Goal: Task Accomplishment & Management: Complete application form

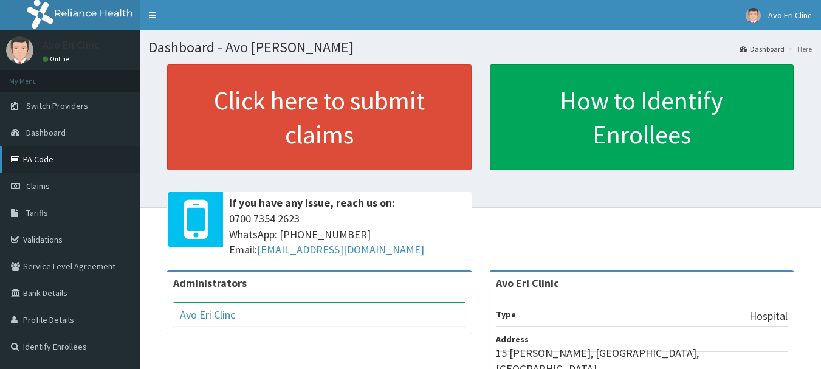
click at [41, 162] on link "PA Code" at bounding box center [70, 159] width 140 height 27
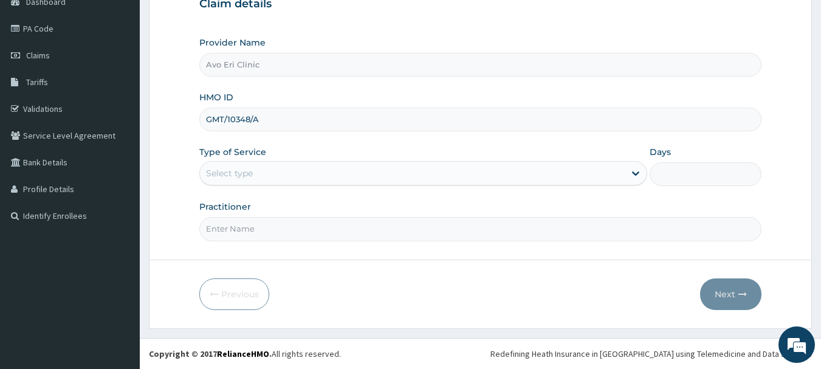
type input "GMT/10348/A"
click at [300, 176] on div "Select type" at bounding box center [412, 172] width 425 height 19
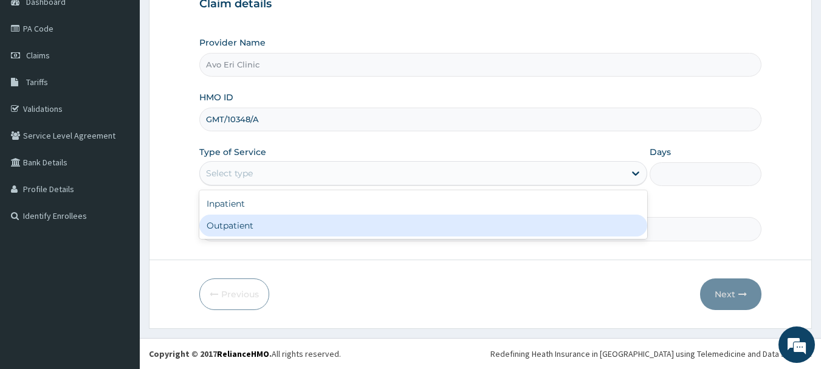
click at [279, 221] on div "Outpatient" at bounding box center [423, 226] width 448 height 22
type input "1"
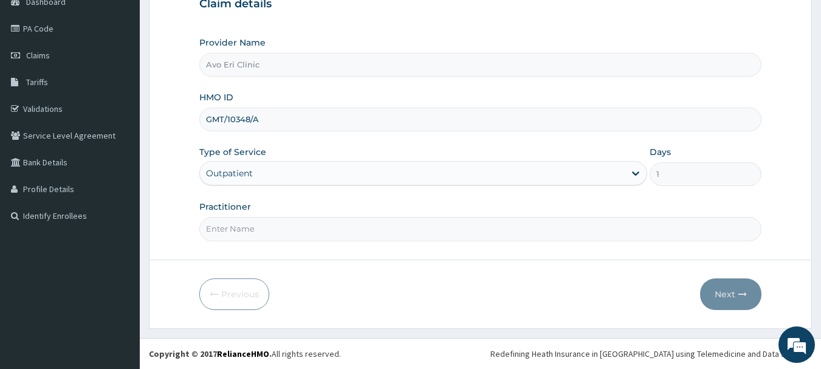
click at [278, 221] on input "Practitioner" at bounding box center [480, 229] width 563 height 24
type input "DR JOY"
click at [755, 294] on button "Next" at bounding box center [730, 294] width 61 height 32
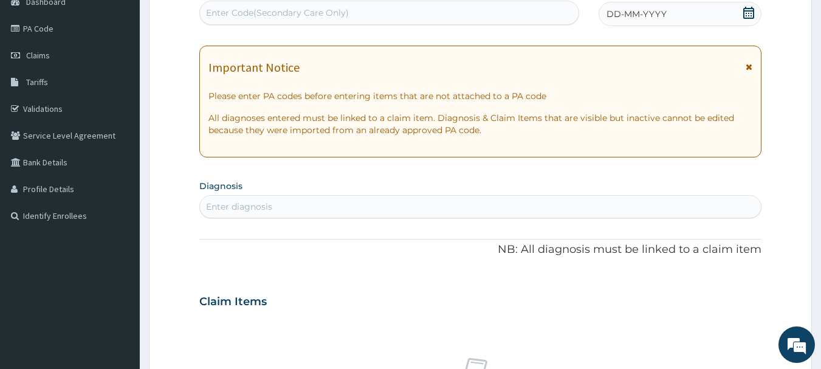
click at [384, 13] on div "Enter Code(Secondary Care Only)" at bounding box center [389, 12] width 379 height 19
paste input "PA/DF580B"
type input "PA/DF580B"
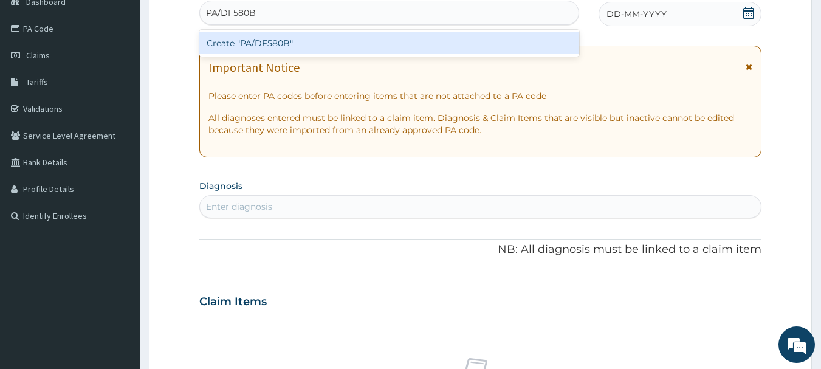
click at [414, 47] on div "Create "PA/DF580B"" at bounding box center [389, 43] width 380 height 22
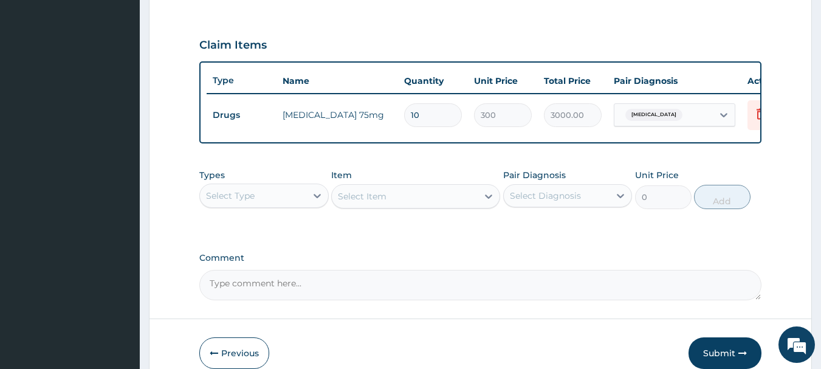
scroll to position [392, 0]
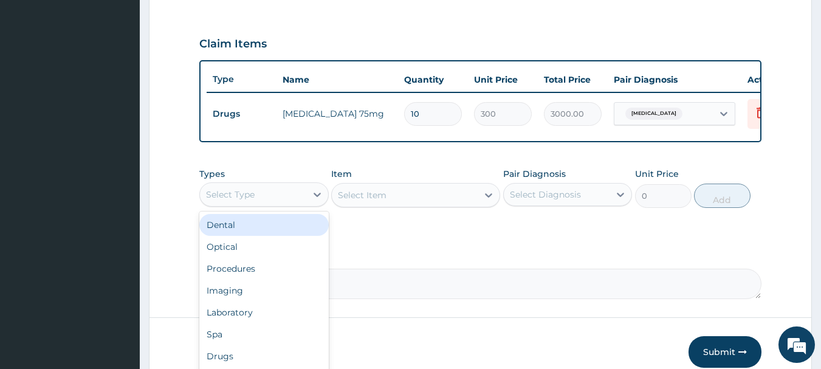
click at [295, 194] on div "Select Type" at bounding box center [253, 194] width 106 height 19
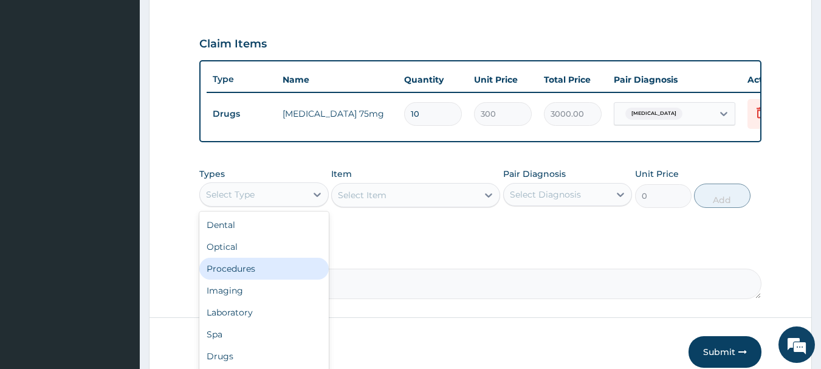
click at [268, 279] on div "Procedures" at bounding box center [263, 269] width 129 height 22
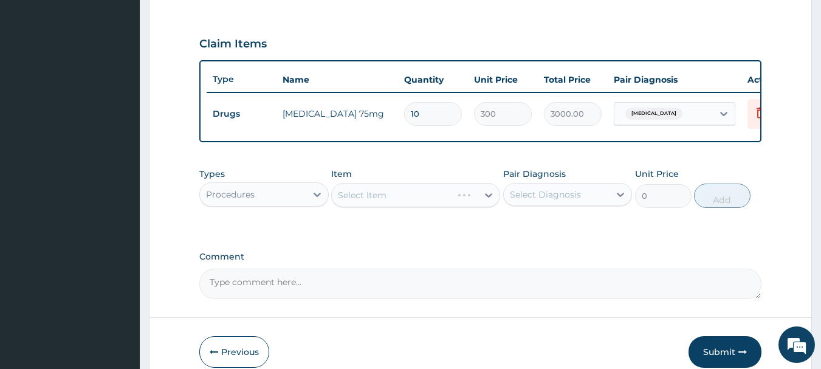
click at [581, 204] on div "Select Diagnosis" at bounding box center [557, 194] width 106 height 19
click at [591, 233] on div "Low back pain" at bounding box center [567, 225] width 129 height 25
checkbox input "true"
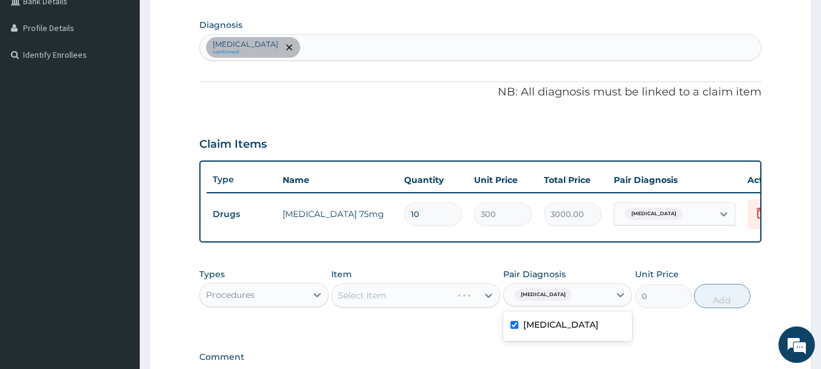
scroll to position [210, 0]
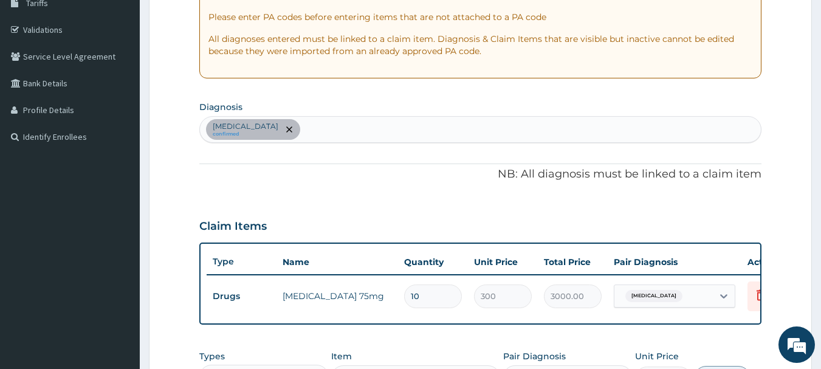
click at [298, 130] on div "Low back pain confirmed" at bounding box center [480, 130] width 561 height 26
type input "malar"
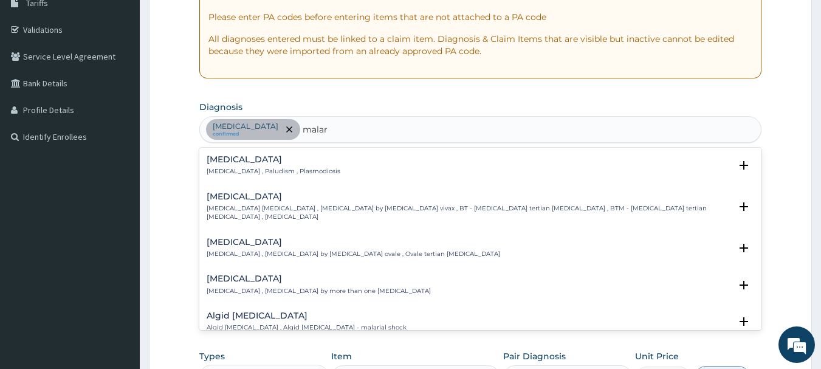
click at [236, 149] on div "Malaria Malaria , Paludism , Plasmodiosis Select Status Query Query covers susp…" at bounding box center [480, 239] width 563 height 182
click at [241, 162] on h4 "[MEDICAL_DATA]" at bounding box center [274, 159] width 134 height 9
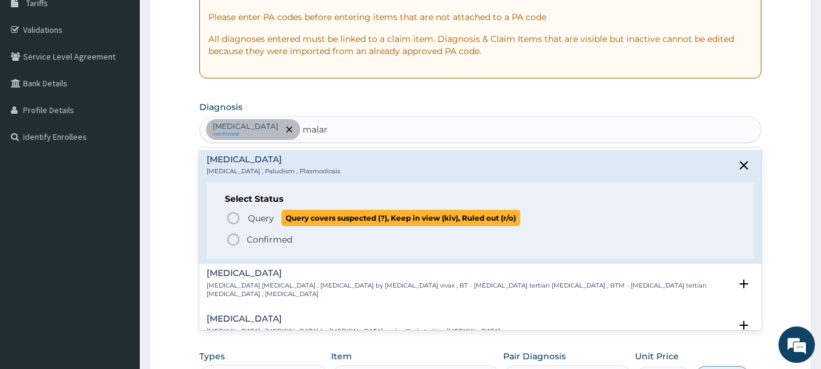
click at [248, 212] on span "Query" at bounding box center [261, 218] width 26 height 12
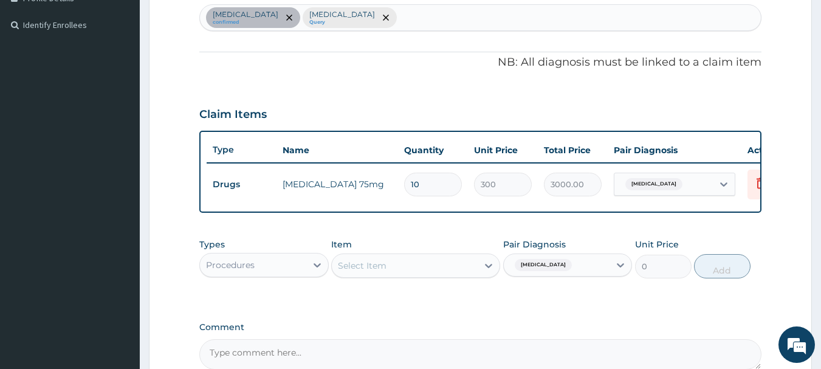
scroll to position [331, 0]
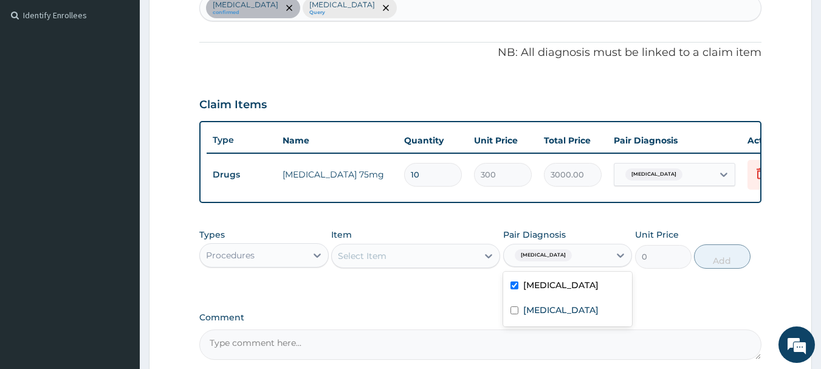
click at [582, 256] on div "Low back pain" at bounding box center [557, 255] width 106 height 21
click at [589, 324] on div "Malaria" at bounding box center [567, 311] width 129 height 25
checkbox input "true"
click at [707, 308] on div "PA Code / Prescription Code PA/DF580B Encounter Date 13-08-2025 Important Notic…" at bounding box center [480, 72] width 563 height 575
click at [349, 262] on div "Select Item" at bounding box center [362, 256] width 49 height 12
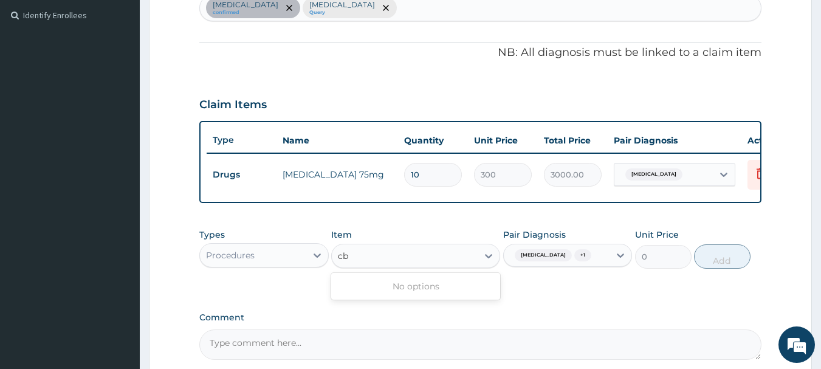
type input "c"
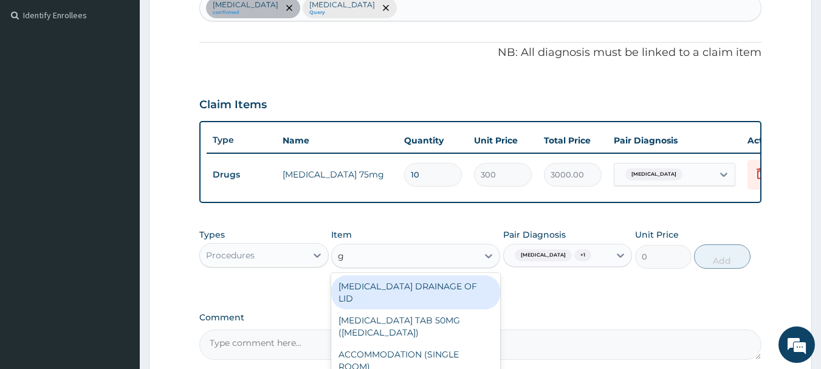
type input "gp"
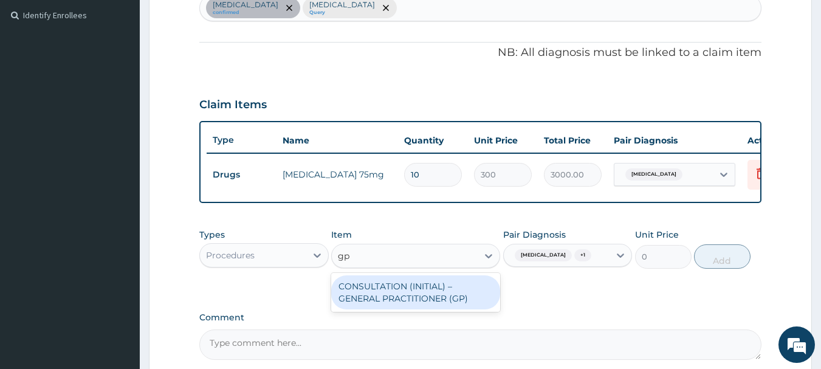
click at [340, 297] on div "CONSULTATION (INITIAL) – GENERAL PRACTITIONER (GP)" at bounding box center [415, 292] width 169 height 34
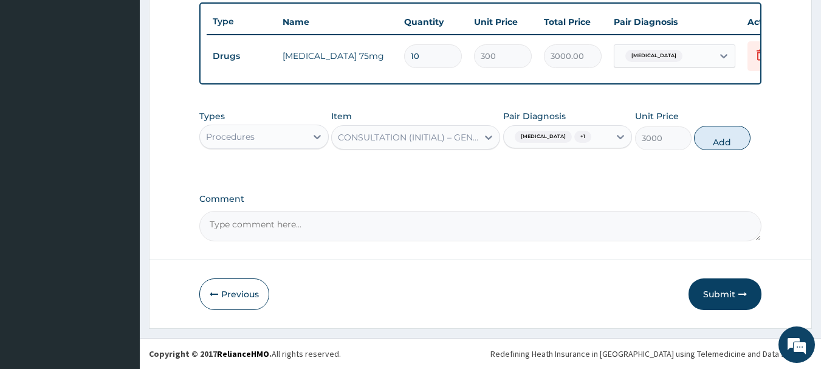
scroll to position [459, 0]
click at [238, 132] on div "Procedures" at bounding box center [230, 137] width 49 height 12
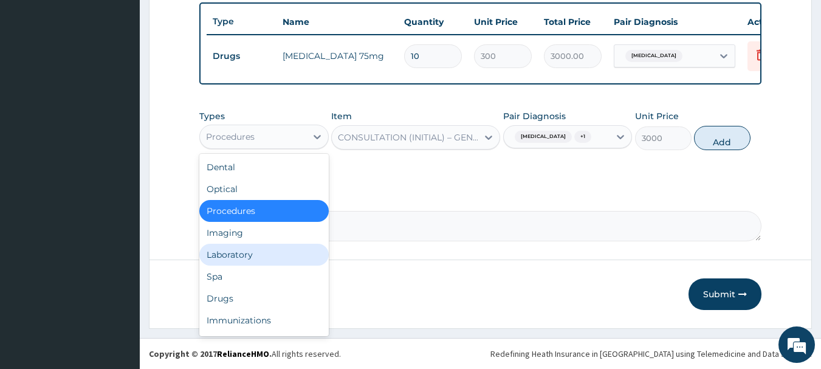
click at [236, 252] on div "Laboratory" at bounding box center [263, 255] width 129 height 22
type input "0"
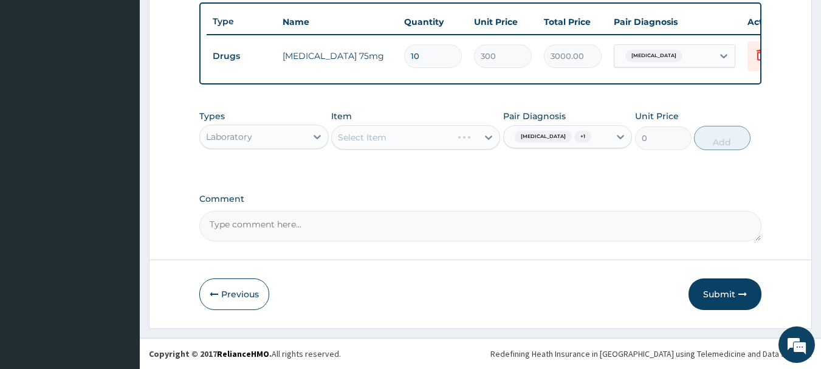
click at [265, 137] on div "Laboratory" at bounding box center [253, 136] width 106 height 19
click at [631, 366] on footer "Redefining Heath Insurance in Africa using Telemedicine and Data Science! Copyr…" at bounding box center [480, 353] width 681 height 31
click at [271, 150] on div "Types Laboratory Item Select Item Pair Diagnosis Low back pain + 1 Unit Price 0…" at bounding box center [480, 130] width 563 height 52
click at [278, 138] on div "Laboratory" at bounding box center [253, 136] width 106 height 19
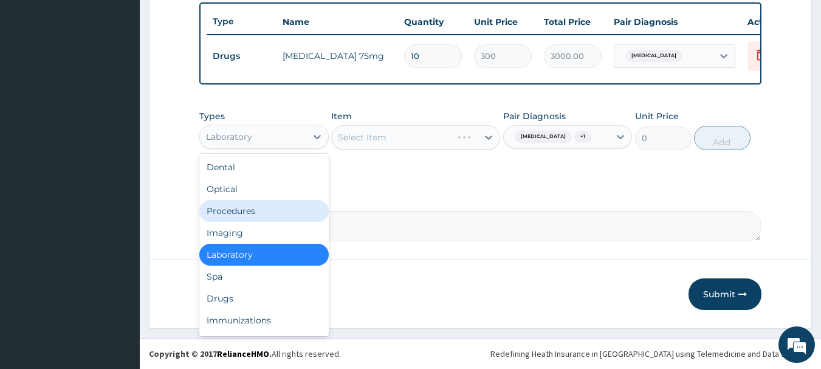
click at [281, 209] on div "Procedures" at bounding box center [263, 211] width 129 height 22
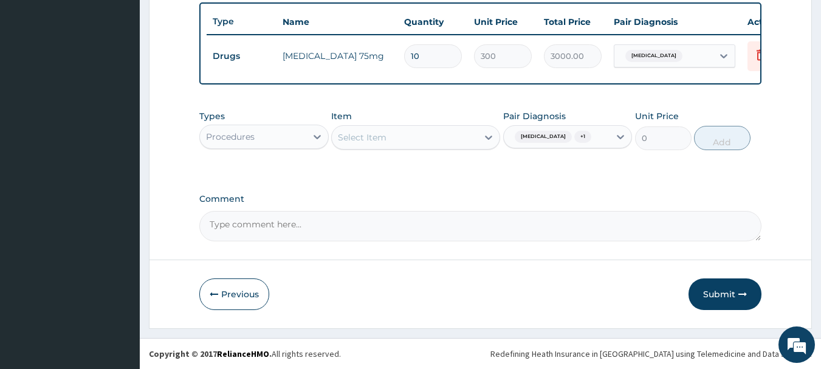
click at [411, 131] on div "Select Item" at bounding box center [405, 137] width 146 height 19
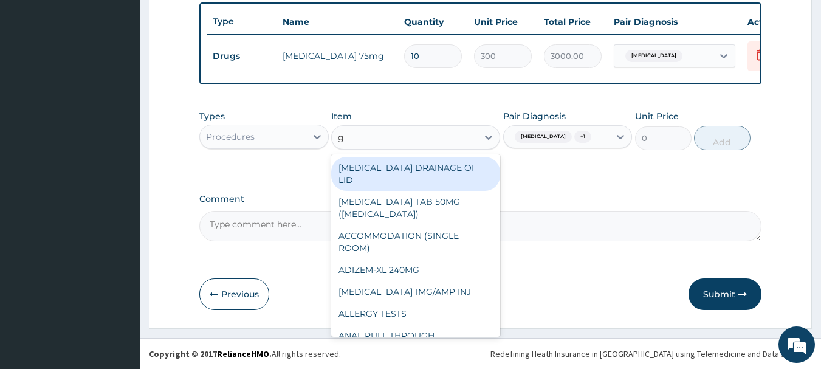
type input "gp"
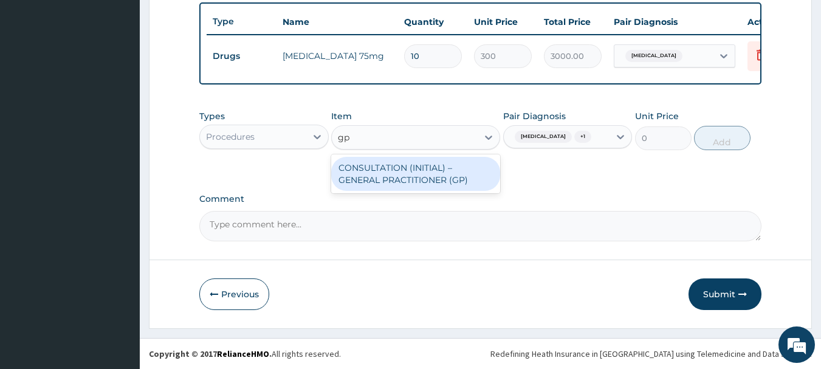
click at [388, 170] on div "CONSULTATION (INITIAL) – GENERAL PRACTITIONER (GP)" at bounding box center [415, 174] width 169 height 34
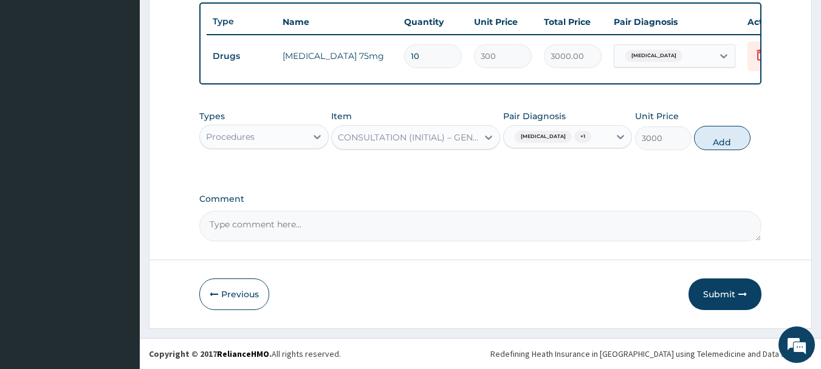
click at [724, 138] on button "Add" at bounding box center [722, 138] width 57 height 24
type input "0"
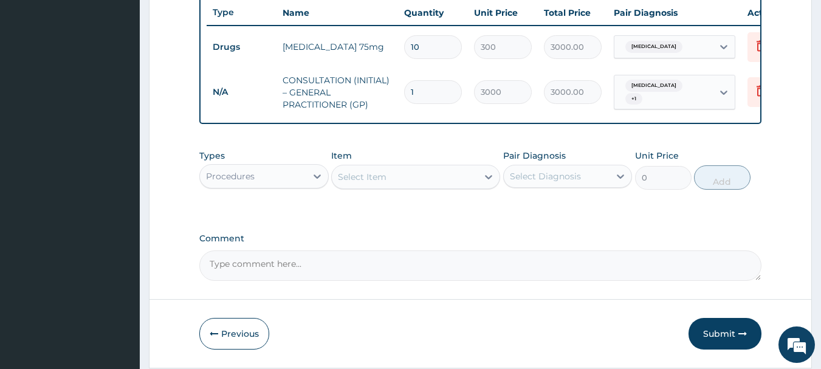
click at [261, 186] on div "Procedures" at bounding box center [253, 176] width 106 height 19
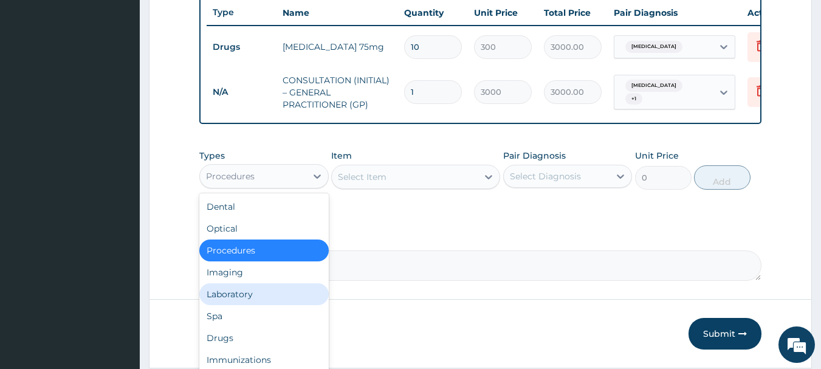
click at [261, 305] on div "Laboratory" at bounding box center [263, 294] width 129 height 22
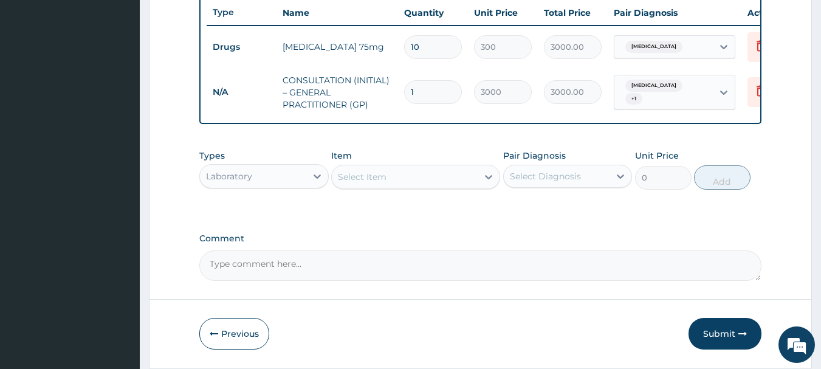
click at [384, 183] on div "Select Item" at bounding box center [362, 177] width 49 height 12
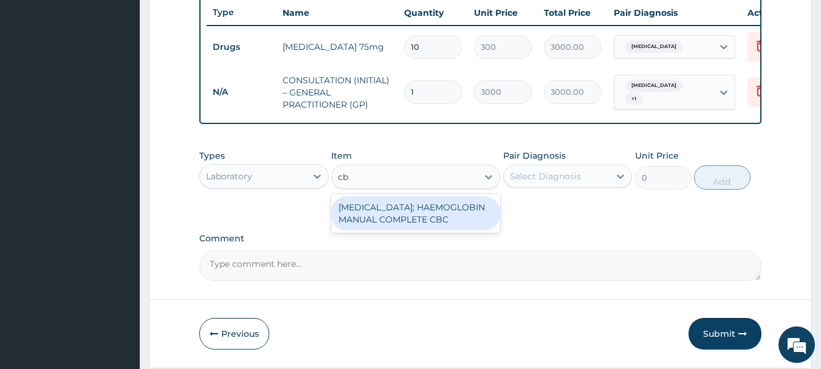
type input "cbc"
click at [357, 225] on div "BLOOD COUNT; HAEMOGLOBIN MANUAL COMPLETE CBC" at bounding box center [415, 213] width 169 height 34
type input "3000"
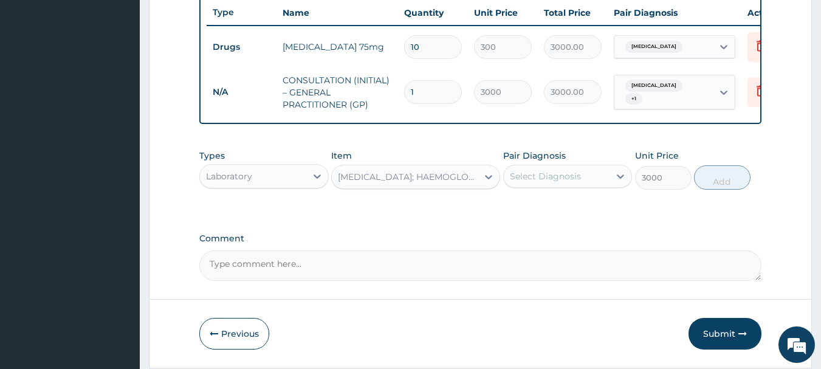
click at [551, 179] on div "Select Diagnosis" at bounding box center [545, 176] width 71 height 12
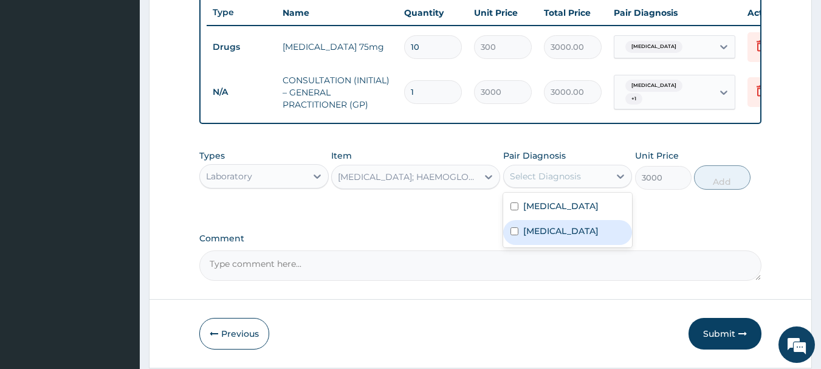
click at [532, 237] on label "Malaria" at bounding box center [560, 231] width 75 height 12
checkbox input "true"
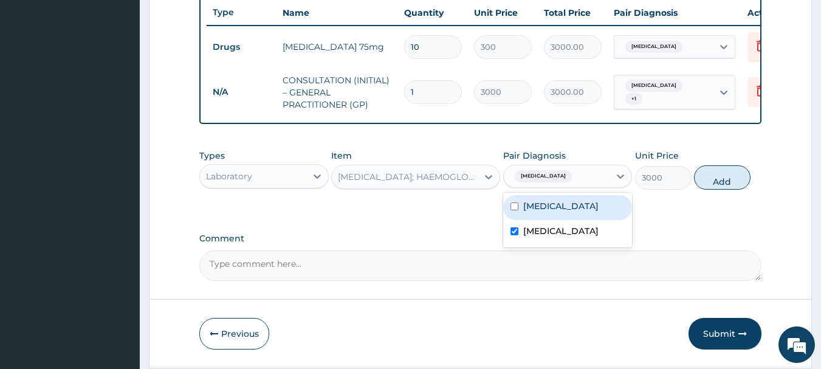
click at [721, 185] on button "Add" at bounding box center [722, 177] width 57 height 24
type input "0"
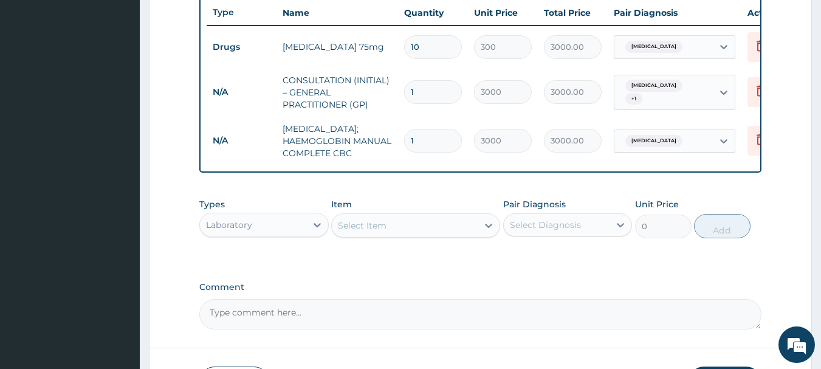
click at [422, 235] on div "Select Item" at bounding box center [405, 225] width 146 height 19
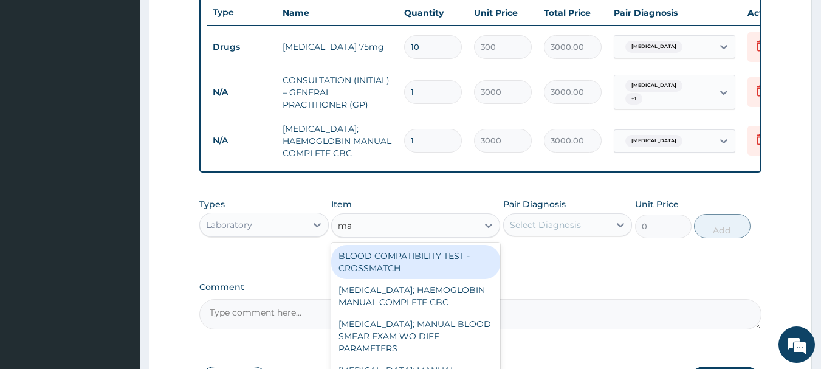
type input "mal"
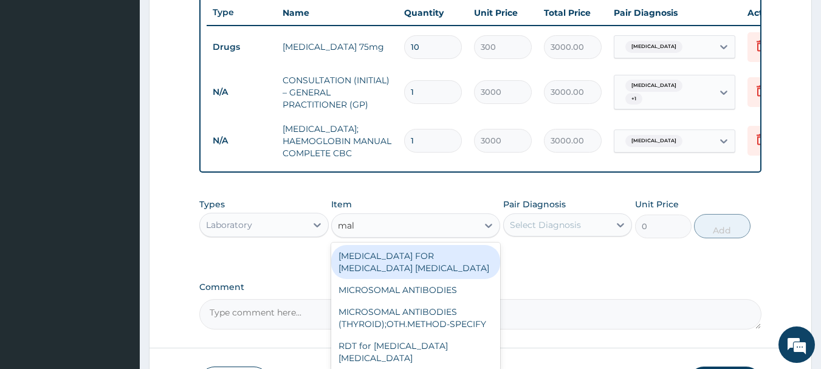
click at [427, 276] on div "[MEDICAL_DATA] FOR [MEDICAL_DATA] [MEDICAL_DATA]" at bounding box center [415, 262] width 169 height 34
type input "2000"
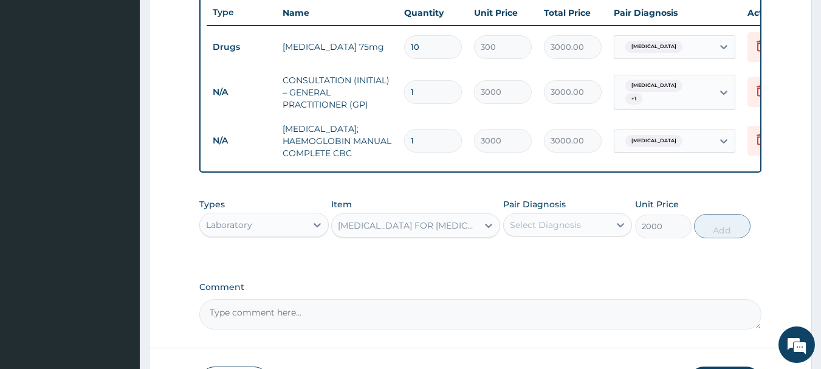
click at [586, 235] on div "Select Diagnosis" at bounding box center [557, 224] width 106 height 19
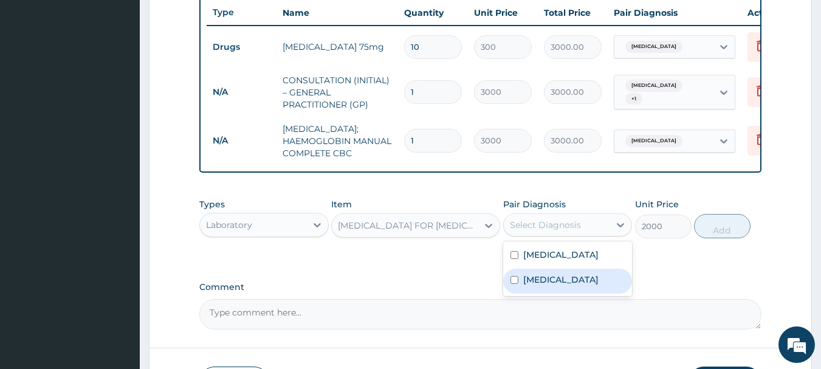
click at [573, 294] on div "Malaria" at bounding box center [567, 281] width 129 height 25
checkbox input "true"
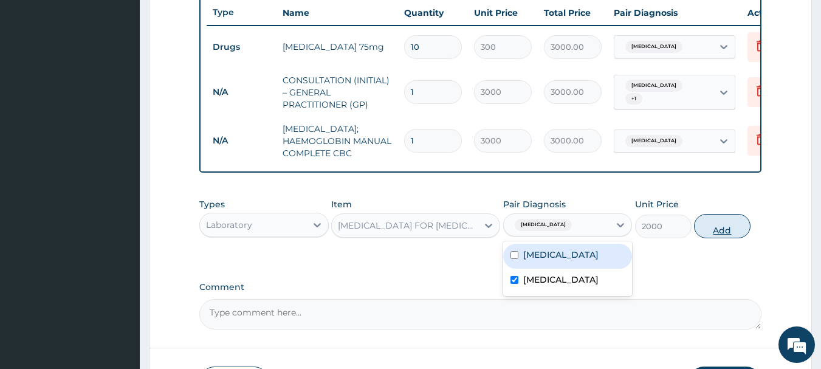
click at [714, 238] on button "Add" at bounding box center [722, 226] width 57 height 24
type input "0"
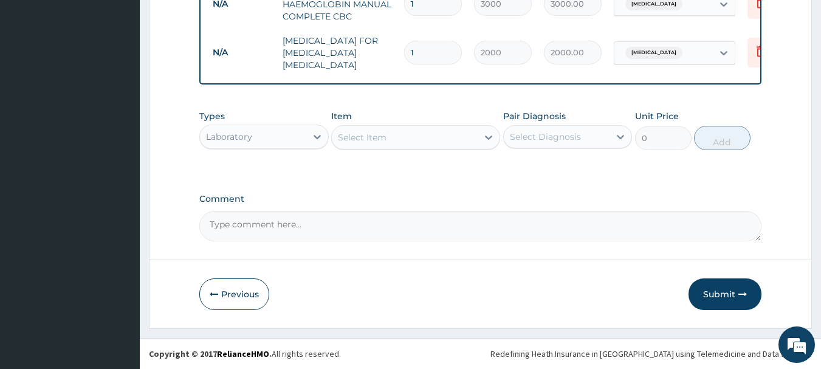
scroll to position [610, 0]
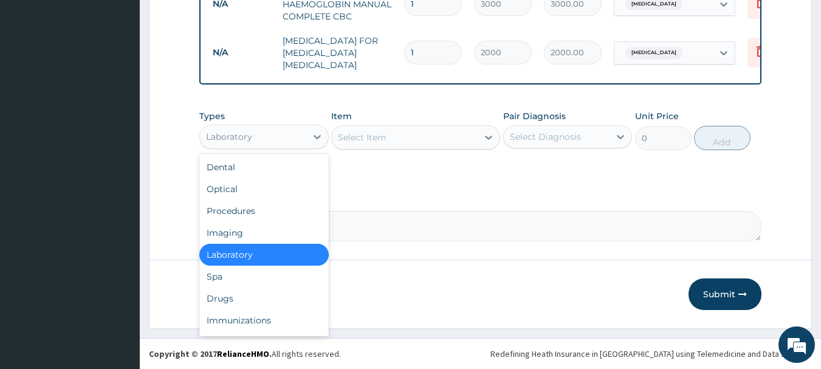
click at [290, 142] on div "Laboratory" at bounding box center [253, 136] width 106 height 19
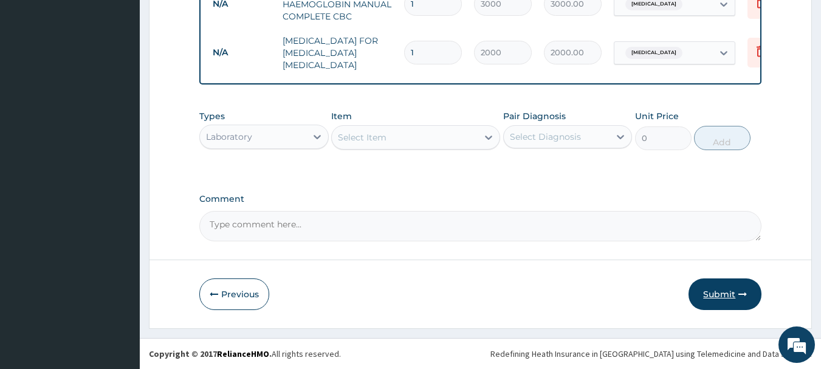
click at [722, 296] on button "Submit" at bounding box center [724, 294] width 73 height 32
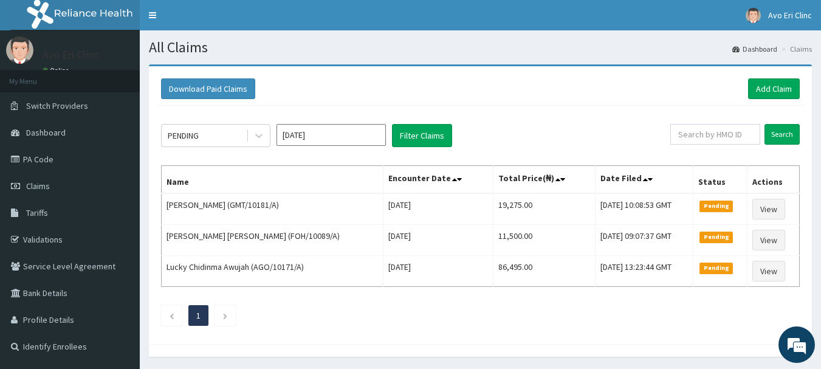
click at [272, 137] on div "PENDING Aug 2025 Filter Claims" at bounding box center [415, 135] width 509 height 23
click at [267, 134] on div at bounding box center [259, 136] width 22 height 22
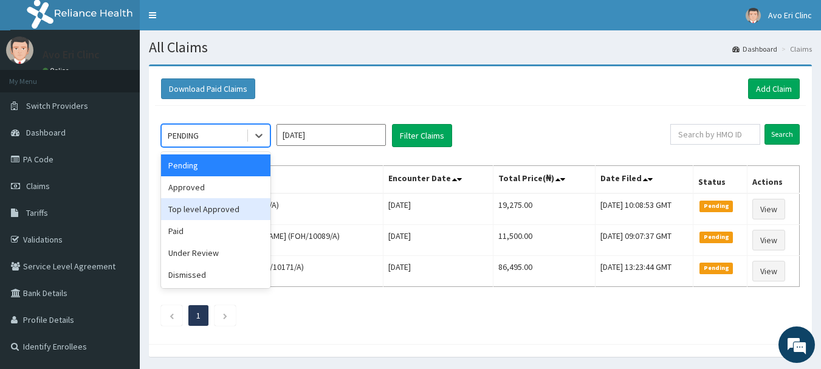
click at [244, 208] on div "Top level Approved" at bounding box center [215, 209] width 109 height 22
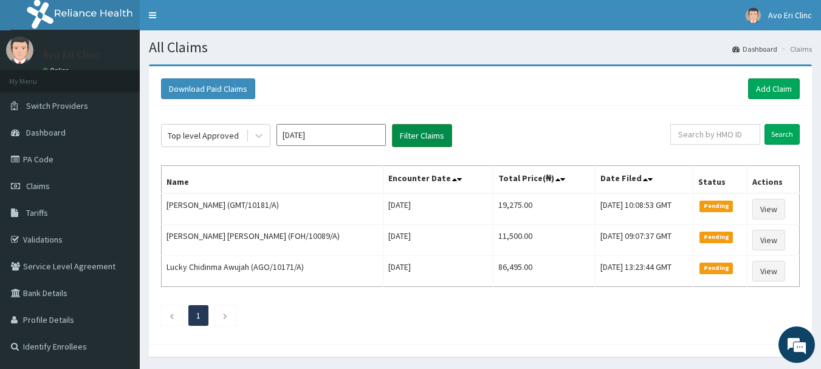
click at [417, 140] on button "Filter Claims" at bounding box center [422, 135] width 60 height 23
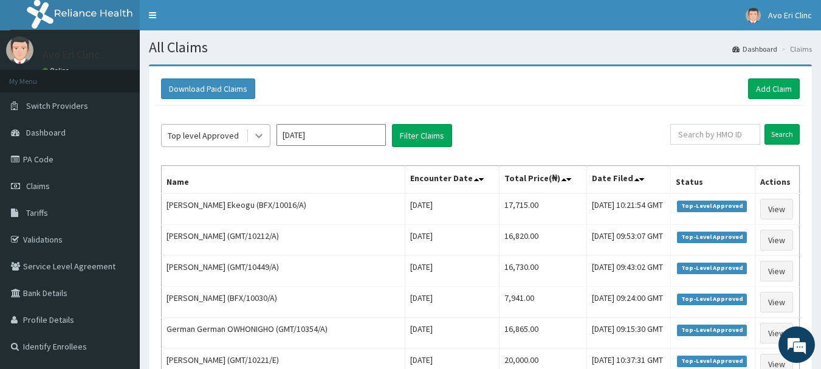
click at [253, 137] on icon at bounding box center [259, 135] width 12 height 12
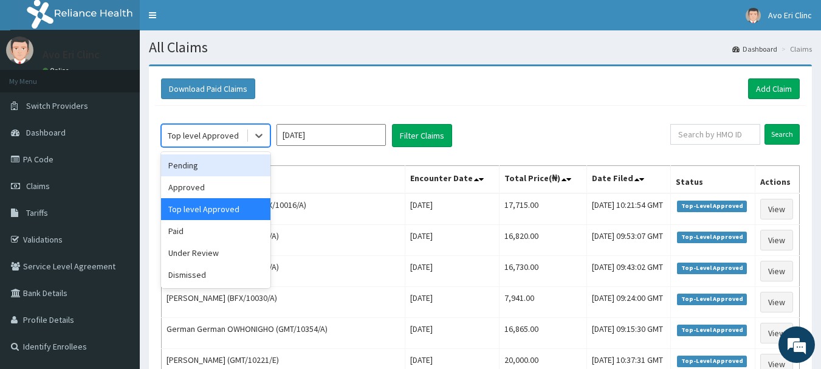
click at [247, 155] on div "Pending" at bounding box center [215, 165] width 109 height 22
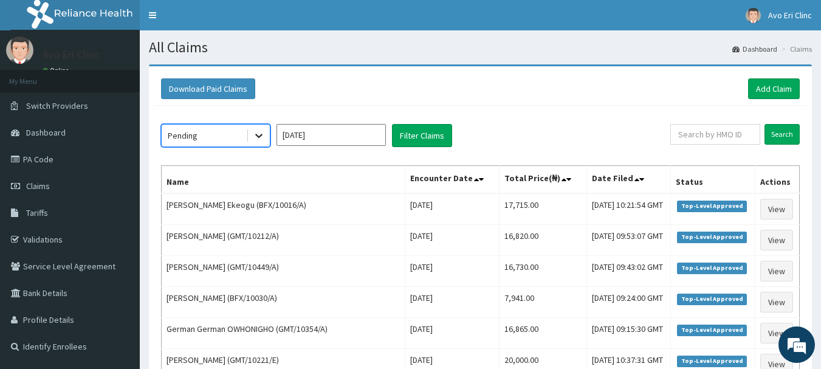
click at [259, 129] on div at bounding box center [259, 136] width 22 height 22
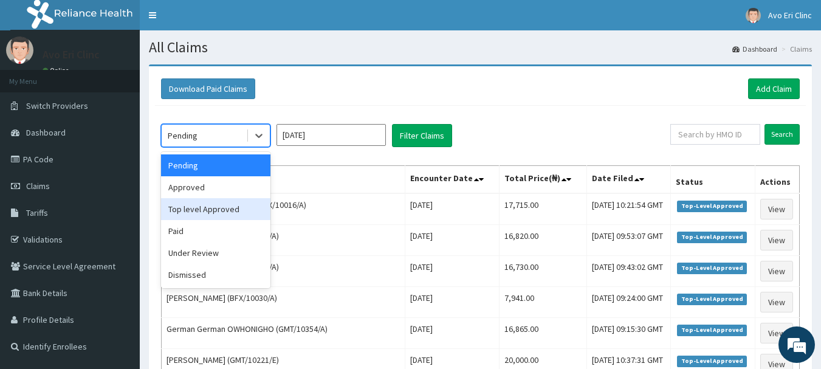
click at [228, 216] on div "Top level Approved" at bounding box center [215, 209] width 109 height 22
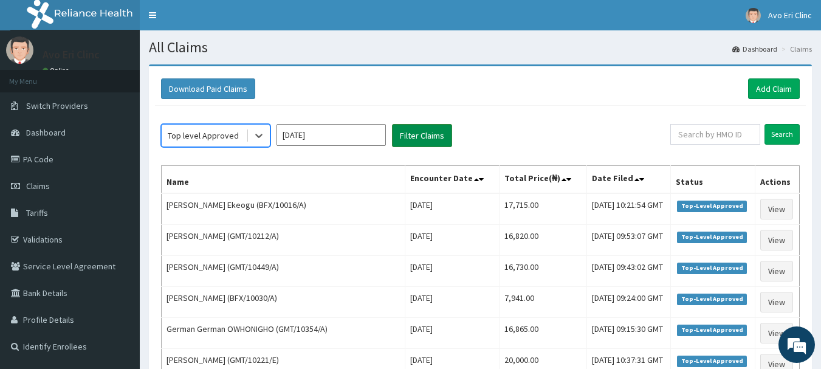
click at [393, 142] on button "Filter Claims" at bounding box center [422, 135] width 60 height 23
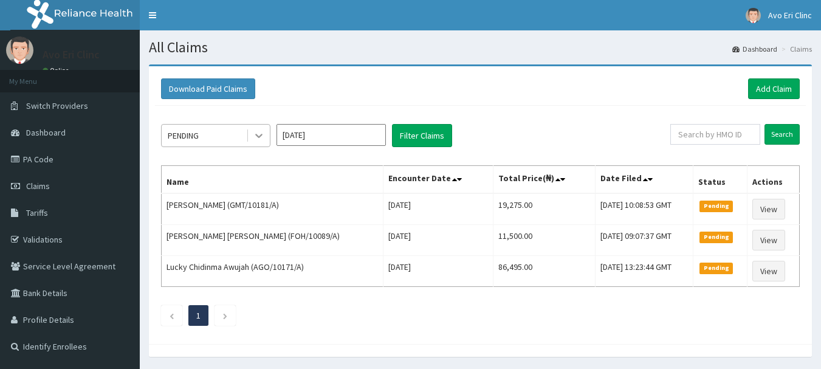
click at [253, 136] on icon at bounding box center [259, 135] width 12 height 12
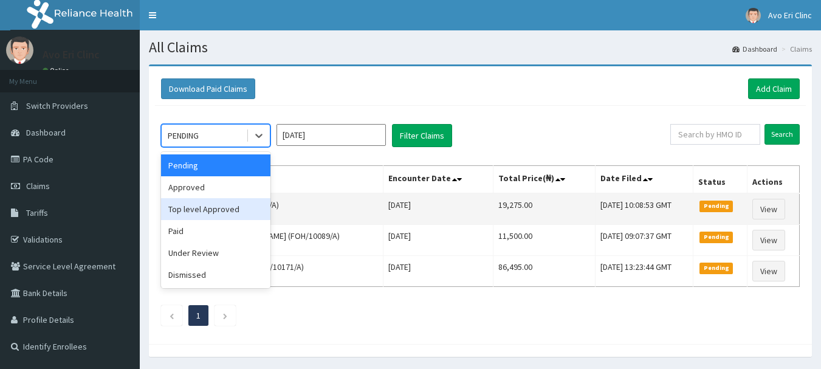
click at [219, 204] on div "Top level Approved" at bounding box center [215, 209] width 109 height 22
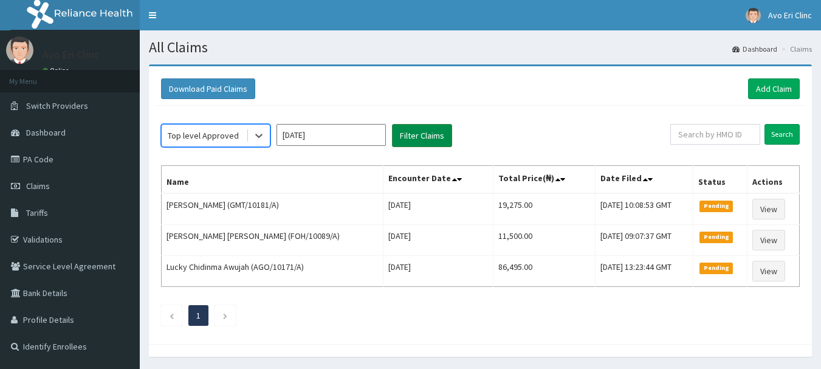
click at [425, 141] on button "Filter Claims" at bounding box center [422, 135] width 60 height 23
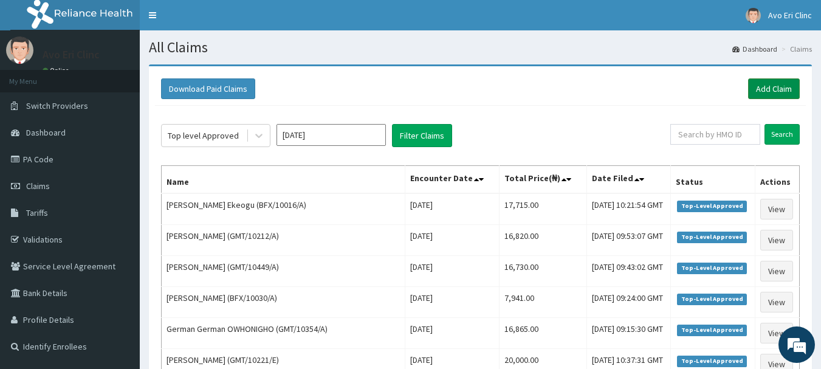
click at [756, 88] on link "Add Claim" at bounding box center [774, 88] width 52 height 21
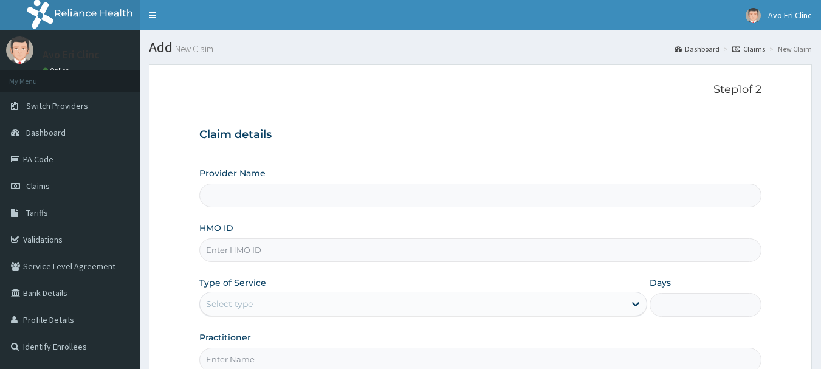
type input "Avo Eri Clinic"
paste input "RCW/10057/B"
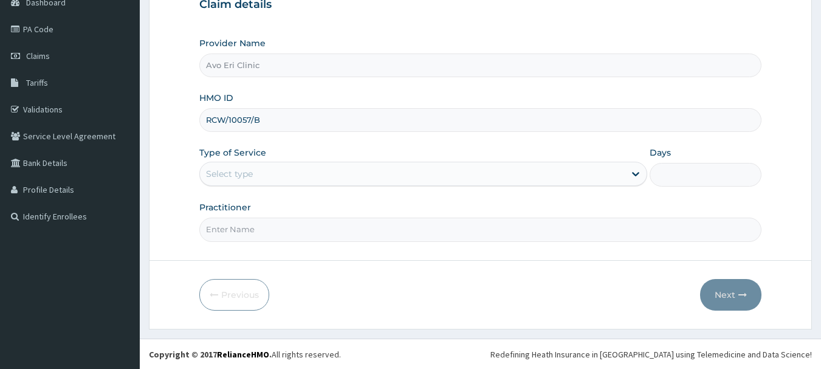
scroll to position [131, 0]
type input "RCW/10057/B"
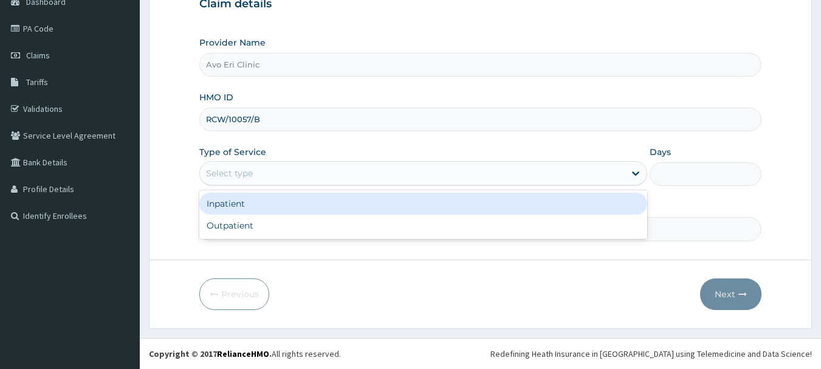
click at [289, 163] on div "Select type" at bounding box center [412, 172] width 425 height 19
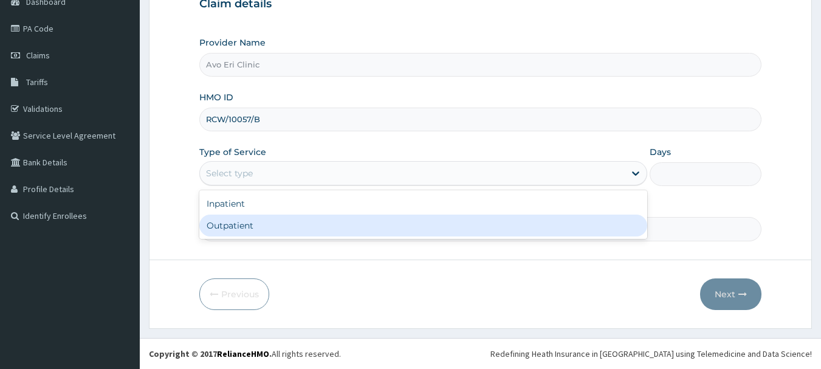
click at [290, 219] on div "Outpatient" at bounding box center [423, 226] width 448 height 22
type input "1"
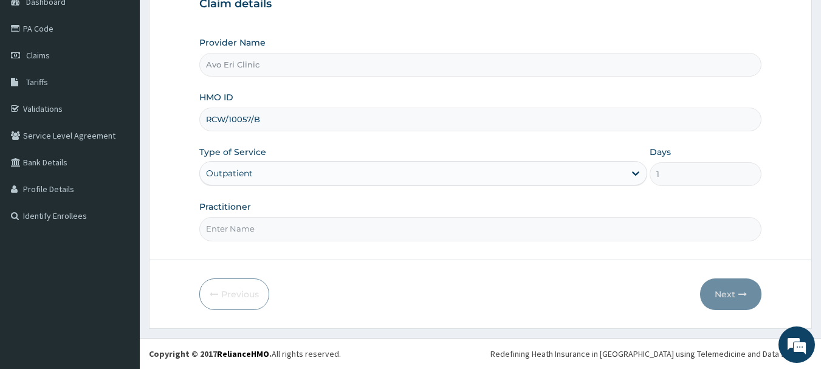
click at [290, 219] on input "Practitioner" at bounding box center [480, 229] width 563 height 24
type input "[PERSON_NAME]"
click at [737, 290] on button "Next" at bounding box center [730, 294] width 61 height 32
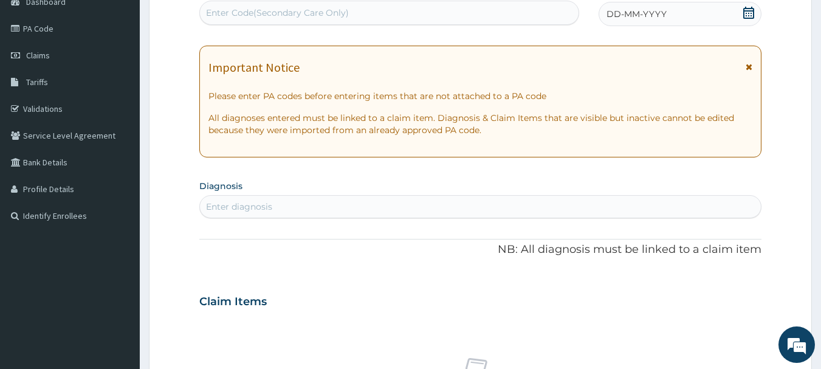
scroll to position [0, 0]
click at [276, 213] on div "Enter diagnosis" at bounding box center [480, 206] width 561 height 19
type input "[MEDICAL_DATA]"
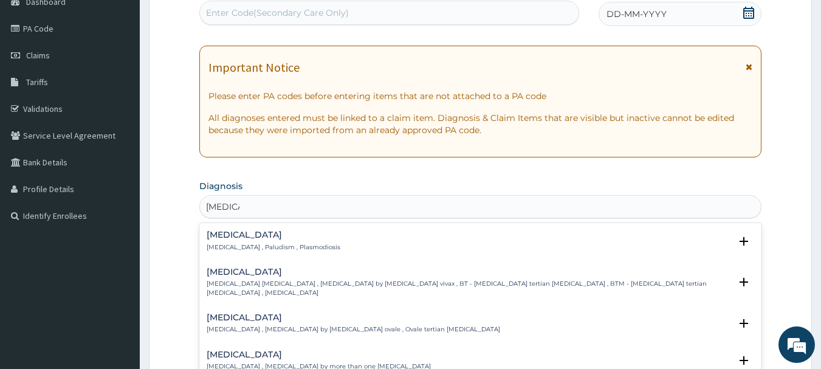
click at [225, 232] on h4 "Malaria" at bounding box center [274, 234] width 134 height 9
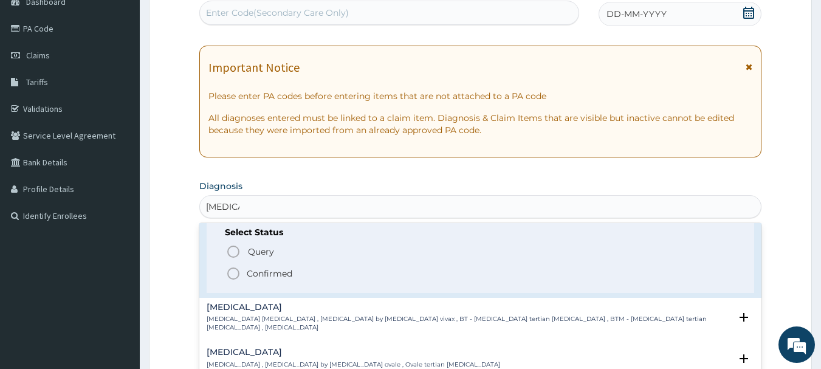
scroll to position [61, 0]
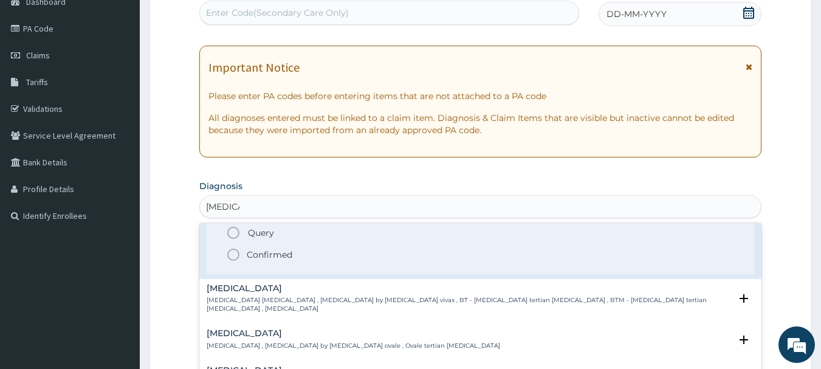
click at [232, 254] on icon "status option filled" at bounding box center [233, 254] width 15 height 15
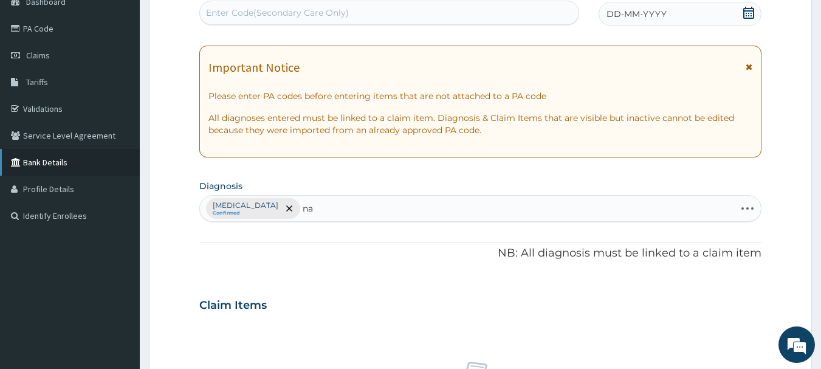
type input "n"
type input "vomit"
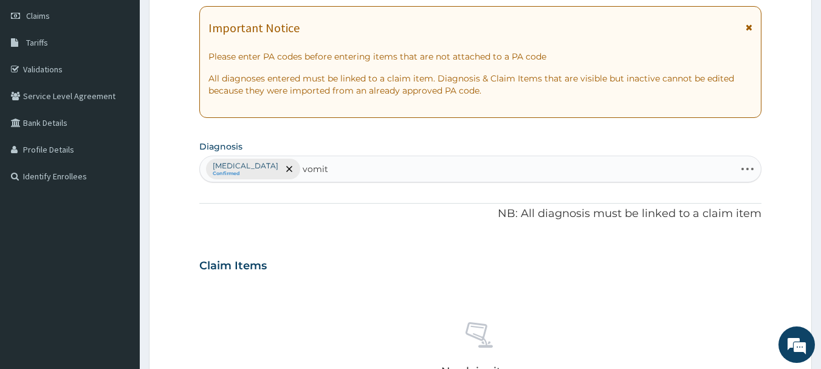
scroll to position [191, 0]
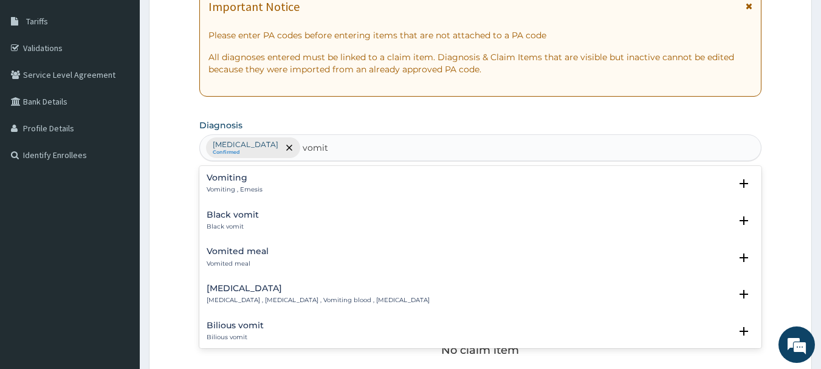
click at [213, 175] on h4 "Vomiting" at bounding box center [235, 177] width 56 height 9
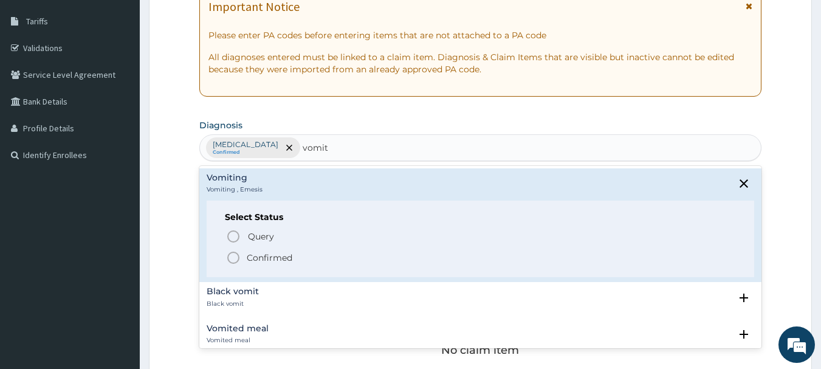
click at [230, 255] on icon "status option filled" at bounding box center [233, 257] width 15 height 15
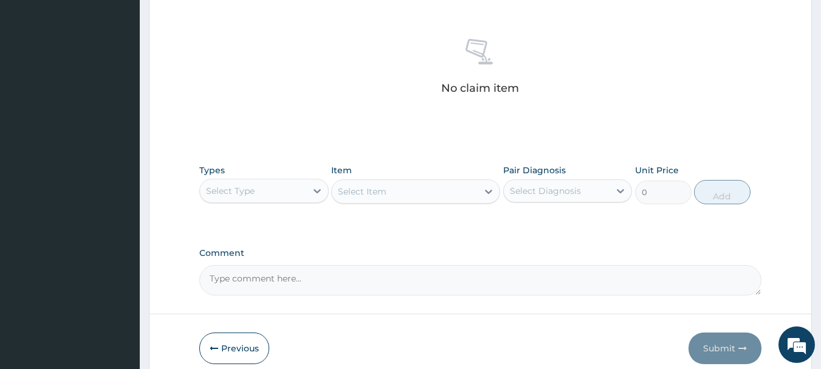
scroll to position [495, 0]
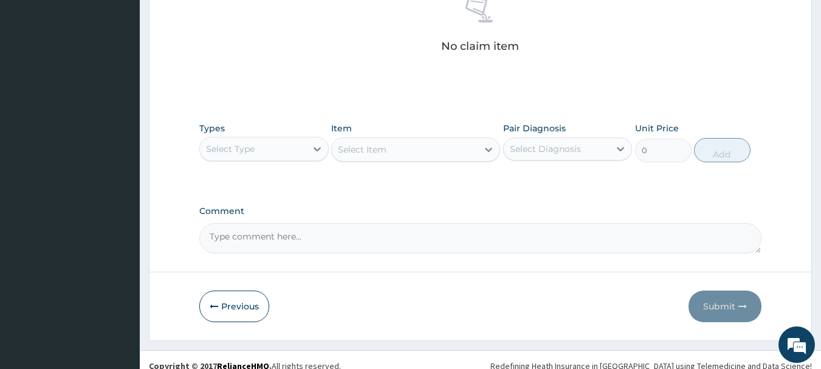
click at [268, 146] on div "Select Type" at bounding box center [253, 148] width 106 height 19
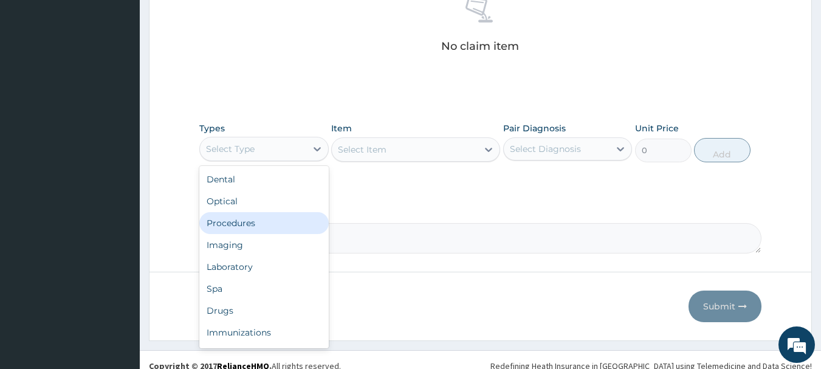
click at [269, 230] on div "Procedures" at bounding box center [263, 223] width 129 height 22
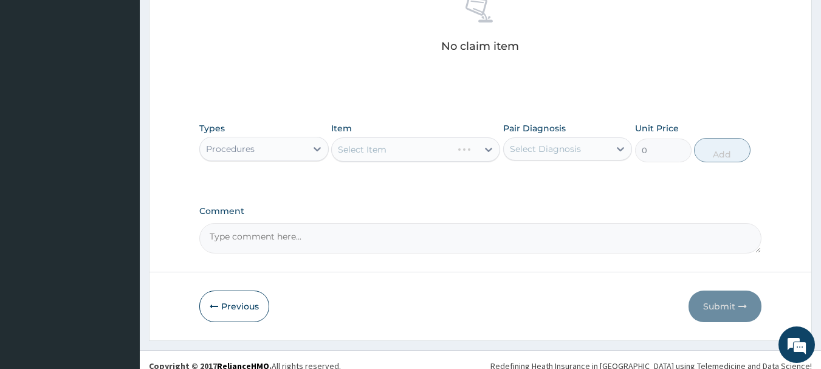
click at [539, 157] on div "Select Diagnosis" at bounding box center [557, 148] width 106 height 19
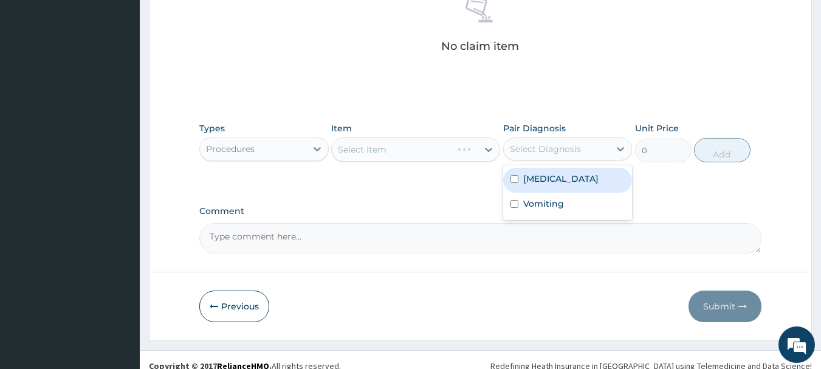
click at [543, 185] on div "Malaria" at bounding box center [567, 180] width 129 height 25
checkbox input "true"
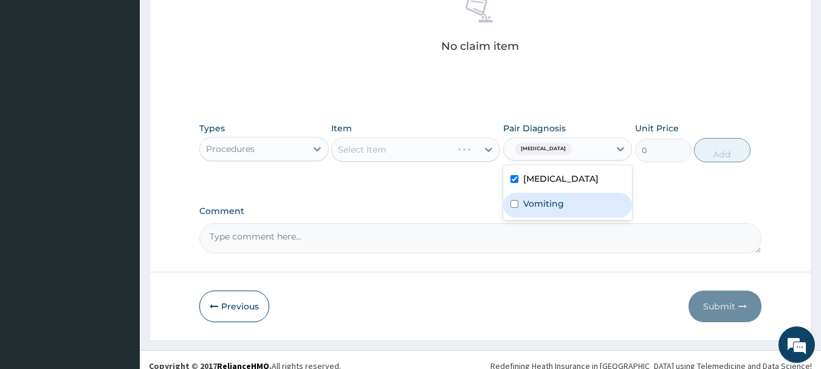
click at [541, 200] on label "Vomiting" at bounding box center [543, 203] width 41 height 12
checkbox input "true"
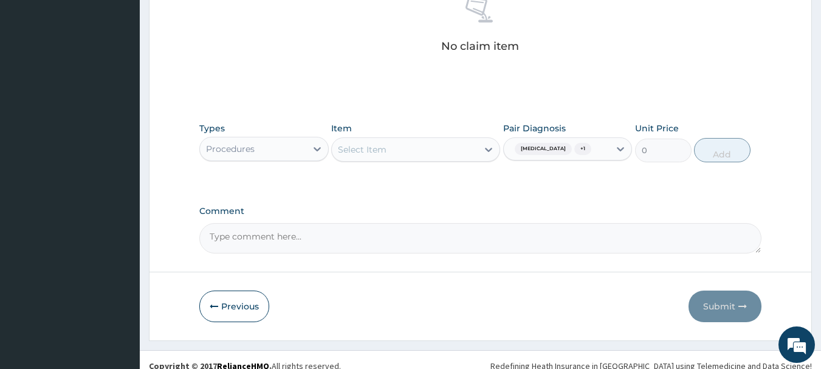
drag, startPoint x: 292, startPoint y: -74, endPoint x: 275, endPoint y: -35, distance: 42.1
click at [367, 148] on div "Select Item" at bounding box center [362, 149] width 49 height 12
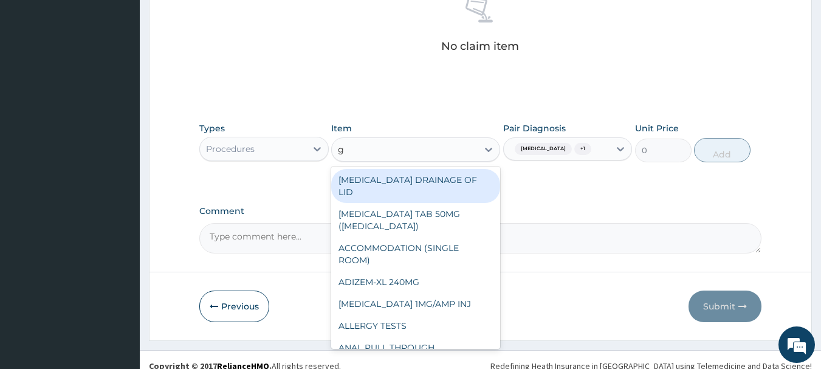
type input "gp"
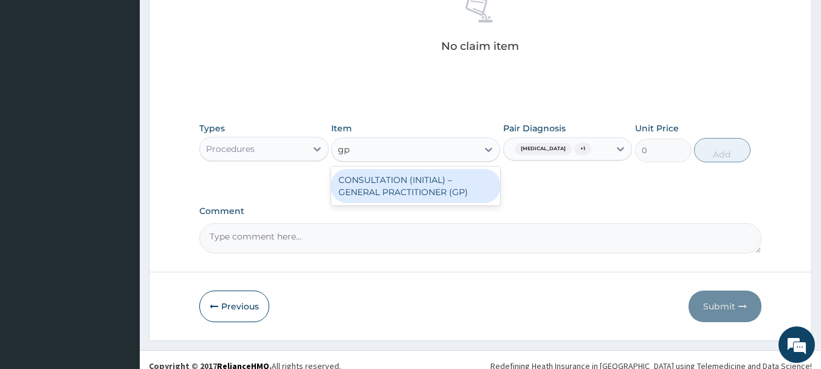
click at [386, 197] on div "CONSULTATION (INITIAL) – GENERAL PRACTITIONER (GP)" at bounding box center [415, 186] width 169 height 34
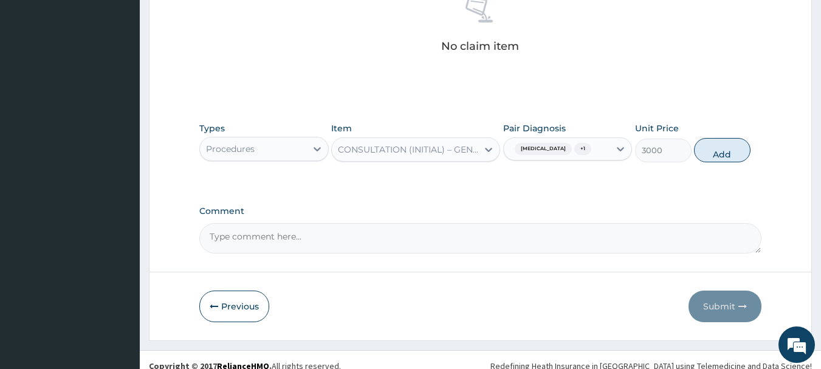
drag, startPoint x: 566, startPoint y: 177, endPoint x: 495, endPoint y: 226, distance: 86.5
click at [495, 226] on textarea "Comment" at bounding box center [480, 238] width 563 height 30
click at [721, 149] on button "Add" at bounding box center [722, 150] width 57 height 24
type input "0"
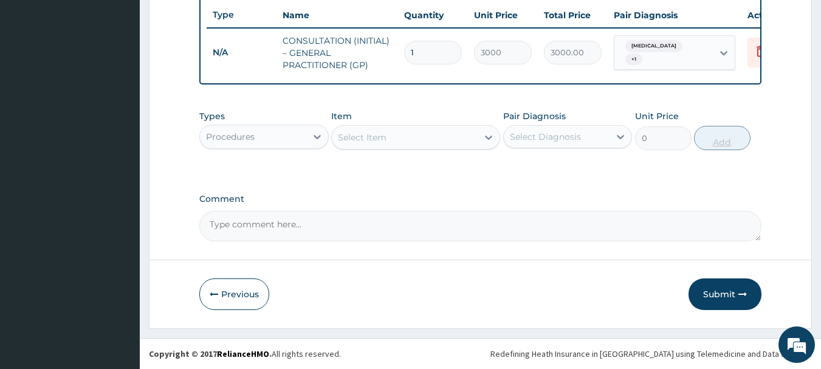
scroll to position [465, 0]
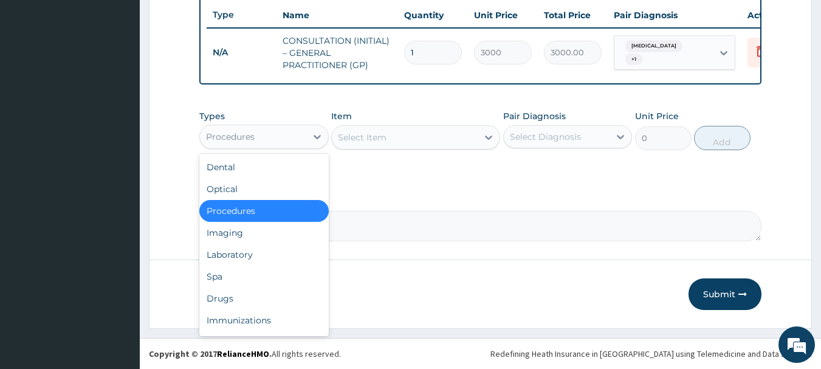
click at [286, 134] on div "Procedures" at bounding box center [253, 136] width 106 height 19
click at [290, 253] on div "Laboratory" at bounding box center [263, 255] width 129 height 22
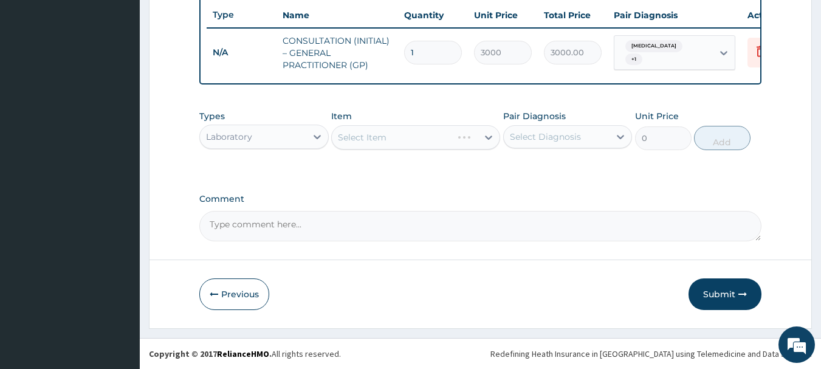
drag, startPoint x: 290, startPoint y: 250, endPoint x: 437, endPoint y: 188, distance: 158.8
drag, startPoint x: 437, startPoint y: 188, endPoint x: 324, endPoint y: 215, distance: 115.6
click at [324, 216] on textarea "Comment" at bounding box center [480, 226] width 563 height 30
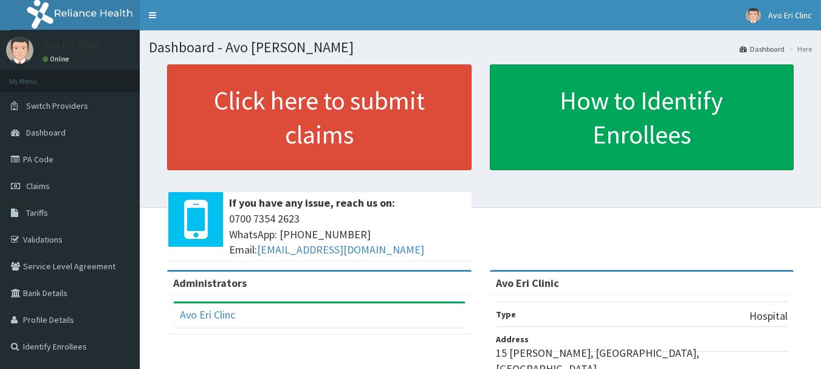
click at [39, 182] on span "Claims" at bounding box center [38, 185] width 24 height 11
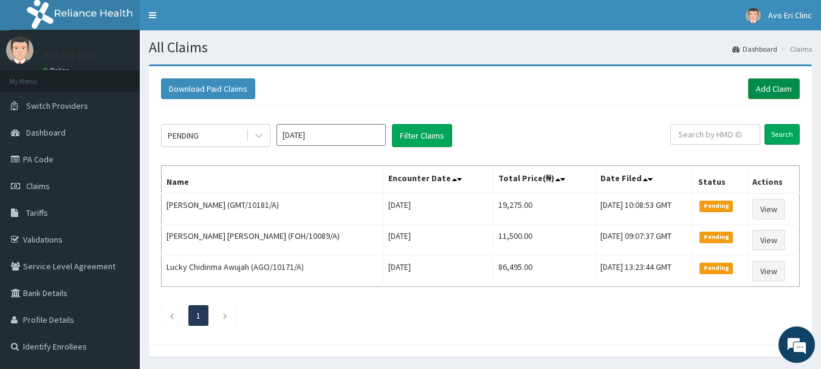
click at [758, 91] on link "Add Claim" at bounding box center [774, 88] width 52 height 21
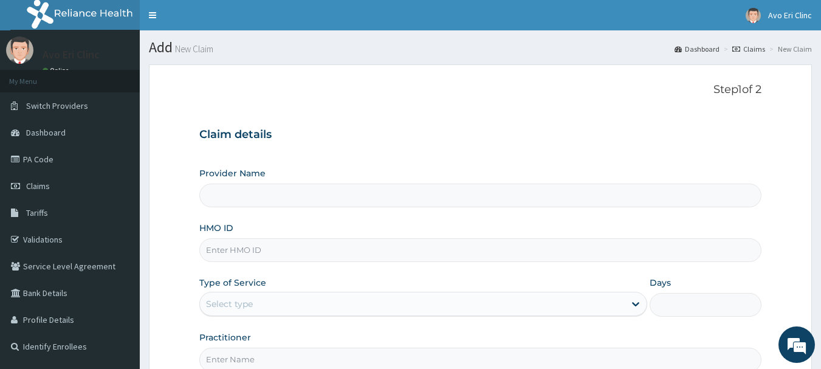
type input "Avo Eri Clinic"
paste input "RCW/10057/B"
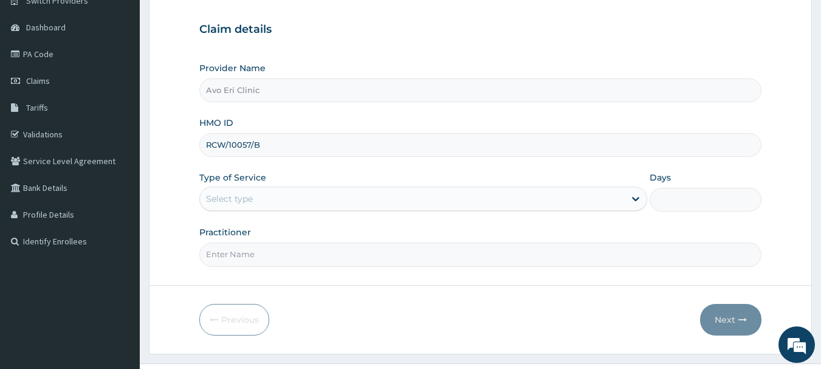
scroll to position [131, 0]
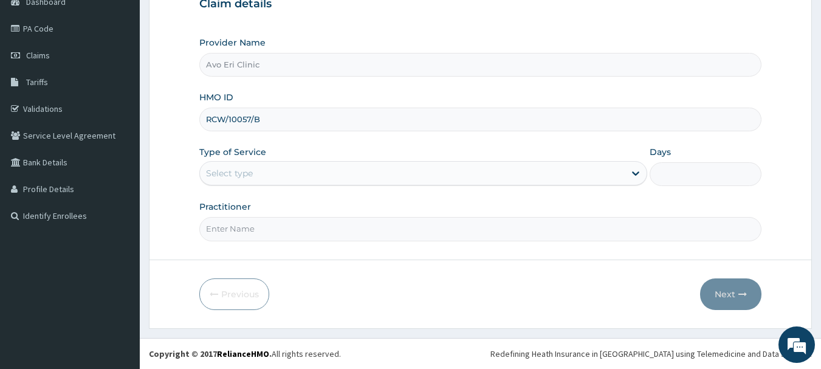
type input "RCW/10057/B"
click at [396, 173] on div "Select type" at bounding box center [412, 172] width 425 height 19
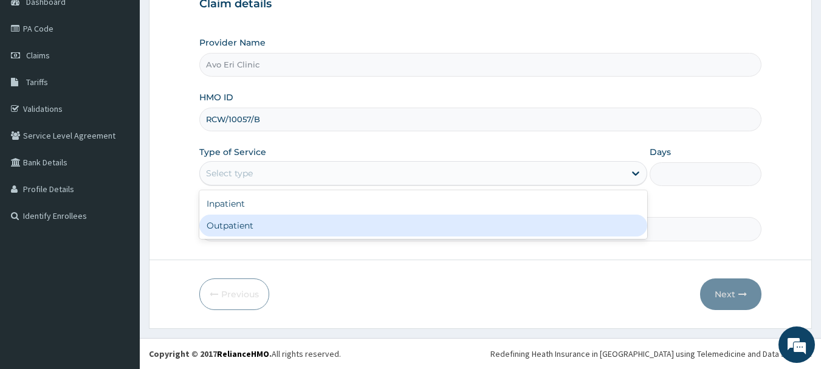
click at [377, 227] on div "Outpatient" at bounding box center [423, 226] width 448 height 22
type input "1"
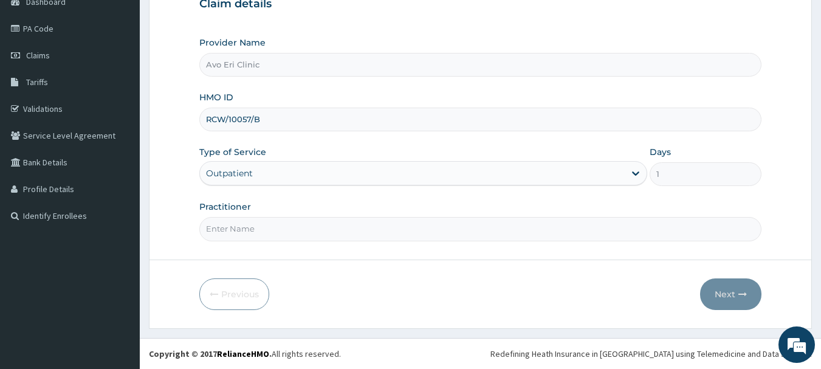
click at [377, 227] on input "Practitioner" at bounding box center [480, 229] width 563 height 24
type input "DR JOY"
click at [740, 298] on button "Next" at bounding box center [730, 294] width 61 height 32
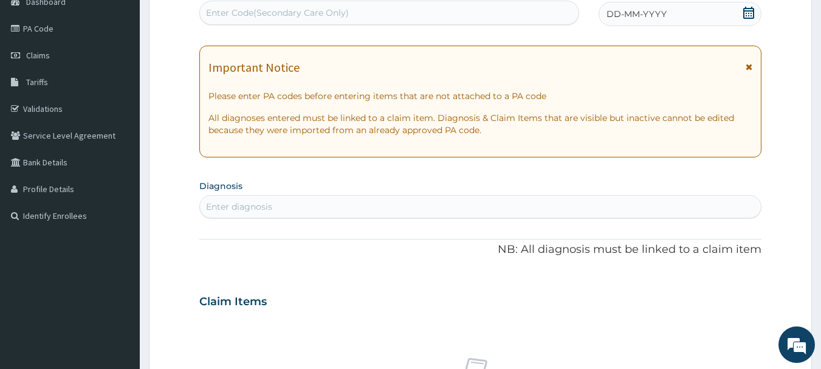
click at [646, 12] on span "DD-MM-YYYY" at bounding box center [636, 14] width 60 height 12
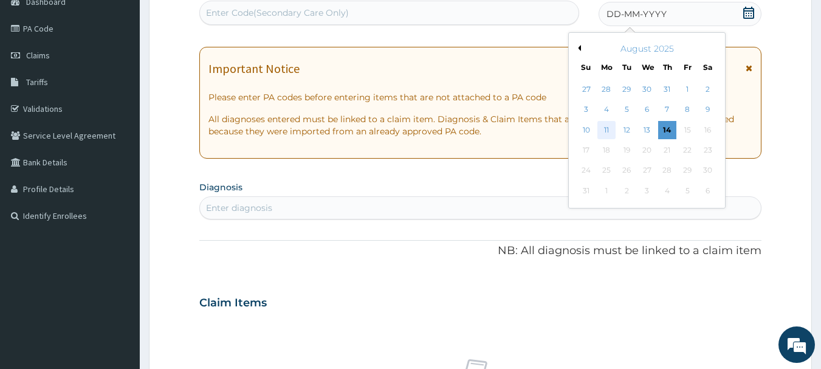
click at [604, 127] on div "11" at bounding box center [606, 130] width 18 height 18
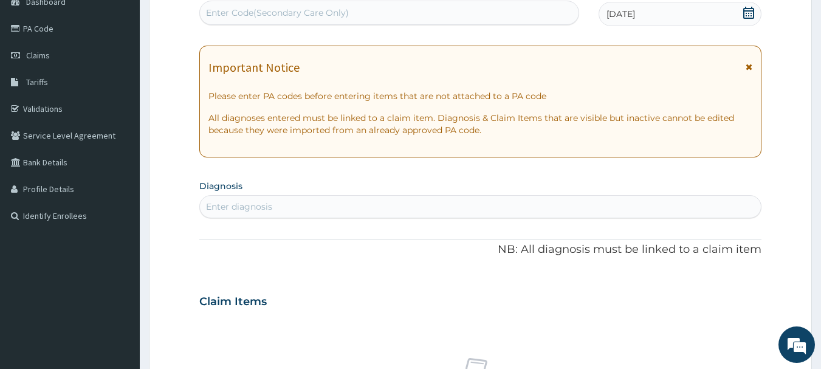
click at [358, 206] on div "Enter diagnosis" at bounding box center [480, 206] width 561 height 19
type input "malaria"
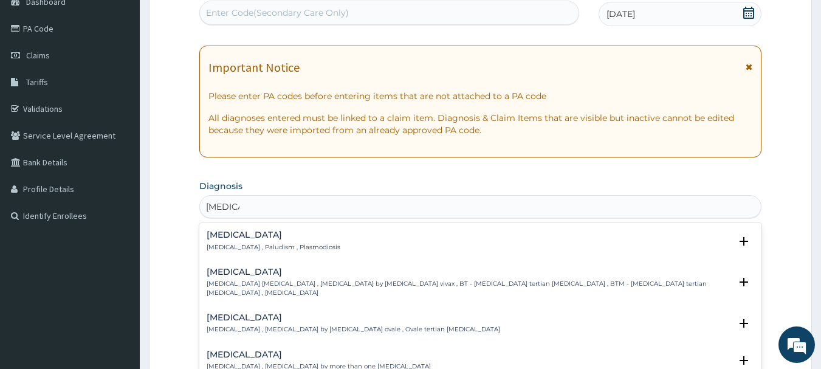
click at [239, 244] on p "Malaria , Paludism , Plasmodiosis" at bounding box center [274, 247] width 134 height 9
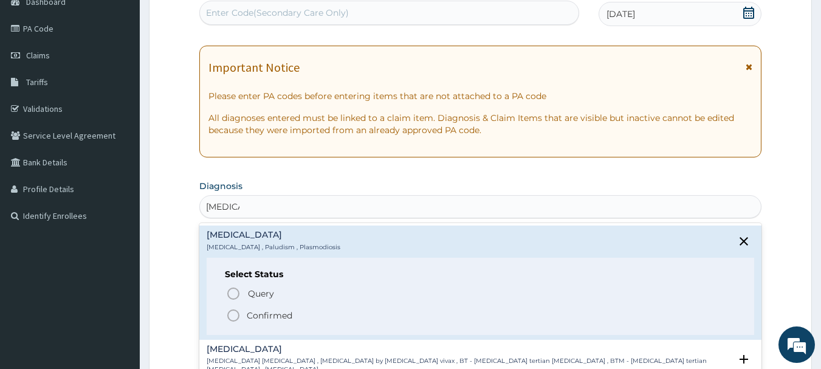
click at [236, 313] on icon "status option filled" at bounding box center [233, 315] width 15 height 15
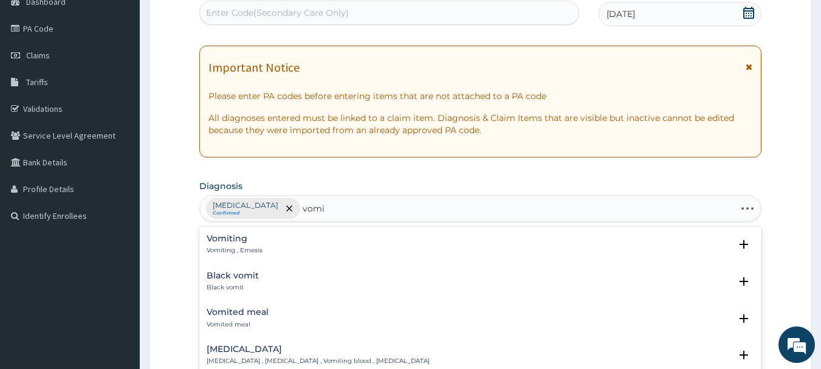
type input "vomit"
click at [223, 238] on h4 "Vomiting" at bounding box center [235, 238] width 56 height 9
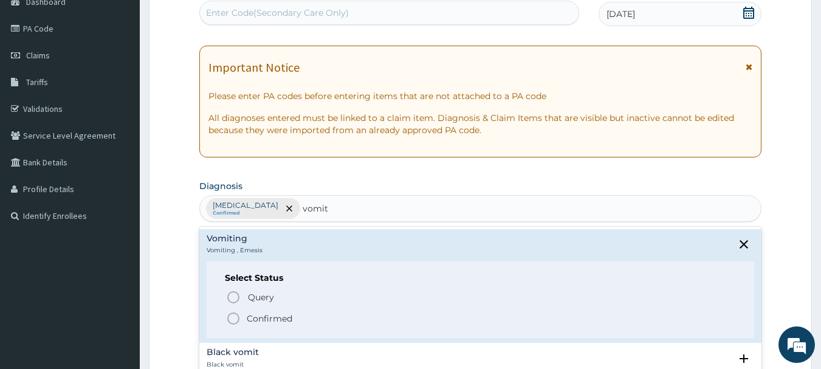
click at [234, 320] on icon "status option filled" at bounding box center [233, 318] width 15 height 15
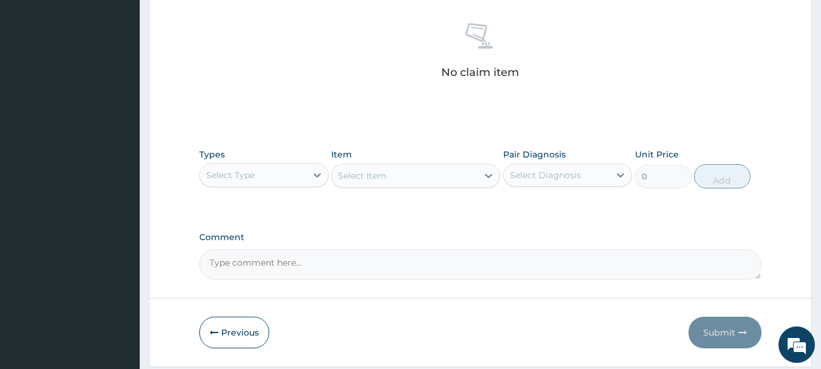
scroll to position [495, 0]
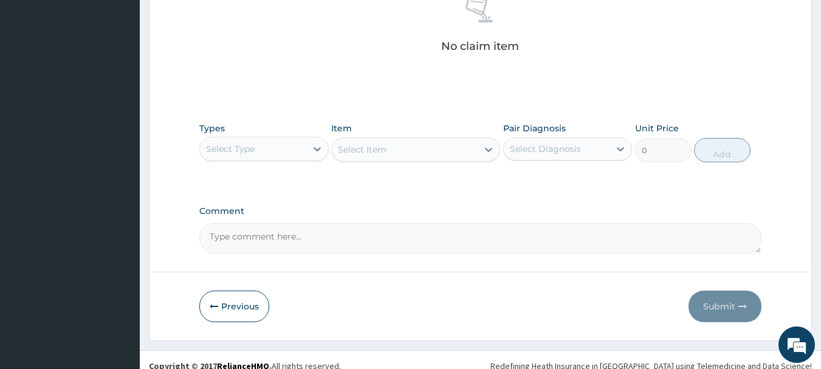
click at [280, 150] on div "Select Type" at bounding box center [253, 148] width 106 height 19
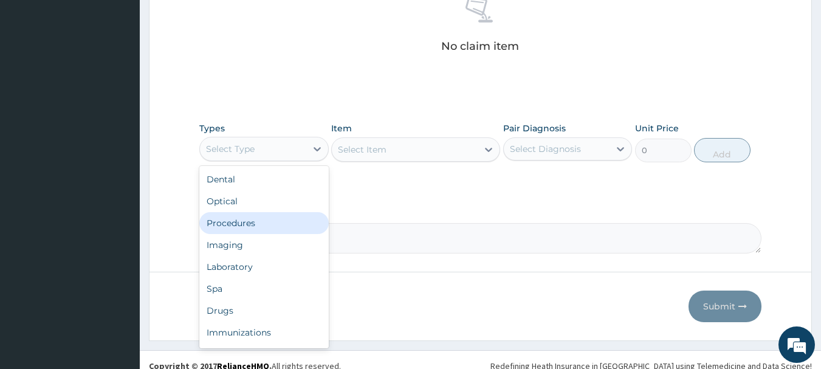
click at [285, 224] on div "Procedures" at bounding box center [263, 223] width 129 height 22
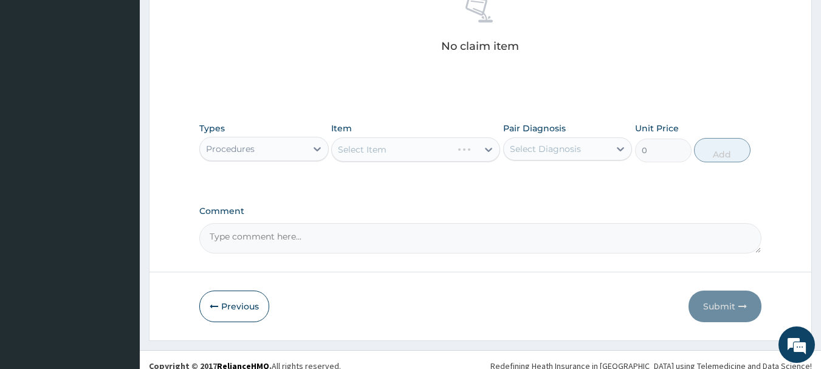
click at [549, 156] on div "Select Diagnosis" at bounding box center [557, 148] width 106 height 19
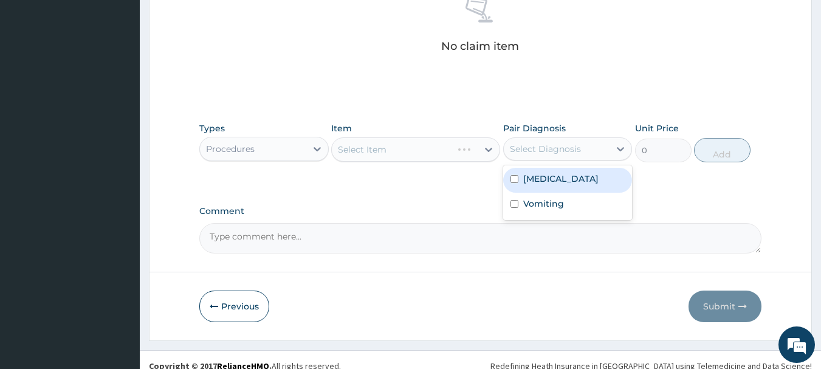
click at [549, 156] on div "Select Diagnosis" at bounding box center [557, 148] width 106 height 19
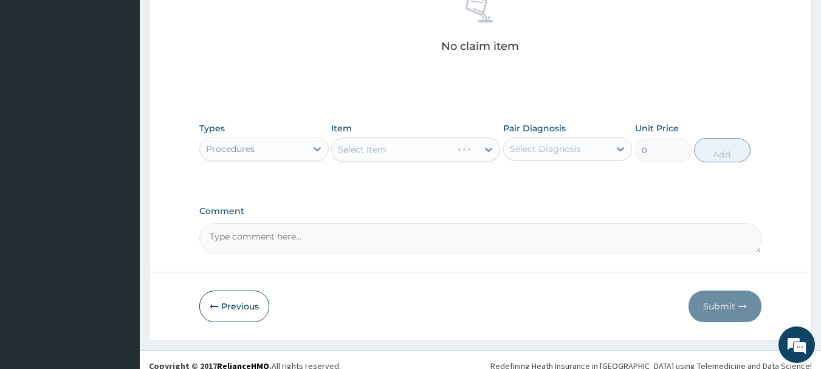
click at [552, 157] on div "Select Diagnosis" at bounding box center [557, 148] width 106 height 19
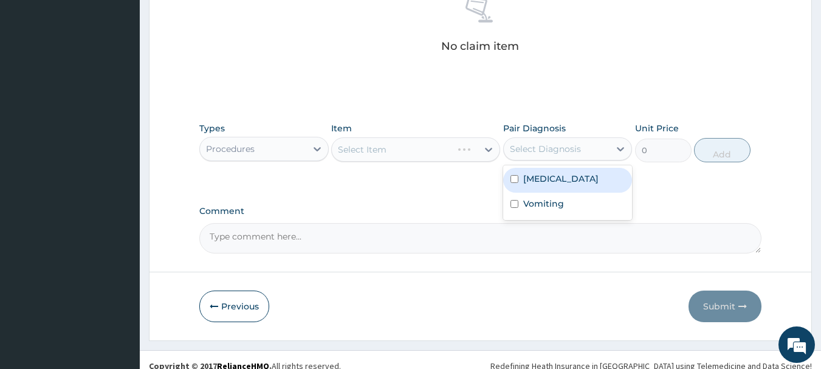
click at [544, 151] on div "Select Diagnosis" at bounding box center [545, 149] width 71 height 12
click at [540, 173] on label "Malaria" at bounding box center [560, 179] width 75 height 12
click at [547, 176] on label "Malaria" at bounding box center [560, 179] width 75 height 12
checkbox input "true"
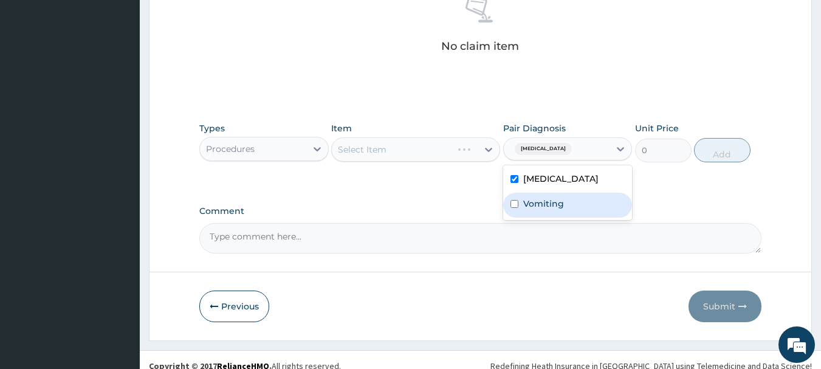
click at [536, 197] on label "Vomiting" at bounding box center [543, 203] width 41 height 12
checkbox input "true"
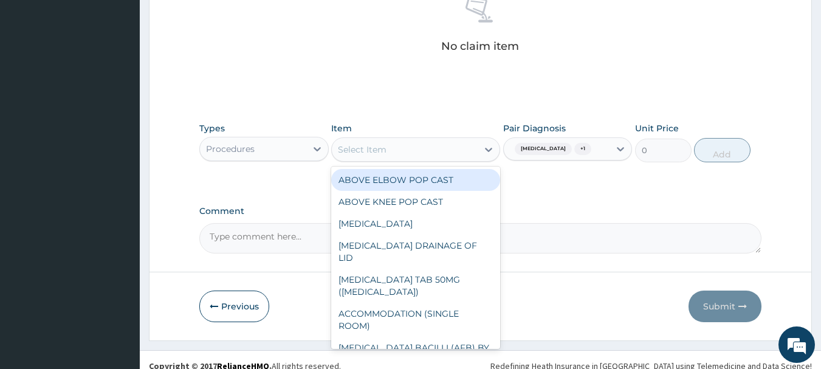
click at [459, 143] on div "Select Item" at bounding box center [405, 149] width 146 height 19
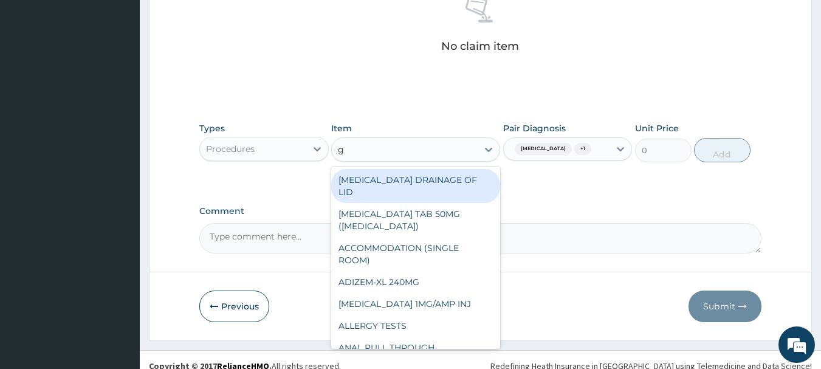
type input "gp"
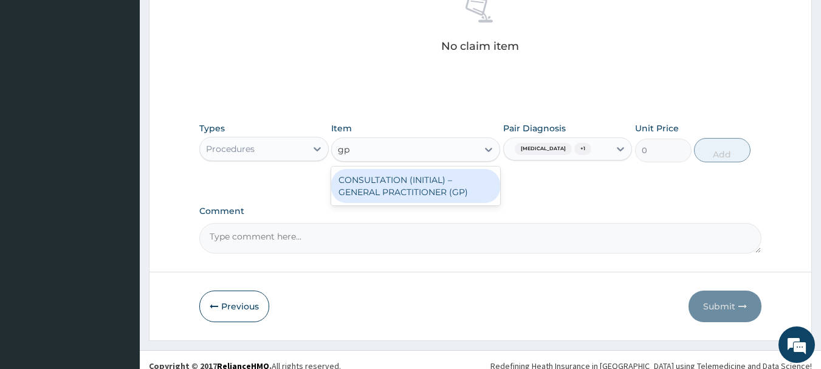
click at [413, 196] on div "CONSULTATION (INITIAL) – GENERAL PRACTITIONER (GP)" at bounding box center [415, 186] width 169 height 34
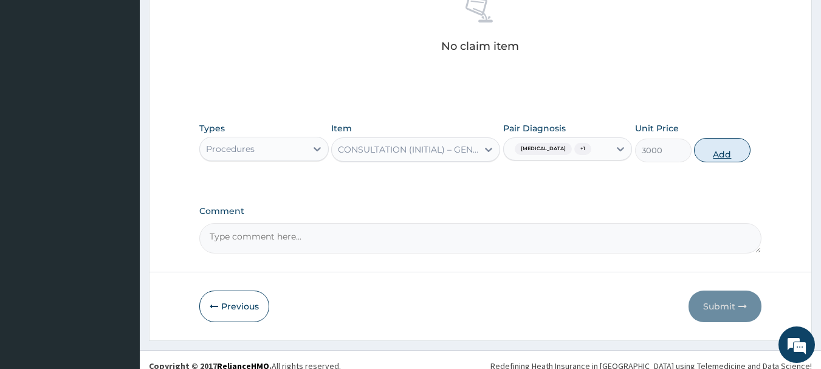
click at [720, 153] on button "Add" at bounding box center [722, 150] width 57 height 24
type input "0"
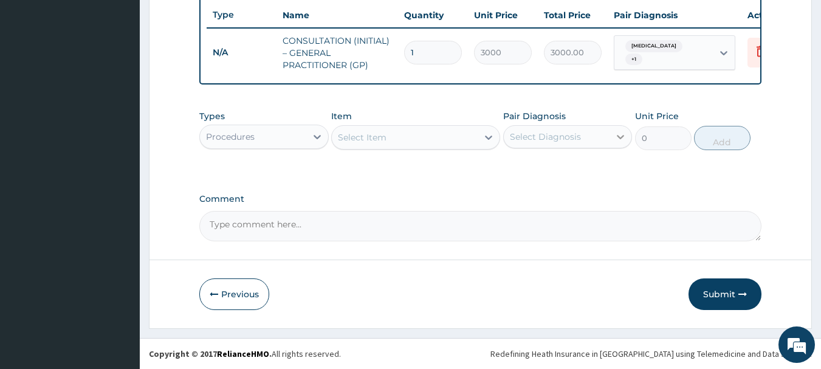
scroll to position [465, 0]
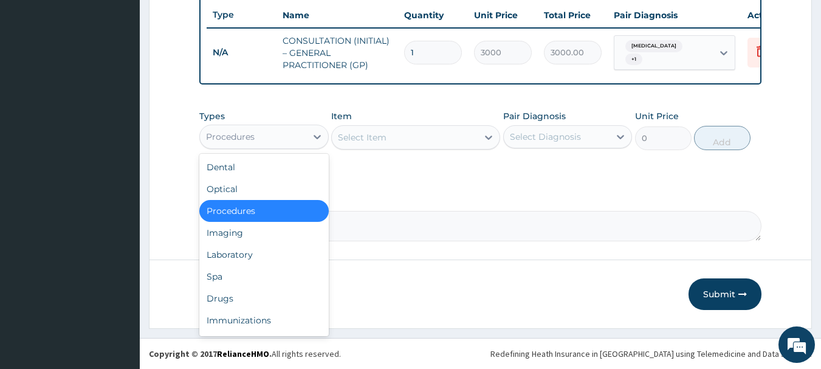
click at [266, 139] on div "Procedures" at bounding box center [253, 136] width 106 height 19
click at [249, 257] on div "Laboratory" at bounding box center [263, 255] width 129 height 22
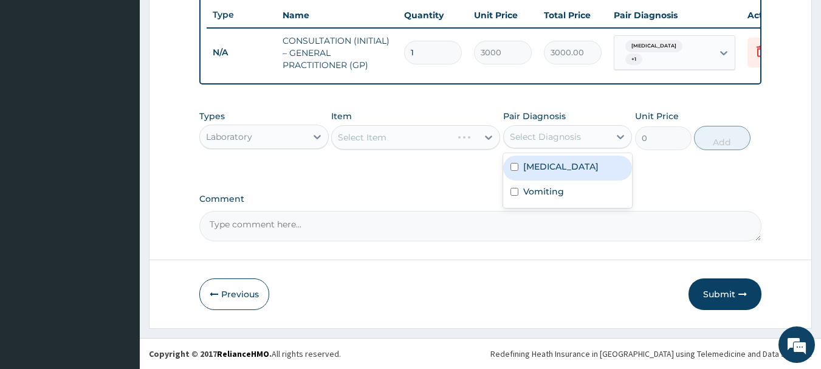
click at [523, 140] on div "Select Diagnosis" at bounding box center [545, 137] width 71 height 12
click at [523, 177] on div "Malaria" at bounding box center [567, 168] width 129 height 25
checkbox input "true"
click at [427, 132] on div "Select Item" at bounding box center [405, 137] width 146 height 19
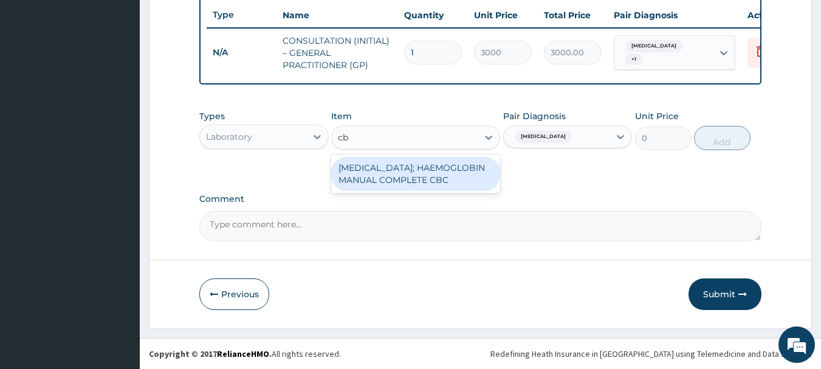
type input "cbc"
click at [429, 176] on div "BLOOD COUNT; HAEMOGLOBIN MANUAL COMPLETE CBC" at bounding box center [415, 174] width 169 height 34
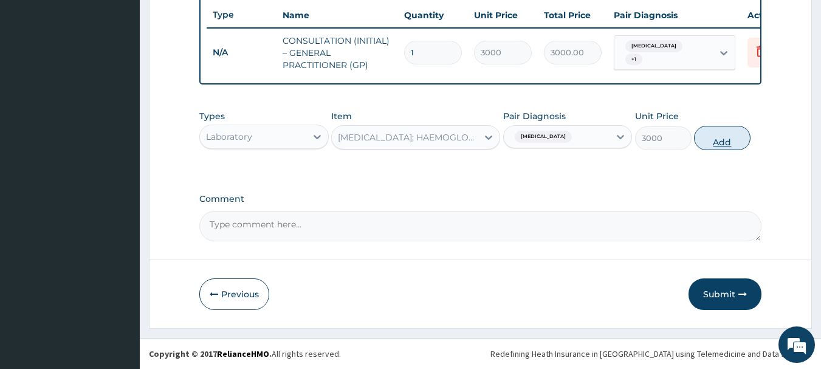
click at [733, 128] on button "Add" at bounding box center [722, 138] width 57 height 24
type input "0"
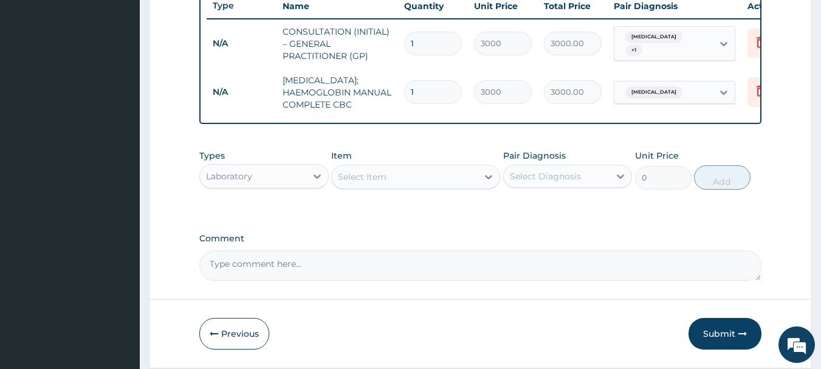
click at [346, 183] on div "Select Item" at bounding box center [362, 177] width 49 height 12
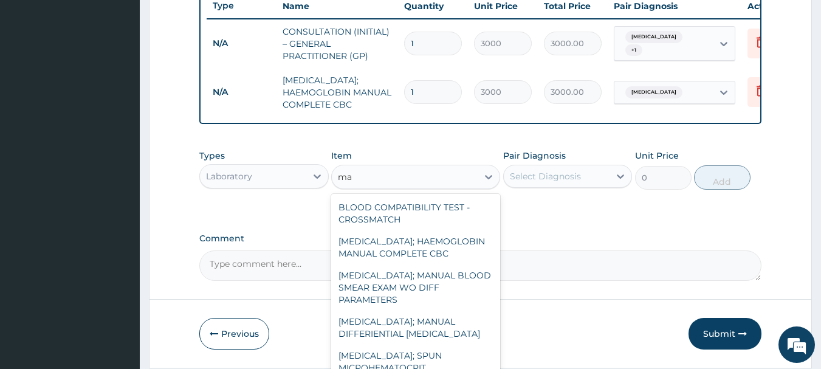
type input "mal"
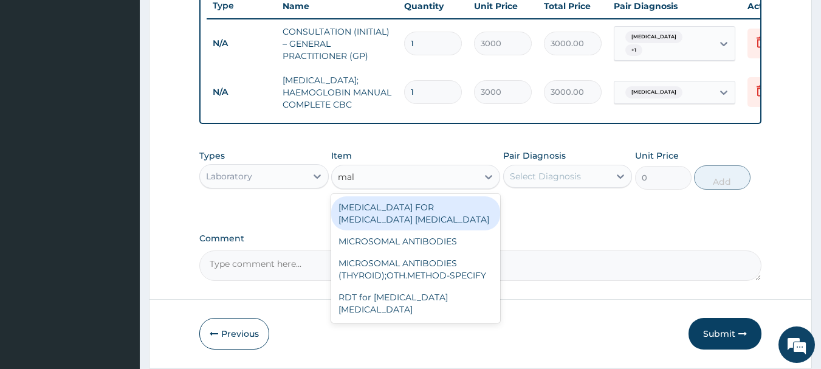
click at [467, 230] on div "BLOOD FILM FOR MALARIA PARASITE" at bounding box center [415, 213] width 169 height 34
type input "2000"
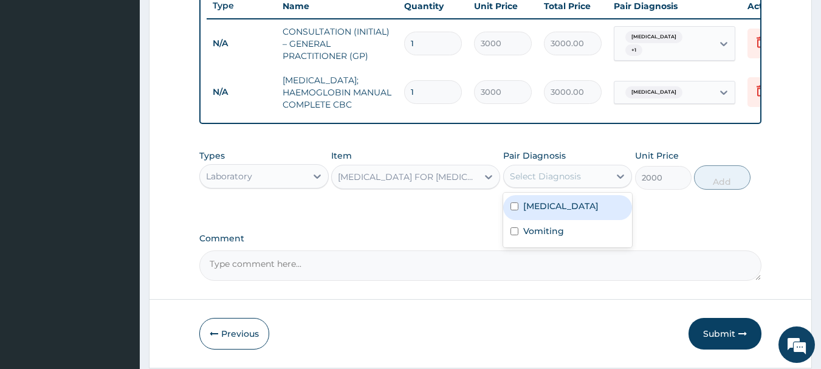
click at [599, 186] on div "Select Diagnosis" at bounding box center [557, 176] width 106 height 19
click at [603, 220] on div "Malaria" at bounding box center [567, 207] width 129 height 25
checkbox input "true"
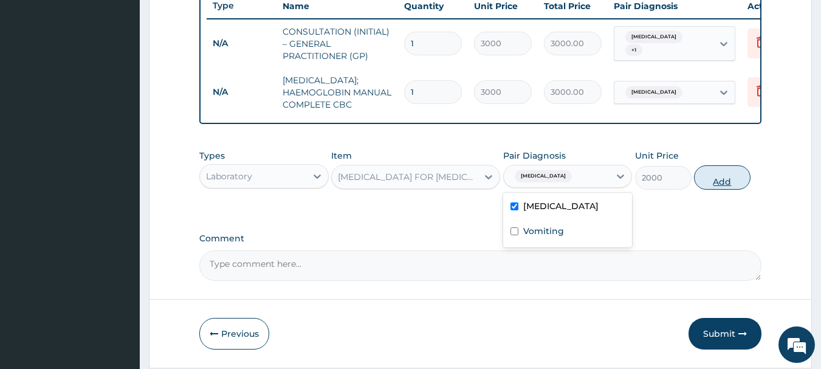
click at [702, 190] on button "Add" at bounding box center [722, 177] width 57 height 24
type input "0"
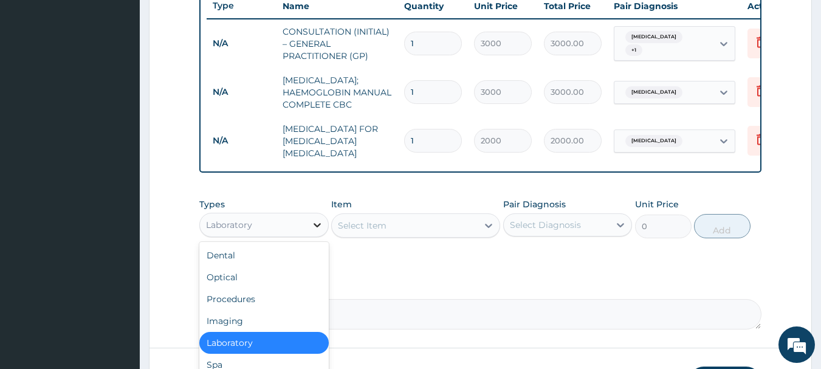
click at [309, 236] on div at bounding box center [317, 225] width 22 height 22
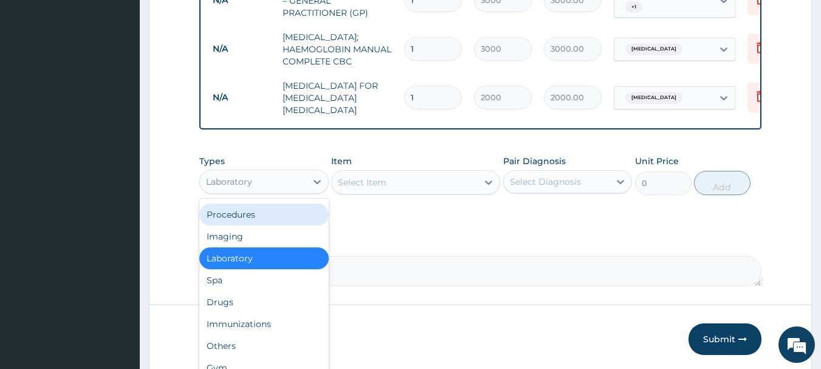
scroll to position [568, 0]
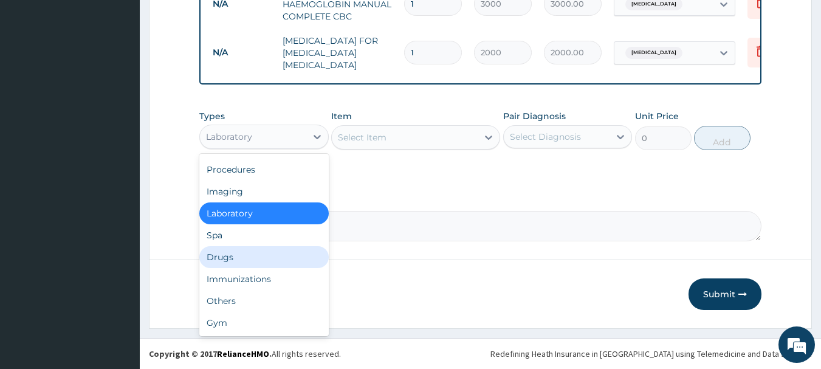
click at [270, 258] on div "Drugs" at bounding box center [263, 257] width 129 height 22
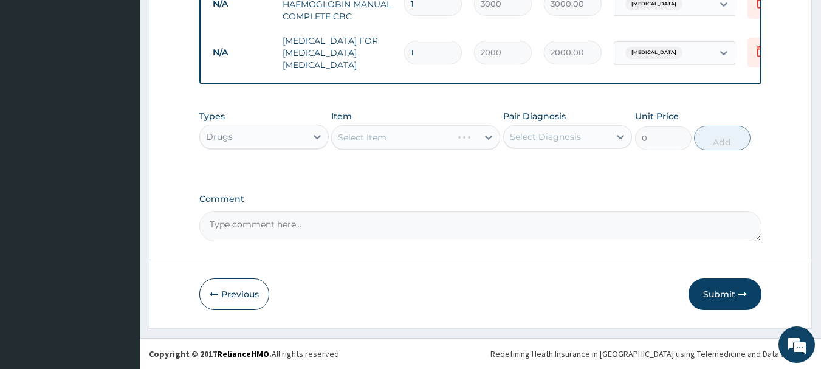
click at [548, 148] on div "Pair Diagnosis Select Diagnosis" at bounding box center [567, 130] width 129 height 40
click at [569, 134] on div "Select Diagnosis" at bounding box center [545, 137] width 71 height 12
click at [569, 163] on div "Malaria" at bounding box center [567, 168] width 129 height 25
checkbox input "true"
click at [431, 133] on div "Select Item" at bounding box center [405, 137] width 146 height 19
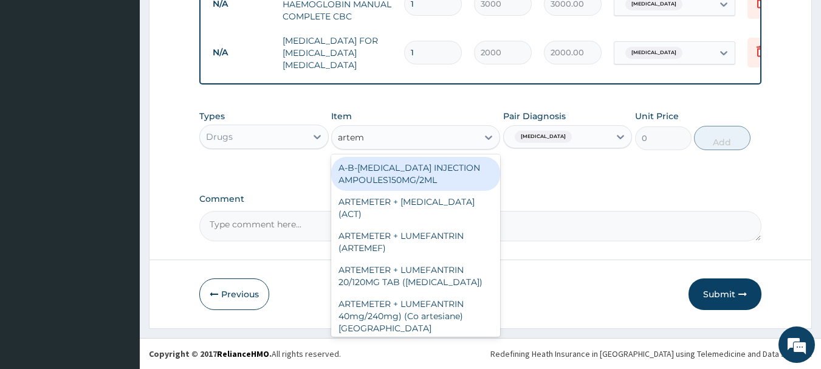
type input "arteme"
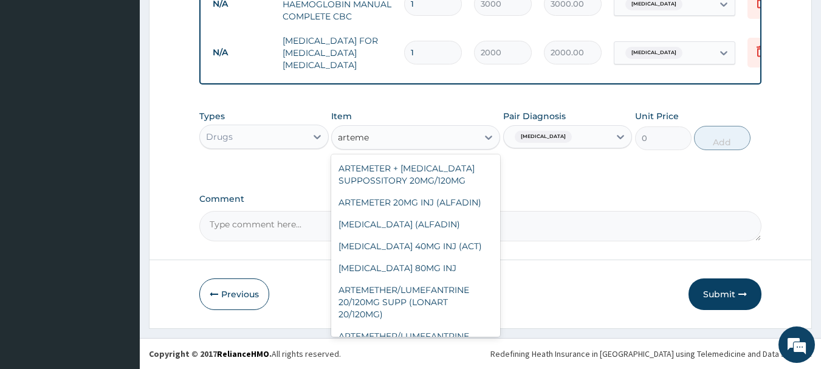
scroll to position [243, 0]
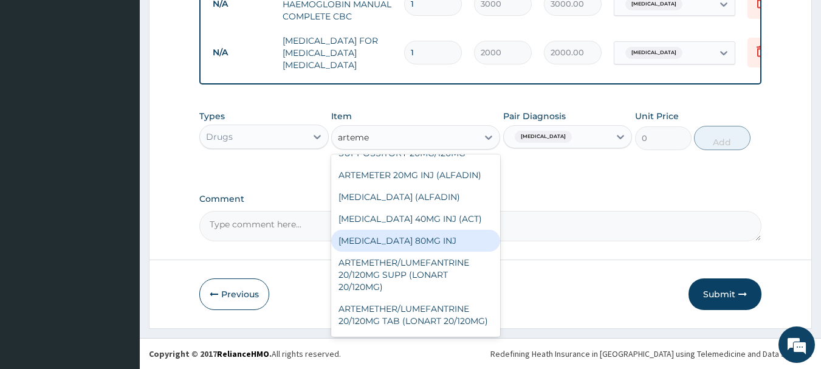
click at [423, 231] on div "[MEDICAL_DATA] 80MG INJ" at bounding box center [415, 241] width 169 height 22
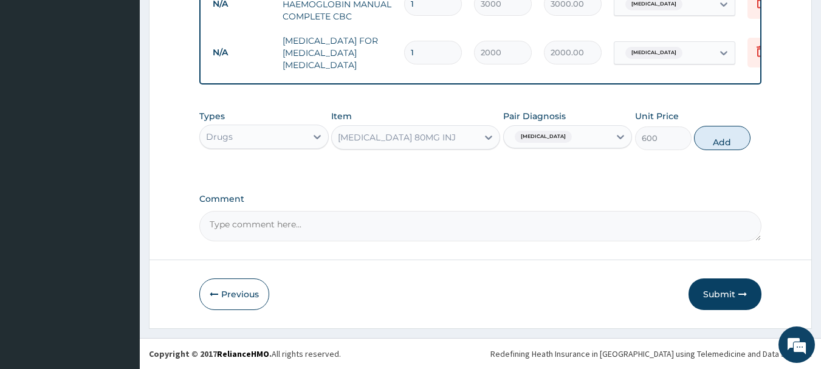
click at [713, 137] on button "Add" at bounding box center [722, 138] width 57 height 24
type input "0"
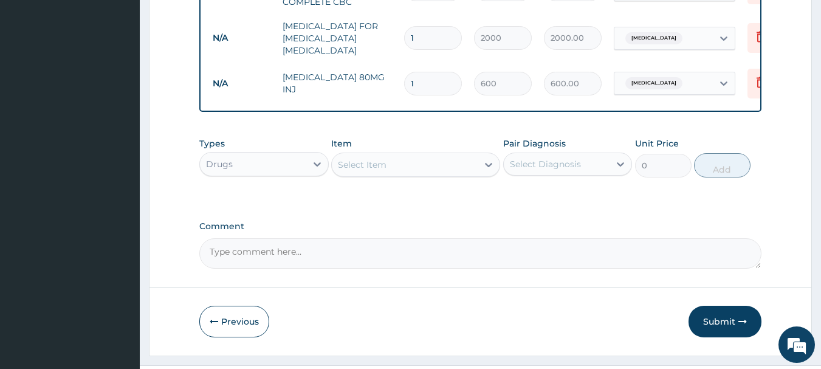
type input "2"
type input "1200.00"
type input "3"
type input "1800.00"
type input "4"
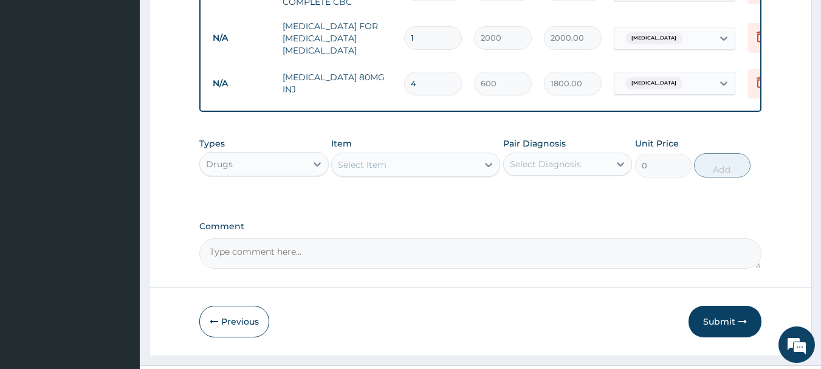
type input "2400.00"
type input "5"
type input "3000.00"
type input "6"
type input "3600.00"
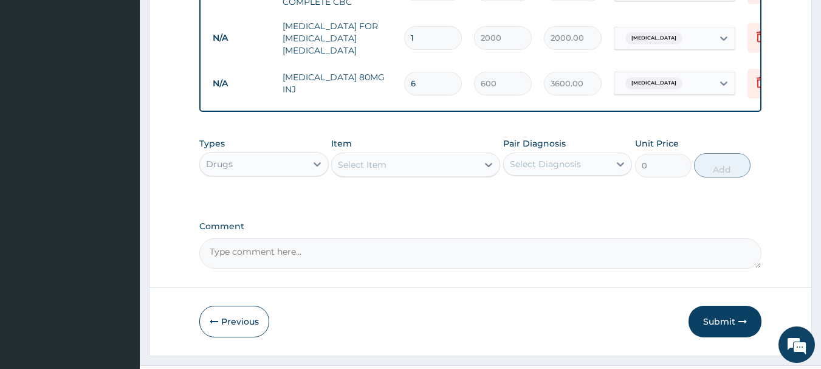
click at [365, 174] on div "Select Item" at bounding box center [405, 164] width 146 height 19
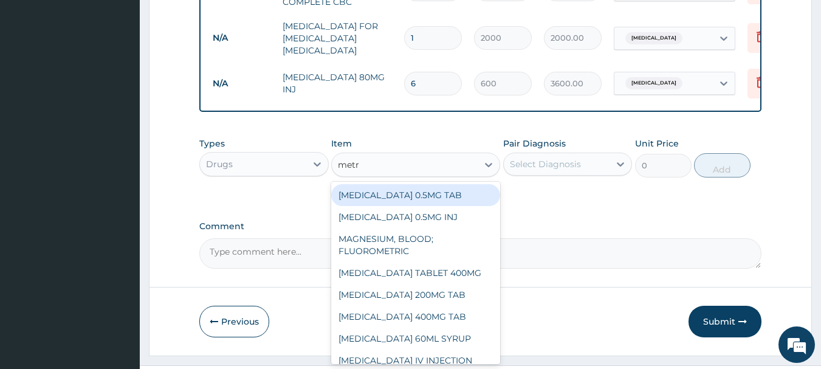
type input "metr"
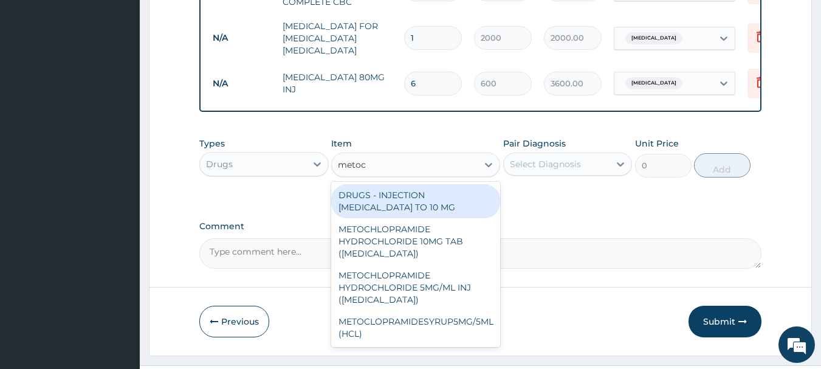
type input "metocl"
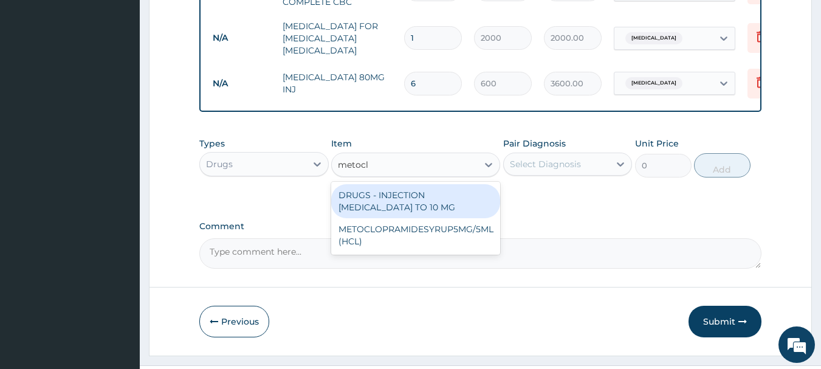
click at [402, 218] on div "DRUGS - INJECTION METOCLOPRAMIDE HCL TO 10 MG" at bounding box center [415, 201] width 169 height 34
type input "780"
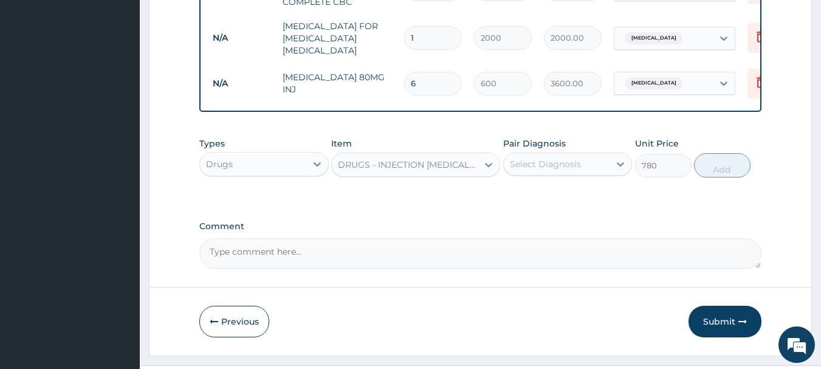
click at [577, 170] on div "Select Diagnosis" at bounding box center [545, 164] width 71 height 12
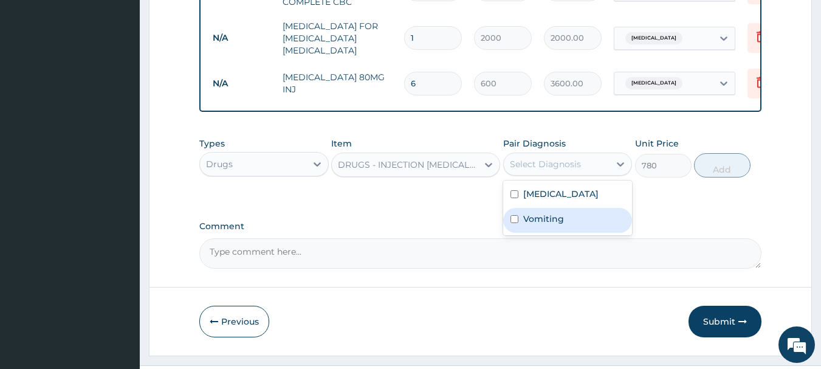
click at [568, 233] on div "Vomiting" at bounding box center [567, 220] width 129 height 25
checkbox input "true"
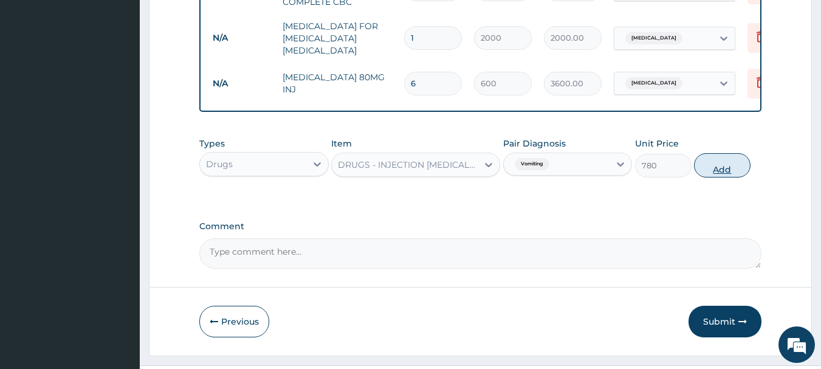
click at [717, 177] on button "Add" at bounding box center [722, 165] width 57 height 24
type input "0"
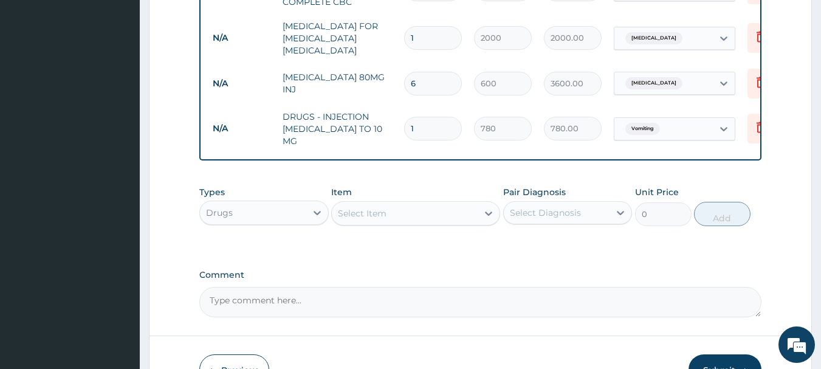
scroll to position [629, 0]
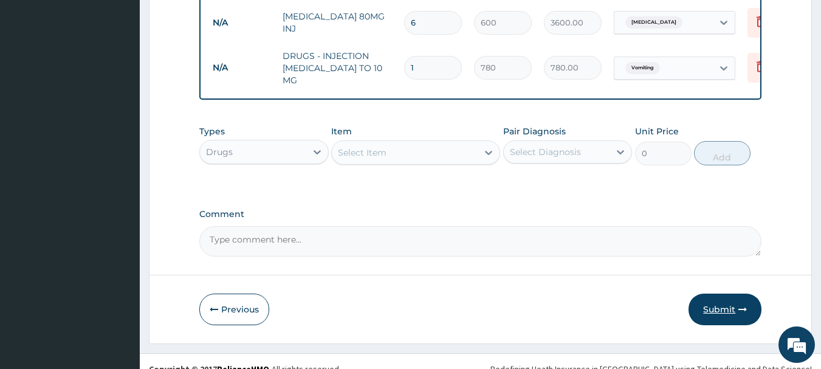
click at [730, 325] on button "Submit" at bounding box center [724, 310] width 73 height 32
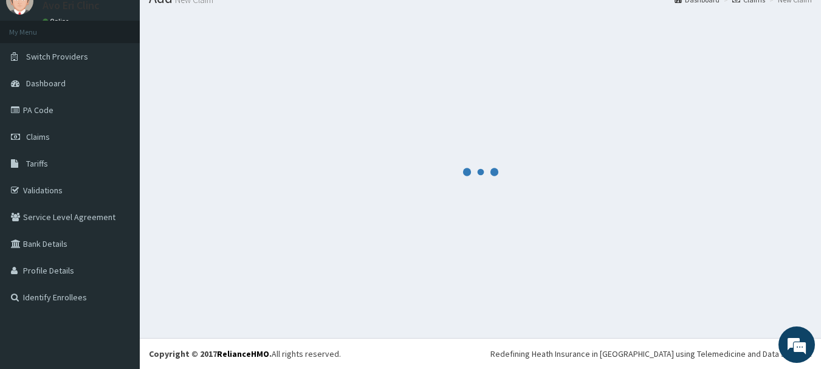
scroll to position [49, 0]
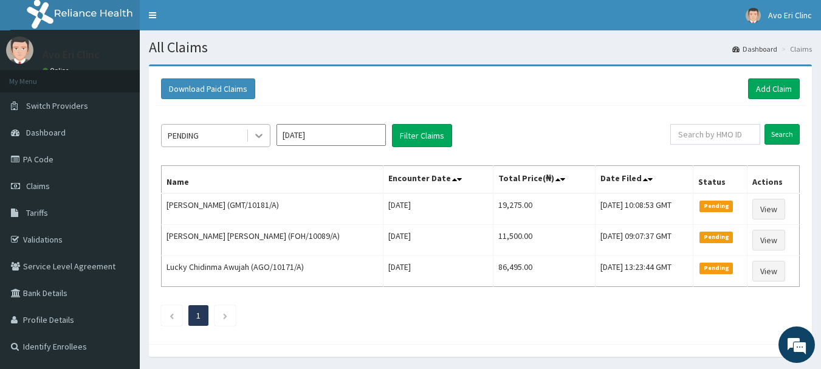
click at [250, 139] on div at bounding box center [259, 136] width 22 height 22
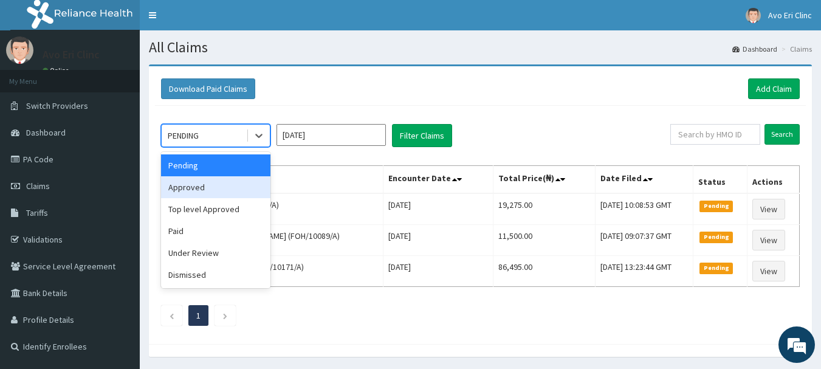
click at [251, 178] on div "Approved" at bounding box center [215, 187] width 109 height 22
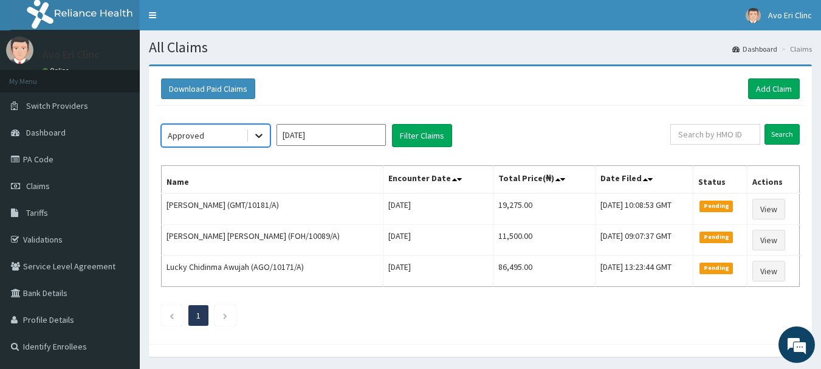
click at [252, 138] on div at bounding box center [259, 136] width 22 height 22
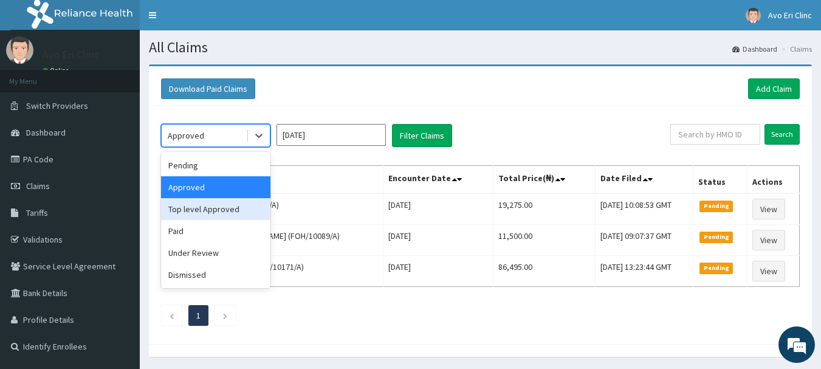
click at [244, 213] on div "Top level Approved" at bounding box center [215, 209] width 109 height 22
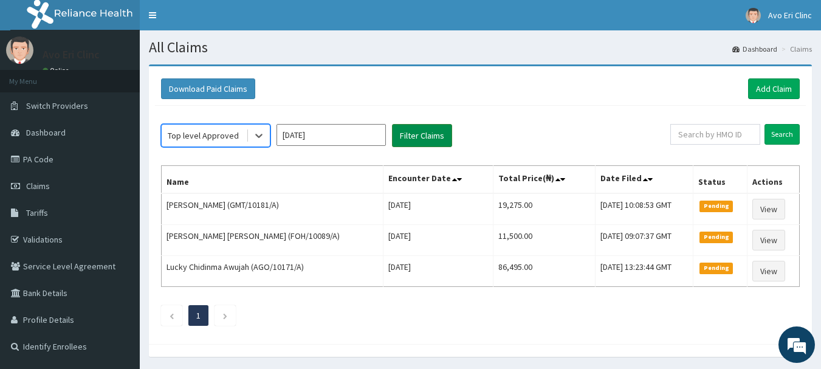
click at [426, 136] on button "Filter Claims" at bounding box center [422, 135] width 60 height 23
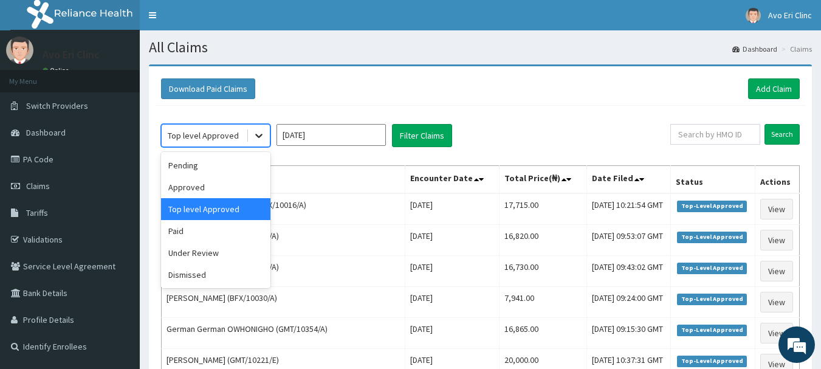
click at [265, 128] on div at bounding box center [259, 136] width 22 height 22
click at [242, 172] on div "Pending" at bounding box center [215, 165] width 109 height 22
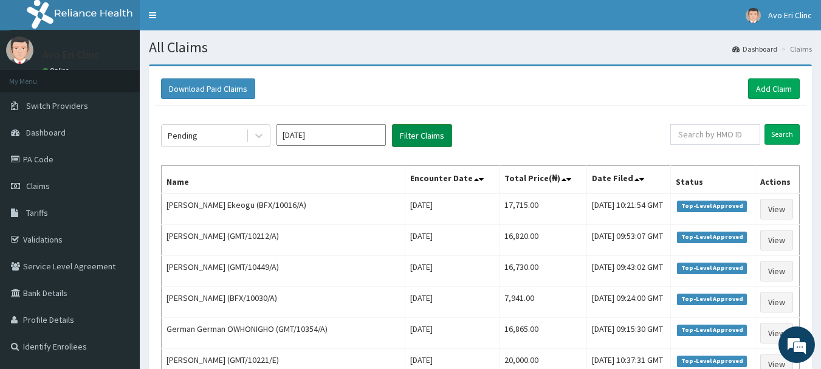
click at [413, 139] on button "Filter Claims" at bounding box center [422, 135] width 60 height 23
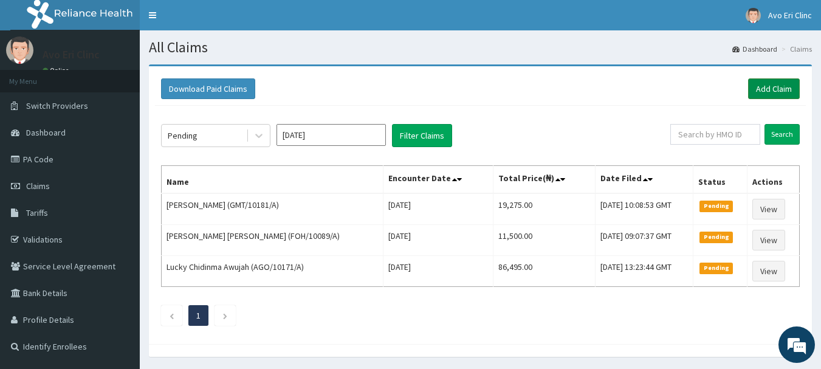
click at [784, 82] on link "Add Claim" at bounding box center [774, 88] width 52 height 21
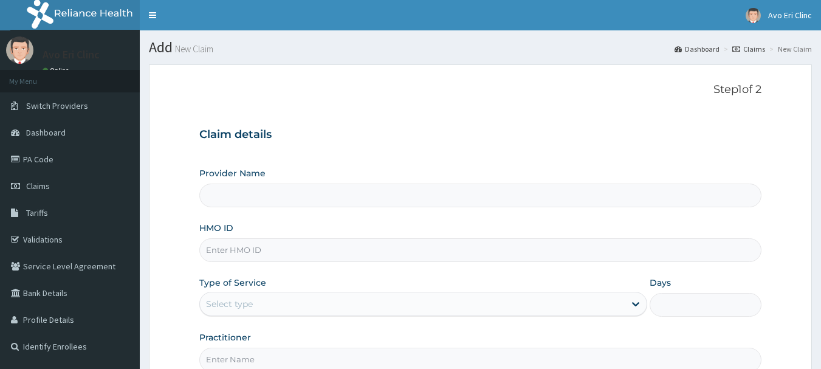
type input "Avo Eri Clinic"
paste input "GMT/10221/A"
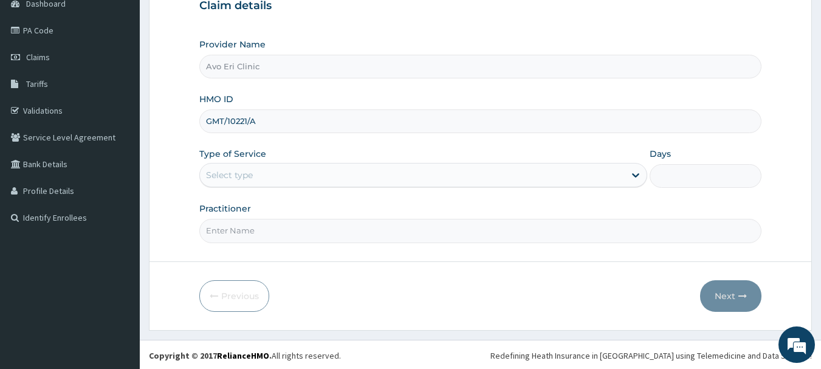
scroll to position [131, 0]
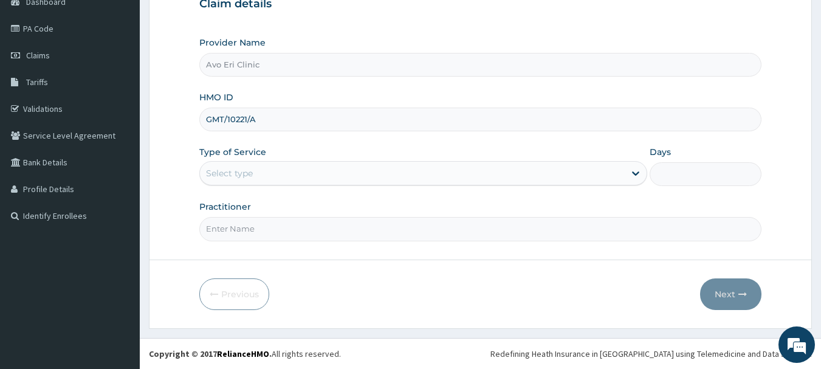
type input "GMT/10221/A"
click at [321, 171] on div "Select type" at bounding box center [412, 172] width 425 height 19
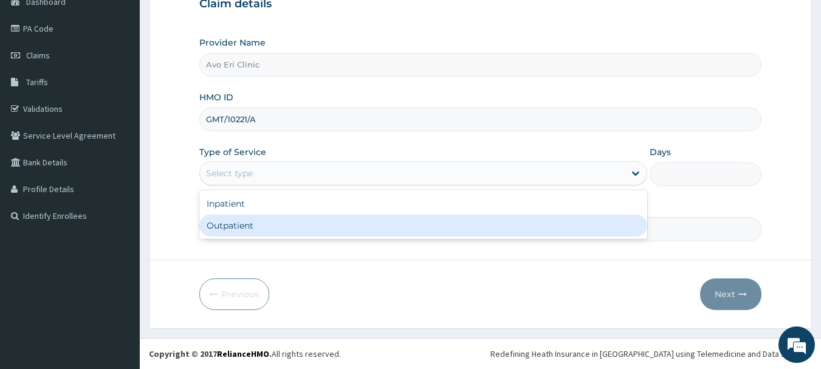
click at [312, 239] on div "Inpatient Outpatient" at bounding box center [423, 214] width 448 height 49
click at [315, 221] on div "Outpatient" at bounding box center [423, 226] width 448 height 22
type input "1"
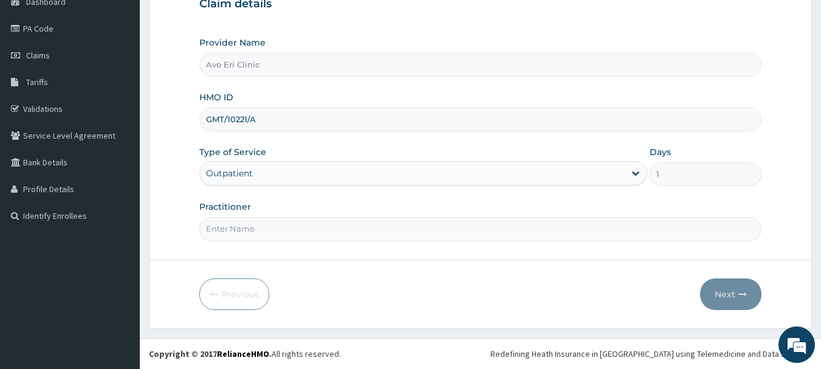
click at [318, 235] on input "Practitioner" at bounding box center [480, 229] width 563 height 24
type input "[PERSON_NAME]"
click at [723, 297] on button "Next" at bounding box center [730, 294] width 61 height 32
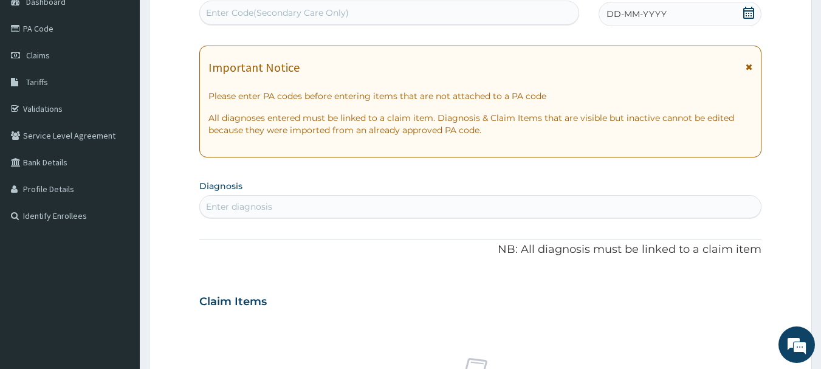
click at [321, 199] on div "Enter diagnosis" at bounding box center [480, 206] width 561 height 19
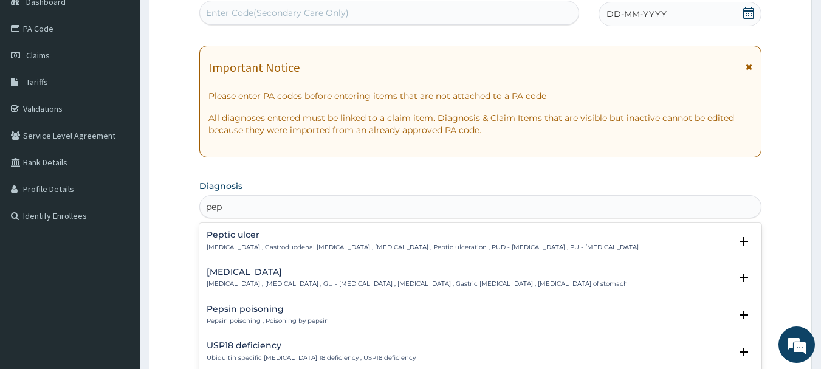
type input "pept"
click at [423, 236] on h4 "Peptic ulcer" at bounding box center [423, 234] width 432 height 9
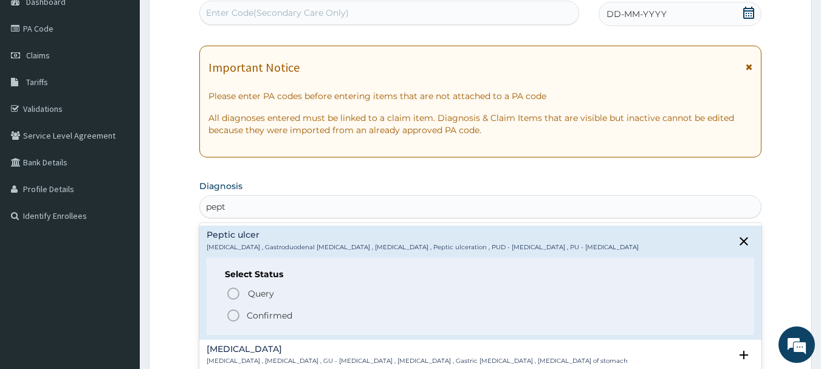
click at [278, 312] on p "Confirmed" at bounding box center [270, 315] width 46 height 12
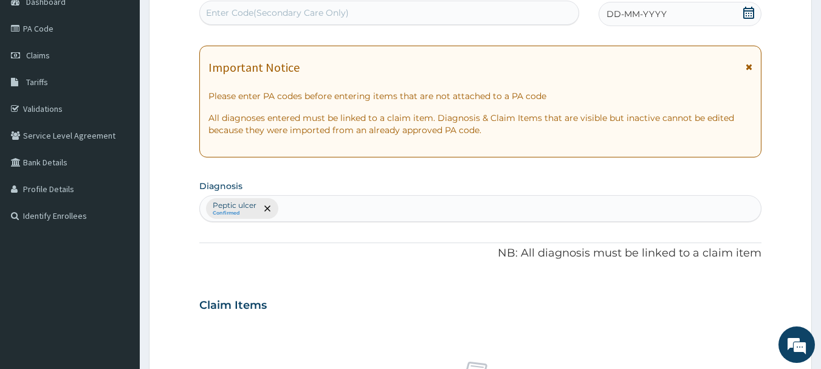
click at [709, 18] on div "DD-MM-YYYY" at bounding box center [680, 14] width 163 height 24
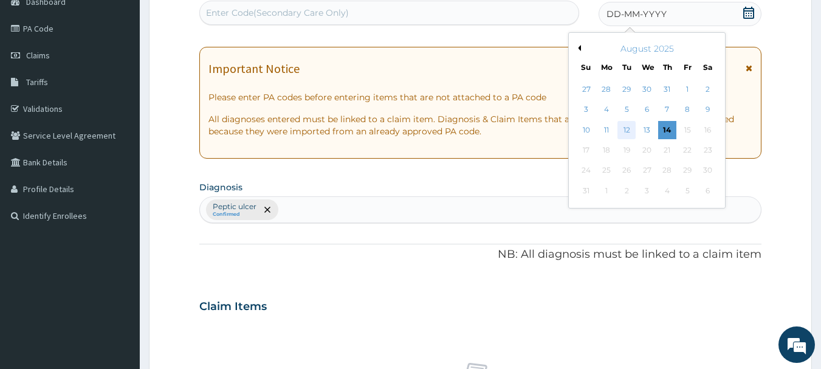
click at [624, 137] on div "12" at bounding box center [627, 130] width 18 height 18
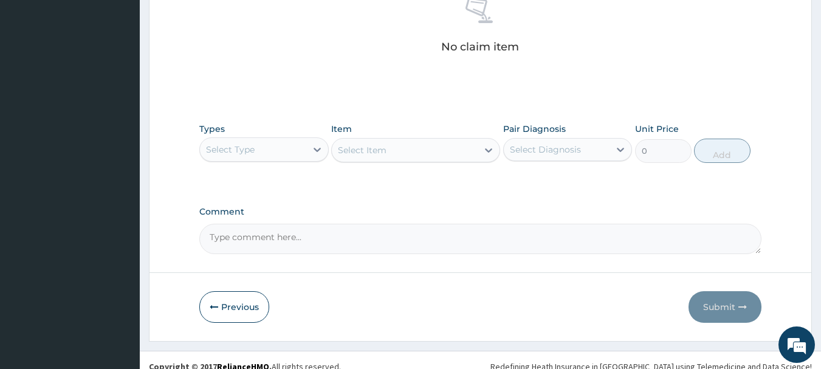
scroll to position [507, 0]
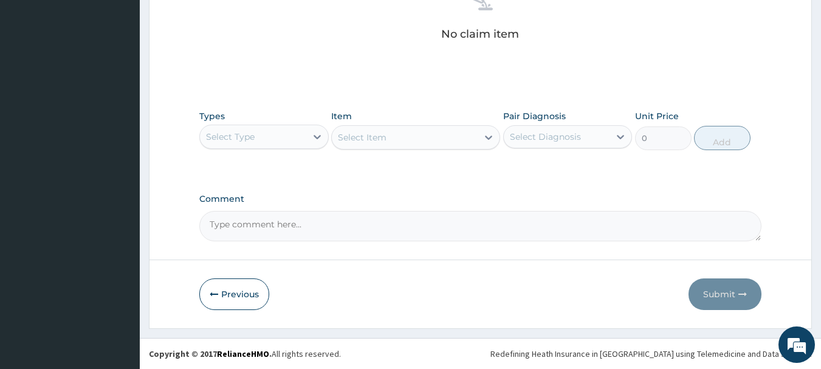
click at [276, 136] on div "Select Type" at bounding box center [253, 136] width 106 height 19
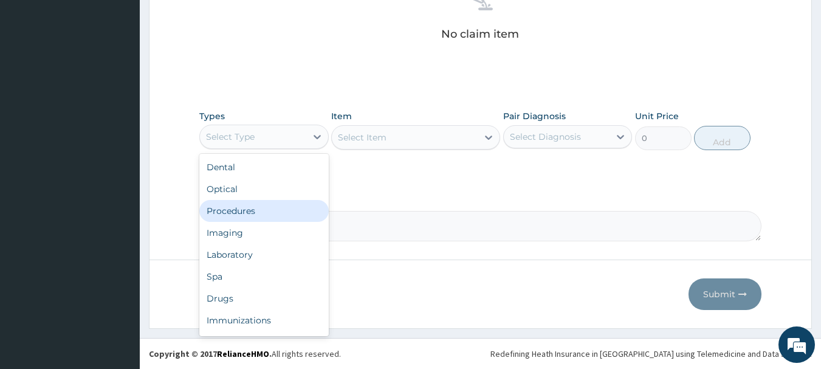
click at [290, 207] on div "Procedures" at bounding box center [263, 211] width 129 height 22
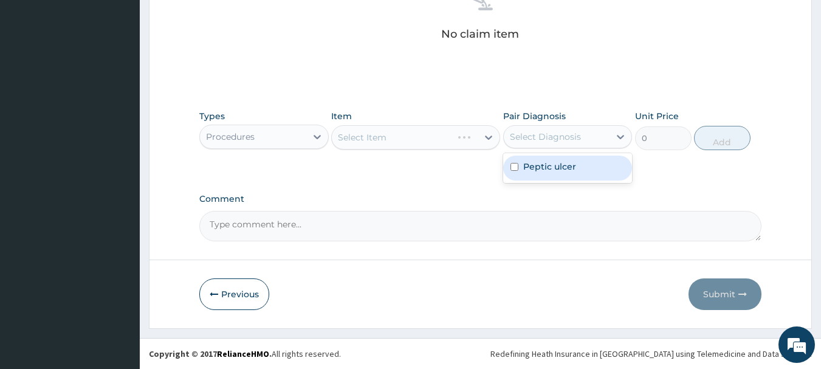
click at [520, 131] on div "Select Diagnosis" at bounding box center [545, 137] width 71 height 12
click at [524, 169] on label "Peptic ulcer" at bounding box center [549, 166] width 53 height 12
checkbox input "true"
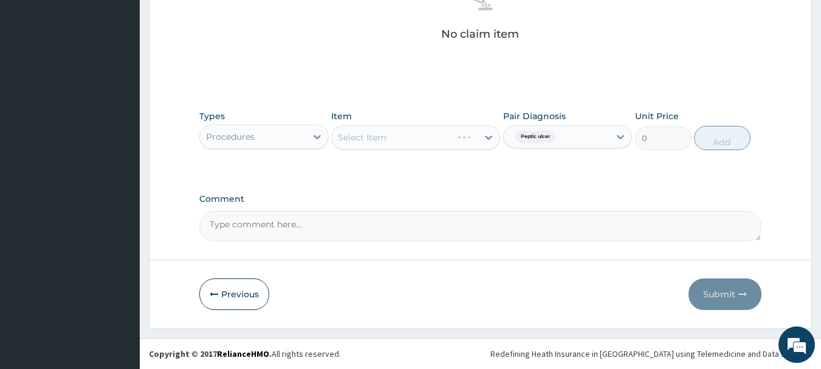
click at [416, 141] on div "Select Item" at bounding box center [415, 137] width 169 height 24
click at [398, 135] on div "Select Item" at bounding box center [415, 137] width 169 height 24
click at [455, 135] on div "Select Item" at bounding box center [405, 137] width 146 height 19
type input "c"
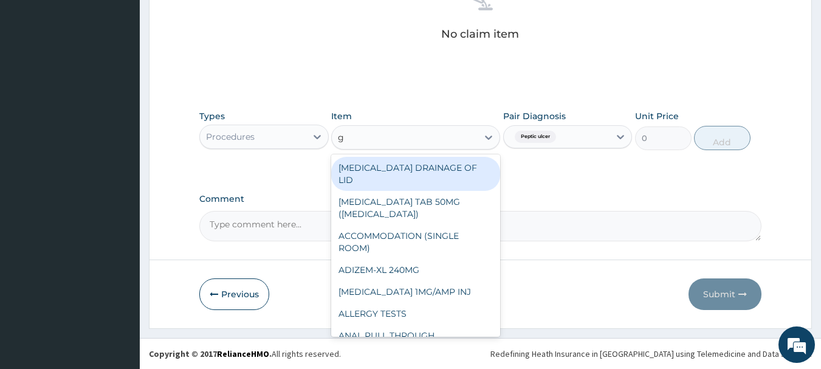
type input "gp"
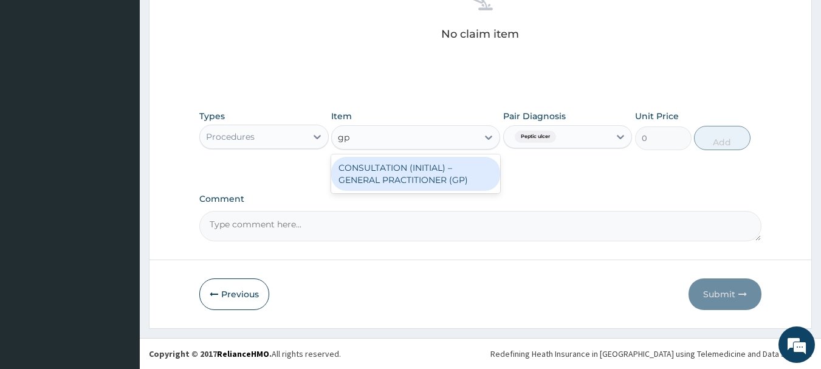
click at [432, 182] on div "CONSULTATION (INITIAL) – GENERAL PRACTITIONER (GP)" at bounding box center [415, 174] width 169 height 34
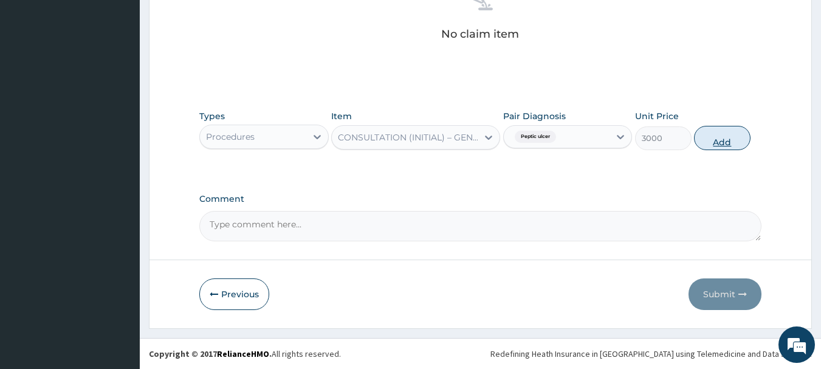
click at [743, 136] on button "Add" at bounding box center [722, 138] width 57 height 24
type input "0"
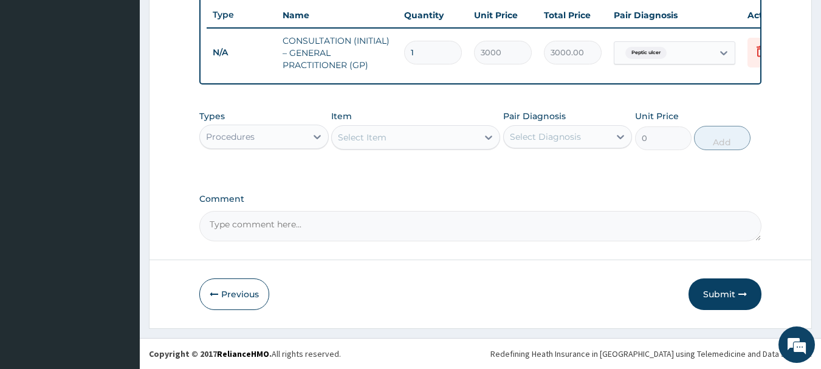
click at [257, 142] on div "Procedures" at bounding box center [253, 136] width 106 height 19
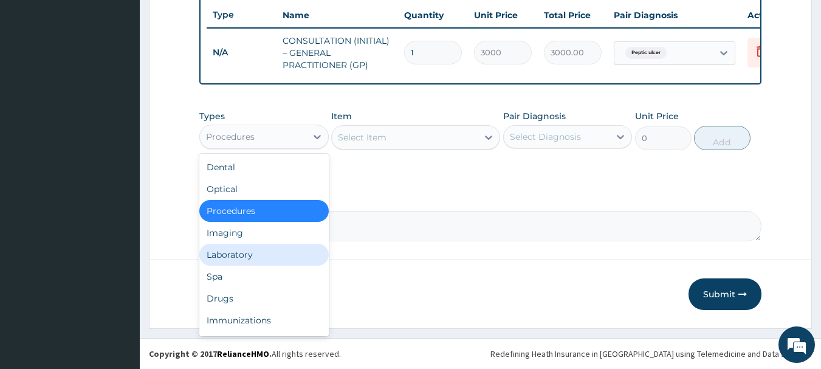
click at [236, 257] on div "Laboratory" at bounding box center [263, 255] width 129 height 22
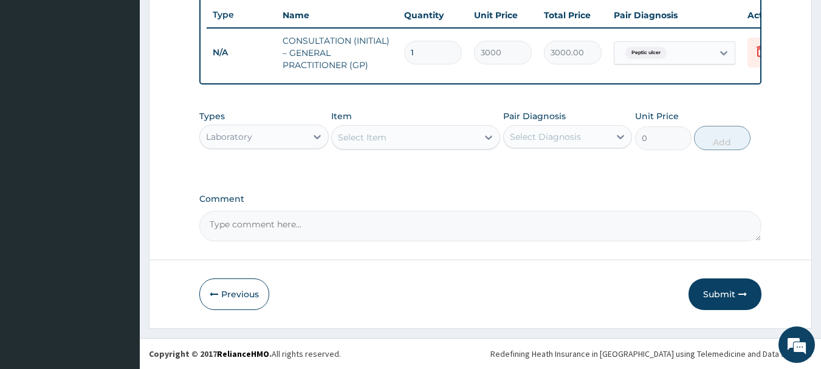
click at [397, 136] on div "Select Item" at bounding box center [405, 137] width 146 height 19
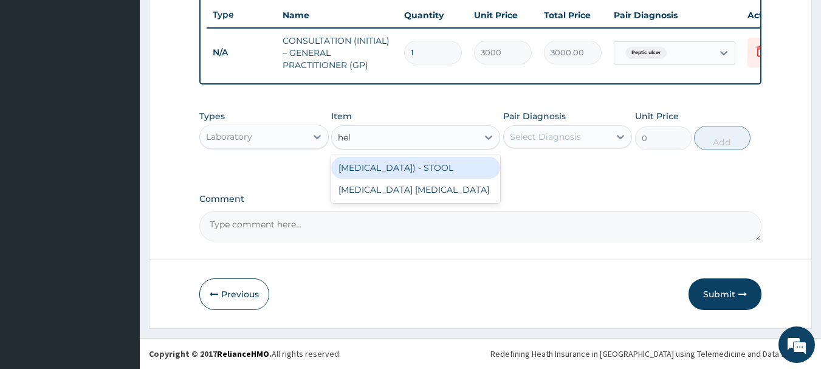
type input "heli"
click at [405, 170] on div "[MEDICAL_DATA]) - STOOL" at bounding box center [415, 168] width 169 height 22
type input "4500"
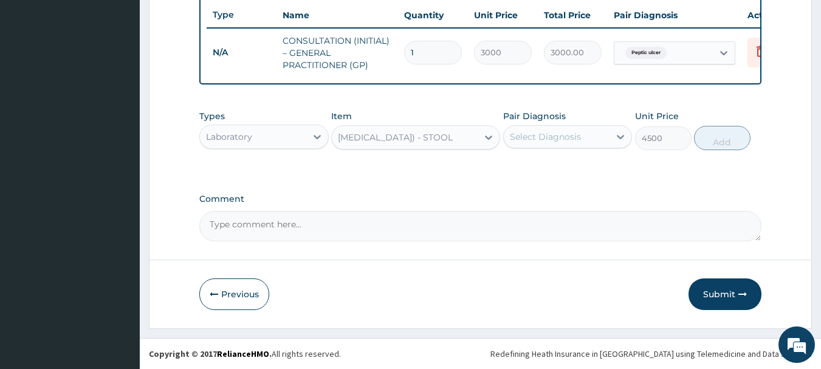
click at [601, 143] on div "Select Diagnosis" at bounding box center [557, 136] width 106 height 19
click at [571, 174] on div "Peptic ulcer" at bounding box center [567, 168] width 129 height 25
checkbox input "true"
click at [733, 137] on button "Add" at bounding box center [722, 138] width 57 height 24
type input "0"
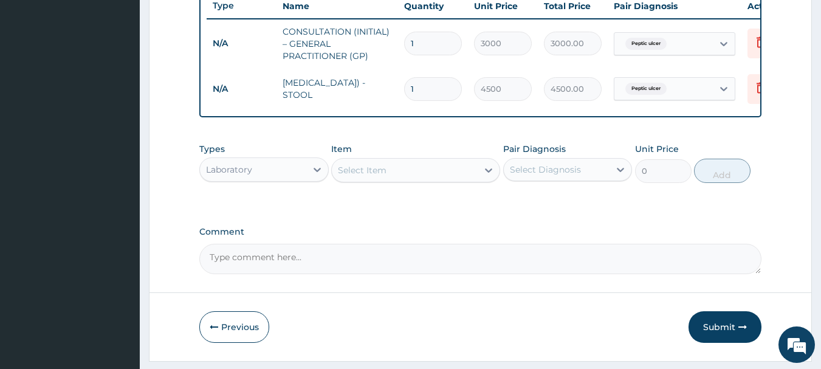
click at [298, 176] on div "Laboratory" at bounding box center [253, 169] width 106 height 19
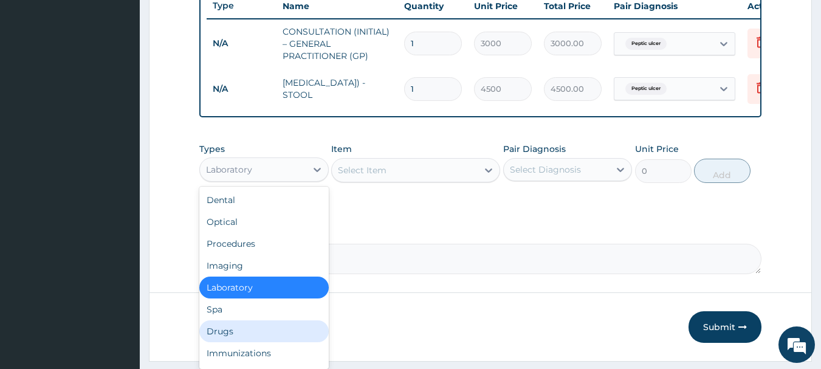
click at [271, 342] on div "Drugs" at bounding box center [263, 331] width 129 height 22
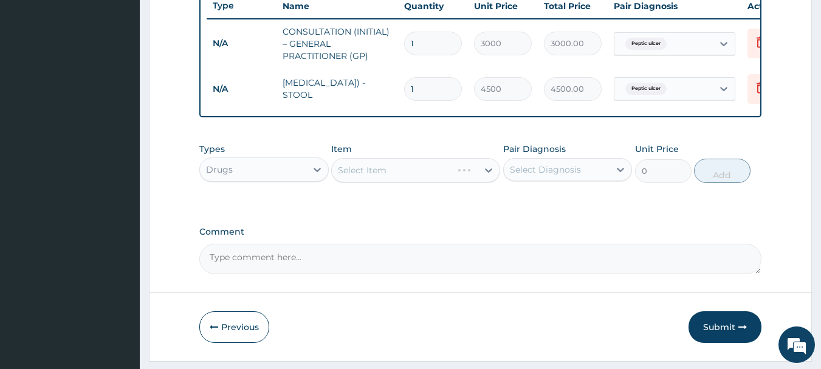
click at [552, 176] on div "Select Diagnosis" at bounding box center [545, 169] width 71 height 12
click at [554, 205] on label "Peptic ulcer" at bounding box center [549, 199] width 53 height 12
checkbox input "true"
click at [415, 180] on div "Select Item" at bounding box center [405, 169] width 146 height 19
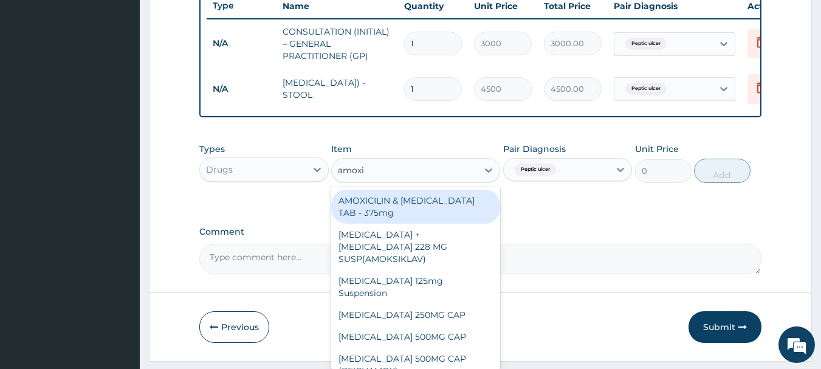
type input "amoxic"
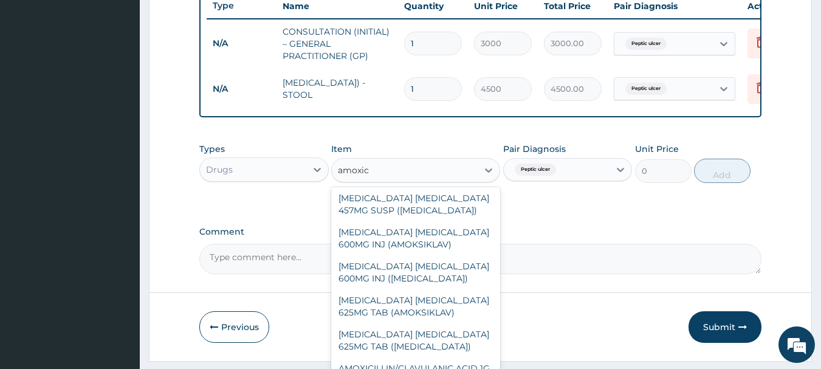
scroll to position [547, 0]
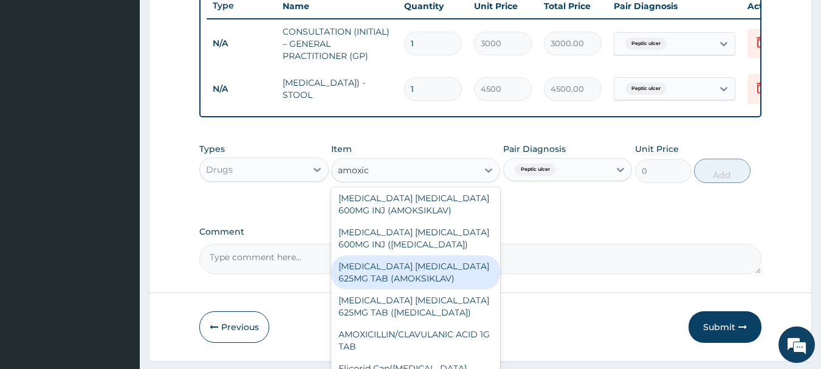
click at [420, 255] on div "[MEDICAL_DATA] [MEDICAL_DATA] 625MG TAB (AMOKSIKLAV)" at bounding box center [415, 272] width 169 height 34
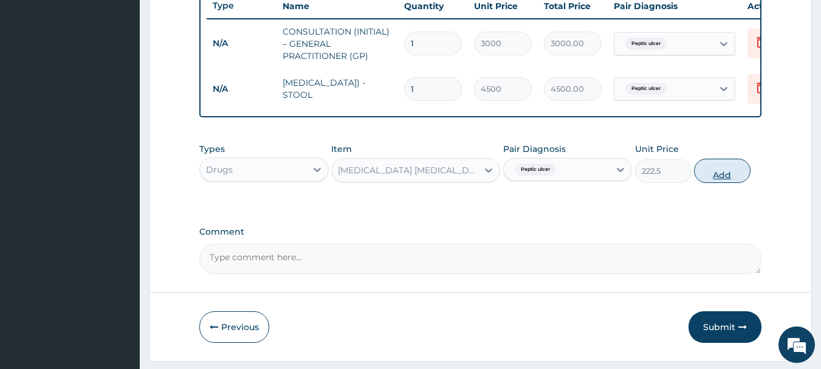
click at [716, 183] on button "Add" at bounding box center [722, 171] width 57 height 24
type input "0"
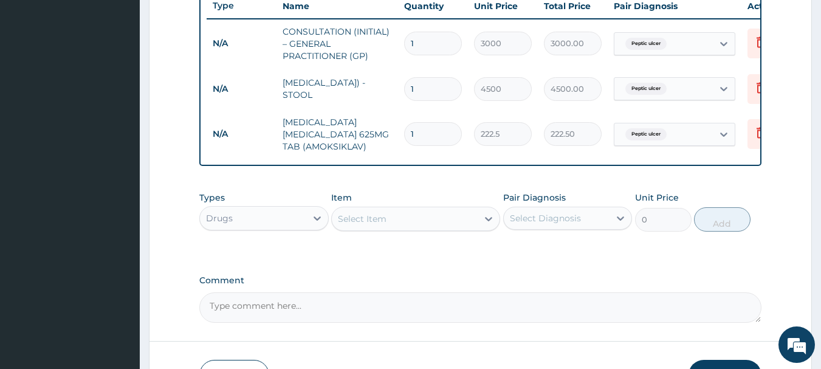
type input "14"
type input "3115.00"
type input "14"
click at [466, 228] on div "Select Item" at bounding box center [405, 218] width 146 height 19
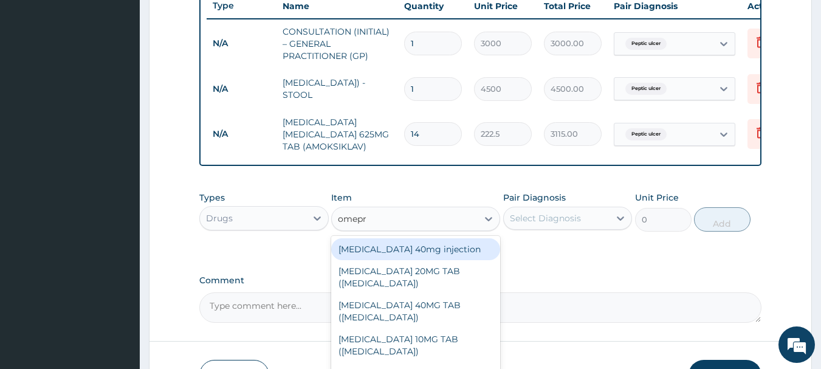
type input "omepra"
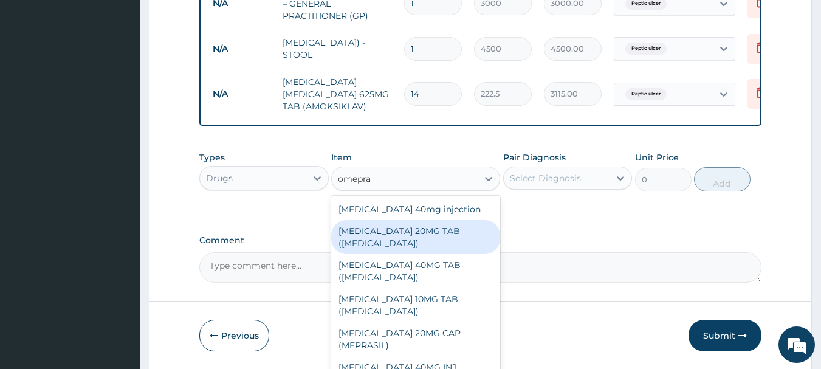
scroll to position [526, 0]
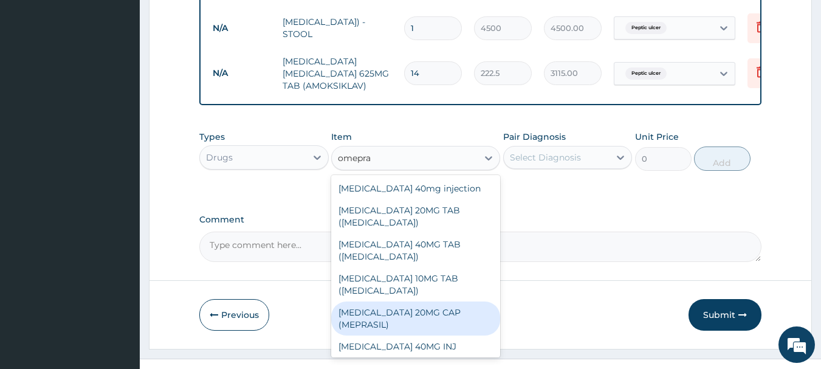
click at [381, 319] on div "[MEDICAL_DATA] 20MG CAP (MEPRASIL)" at bounding box center [415, 318] width 169 height 34
type input "80"
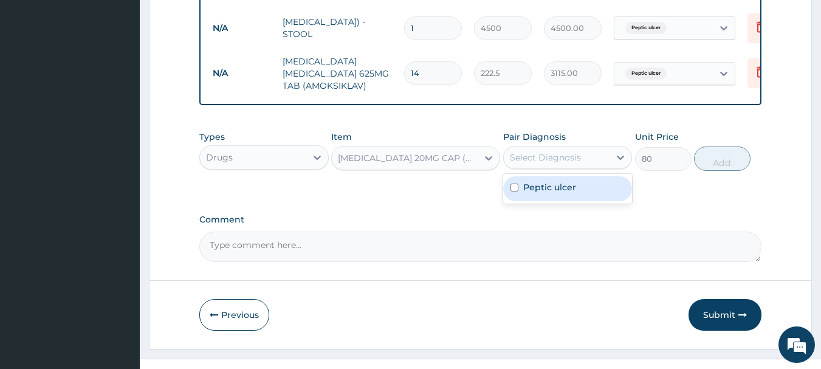
click at [594, 167] on div "Select Diagnosis" at bounding box center [557, 157] width 106 height 19
click at [563, 193] on label "Peptic ulcer" at bounding box center [549, 187] width 53 height 12
checkbox input "true"
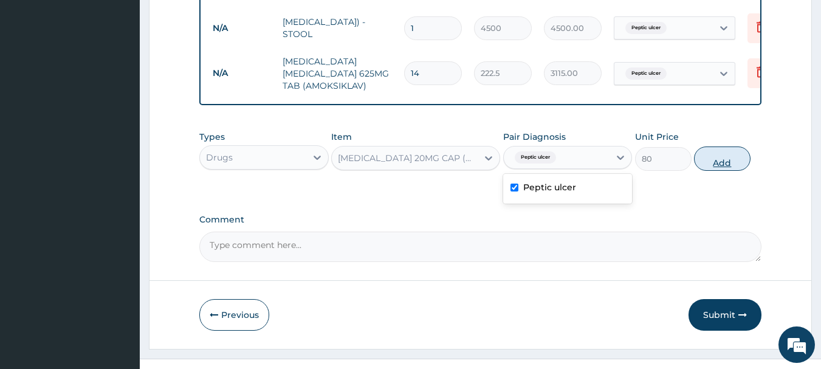
click at [732, 171] on button "Add" at bounding box center [722, 158] width 57 height 24
type input "0"
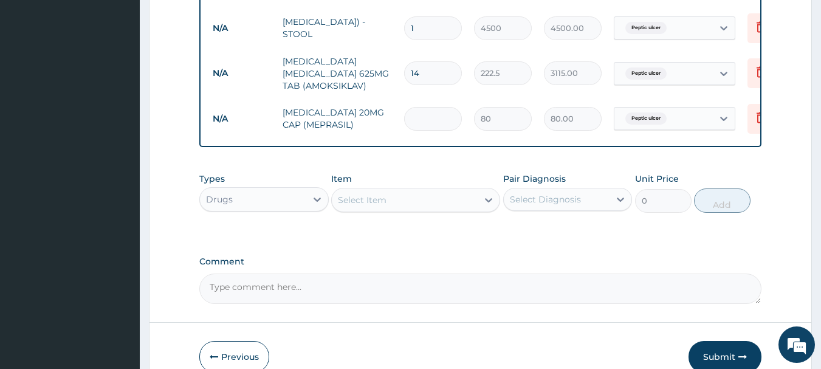
type input "0.00"
type input "2"
type input "160.00"
type input "28"
type input "2240.00"
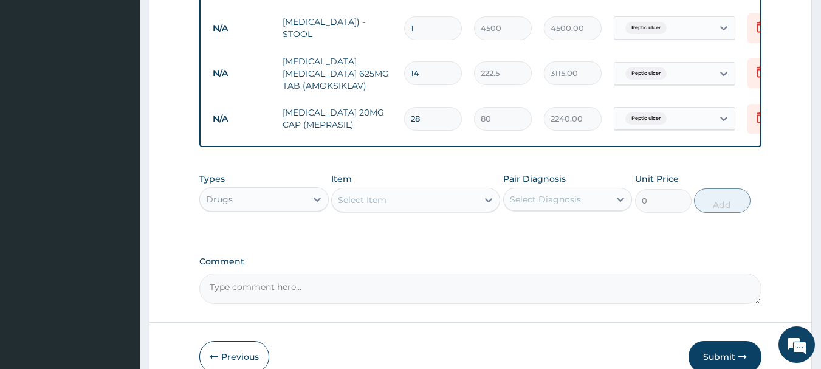
type input "28"
click at [391, 210] on div "Select Item" at bounding box center [405, 199] width 146 height 19
type input "cime"
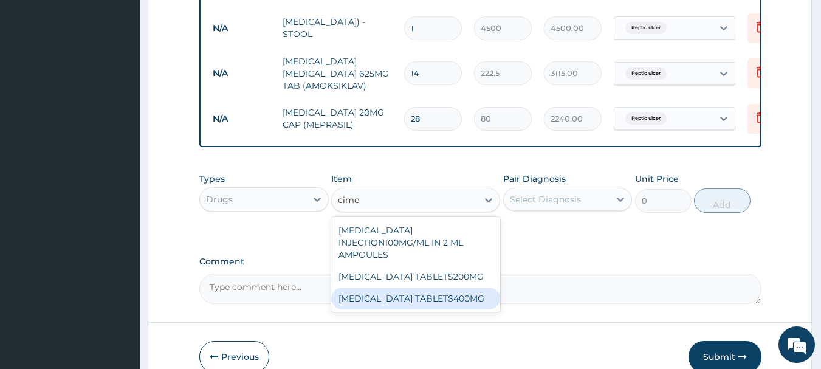
click at [397, 312] on div "[MEDICAL_DATA] INJECTION100MG/ML IN 2 ML AMPOULES [MEDICAL_DATA] TABLETS200MG […" at bounding box center [415, 264] width 169 height 95
click at [396, 312] on div "[MEDICAL_DATA] INJECTION100MG/ML IN 2 ML AMPOULES [MEDICAL_DATA] TABLETS200MG […" at bounding box center [415, 264] width 169 height 95
click at [393, 309] on div "[MEDICAL_DATA] TABLETS400MG" at bounding box center [415, 298] width 169 height 22
type input "33"
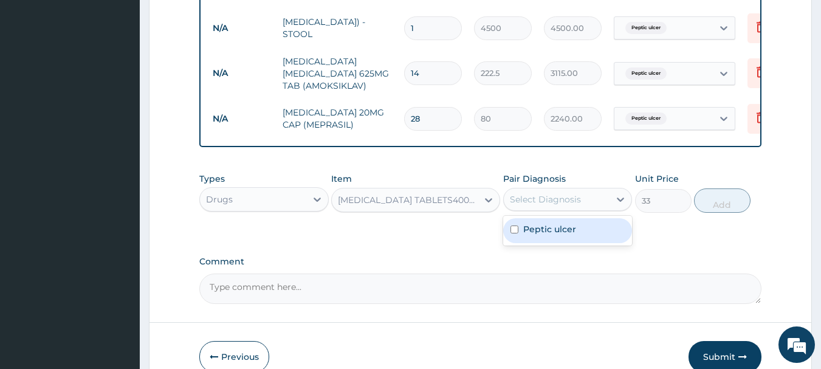
click at [565, 205] on div "Select Diagnosis" at bounding box center [545, 199] width 71 height 12
click at [558, 235] on label "Peptic ulcer" at bounding box center [549, 229] width 53 height 12
checkbox input "true"
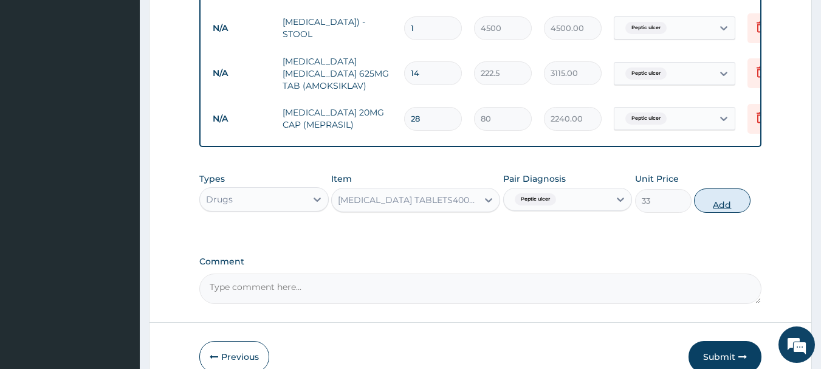
click at [740, 213] on button "Add" at bounding box center [722, 200] width 57 height 24
type input "0"
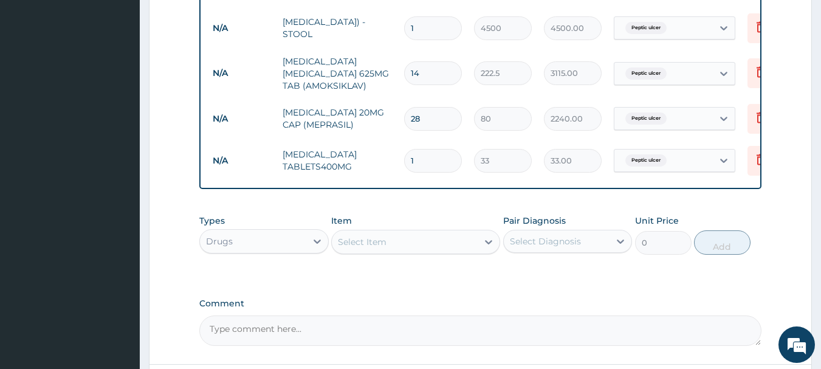
type input "0.00"
type input "2"
type input "66.00"
type input "28"
type input "924.00"
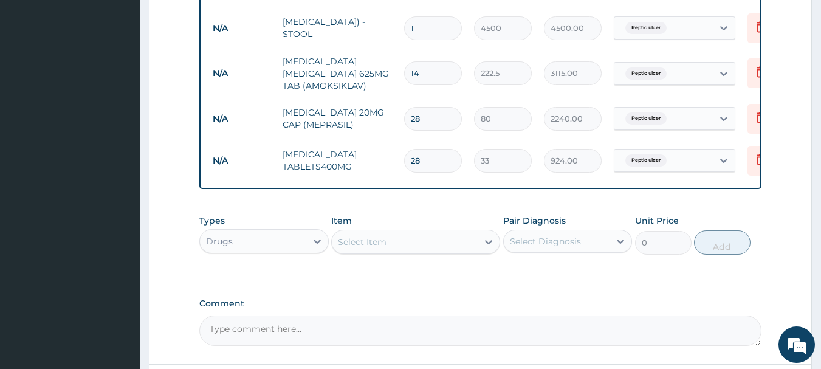
type input "28"
click at [346, 248] on div "Select Item" at bounding box center [362, 242] width 49 height 12
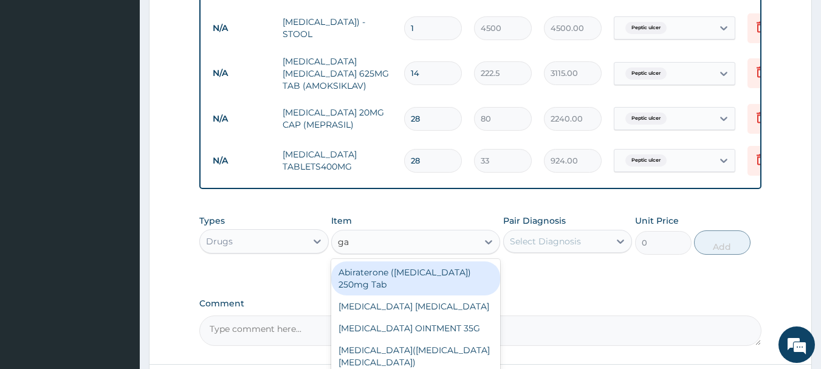
type input "gas"
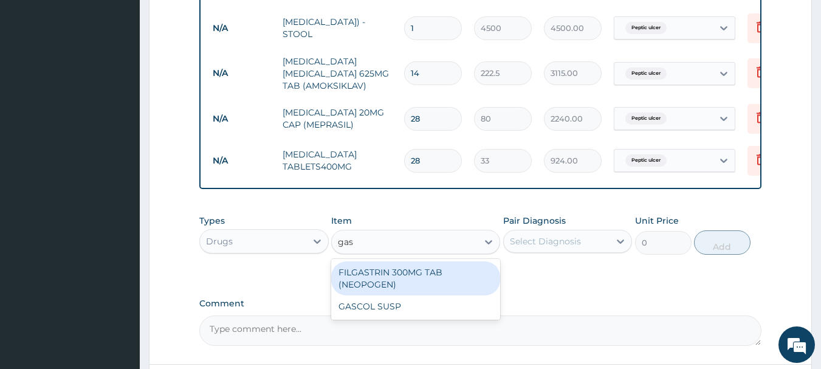
click at [354, 317] on div "GASCOL SUSP" at bounding box center [415, 306] width 169 height 22
type input "3200"
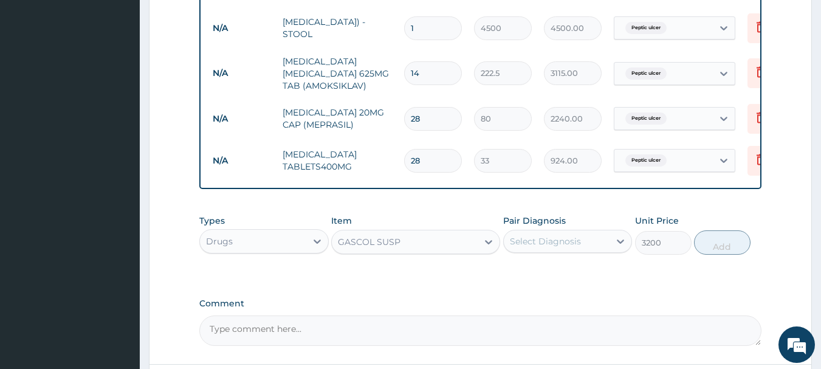
click at [524, 247] on div "Select Diagnosis" at bounding box center [545, 241] width 71 height 12
click at [531, 277] on label "Peptic ulcer" at bounding box center [549, 271] width 53 height 12
checkbox input "true"
click at [731, 255] on button "Add" at bounding box center [722, 242] width 57 height 24
type input "0"
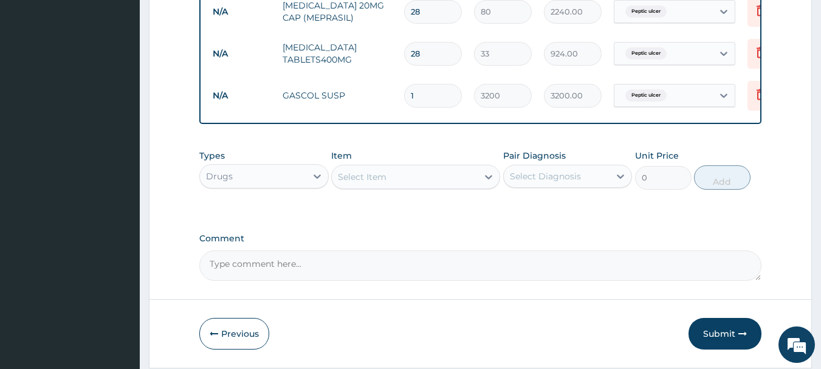
scroll to position [694, 0]
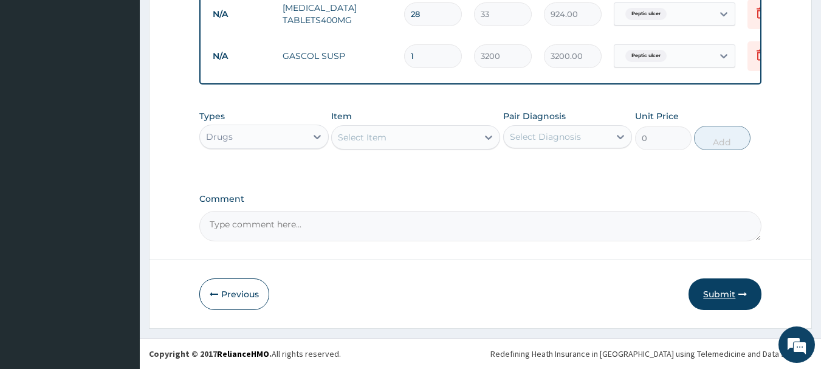
click at [723, 290] on button "Submit" at bounding box center [724, 294] width 73 height 32
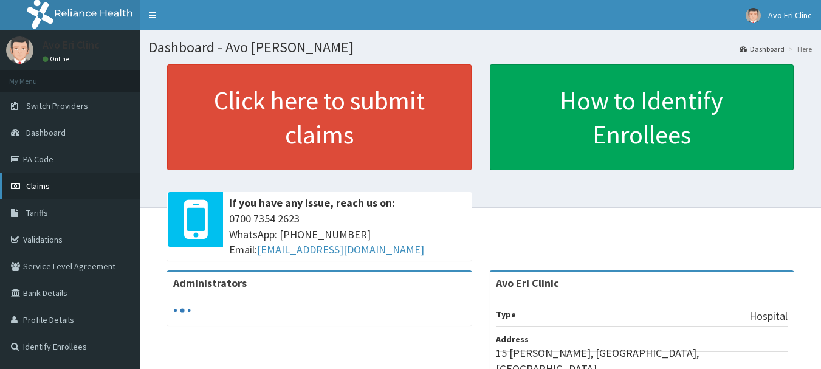
click at [29, 174] on link "Claims" at bounding box center [70, 186] width 140 height 27
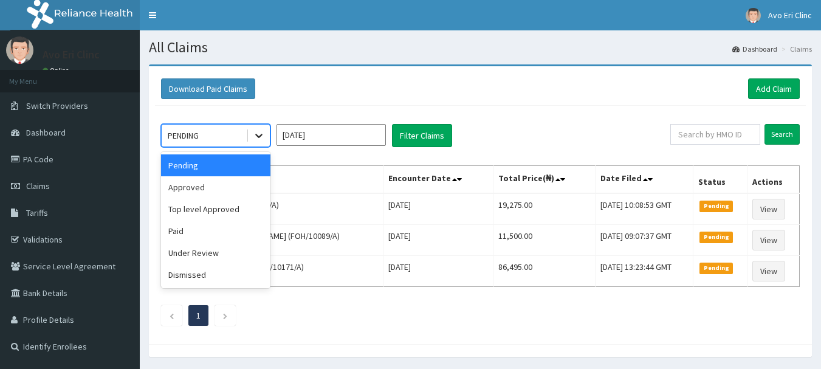
click at [253, 139] on icon at bounding box center [259, 135] width 12 height 12
click at [223, 192] on div "Approved" at bounding box center [215, 187] width 109 height 22
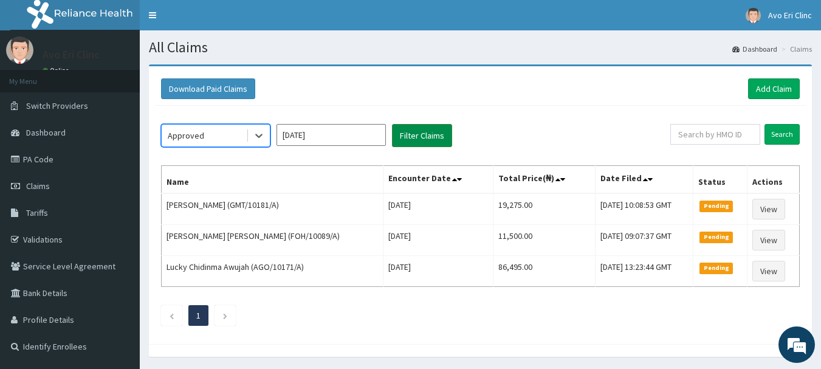
click at [421, 138] on button "Filter Claims" at bounding box center [422, 135] width 60 height 23
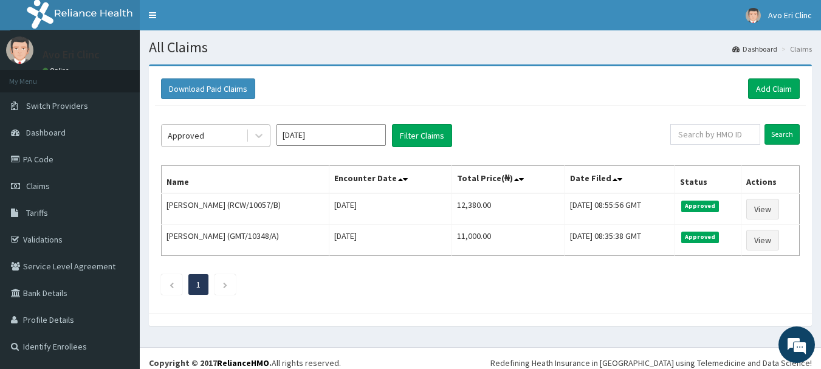
click at [241, 139] on div "Approved" at bounding box center [204, 135] width 84 height 19
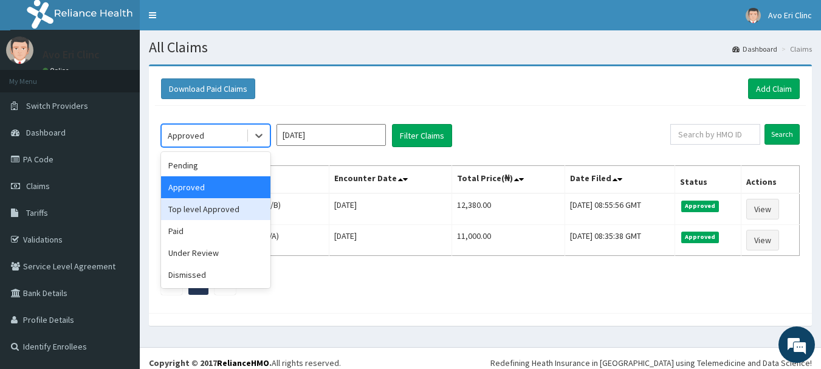
click at [218, 204] on div "Top level Approved" at bounding box center [215, 209] width 109 height 22
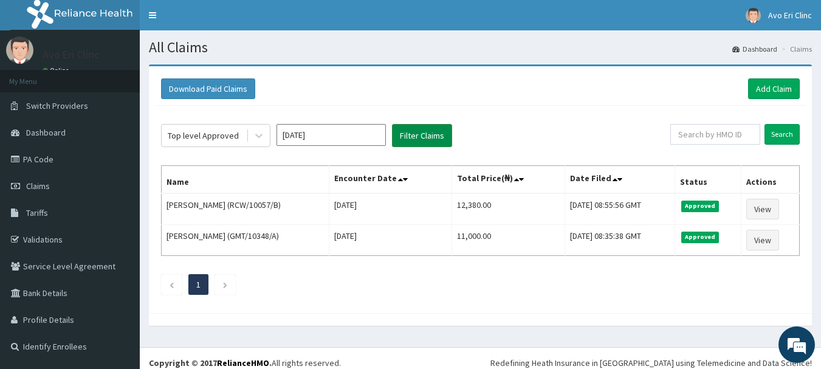
click at [407, 131] on button "Filter Claims" at bounding box center [422, 135] width 60 height 23
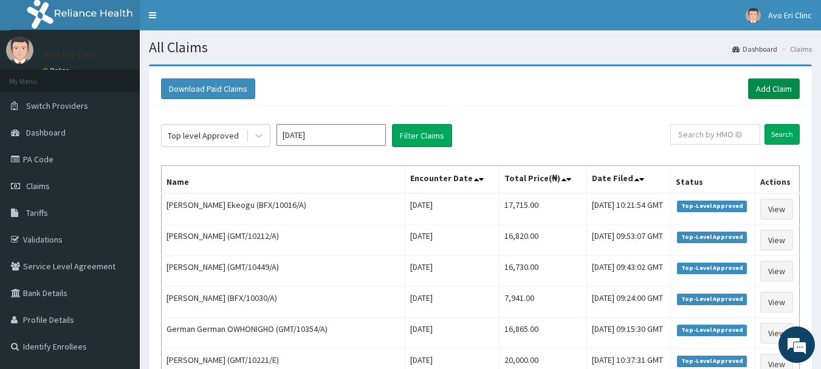
click at [776, 86] on link "Add Claim" at bounding box center [774, 88] width 52 height 21
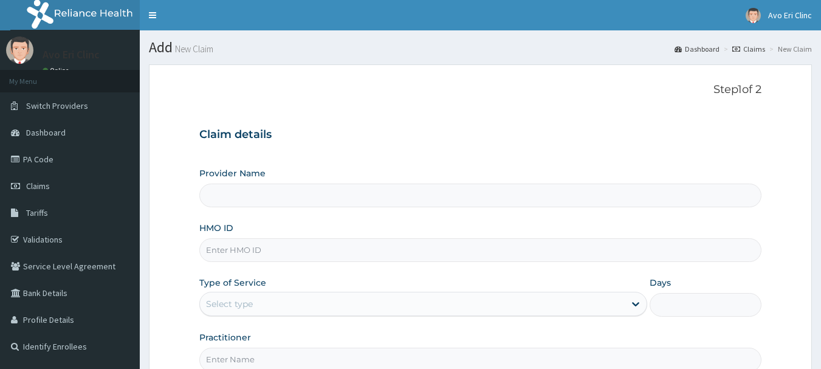
type input "Avo Eri Clinic"
paste input "GMT/10202/A"
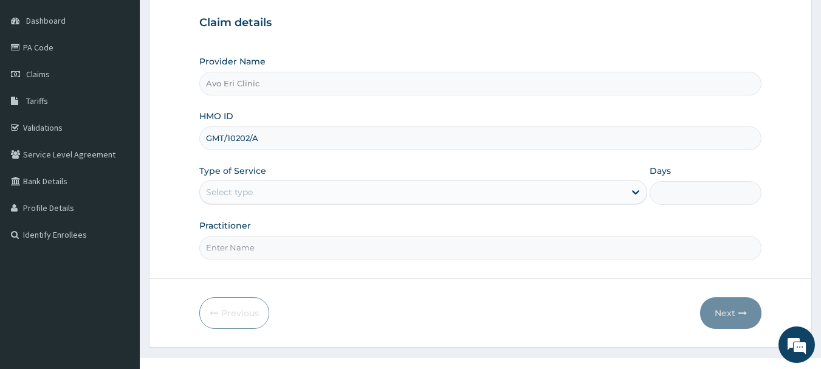
scroll to position [122, 0]
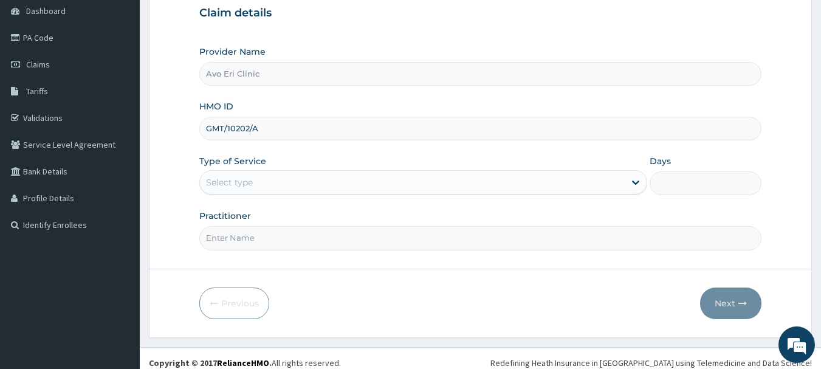
type input "GMT/10202/A"
click at [336, 181] on div "Select type" at bounding box center [412, 182] width 425 height 19
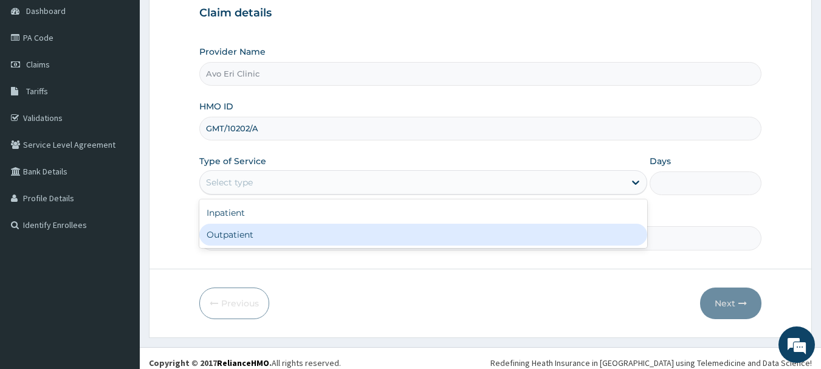
click at [319, 236] on div "Outpatient" at bounding box center [423, 235] width 448 height 22
type input "1"
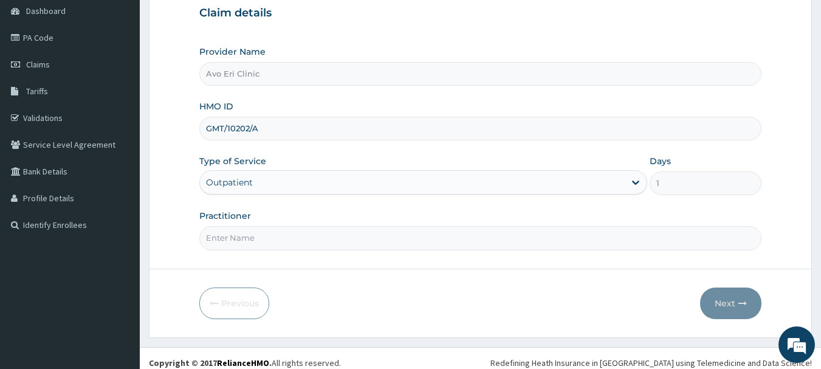
click at [319, 236] on input "Practitioner" at bounding box center [480, 238] width 563 height 24
type input "[PERSON_NAME]"
click at [713, 303] on button "Next" at bounding box center [730, 303] width 61 height 32
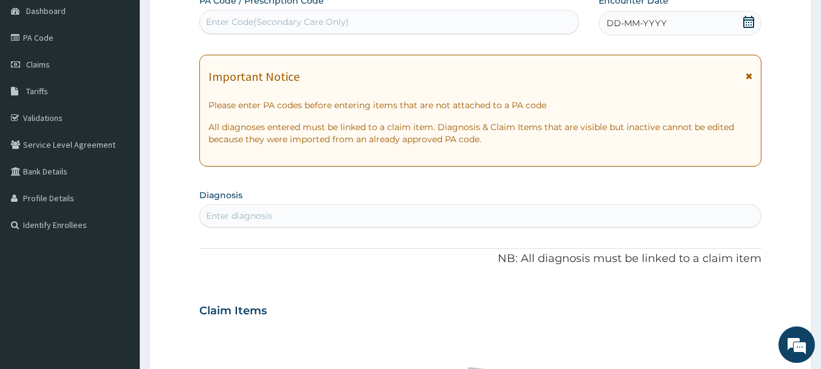
click at [270, 214] on div "Enter diagnosis" at bounding box center [239, 216] width 66 height 12
type input "malaria"
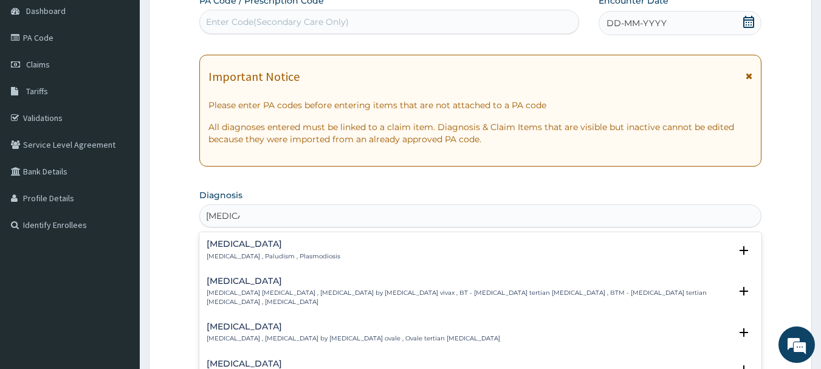
click at [267, 253] on p "Malaria , Paludism , Plasmodiosis" at bounding box center [274, 256] width 134 height 9
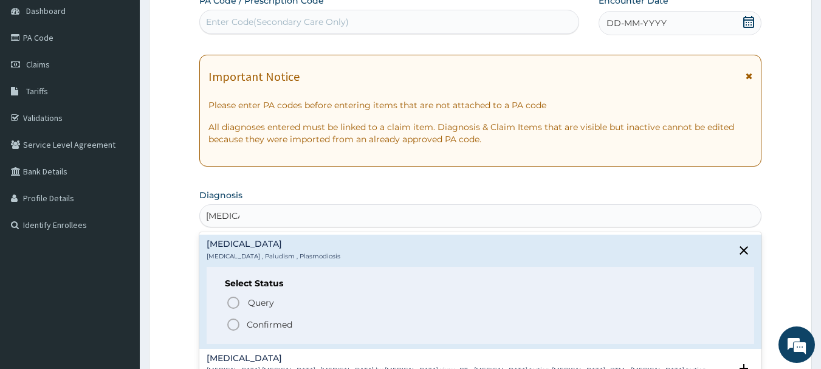
click at [250, 327] on p "Confirmed" at bounding box center [270, 324] width 46 height 12
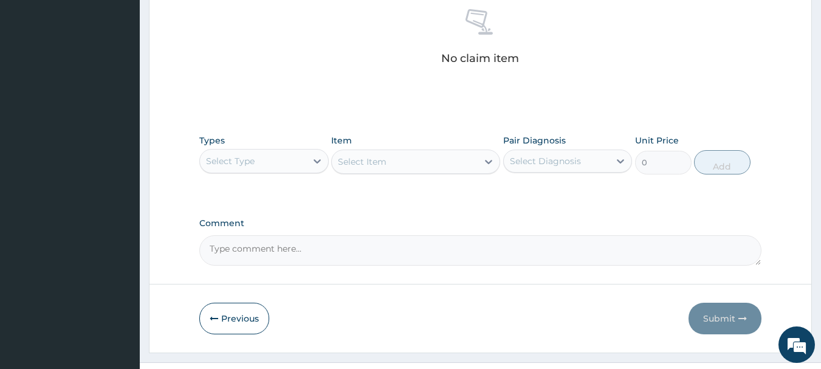
scroll to position [486, 0]
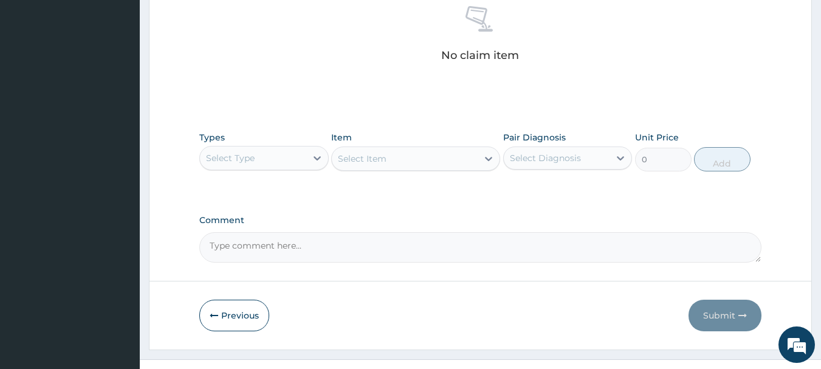
click at [247, 171] on div "Types Select Type" at bounding box center [263, 151] width 129 height 40
click at [252, 162] on div "Select Type" at bounding box center [230, 158] width 49 height 12
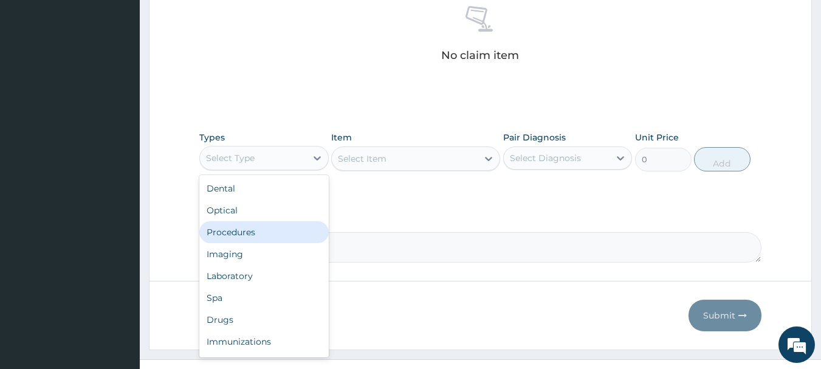
click at [251, 229] on div "Procedures" at bounding box center [263, 232] width 129 height 22
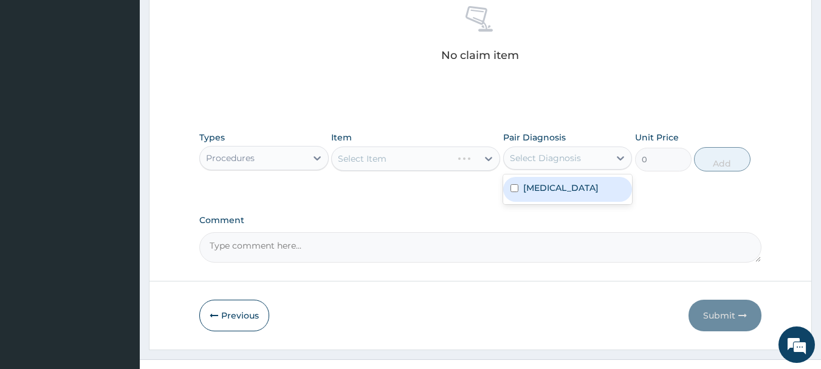
click at [552, 163] on div "Select Diagnosis" at bounding box center [545, 158] width 71 height 12
click at [552, 197] on div "[MEDICAL_DATA]" at bounding box center [567, 189] width 129 height 25
checkbox input "true"
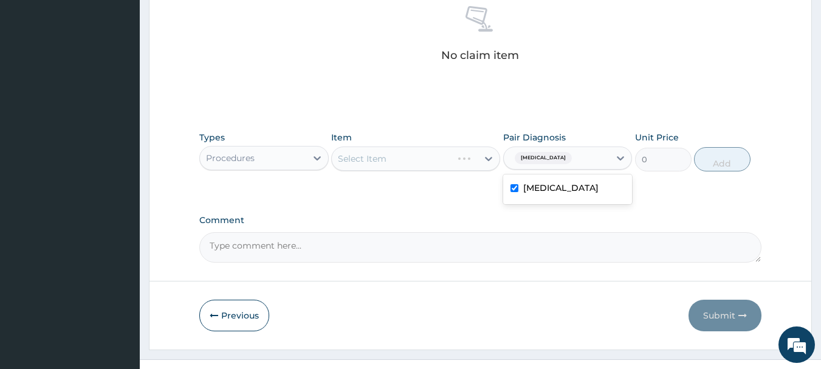
click at [440, 154] on div "Select Item" at bounding box center [415, 158] width 169 height 24
click at [443, 157] on div "Select Item" at bounding box center [405, 158] width 146 height 19
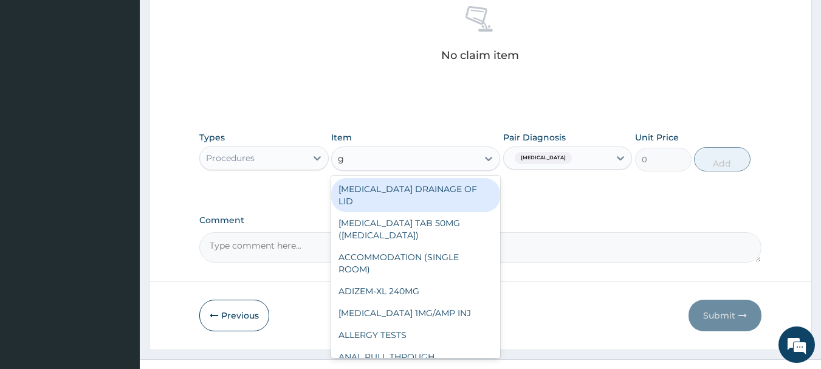
type input "gp"
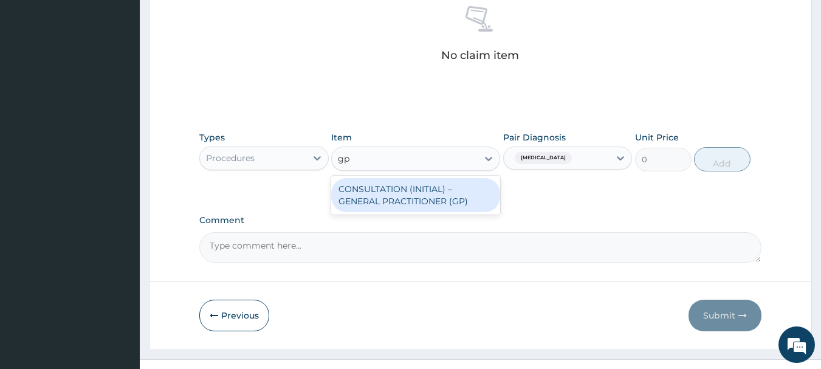
click at [444, 185] on div "CONSULTATION (INITIAL) – GENERAL PRACTITIONER (GP)" at bounding box center [415, 195] width 169 height 34
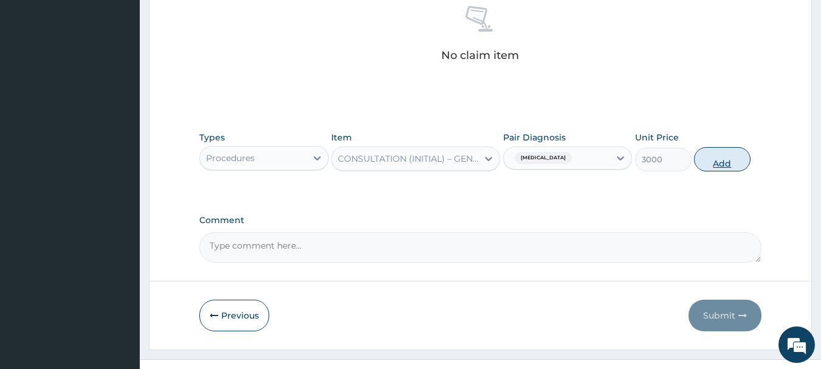
click at [744, 163] on button "Add" at bounding box center [722, 159] width 57 height 24
type input "0"
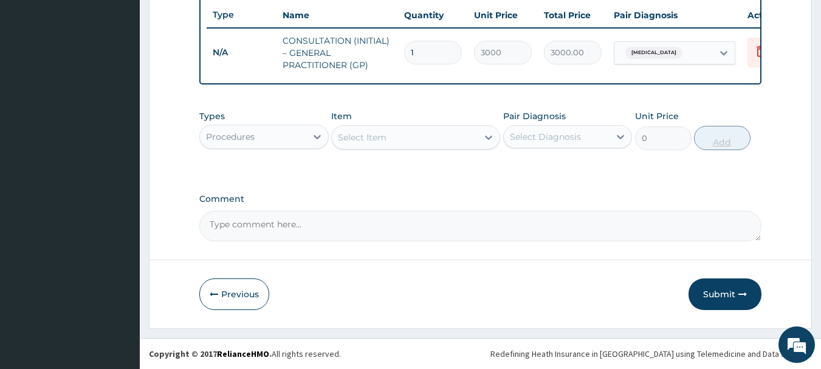
scroll to position [465, 0]
click at [225, 128] on div "Procedures" at bounding box center [253, 136] width 106 height 19
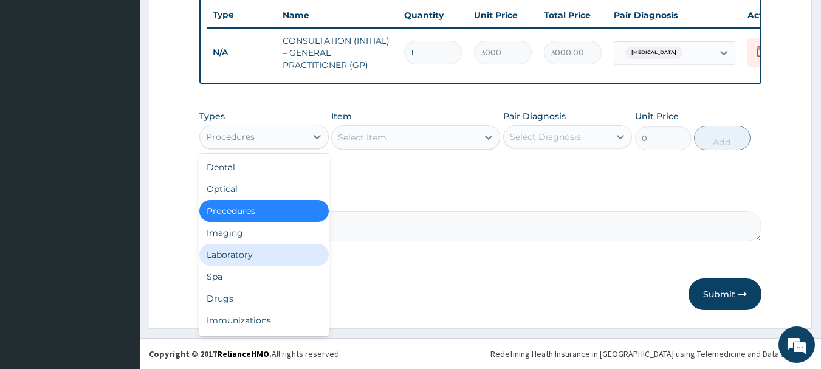
click at [250, 247] on div "Laboratory" at bounding box center [263, 255] width 129 height 22
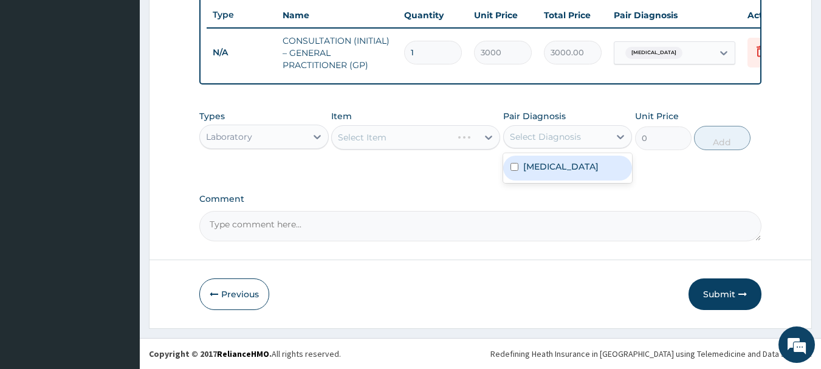
click at [551, 135] on div "Select Diagnosis" at bounding box center [545, 137] width 71 height 12
click at [546, 171] on label "[MEDICAL_DATA]" at bounding box center [560, 166] width 75 height 12
checkbox input "true"
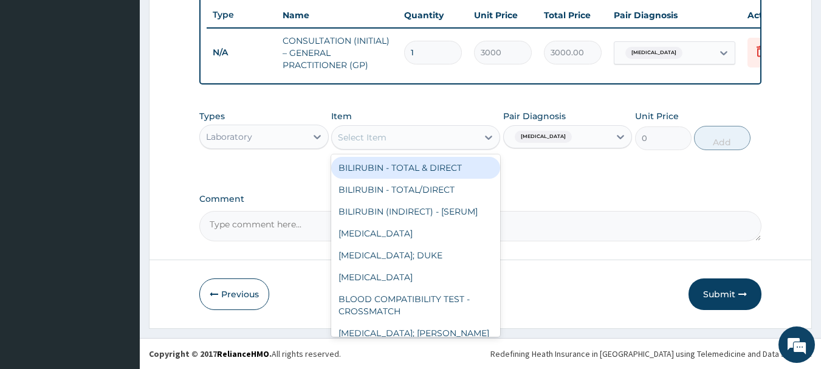
click at [459, 137] on div "Select Item" at bounding box center [405, 137] width 146 height 19
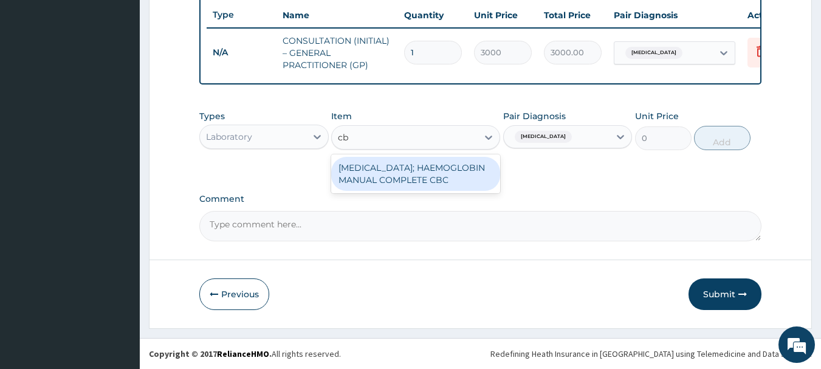
type input "cbc"
click at [394, 184] on div "[MEDICAL_DATA]; HAEMOGLOBIN MANUAL COMPLETE CBC" at bounding box center [415, 174] width 169 height 34
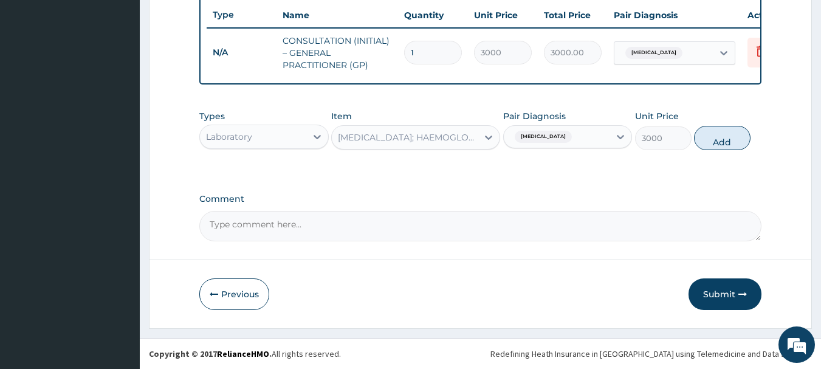
click at [728, 146] on button "Add" at bounding box center [722, 138] width 57 height 24
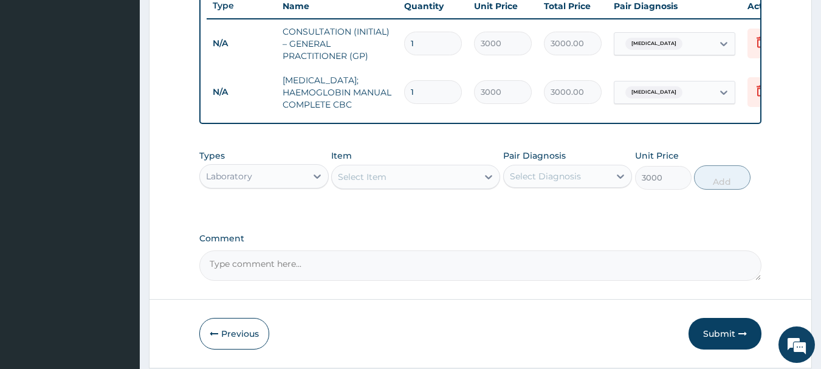
type input "0"
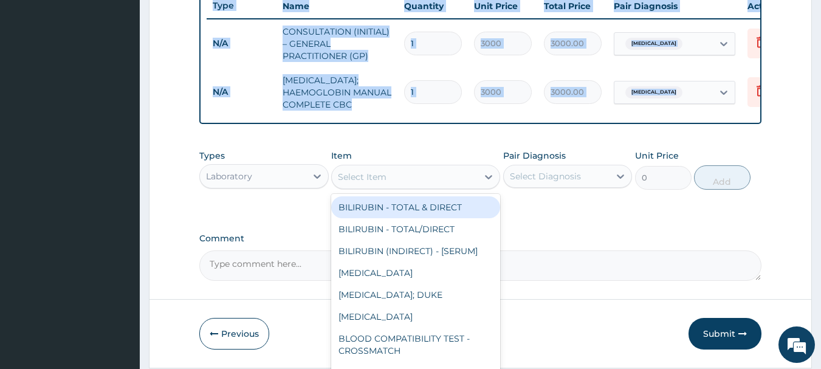
click at [427, 187] on div "Select Item" at bounding box center [405, 176] width 146 height 19
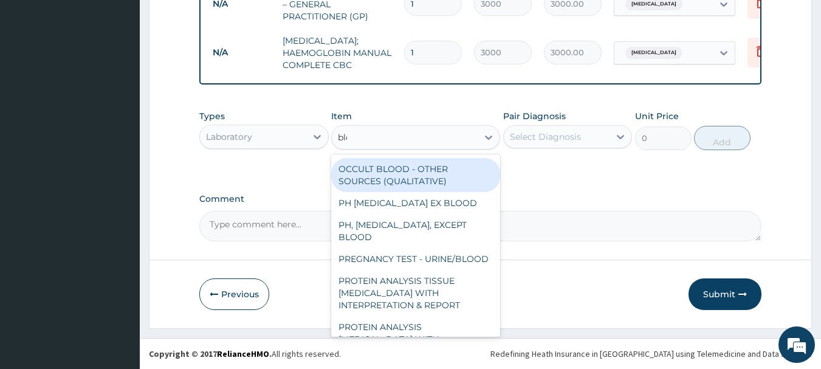
scroll to position [1567, 0]
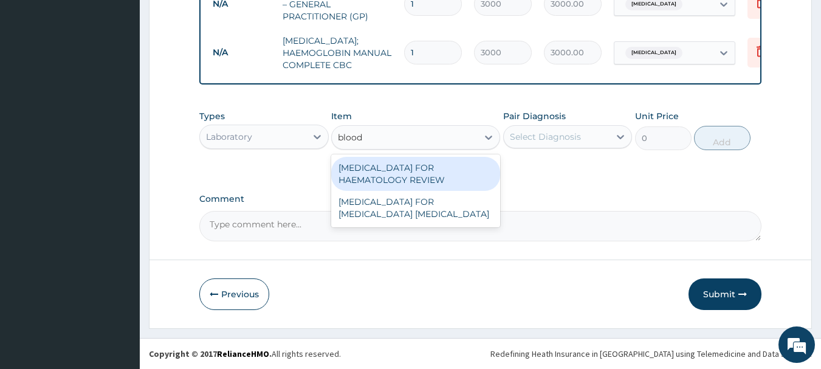
type input "blood f"
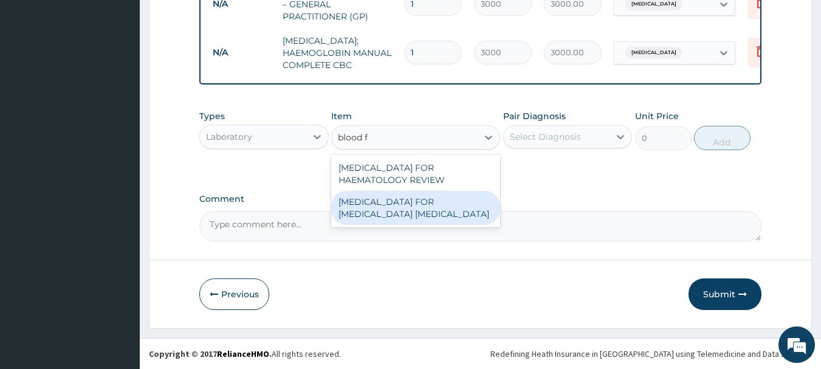
click at [409, 205] on div "BLOOD FILM FOR MALARIA PARASITE" at bounding box center [415, 208] width 169 height 34
type input "2000"
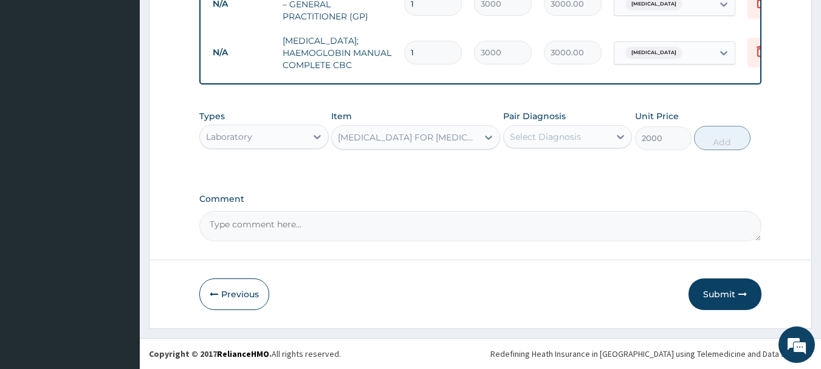
click at [566, 144] on div "Select Diagnosis" at bounding box center [557, 136] width 106 height 19
click at [563, 171] on div "Malaria" at bounding box center [567, 168] width 129 height 25
checkbox input "true"
click at [738, 148] on button "Add" at bounding box center [722, 138] width 57 height 24
type input "0"
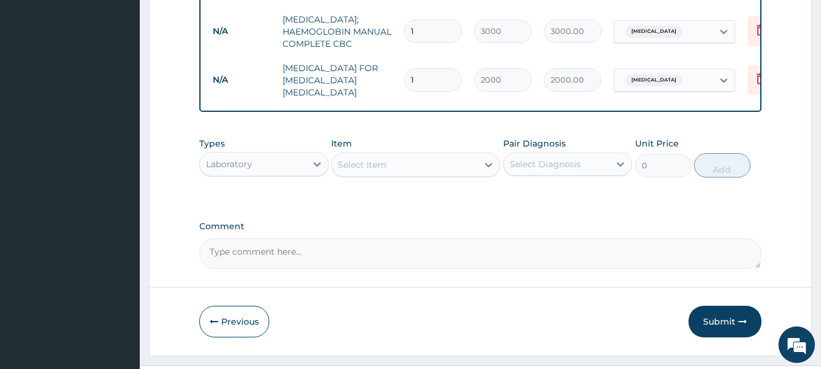
click at [261, 174] on div "Laboratory" at bounding box center [253, 163] width 106 height 19
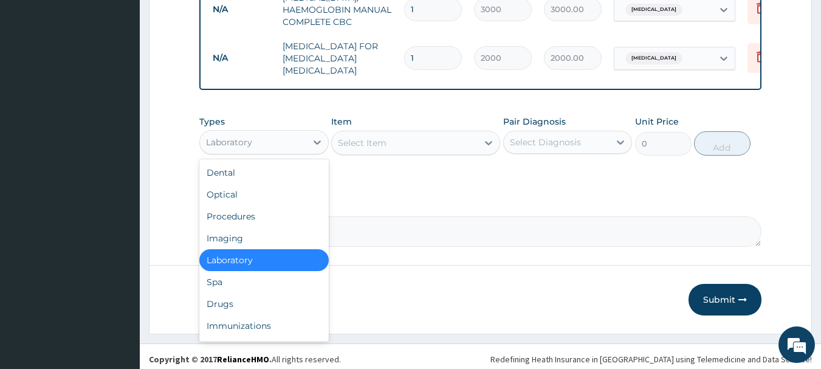
scroll to position [568, 0]
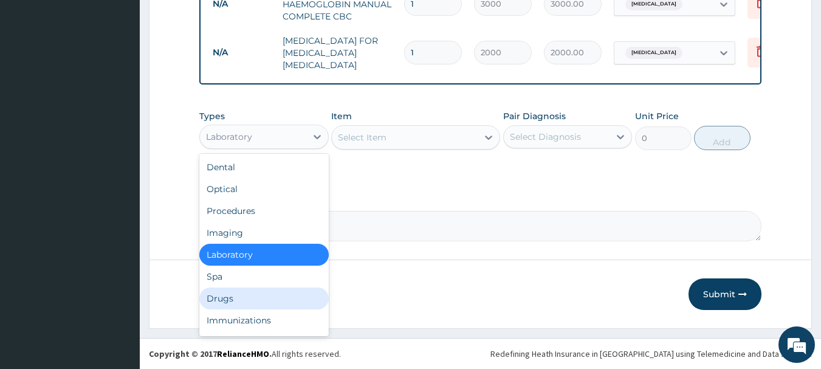
click at [242, 300] on div "Drugs" at bounding box center [263, 298] width 129 height 22
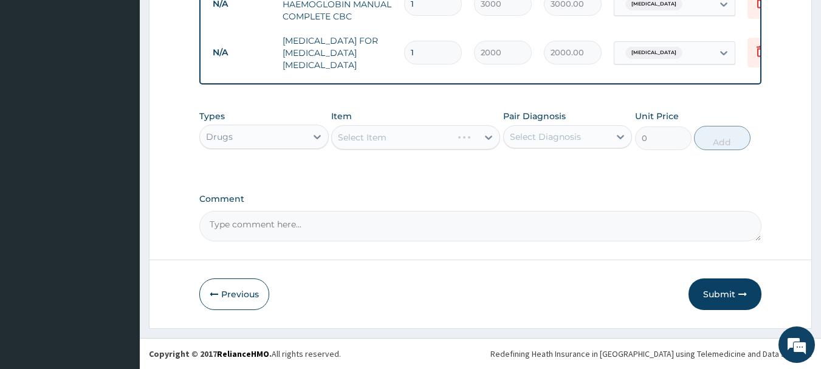
click at [544, 128] on div "Select Diagnosis" at bounding box center [557, 136] width 106 height 19
click at [544, 165] on label "Malaria" at bounding box center [560, 166] width 75 height 12
checkbox input "true"
click at [378, 137] on div "Select Item" at bounding box center [362, 137] width 49 height 12
type input "artemether/"
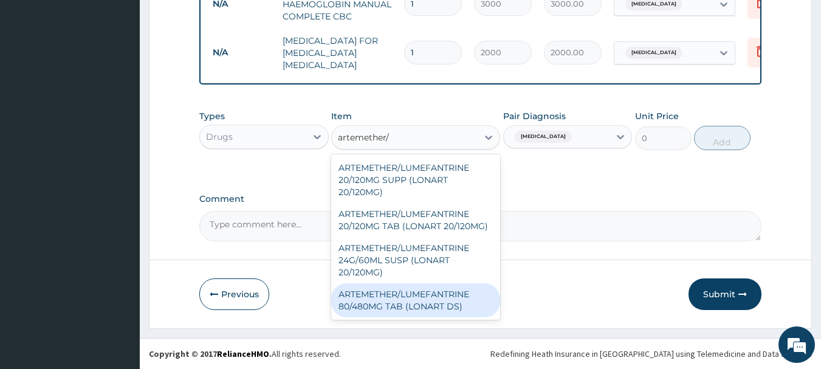
click at [434, 297] on div "ARTEMETHER/LUMEFANTRINE 80/480MG TAB (LONART DS)" at bounding box center [415, 300] width 169 height 34
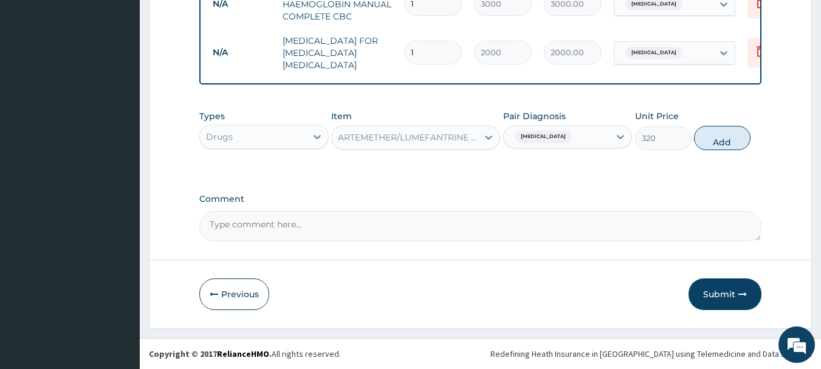
drag, startPoint x: 704, startPoint y: 147, endPoint x: 704, endPoint y: 133, distance: 14.0
click at [704, 138] on button "Add" at bounding box center [722, 138] width 57 height 24
type input "0"
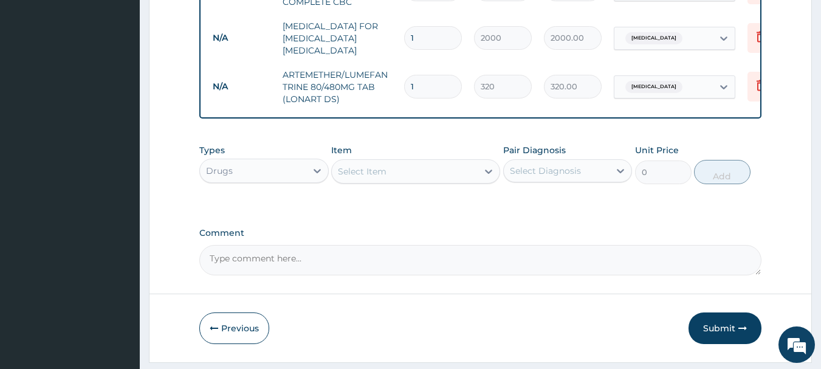
type input "2"
type input "640.00"
type input "3"
type input "960.00"
type input "4"
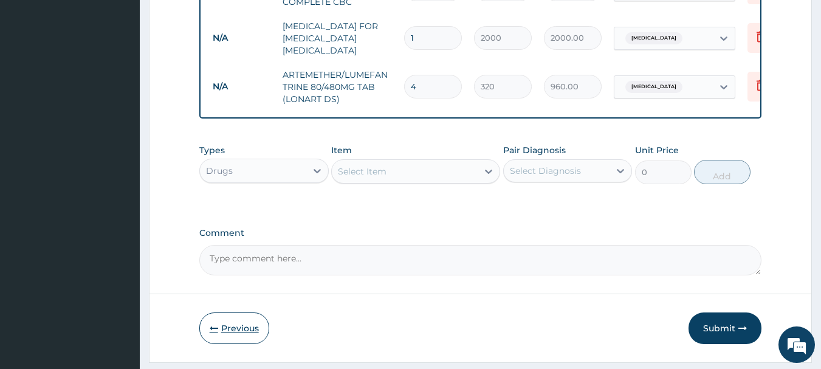
type input "1280.00"
type input "5"
type input "1600.00"
type input "6"
type input "1920.00"
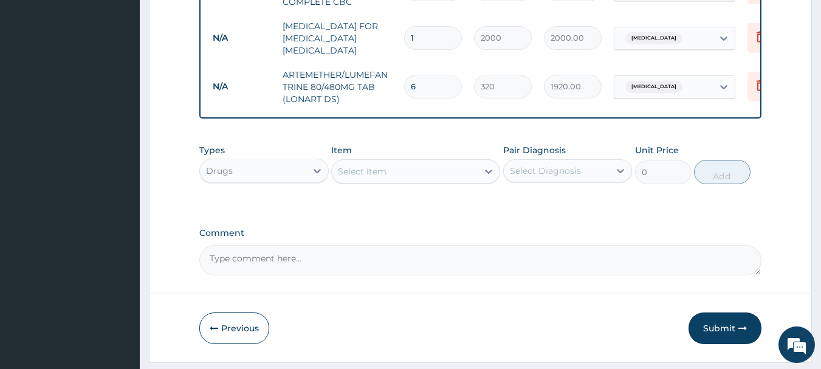
type input "7"
type input "2240.00"
type input "6"
type input "1920.00"
click at [441, 181] on div "Select Item" at bounding box center [405, 171] width 146 height 19
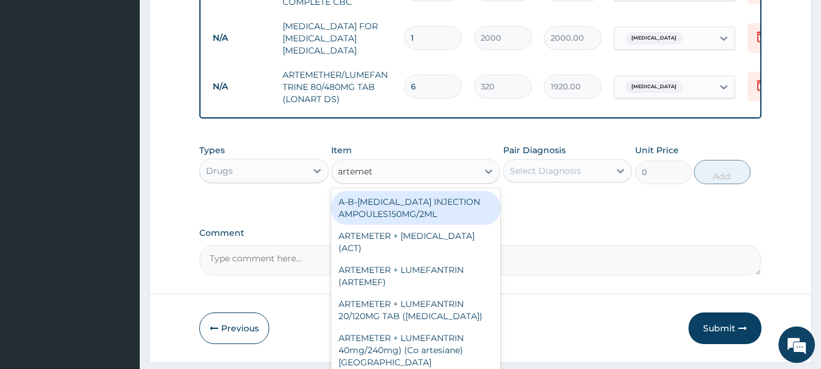
type input "artemeth"
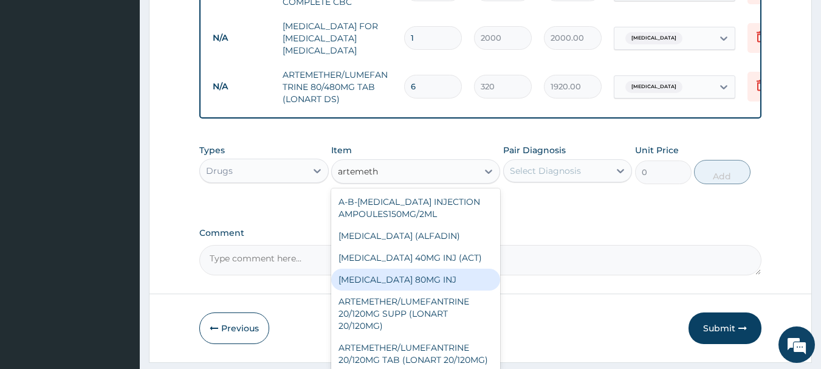
click at [419, 290] on div "ARTEMETHER 80MG INJ" at bounding box center [415, 280] width 169 height 22
type input "600"
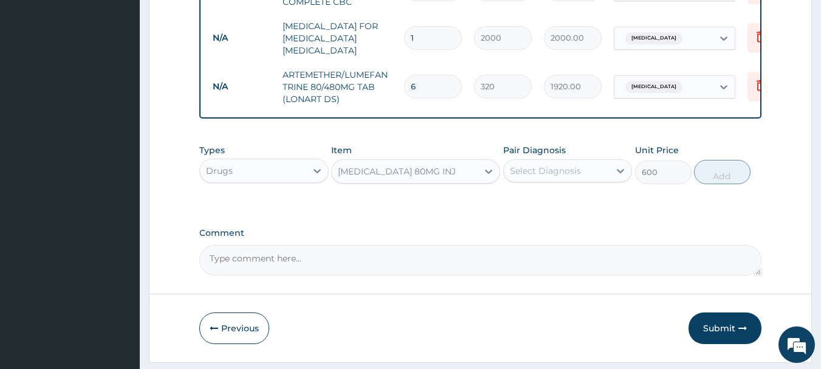
click at [555, 177] on div "Select Diagnosis" at bounding box center [557, 170] width 106 height 19
click at [558, 213] on div "Malaria" at bounding box center [567, 202] width 129 height 25
checkbox input "true"
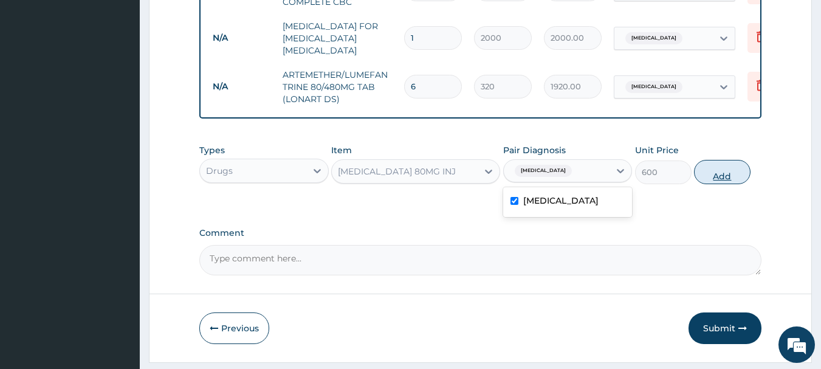
click at [709, 184] on button "Add" at bounding box center [722, 172] width 57 height 24
type input "0"
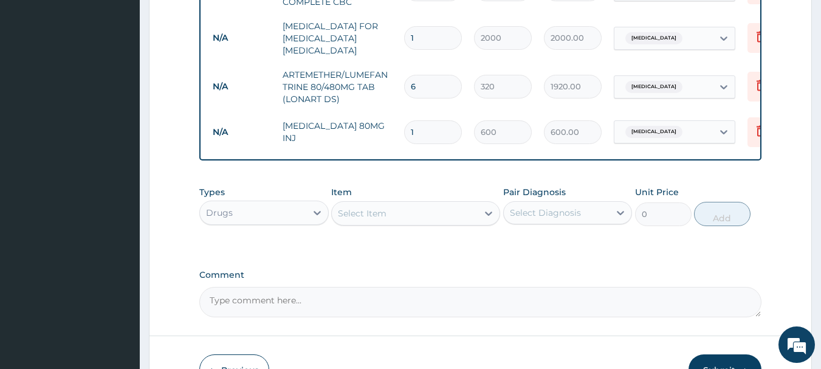
type input "2"
type input "1200.00"
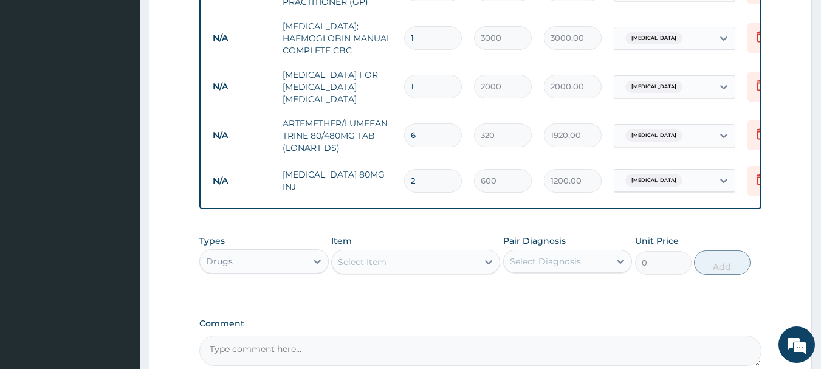
scroll to position [507, 0]
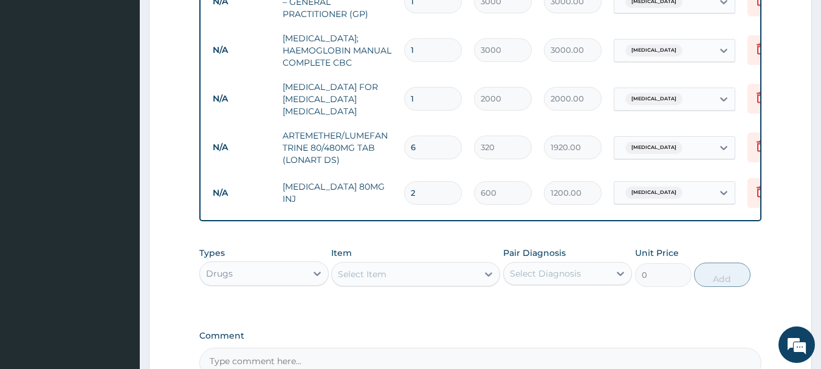
type input "2"
click at [392, 284] on div "Select Item" at bounding box center [405, 273] width 146 height 19
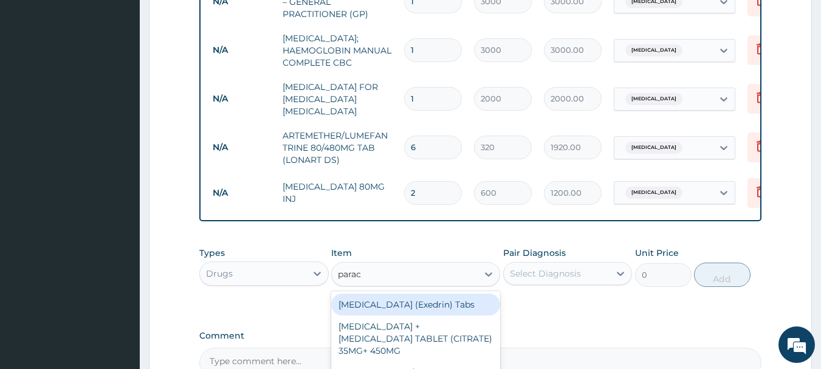
type input "parace"
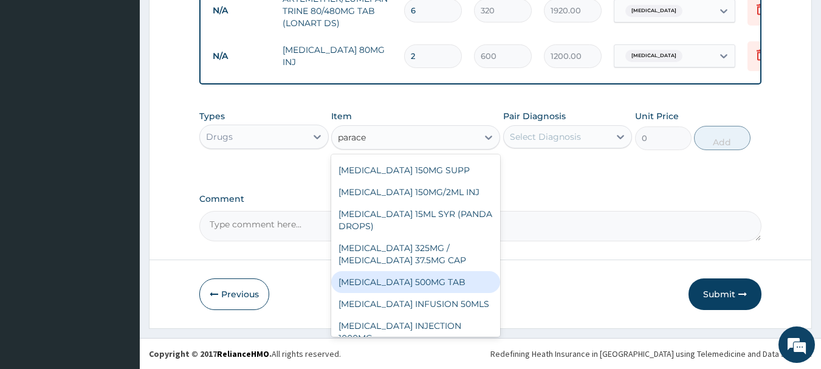
scroll to position [243, 0]
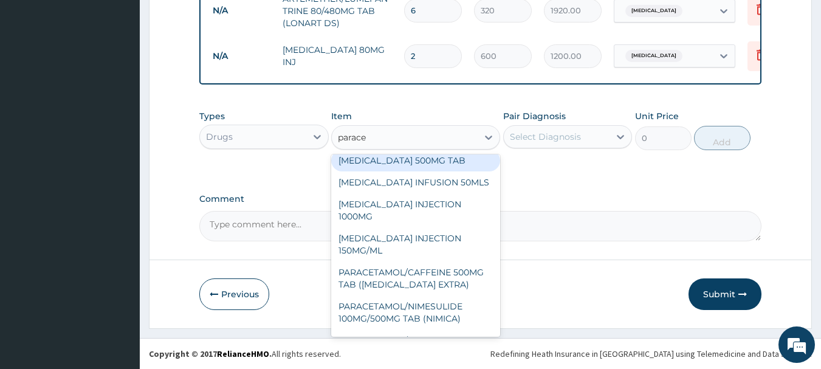
click at [410, 171] on div "PARACETAMOL 500MG TAB" at bounding box center [415, 160] width 169 height 22
type input "15"
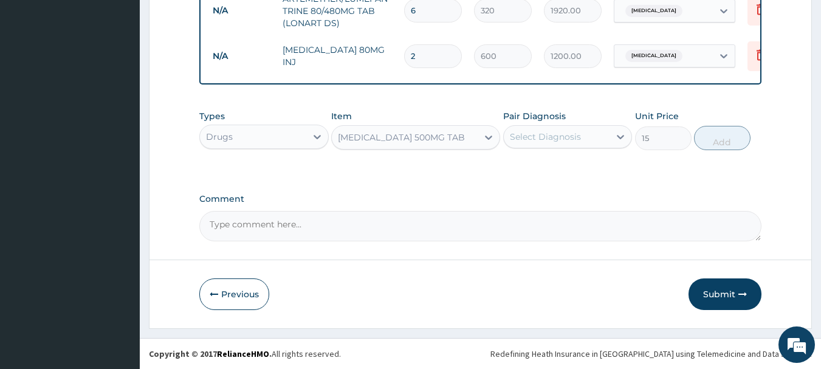
click at [546, 137] on div "Select Diagnosis" at bounding box center [545, 137] width 71 height 12
click at [545, 164] on label "Malaria" at bounding box center [560, 166] width 75 height 12
checkbox input "true"
click at [710, 141] on button "Add" at bounding box center [722, 138] width 57 height 24
type input "0"
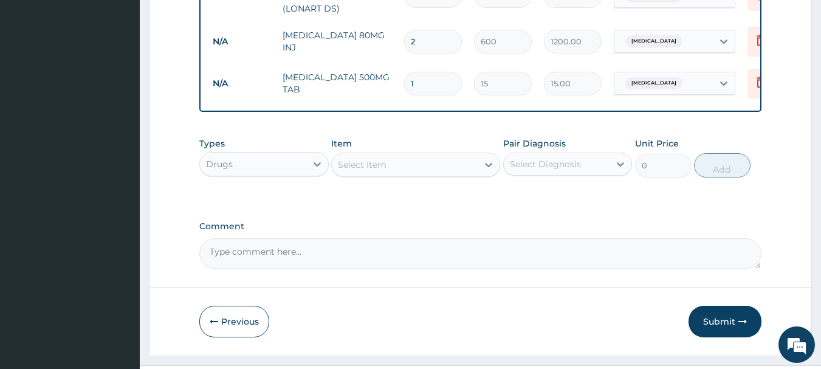
type input "0.00"
type input "2"
type input "30.00"
type input "20"
type input "300.00"
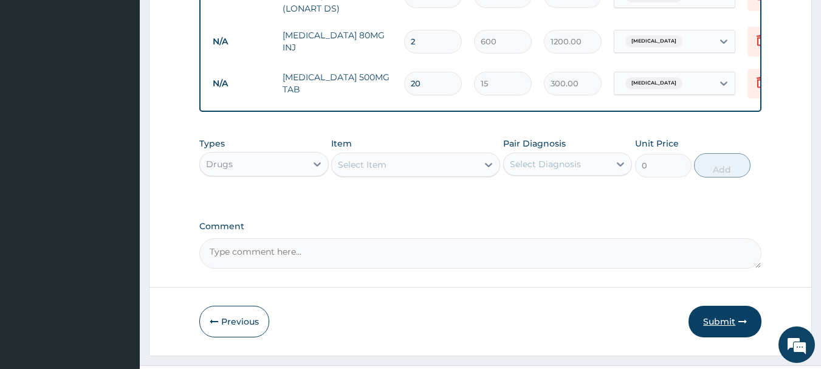
type input "20"
click at [709, 335] on button "Submit" at bounding box center [724, 322] width 73 height 32
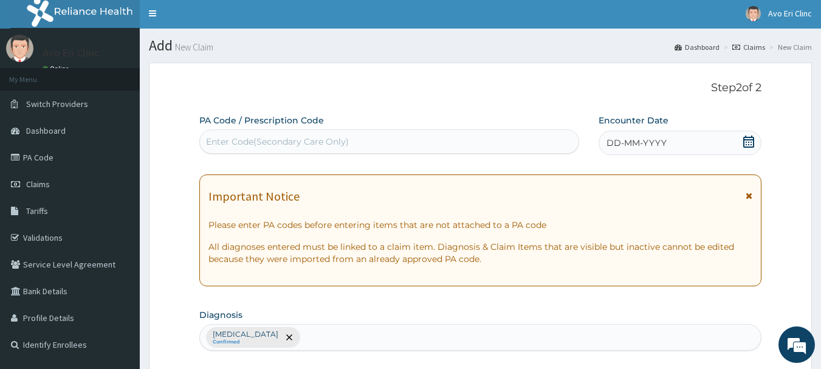
scroll to position [0, 0]
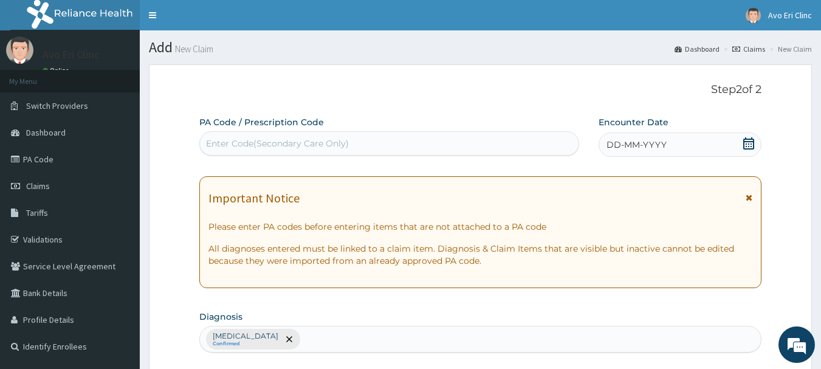
click at [747, 153] on div "DD-MM-YYYY" at bounding box center [680, 144] width 163 height 24
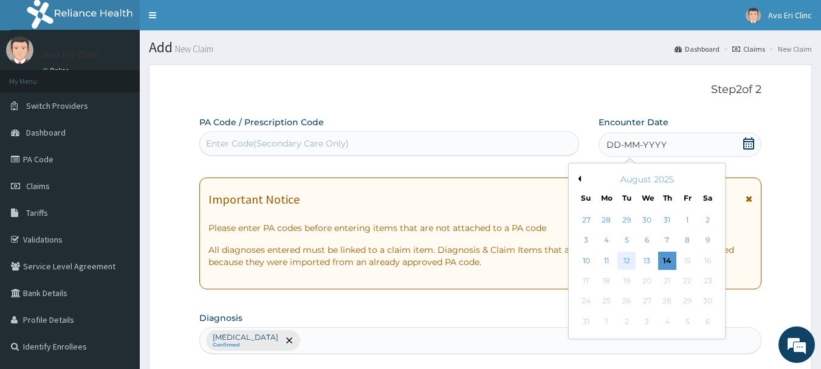
click at [622, 261] on div "12" at bounding box center [627, 261] width 18 height 18
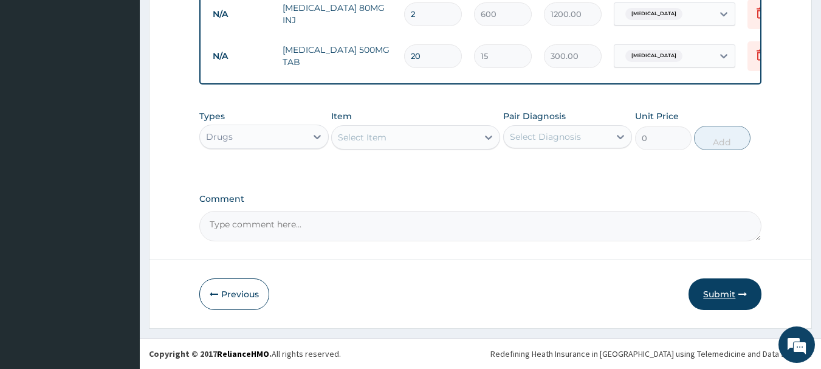
click at [709, 288] on button "Submit" at bounding box center [724, 294] width 73 height 32
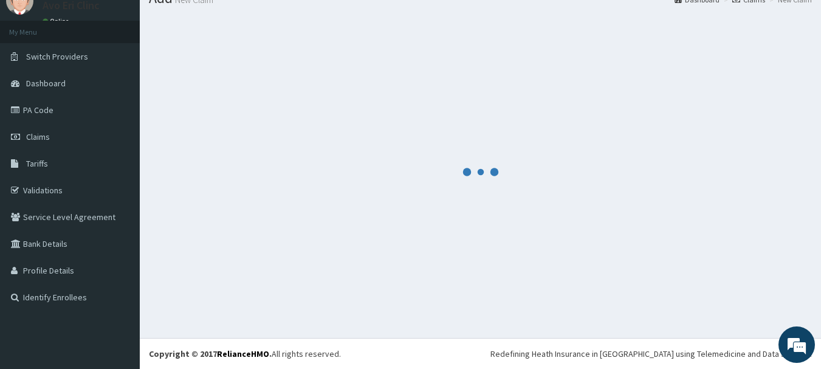
scroll to position [49, 0]
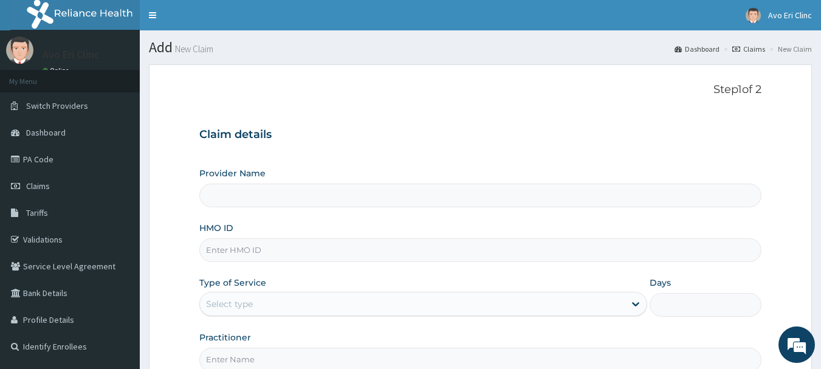
paste input "GMT/10221/A"
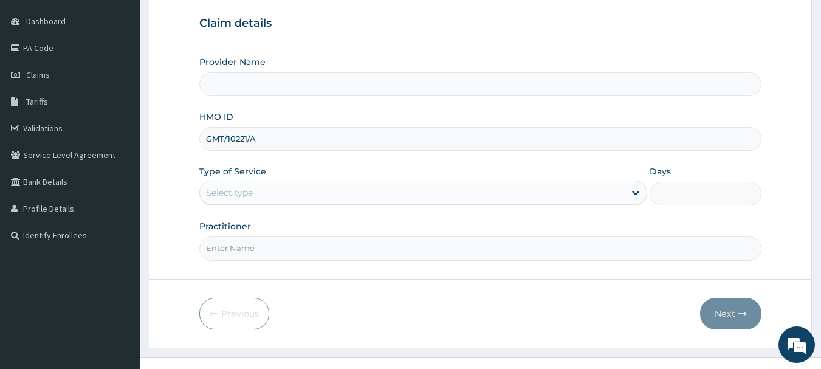
scroll to position [131, 0]
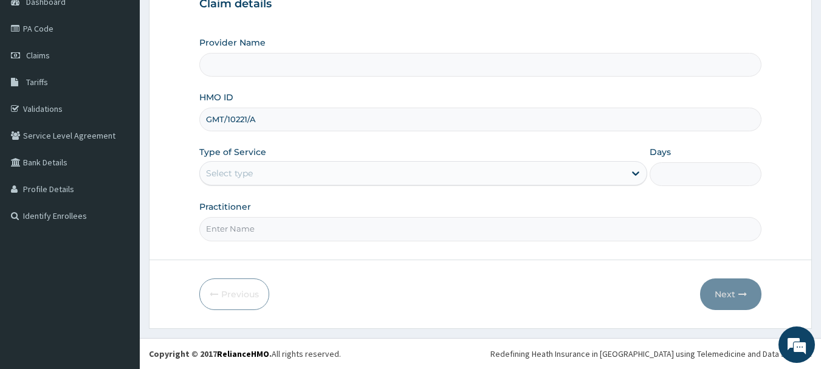
type input "GMT/10221/A"
click at [315, 180] on div "Select type" at bounding box center [412, 172] width 425 height 19
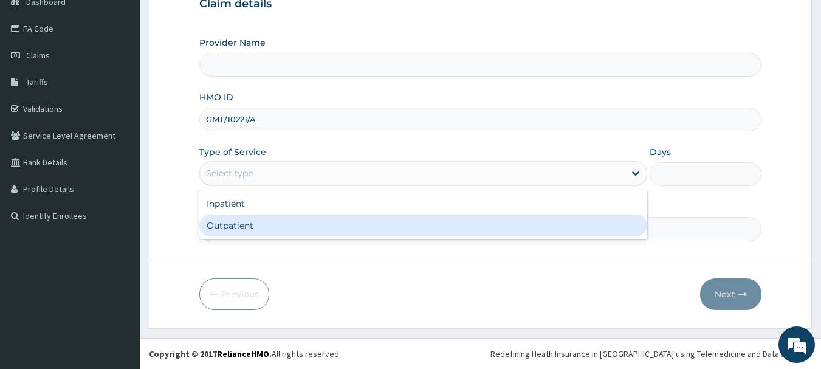
click at [311, 231] on div "Outpatient" at bounding box center [423, 226] width 448 height 22
type input "1"
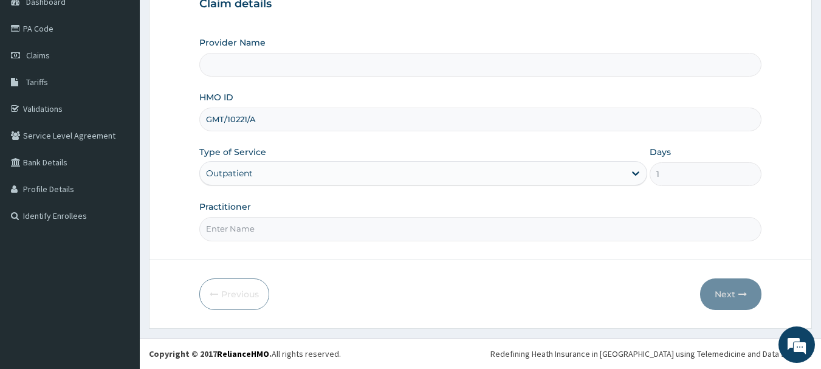
click at [303, 227] on input "Practitioner" at bounding box center [480, 229] width 563 height 24
type input "Avo Eri Clinic"
type input "[PERSON_NAME]"
click at [744, 297] on icon "button" at bounding box center [742, 294] width 9 height 9
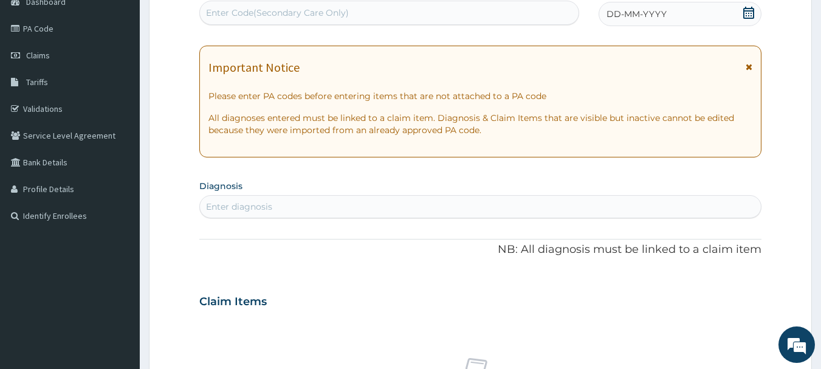
scroll to position [0, 0]
drag, startPoint x: 315, startPoint y: 205, endPoint x: 307, endPoint y: 201, distance: 8.4
click at [312, 205] on div "Enter diagnosis" at bounding box center [480, 206] width 561 height 19
type input "peptic"
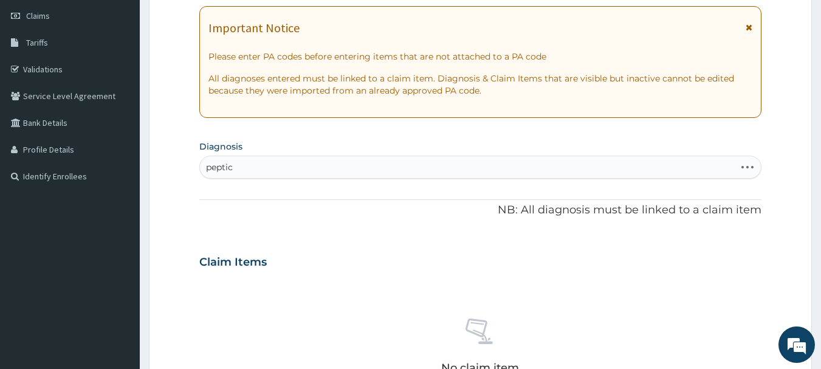
scroll to position [191, 0]
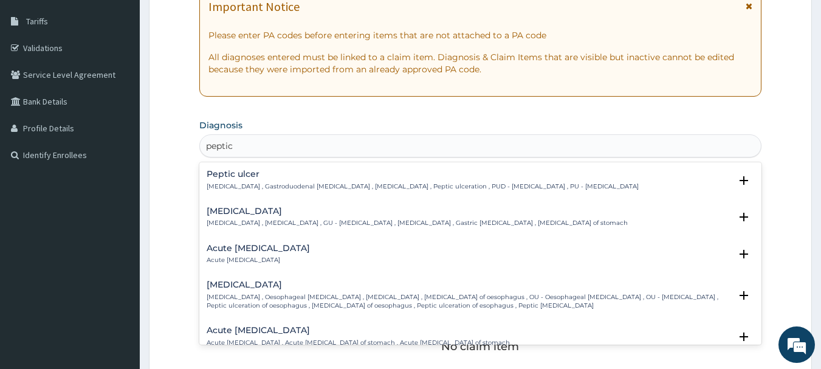
click at [278, 178] on h4 "Peptic ulcer" at bounding box center [423, 174] width 432 height 9
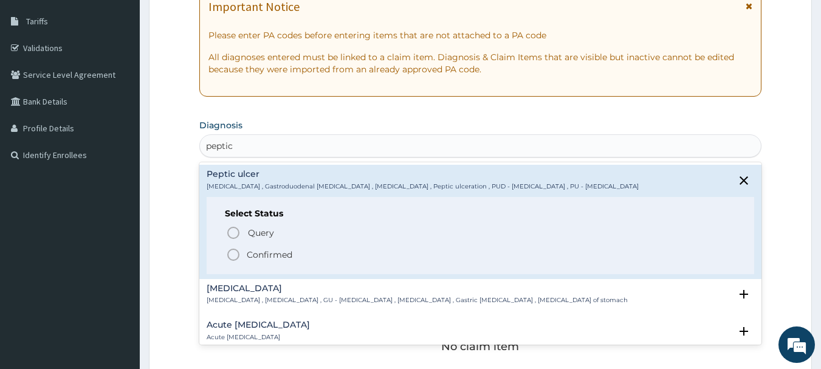
click at [259, 255] on p "Confirmed" at bounding box center [270, 255] width 46 height 12
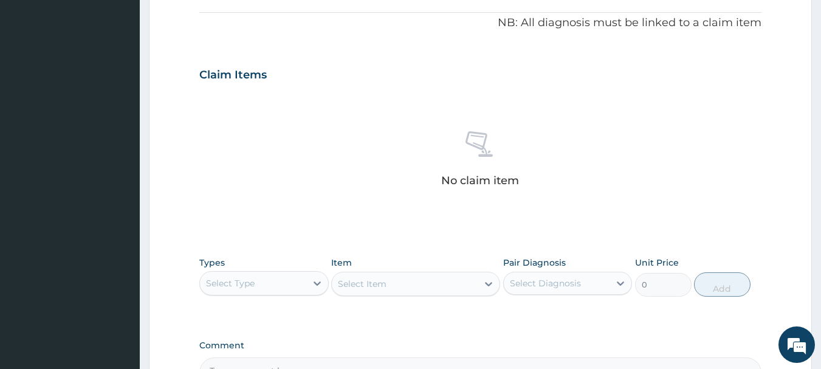
scroll to position [434, 0]
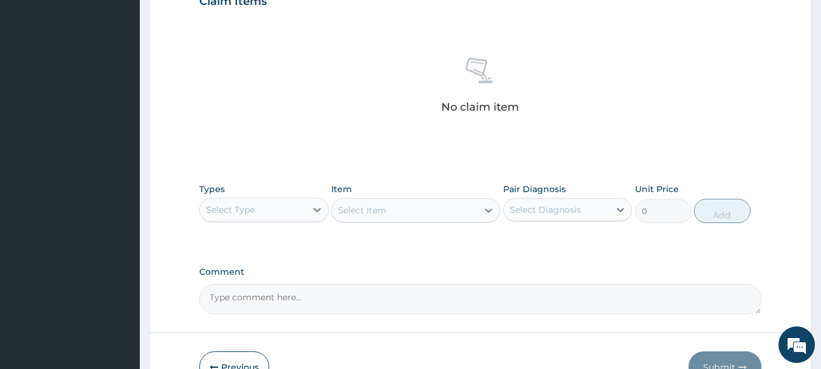
click at [292, 212] on div "Select Type" at bounding box center [253, 209] width 106 height 19
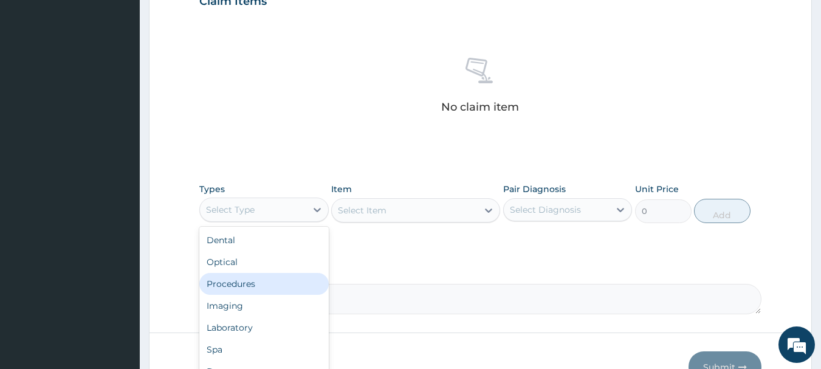
click at [286, 278] on div "Procedures" at bounding box center [263, 284] width 129 height 22
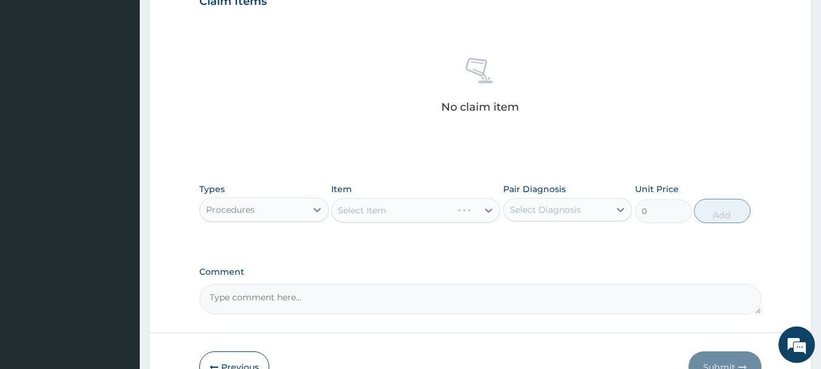
click at [596, 211] on div "Select Diagnosis" at bounding box center [557, 209] width 106 height 19
click at [580, 236] on div "Peptic ulcer" at bounding box center [567, 240] width 129 height 25
checkbox input "true"
click at [400, 212] on div "Select Item" at bounding box center [405, 210] width 146 height 19
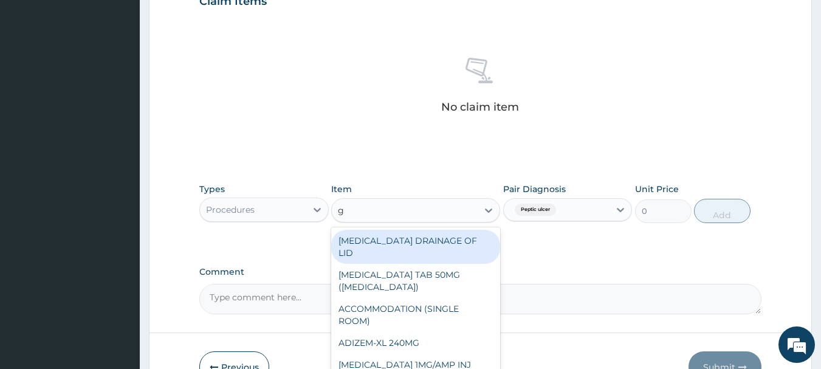
type input "gp"
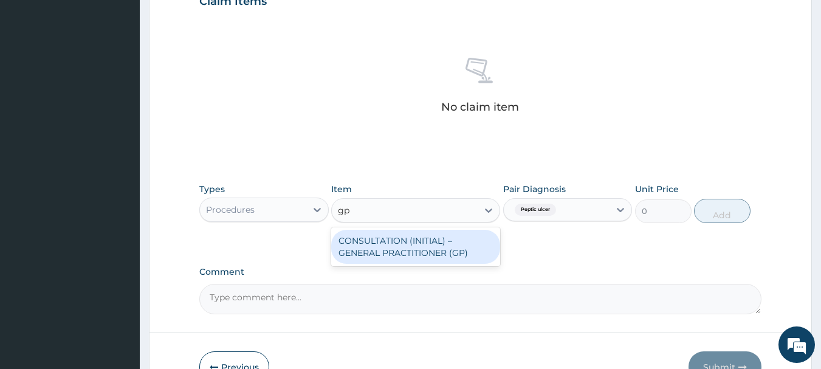
click at [397, 252] on div "CONSULTATION (INITIAL) – GENERAL PRACTITIONER (GP)" at bounding box center [415, 247] width 169 height 34
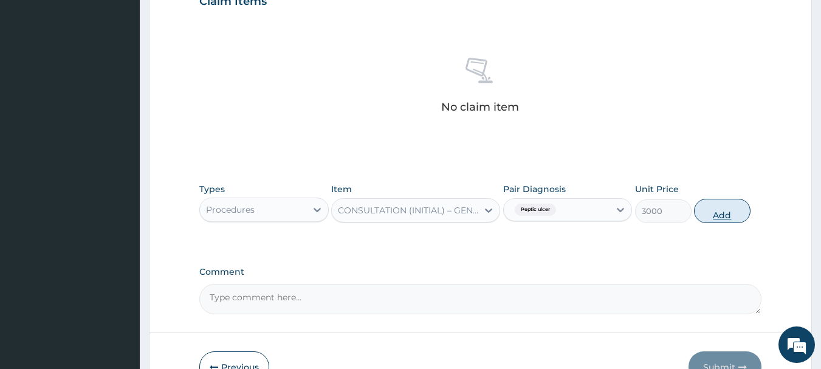
click at [702, 218] on button "Add" at bounding box center [722, 211] width 57 height 24
type input "0"
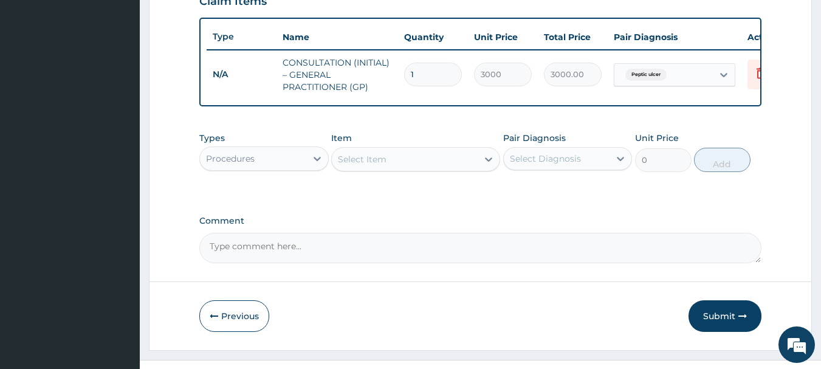
click at [276, 166] on div "Procedures" at bounding box center [253, 158] width 106 height 19
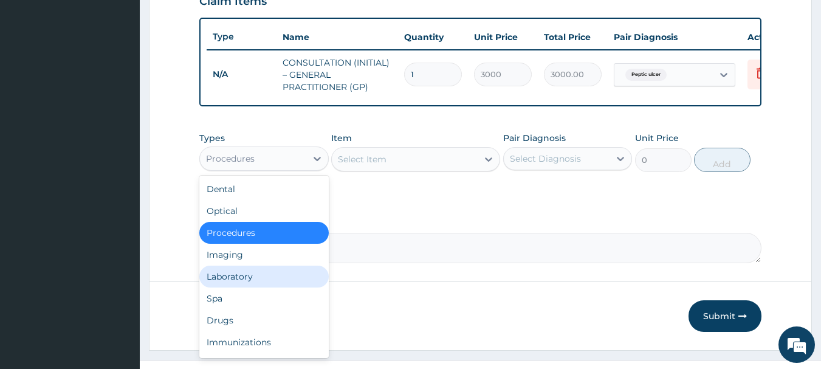
click at [253, 286] on div "Laboratory" at bounding box center [263, 277] width 129 height 22
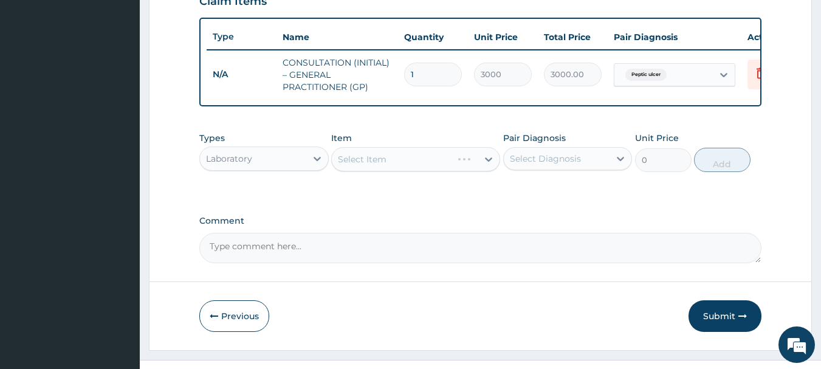
click at [554, 165] on div "Select Diagnosis" at bounding box center [545, 159] width 71 height 12
click at [603, 202] on div "Peptic ulcer" at bounding box center [567, 189] width 129 height 25
checkbox input "true"
click at [424, 169] on div "Select Item" at bounding box center [405, 158] width 146 height 19
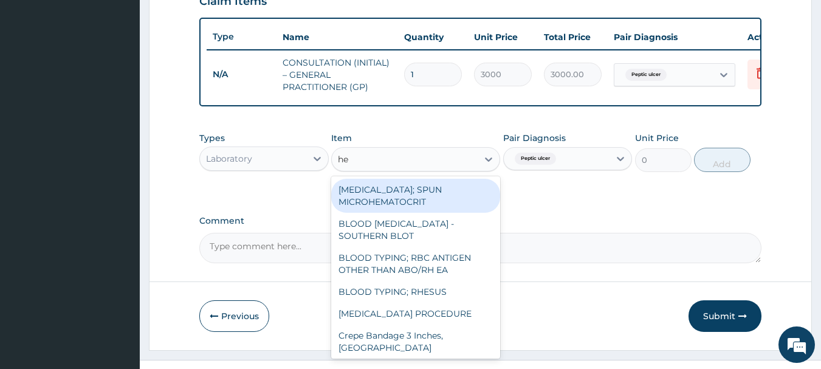
type input "hel"
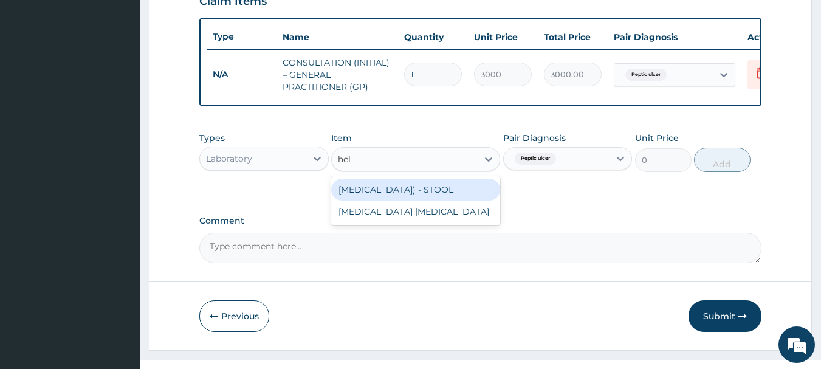
click at [477, 201] on div "[MEDICAL_DATA]) - STOOL" at bounding box center [415, 190] width 169 height 22
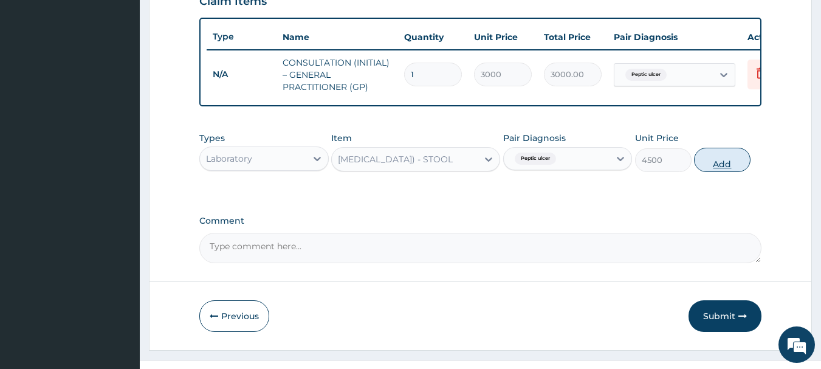
click at [713, 172] on button "Add" at bounding box center [722, 160] width 57 height 24
type input "0"
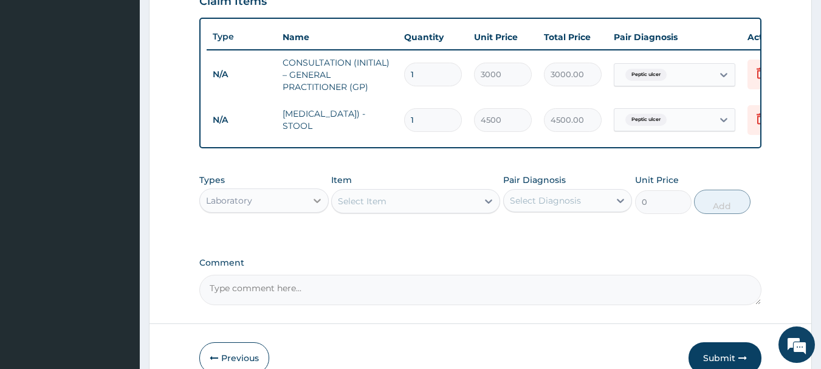
click at [307, 208] on div at bounding box center [317, 201] width 22 height 22
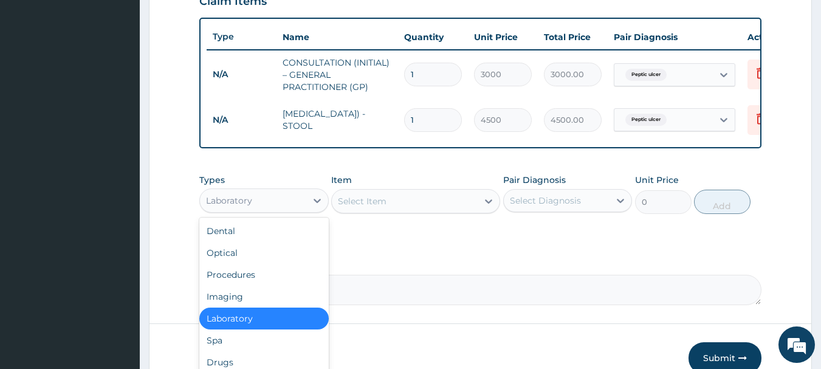
scroll to position [41, 0]
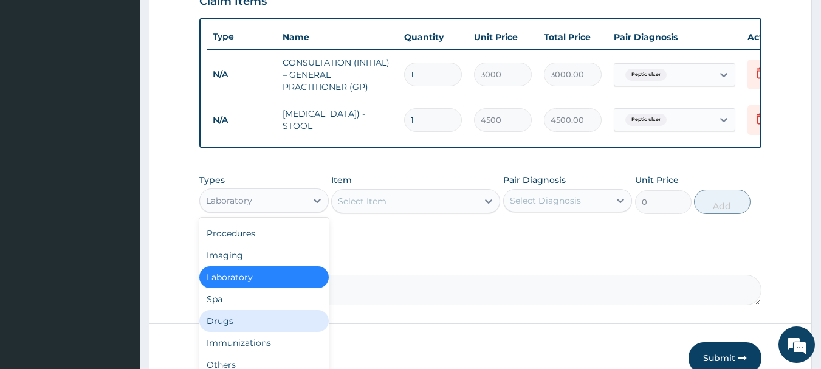
click at [237, 325] on div "Drugs" at bounding box center [263, 321] width 129 height 22
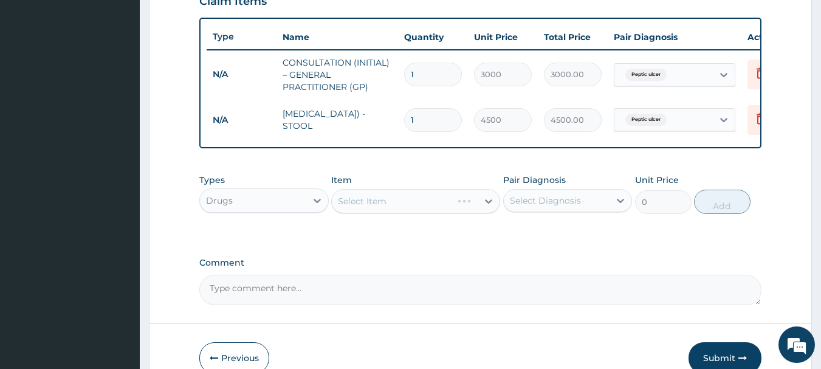
click at [588, 193] on div "Pair Diagnosis Select Diagnosis" at bounding box center [567, 194] width 129 height 40
click at [580, 210] on div "Select Diagnosis" at bounding box center [557, 200] width 106 height 19
click at [569, 234] on label "Peptic ulcer" at bounding box center [549, 230] width 53 height 12
checkbox input "true"
click at [399, 208] on div "Select Item" at bounding box center [405, 200] width 146 height 19
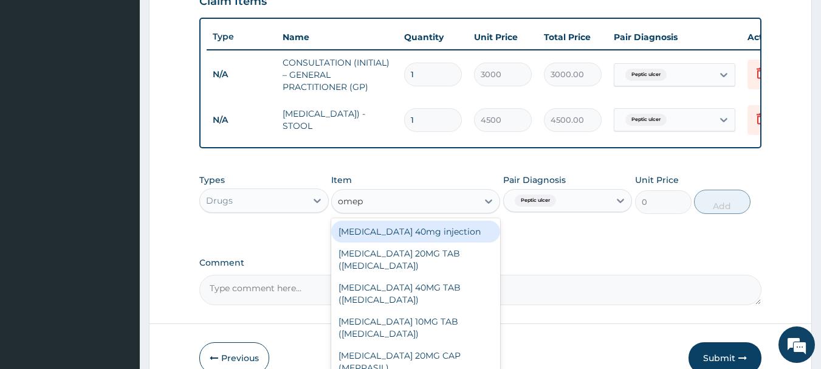
type input "omepr"
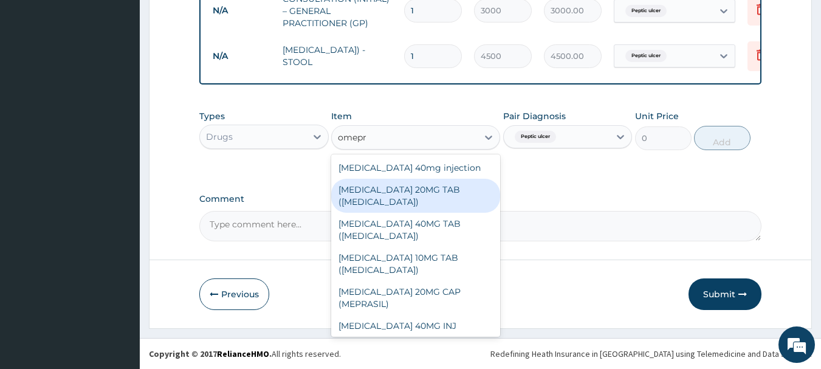
scroll to position [507, 0]
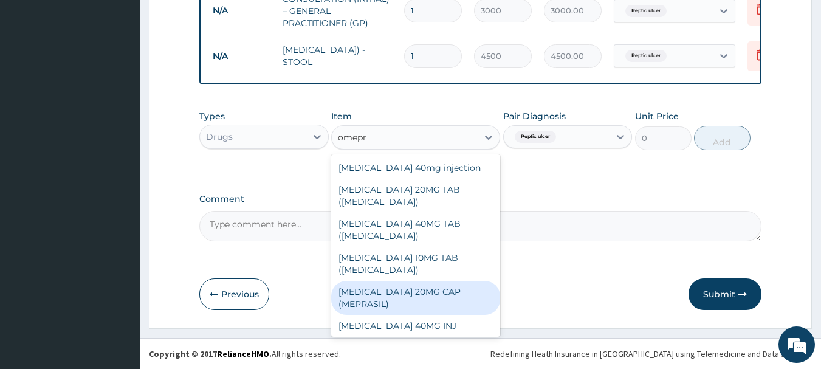
click at [428, 281] on div "[MEDICAL_DATA] 20MG CAP (MEPRASIL)" at bounding box center [415, 298] width 169 height 34
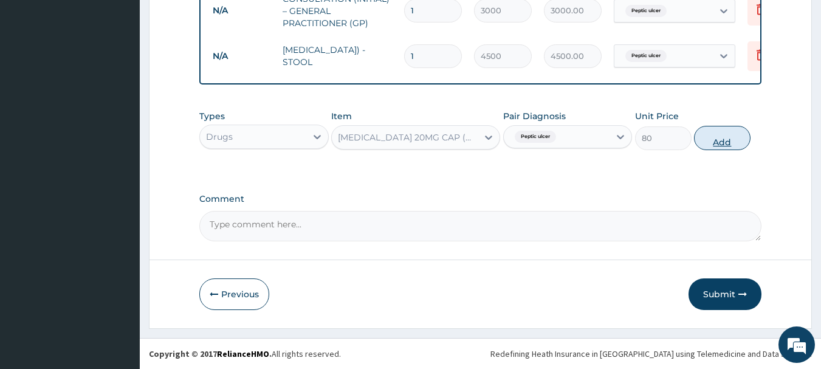
click at [723, 139] on button "Add" at bounding box center [722, 138] width 57 height 24
type input "0"
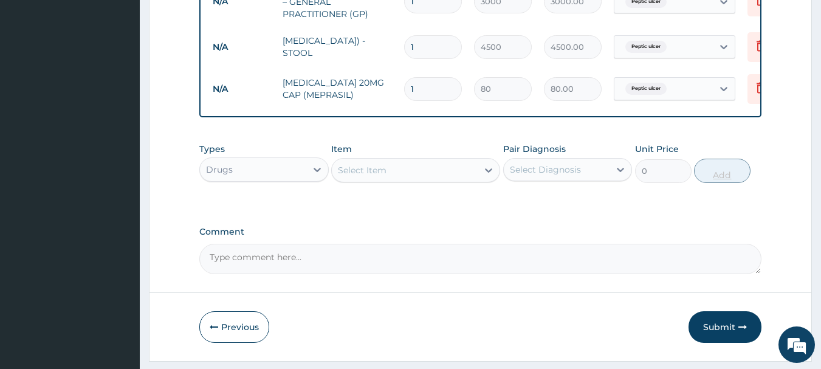
type input "0.00"
type input "2"
type input "160.00"
type input "28"
type input "2240.00"
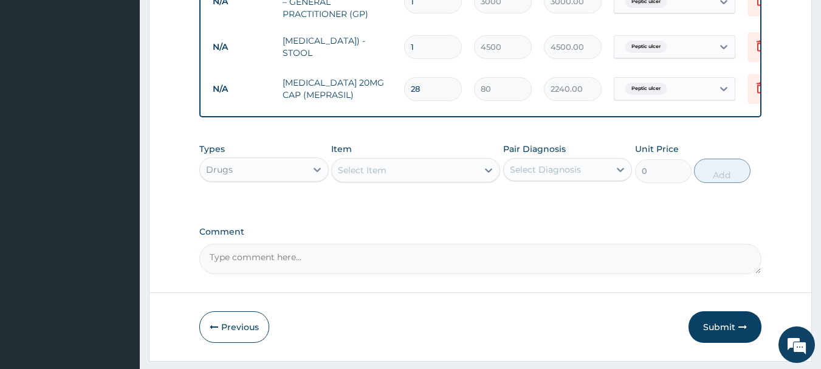
type input "28"
click at [443, 180] on div "Select Item" at bounding box center [405, 169] width 146 height 19
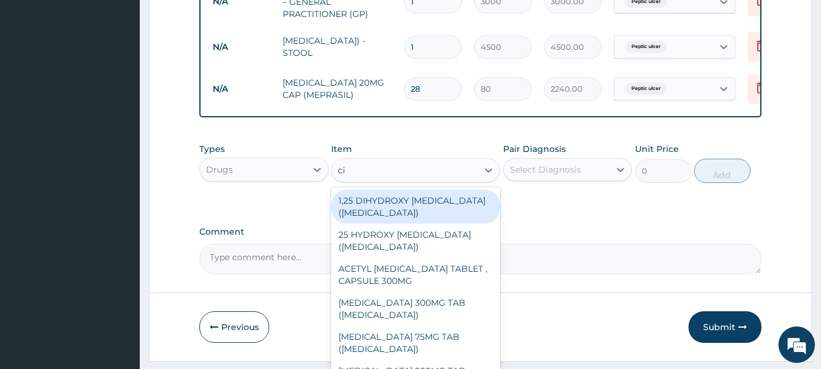
type input "cim"
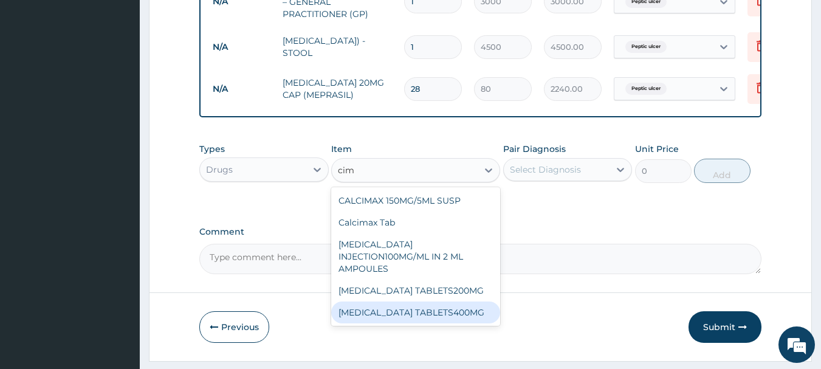
click at [433, 304] on div "CIMETIDINE TABLETS400MG" at bounding box center [415, 312] width 169 height 22
type input "33"
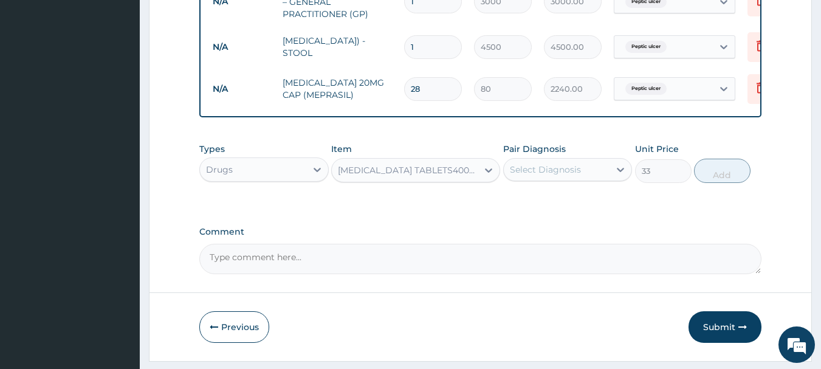
click at [560, 176] on div "Select Diagnosis" at bounding box center [545, 169] width 71 height 12
click at [557, 202] on div "Peptic ulcer" at bounding box center [567, 200] width 129 height 25
checkbox input "true"
click at [707, 176] on button "Add" at bounding box center [722, 171] width 57 height 24
type input "0"
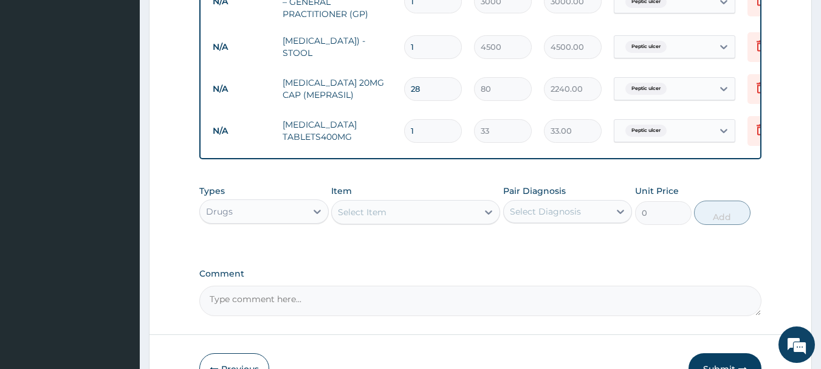
type input "0.00"
type input "2"
type input "66.00"
type input "28"
type input "924.00"
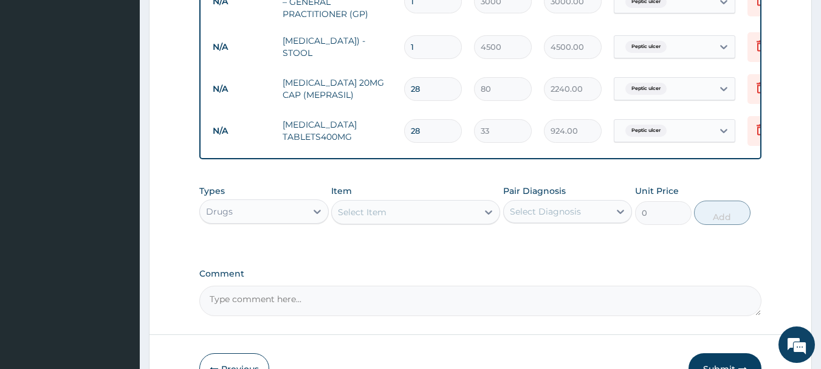
type input "28"
click at [408, 222] on div "Select Item" at bounding box center [405, 211] width 146 height 19
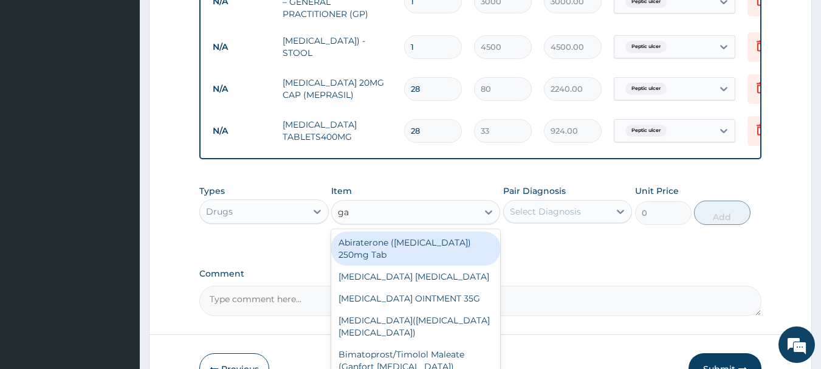
type input "gas"
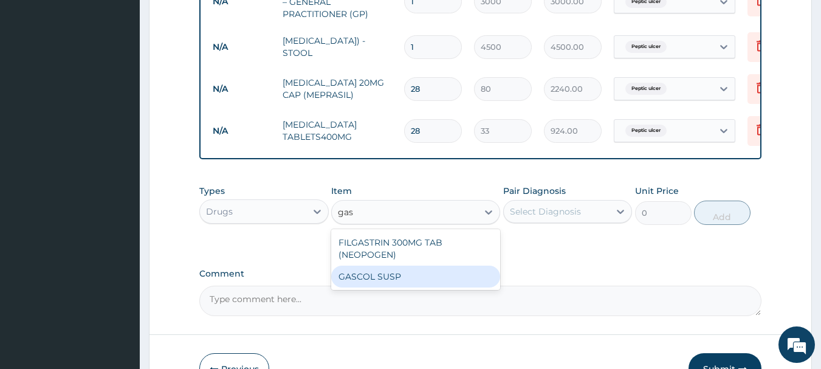
click at [380, 287] on div "GASCOL SUSP" at bounding box center [415, 277] width 169 height 22
type input "3200"
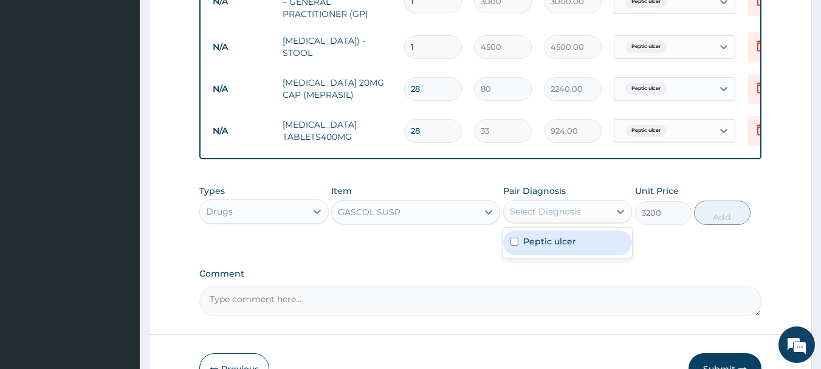
click at [588, 221] on div "Select Diagnosis" at bounding box center [557, 211] width 106 height 19
drag, startPoint x: 546, startPoint y: 252, endPoint x: 575, endPoint y: 243, distance: 30.4
click at [547, 247] on label "Peptic ulcer" at bounding box center [549, 241] width 53 height 12
checkbox input "true"
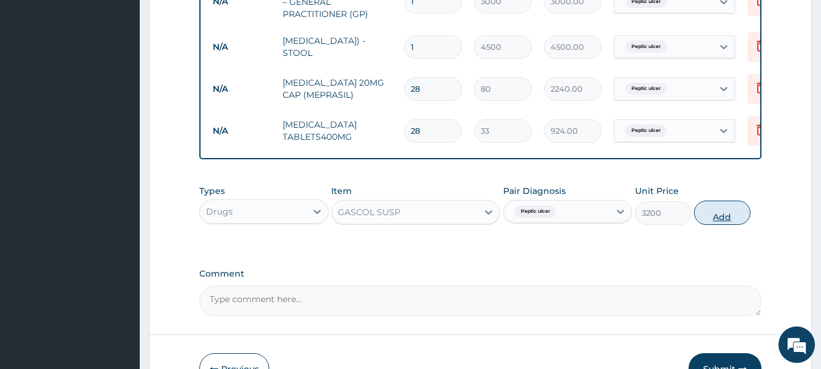
click at [737, 225] on button "Add" at bounding box center [722, 213] width 57 height 24
type input "0"
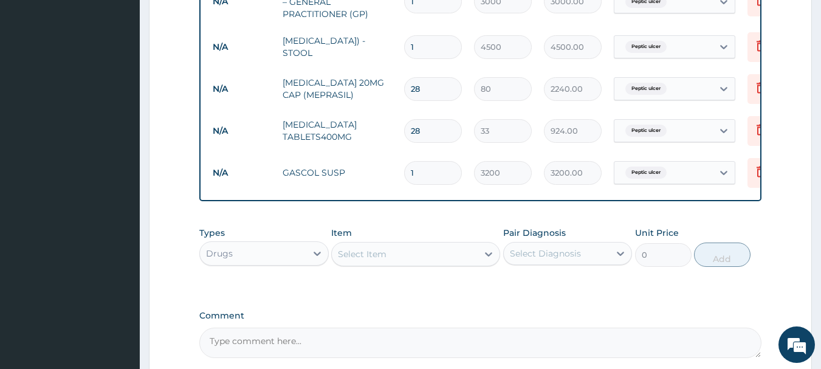
click at [383, 260] on div "Select Item" at bounding box center [362, 254] width 49 height 12
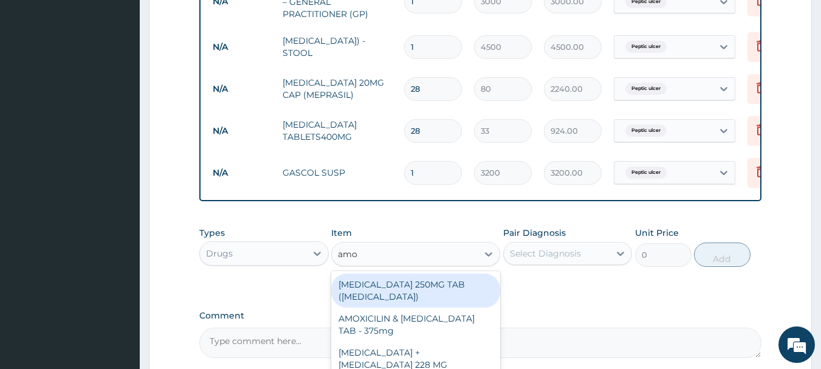
type input "amox"
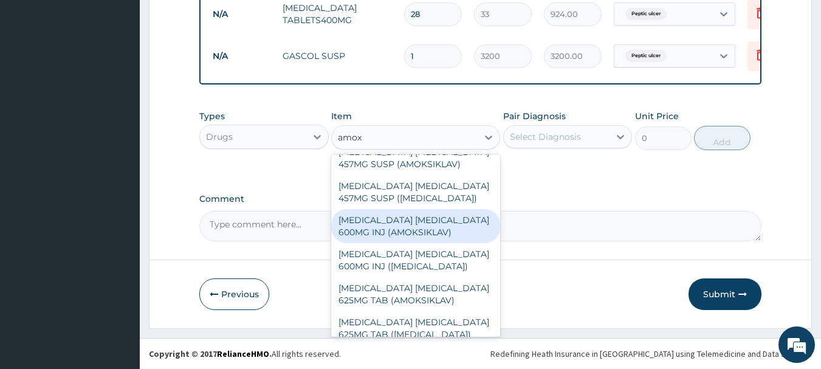
scroll to position [547, 0]
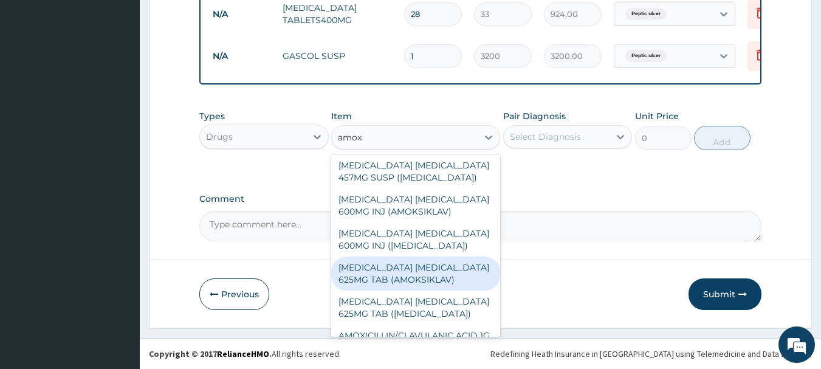
click at [402, 256] on div "AMOXICILLIN CLAVULANIC ACID 625MG TAB (AMOKSIKLAV)" at bounding box center [415, 273] width 169 height 34
type input "222.5"
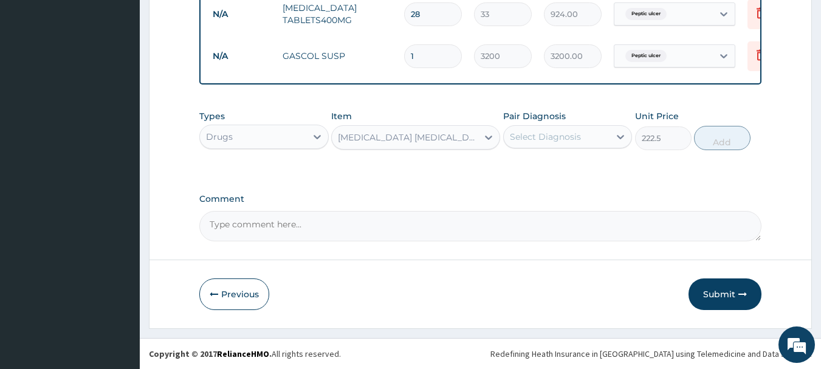
drag, startPoint x: 579, startPoint y: 131, endPoint x: 569, endPoint y: 149, distance: 21.5
click at [579, 131] on div "Select Diagnosis" at bounding box center [545, 137] width 71 height 12
click at [561, 166] on label "Peptic ulcer" at bounding box center [549, 166] width 53 height 12
checkbox input "true"
click at [729, 145] on button "Add" at bounding box center [722, 138] width 57 height 24
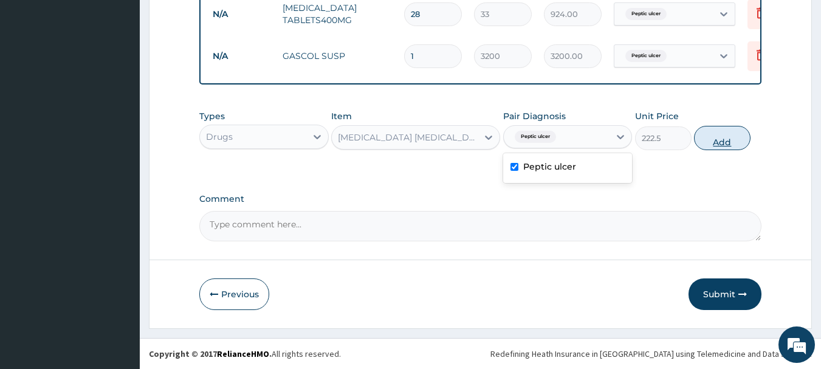
type input "0"
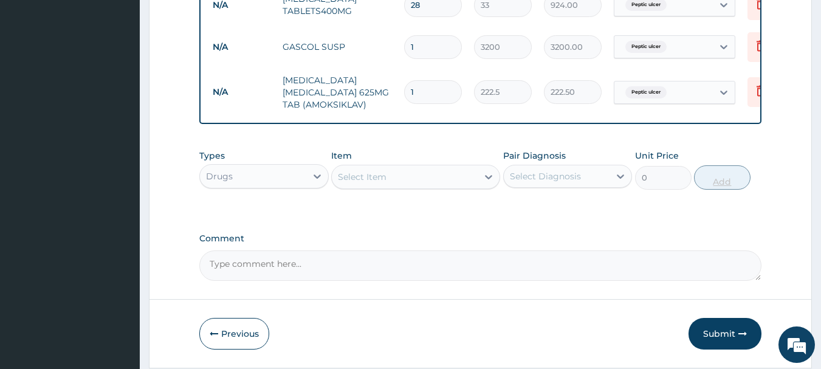
type input "14"
type input "3115.00"
type input "14"
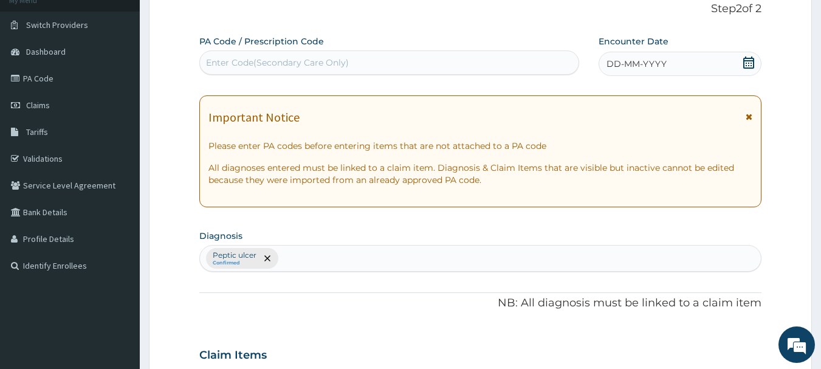
scroll to position [0, 0]
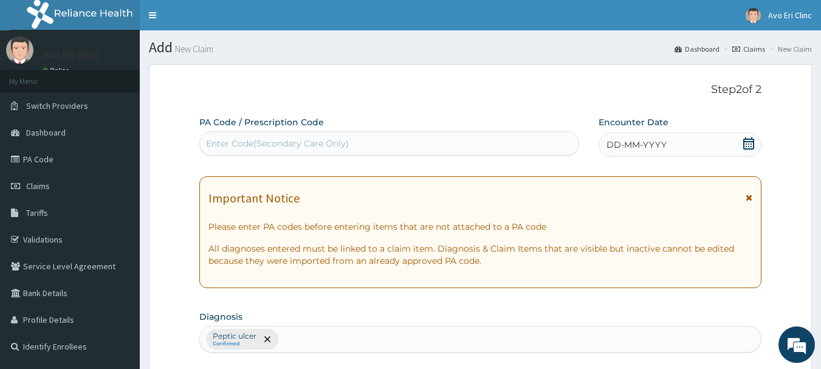
click at [698, 148] on div "DD-MM-YYYY" at bounding box center [680, 144] width 163 height 24
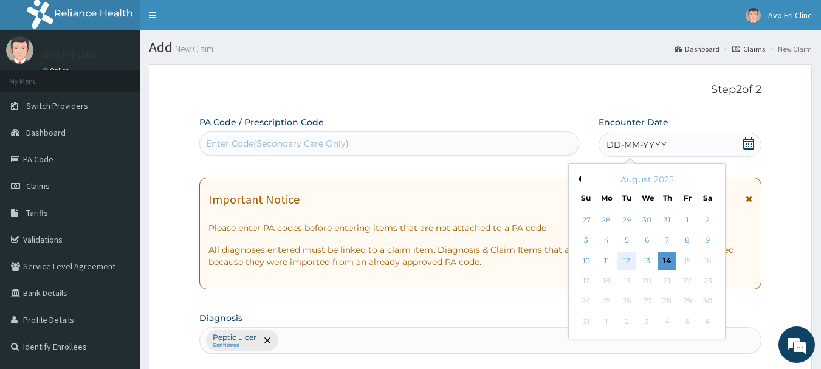
click at [622, 256] on div "12" at bounding box center [627, 261] width 18 height 18
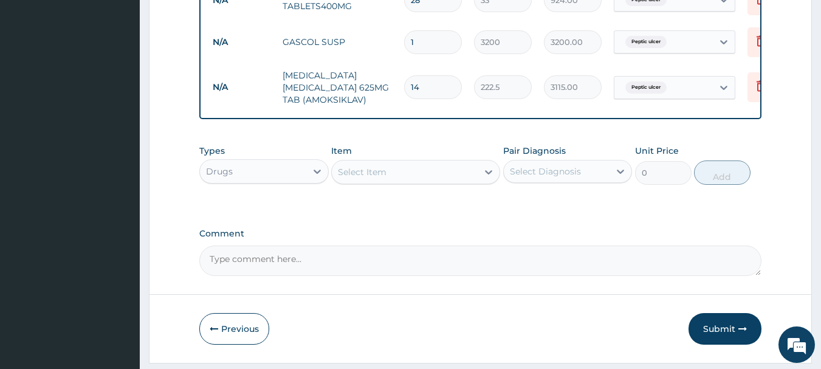
scroll to position [694, 0]
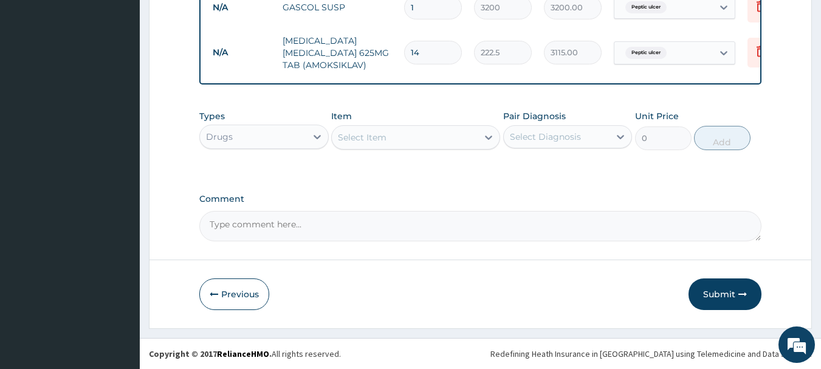
click at [711, 287] on button "Submit" at bounding box center [724, 294] width 73 height 32
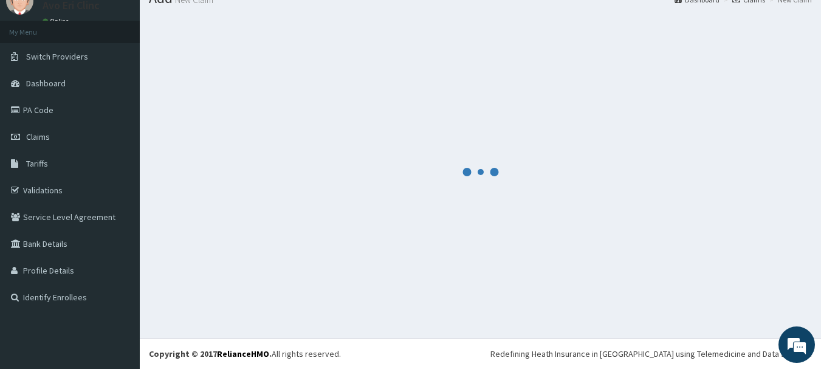
scroll to position [49, 0]
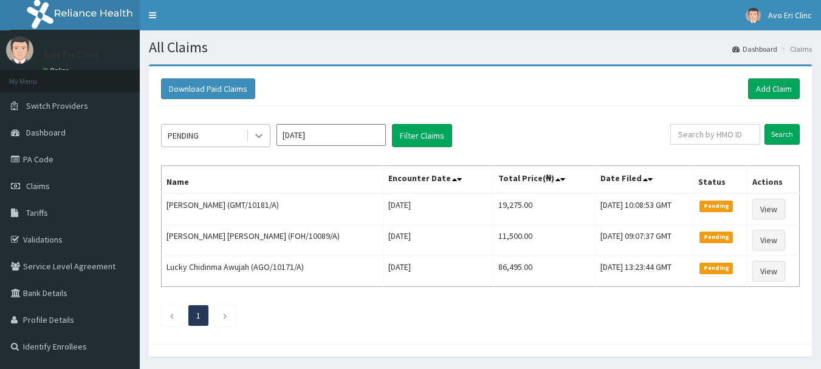
click at [248, 139] on div at bounding box center [259, 136] width 22 height 22
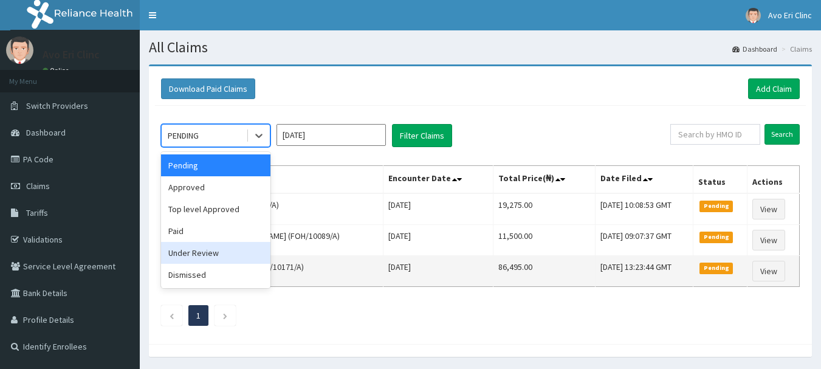
click at [210, 259] on div "Under Review" at bounding box center [215, 253] width 109 height 22
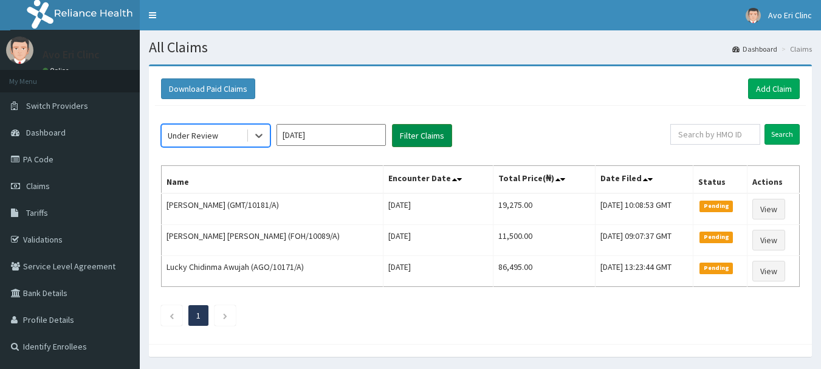
click at [421, 134] on button "Filter Claims" at bounding box center [422, 135] width 60 height 23
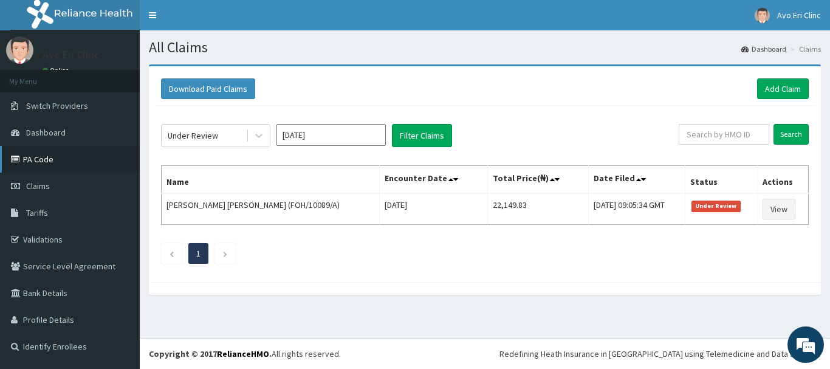
click at [39, 166] on link "PA Code" at bounding box center [70, 159] width 140 height 27
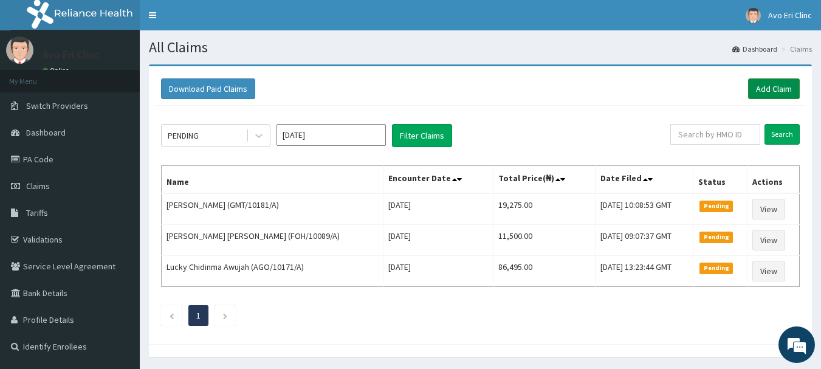
click at [778, 92] on link "Add Claim" at bounding box center [774, 88] width 52 height 21
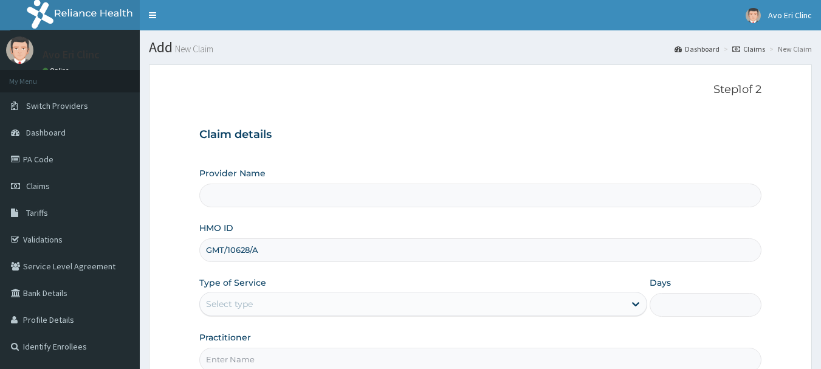
scroll to position [122, 0]
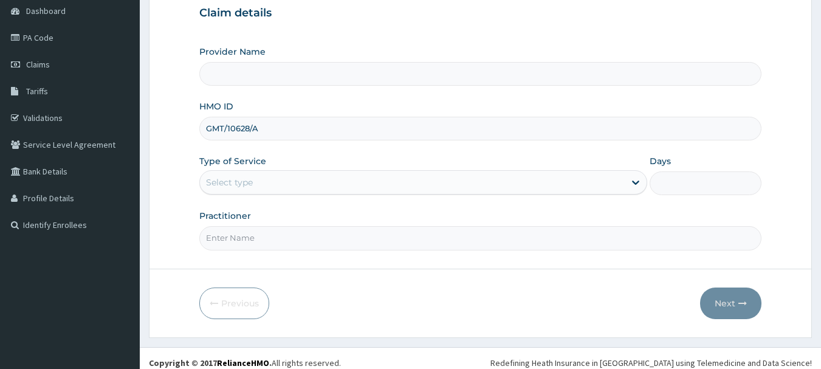
type input "GMT/10628/A"
click at [278, 204] on div "Provider Name HMO ID GMT/10628/A Type of Service Select type Days Practitioner" at bounding box center [480, 148] width 563 height 204
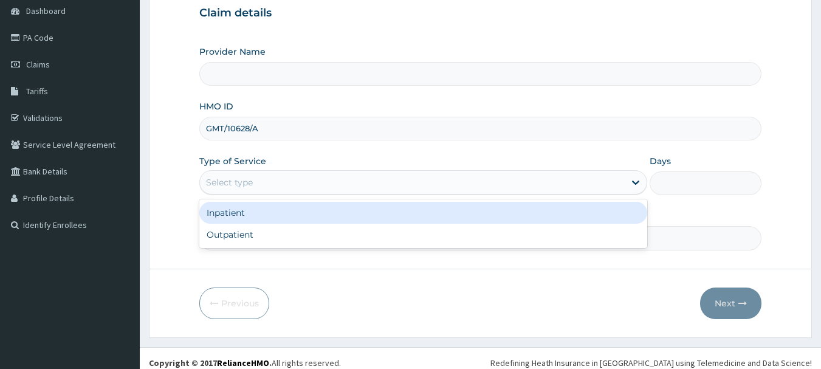
click at [283, 190] on div "Select type" at bounding box center [412, 182] width 425 height 19
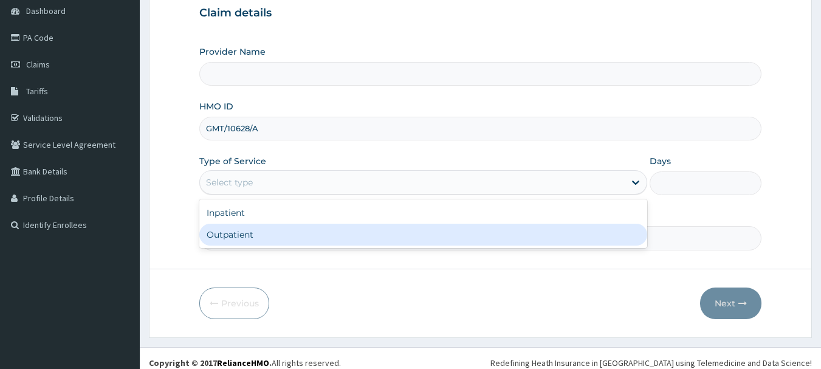
click at [272, 235] on div "Outpatient" at bounding box center [423, 235] width 448 height 22
type input "1"
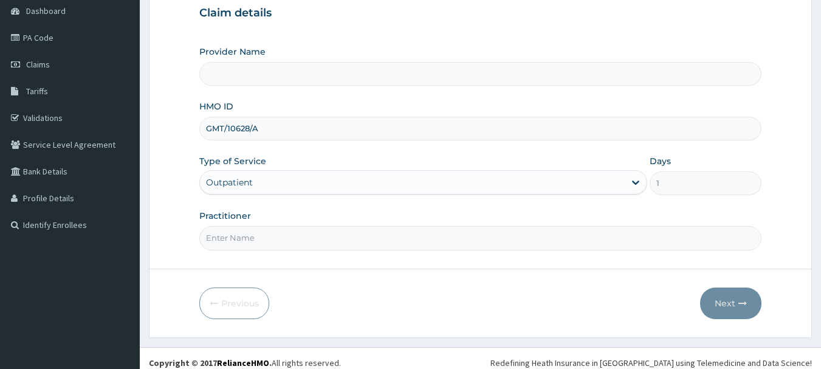
click at [272, 241] on input "Practitioner" at bounding box center [480, 238] width 563 height 24
type input "[PERSON_NAME]"
type input "Avo Eri Clinic"
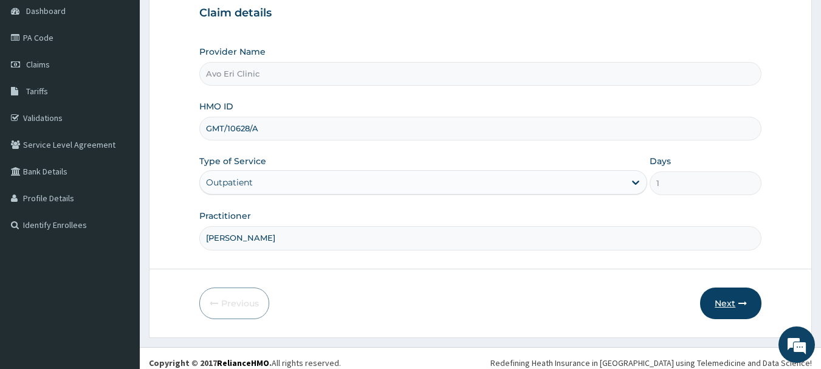
click at [738, 304] on button "Next" at bounding box center [730, 303] width 61 height 32
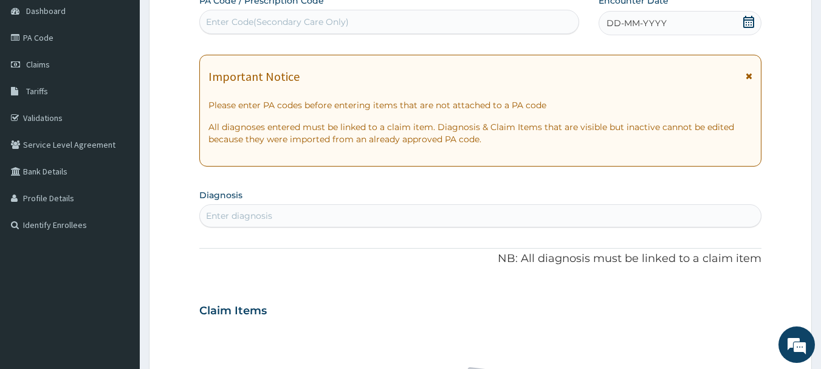
scroll to position [0, 0]
click at [645, 24] on span "DD-MM-YYYY" at bounding box center [636, 23] width 60 height 12
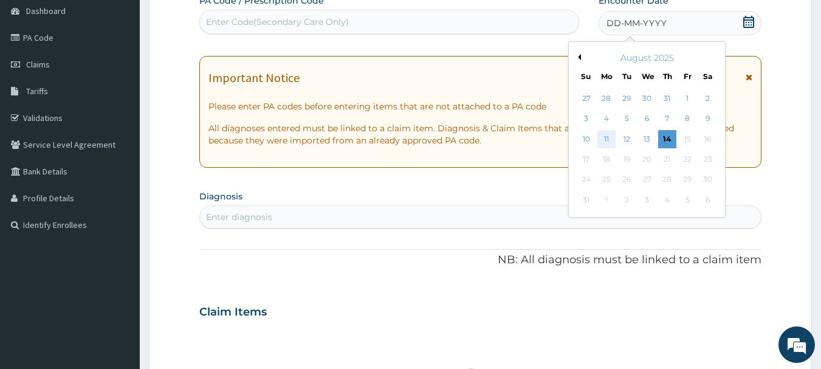
click at [617, 148] on div "10 11 12 13 14 15 16" at bounding box center [647, 139] width 142 height 20
click at [630, 136] on div "12" at bounding box center [627, 139] width 18 height 18
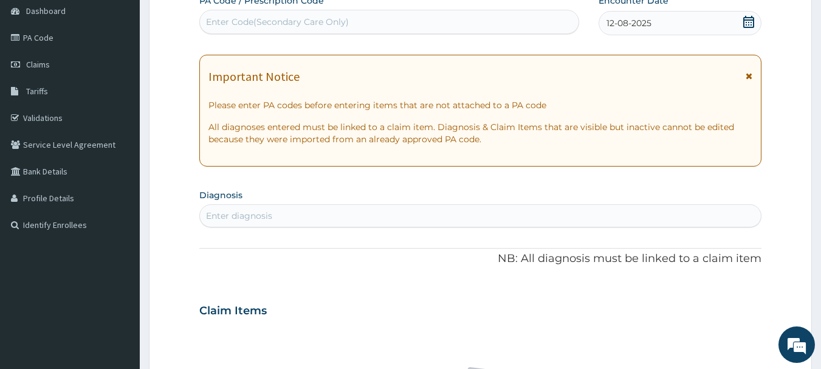
drag, startPoint x: 528, startPoint y: 210, endPoint x: 545, endPoint y: 213, distance: 17.3
click at [530, 210] on div "Enter diagnosis" at bounding box center [480, 215] width 561 height 19
type input "malar"
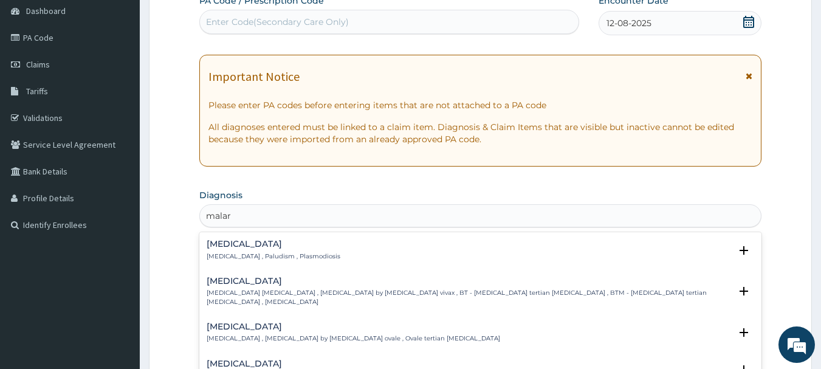
click at [251, 249] on div "[MEDICAL_DATA] [MEDICAL_DATA] , Paludism , Plasmodiosis" at bounding box center [274, 249] width 134 height 21
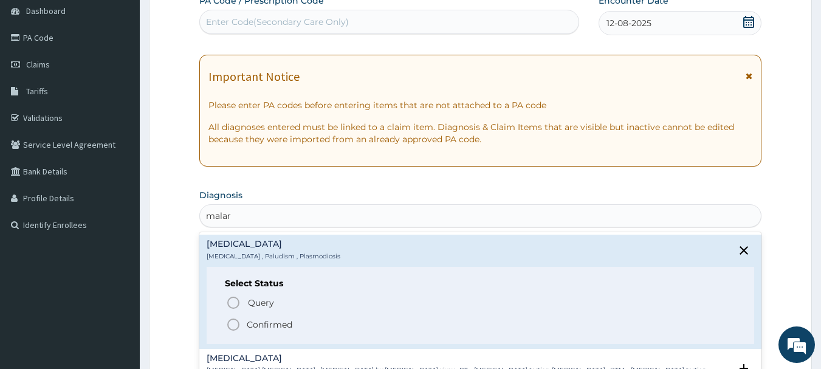
click at [259, 326] on p "Confirmed" at bounding box center [270, 324] width 46 height 12
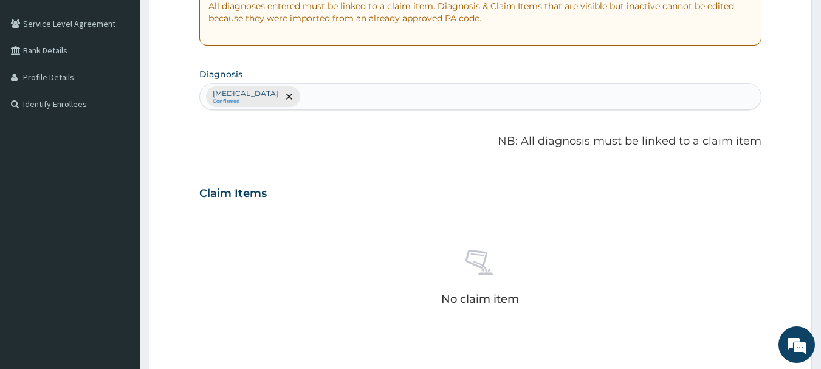
scroll to position [243, 0]
type input "cough"
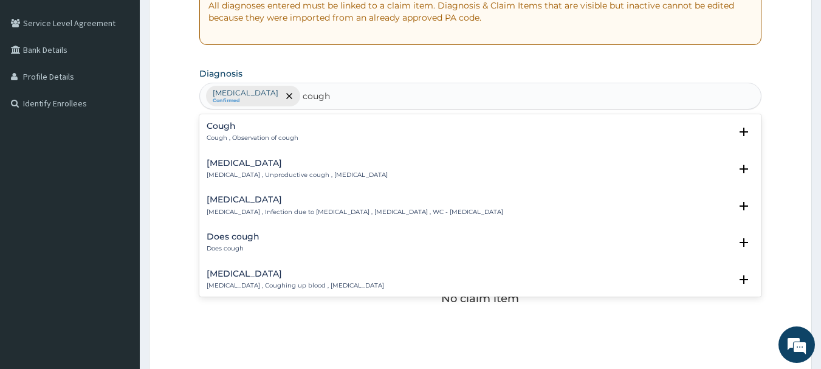
click at [262, 145] on div "Cough Cough , Observation of cough Select Status Query Query covers suspected (…" at bounding box center [481, 135] width 548 height 27
click at [266, 134] on p "Cough , Observation of cough" at bounding box center [253, 138] width 92 height 9
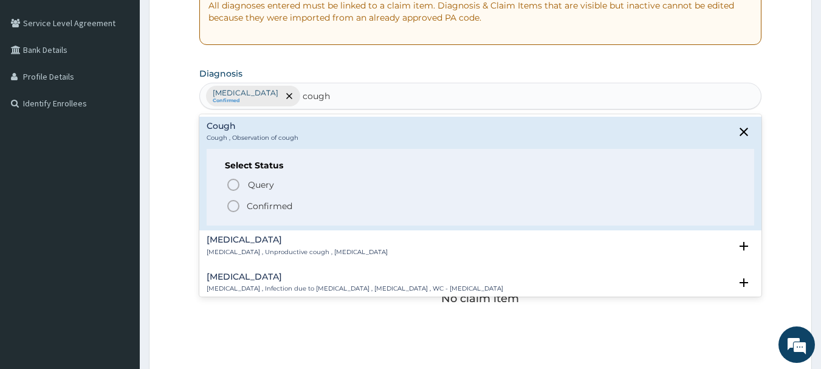
click at [266, 134] on p "Cough , Observation of cough" at bounding box center [253, 138] width 92 height 9
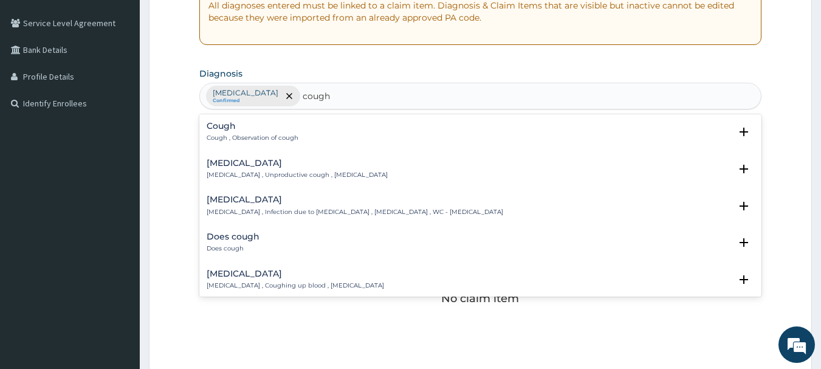
click at [247, 136] on p "Cough , Observation of cough" at bounding box center [253, 138] width 92 height 9
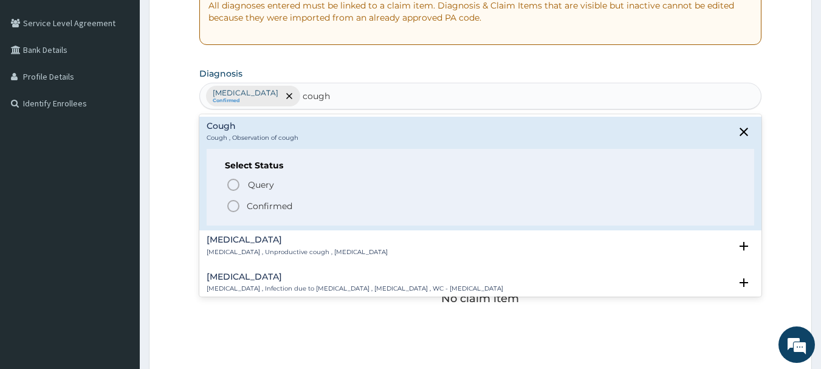
click at [236, 204] on icon "status option filled" at bounding box center [233, 206] width 15 height 15
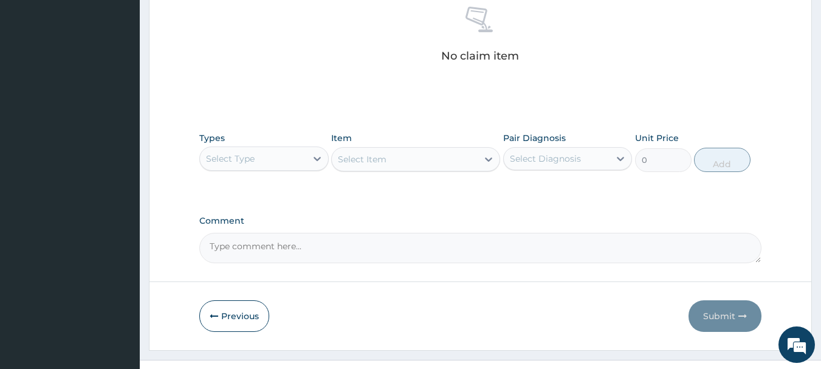
scroll to position [507, 0]
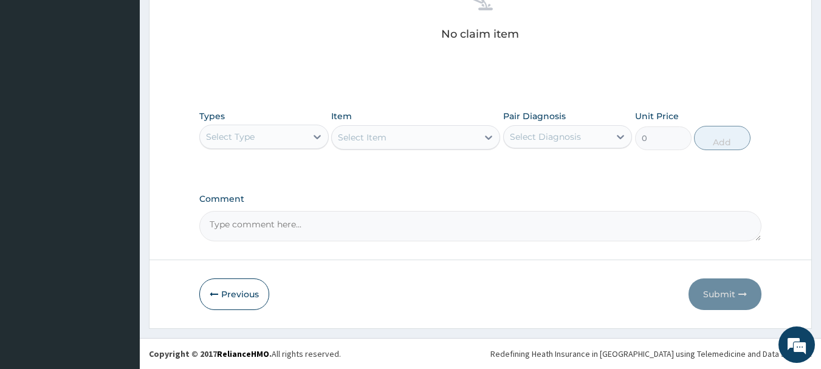
click at [295, 134] on div "Select Type" at bounding box center [253, 136] width 106 height 19
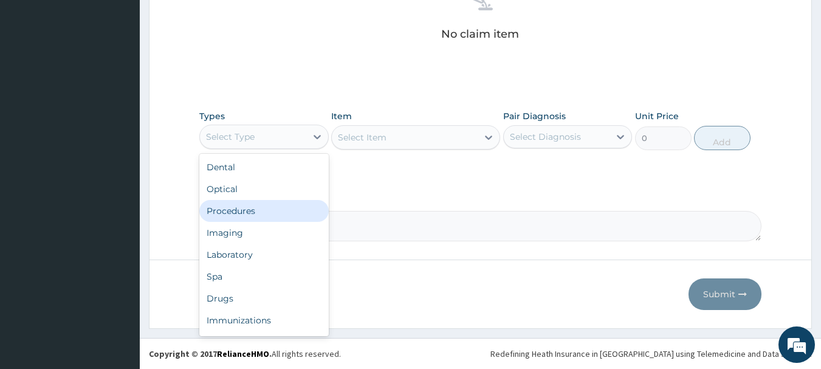
click at [278, 205] on div "Procedures" at bounding box center [263, 211] width 129 height 22
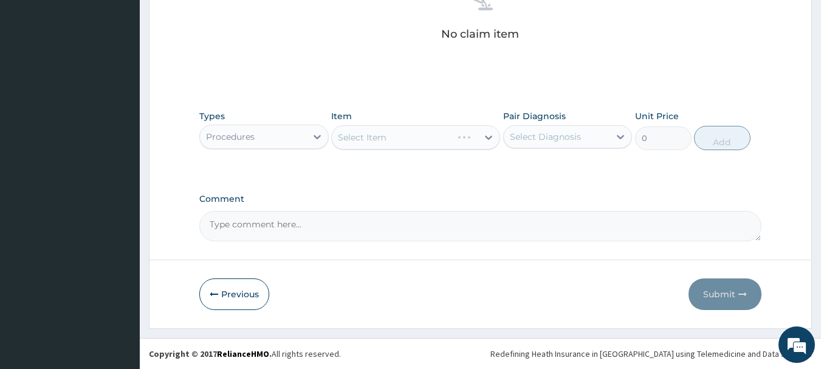
click at [554, 137] on div "Select Diagnosis" at bounding box center [545, 137] width 71 height 12
click at [563, 164] on div "[MEDICAL_DATA]" at bounding box center [567, 168] width 129 height 25
checkbox input "true"
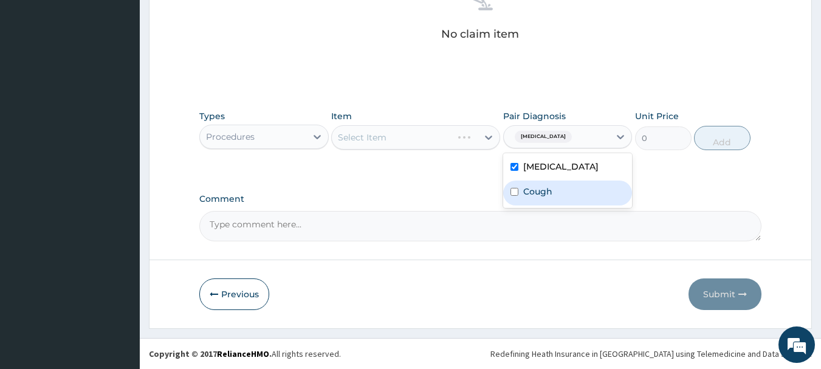
click at [566, 180] on div "Cough" at bounding box center [567, 192] width 129 height 25
checkbox input "true"
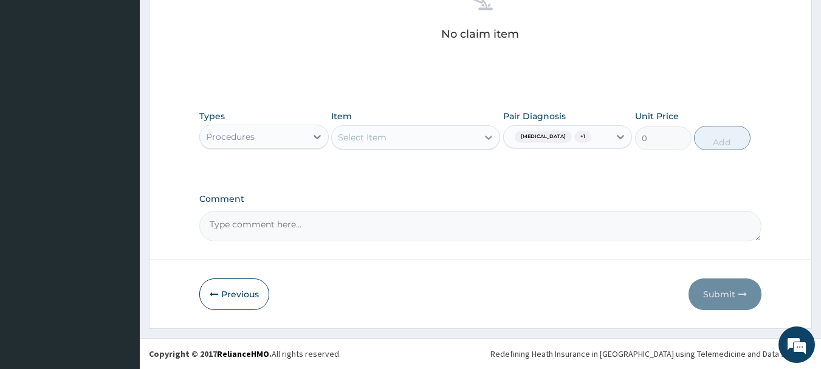
click at [479, 137] on div at bounding box center [489, 137] width 22 height 22
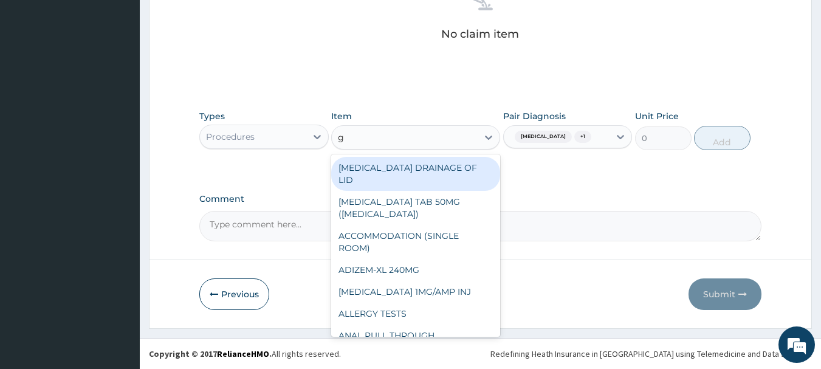
type input "gp"
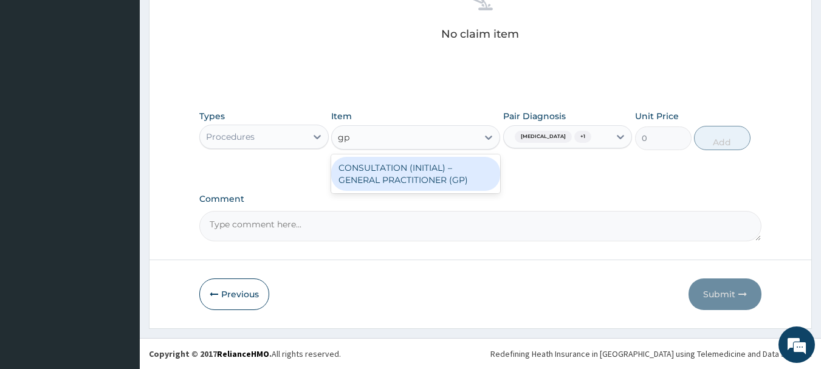
click at [432, 170] on div "CONSULTATION (INITIAL) – GENERAL PRACTITIONER (GP)" at bounding box center [415, 174] width 169 height 34
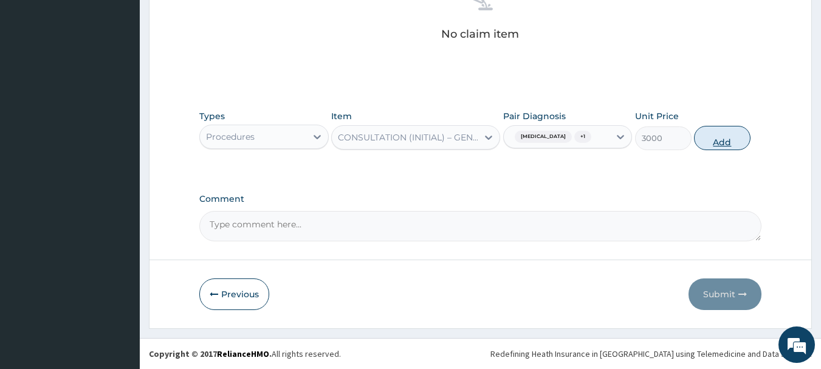
click at [726, 143] on button "Add" at bounding box center [722, 138] width 57 height 24
type input "0"
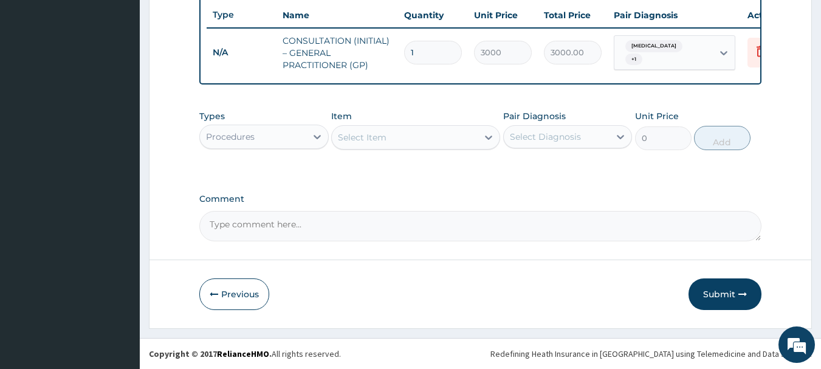
scroll to position [465, 0]
click at [272, 136] on div "Procedures" at bounding box center [253, 136] width 106 height 19
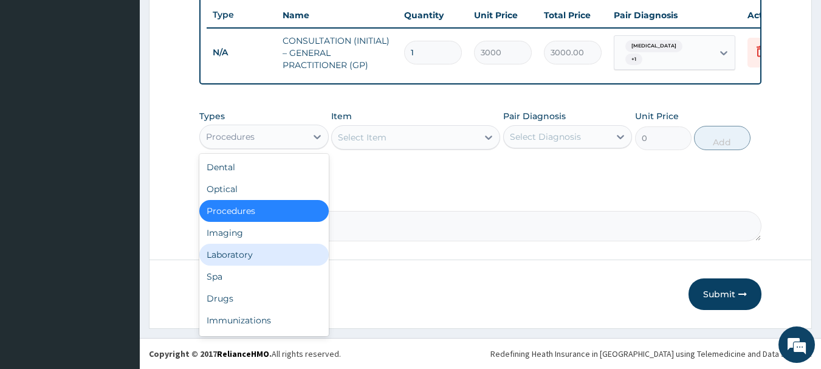
click at [242, 258] on div "Laboratory" at bounding box center [263, 255] width 129 height 22
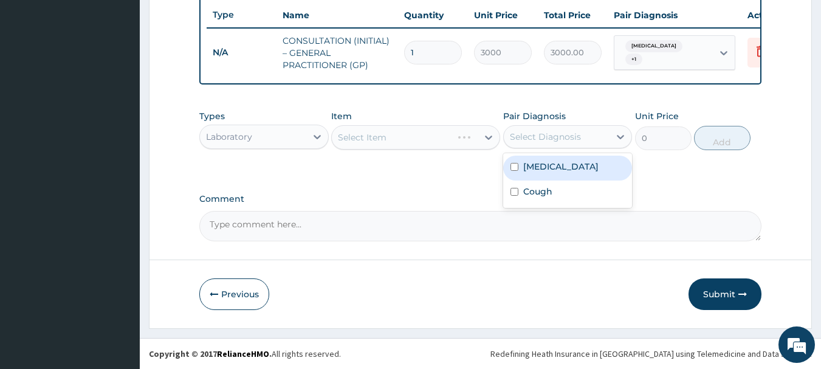
click at [586, 135] on div "Select Diagnosis" at bounding box center [557, 136] width 106 height 19
click at [574, 162] on div "[MEDICAL_DATA]" at bounding box center [567, 168] width 129 height 25
checkbox input "true"
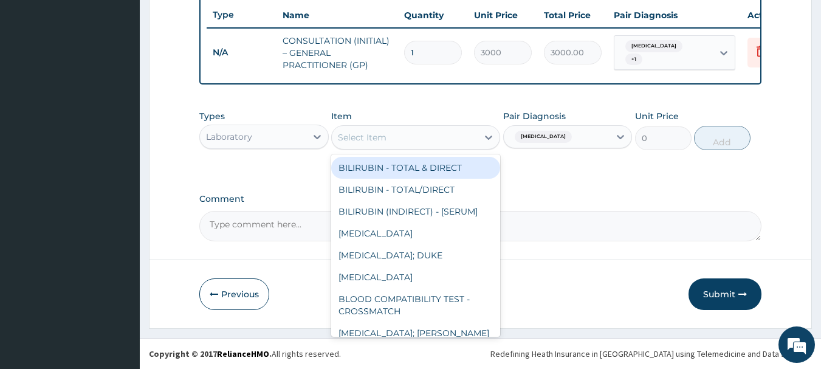
click at [455, 131] on div "Select Item" at bounding box center [405, 137] width 146 height 19
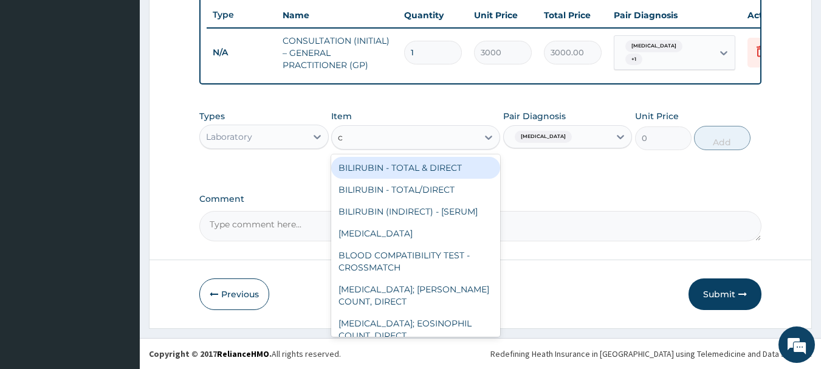
type input "cb"
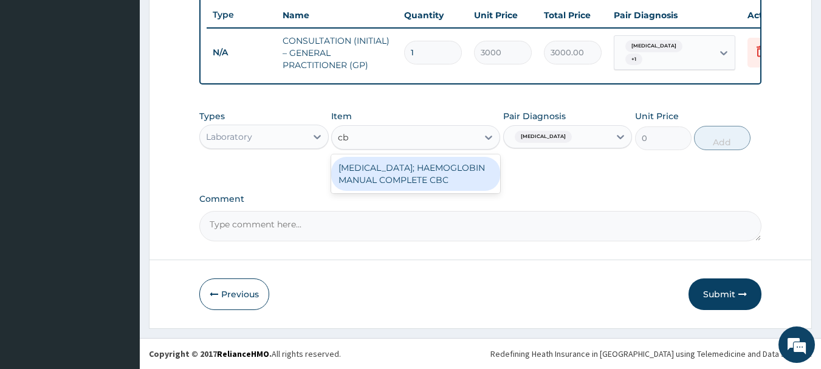
click at [447, 182] on div "[MEDICAL_DATA]; HAEMOGLOBIN MANUAL COMPLETE CBC" at bounding box center [415, 174] width 169 height 34
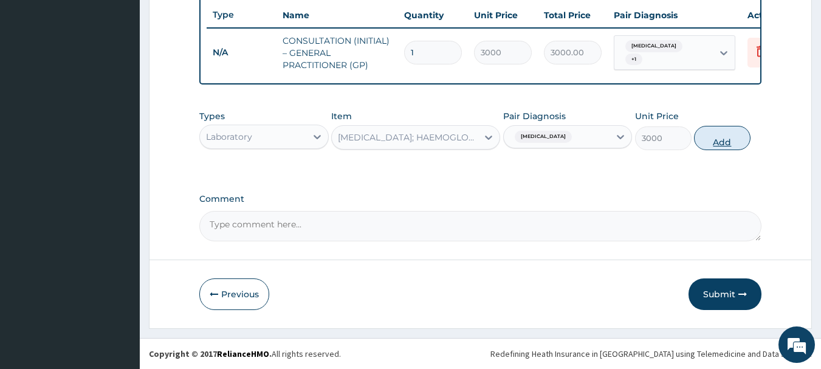
click at [726, 133] on button "Add" at bounding box center [722, 138] width 57 height 24
type input "0"
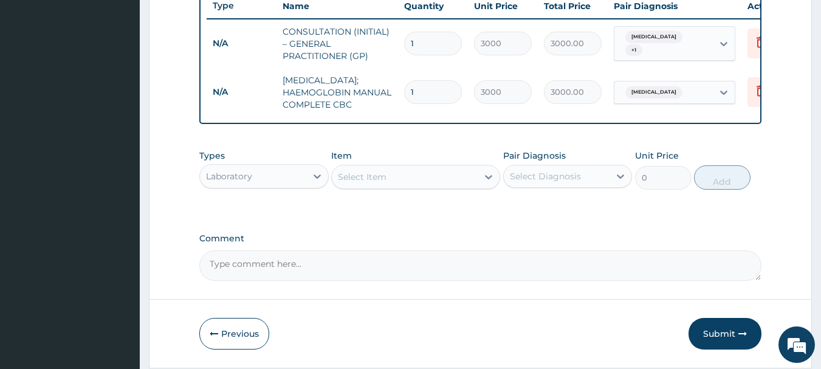
click at [360, 187] on div "Select Item" at bounding box center [405, 176] width 146 height 19
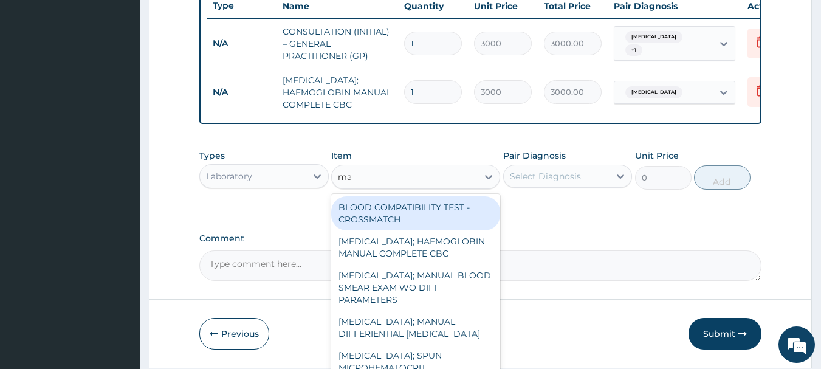
type input "mal"
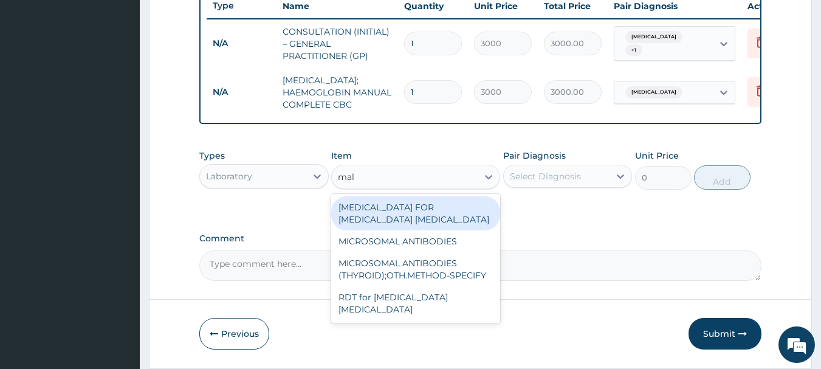
click at [399, 230] on div "[MEDICAL_DATA] FOR [MEDICAL_DATA] [MEDICAL_DATA]" at bounding box center [415, 213] width 169 height 34
type input "2000"
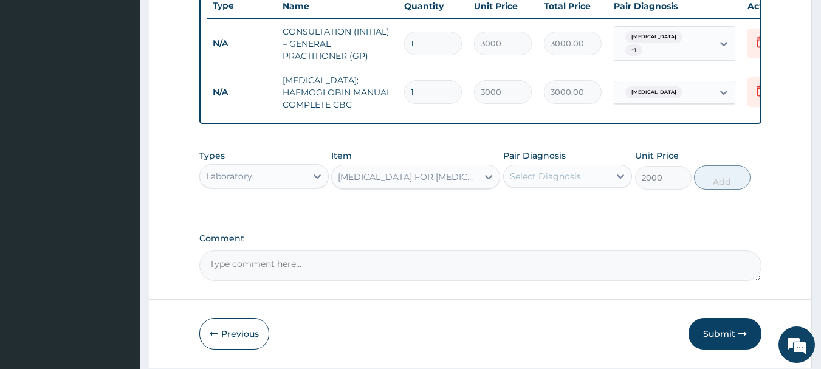
click at [586, 186] on div "Select Diagnosis" at bounding box center [557, 176] width 106 height 19
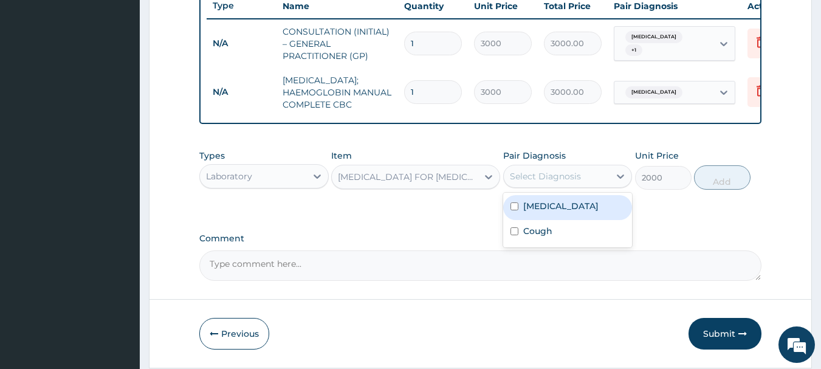
click at [560, 220] on div "[MEDICAL_DATA]" at bounding box center [567, 207] width 129 height 25
checkbox input "true"
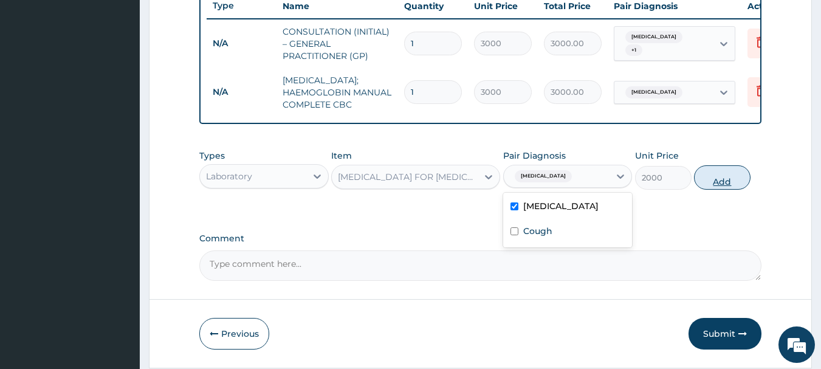
click at [721, 190] on button "Add" at bounding box center [722, 177] width 57 height 24
type input "0"
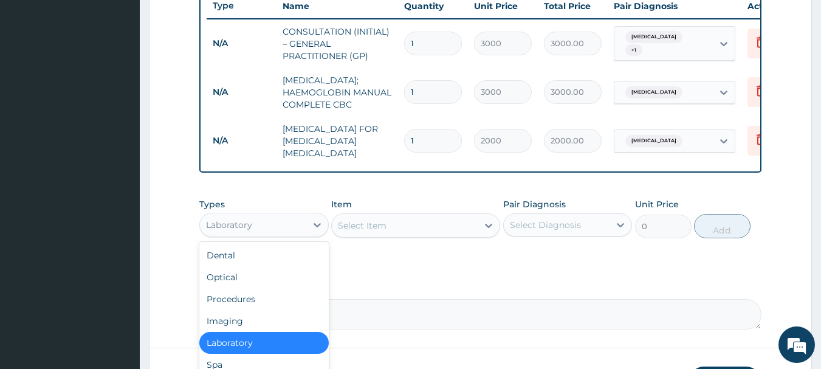
click at [301, 235] on div "Laboratory" at bounding box center [253, 224] width 106 height 19
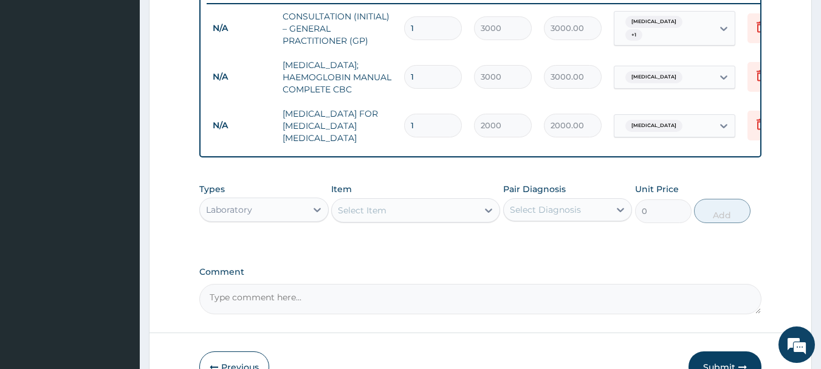
scroll to position [526, 0]
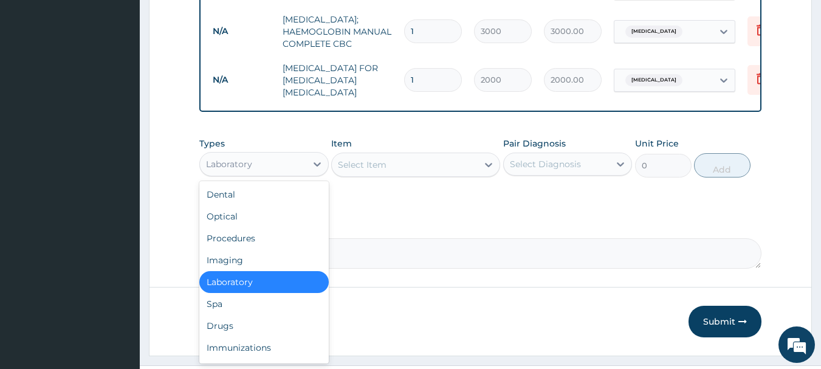
click at [278, 174] on div "Laboratory" at bounding box center [253, 163] width 106 height 19
click at [265, 337] on div "Drugs" at bounding box center [263, 326] width 129 height 22
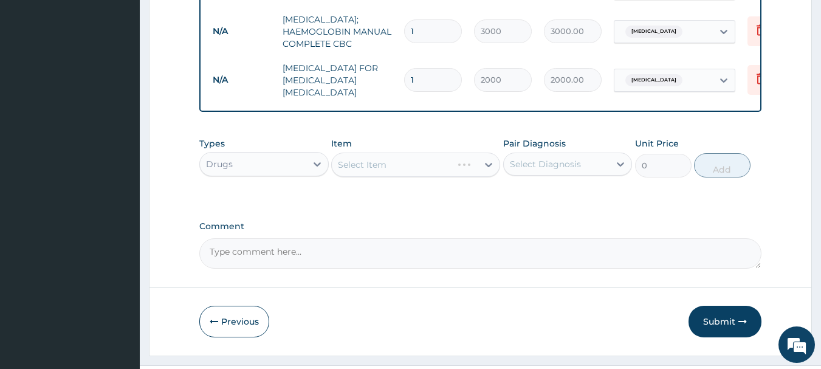
click at [574, 170] on div "Select Diagnosis" at bounding box center [545, 164] width 71 height 12
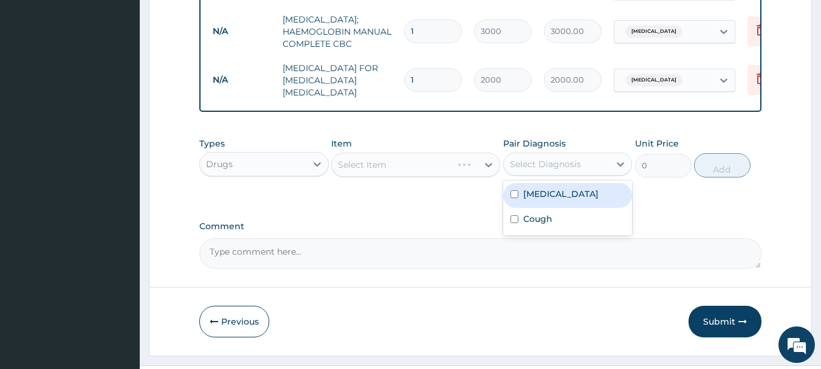
click at [589, 207] on div "[MEDICAL_DATA]" at bounding box center [567, 195] width 129 height 25
checkbox input "true"
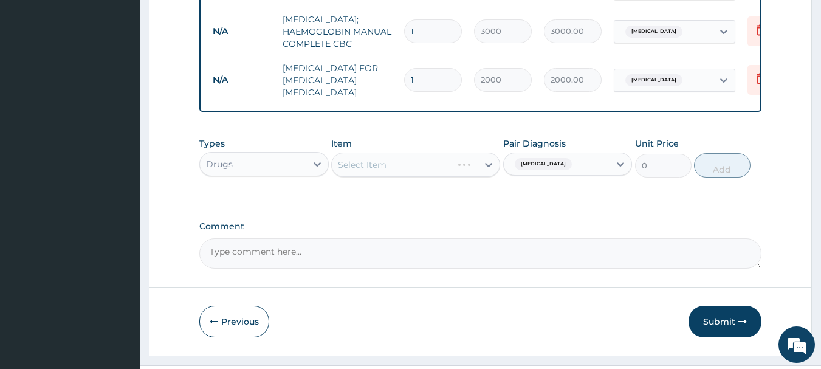
click at [443, 177] on div "Select Item" at bounding box center [415, 165] width 169 height 24
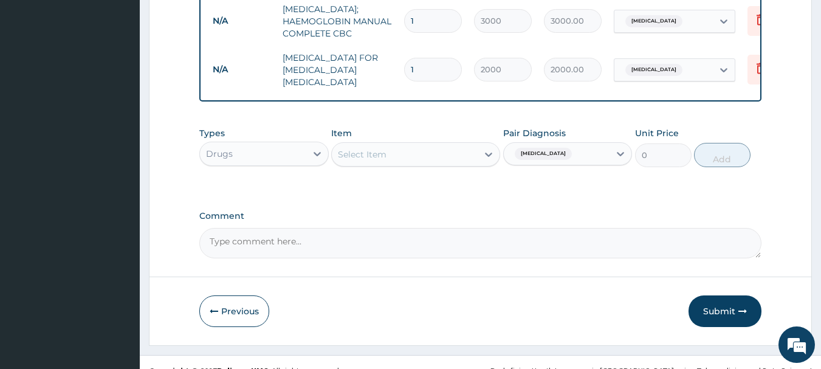
scroll to position [568, 0]
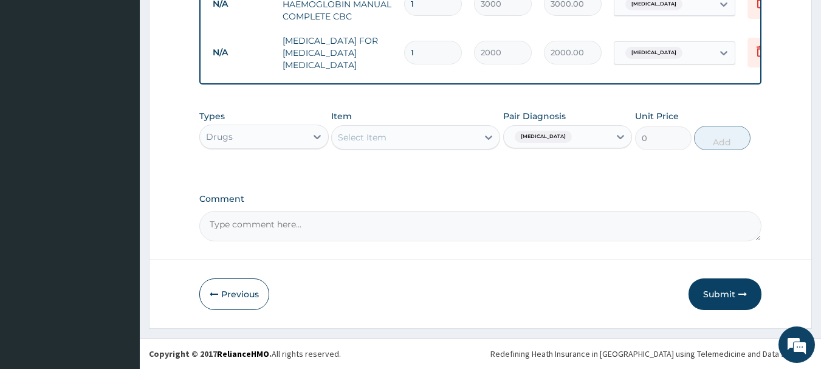
click at [435, 129] on div "Select Item" at bounding box center [405, 137] width 146 height 19
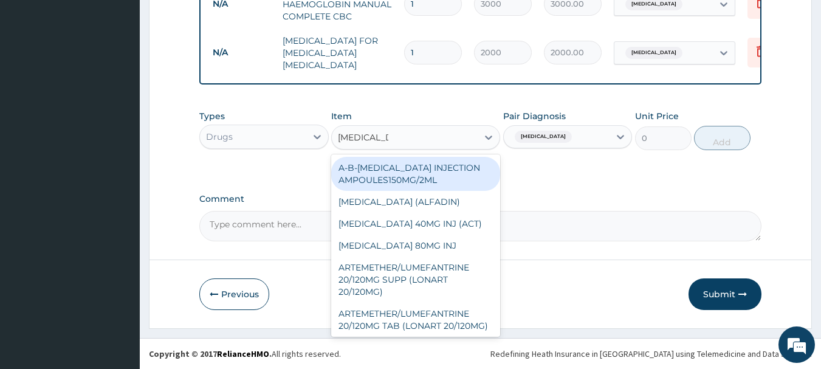
type input "artemether/"
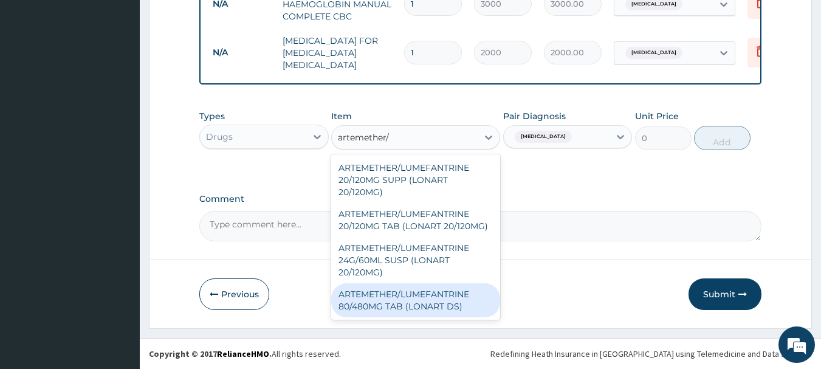
click at [408, 302] on div "ARTEMETHER/LUMEFANTRINE 80/480MG TAB (LONART DS)" at bounding box center [415, 300] width 169 height 34
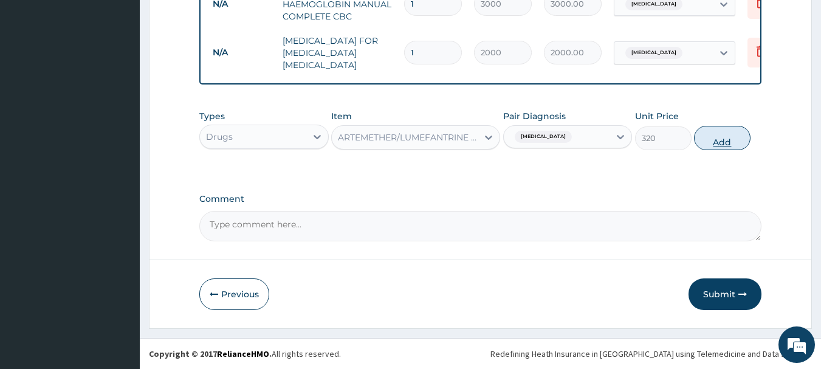
click at [729, 134] on button "Add" at bounding box center [722, 138] width 57 height 24
type input "0"
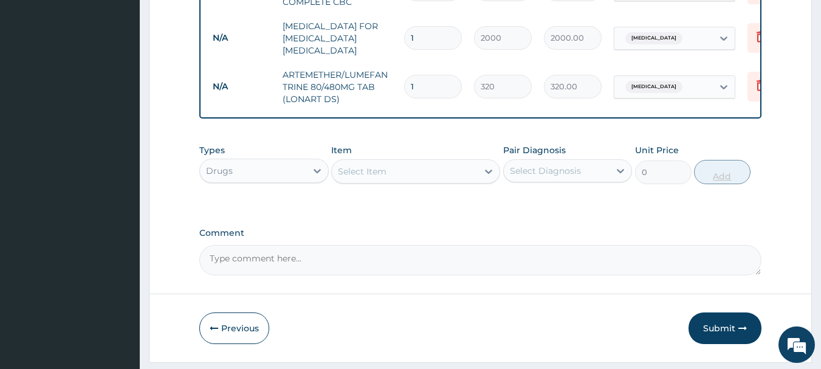
type input "0.00"
type input "6"
type input "1920.00"
type input "6"
click at [401, 171] on div "Item Select Item" at bounding box center [415, 164] width 169 height 40
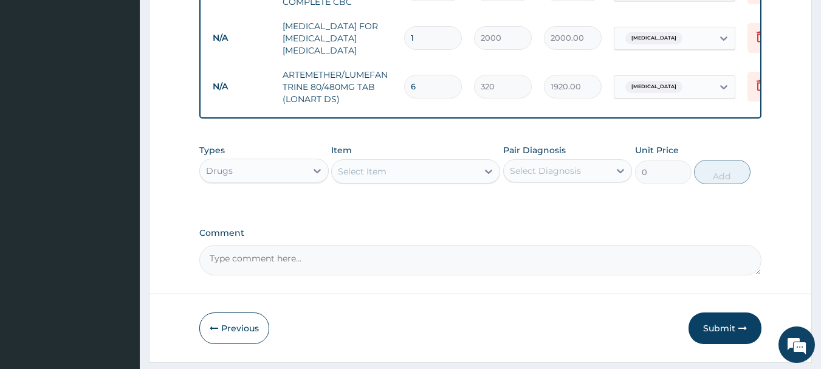
click at [393, 181] on div "Select Item" at bounding box center [405, 171] width 146 height 19
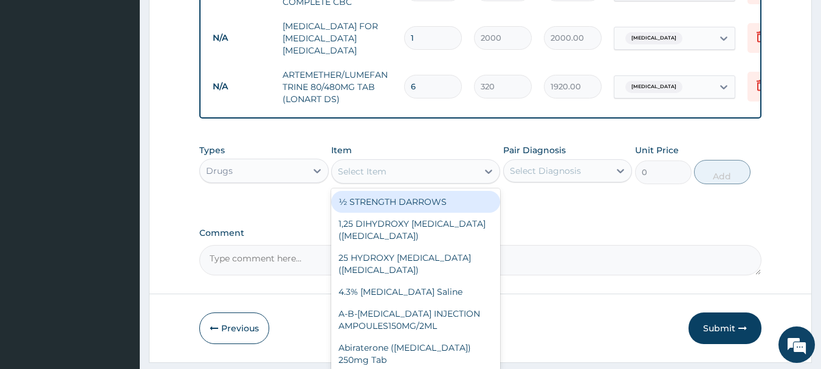
click at [393, 181] on div "Select Item" at bounding box center [405, 171] width 146 height 19
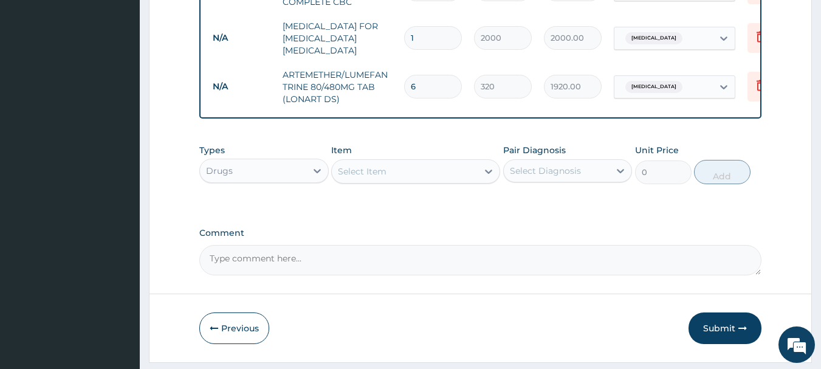
click at [393, 181] on div "Select Item" at bounding box center [405, 171] width 146 height 19
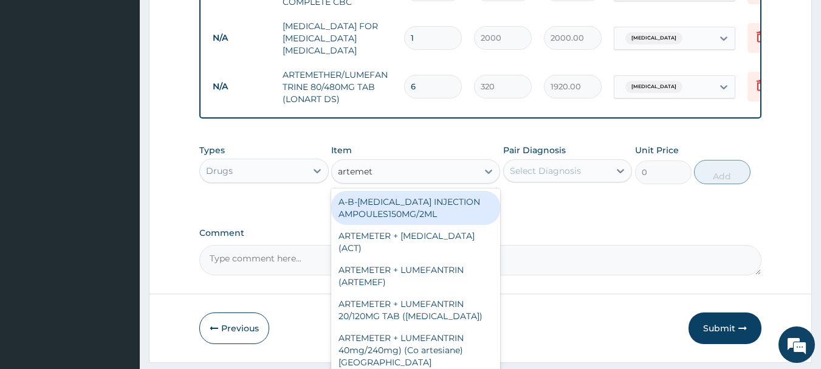
type input "artemeth"
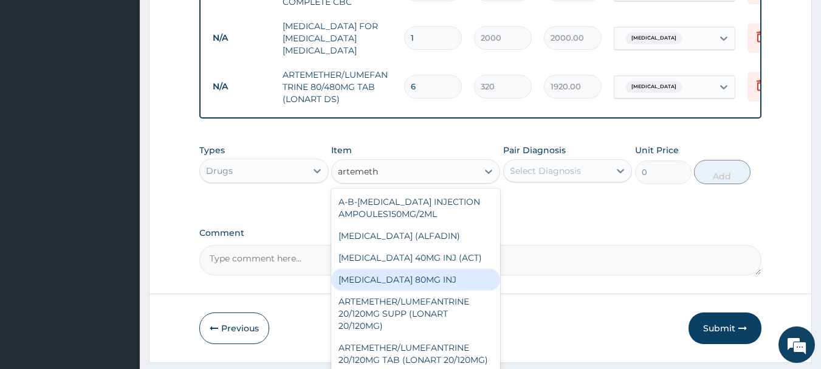
click at [397, 290] on div "[MEDICAL_DATA] 80MG INJ" at bounding box center [415, 280] width 169 height 22
type input "600"
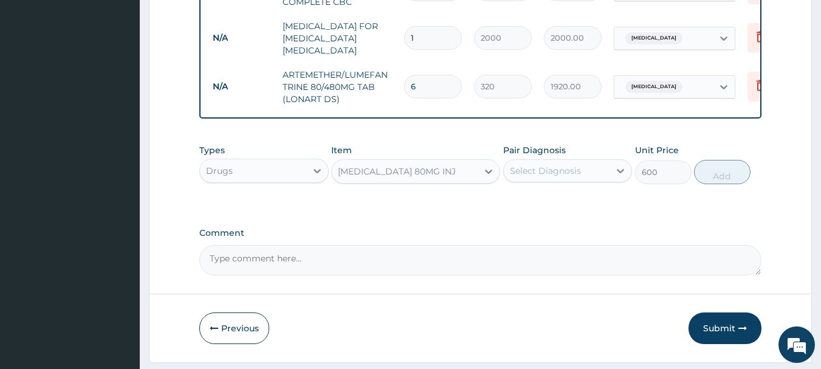
click at [552, 177] on div "Select Diagnosis" at bounding box center [545, 171] width 71 height 12
click at [539, 207] on label "[MEDICAL_DATA]" at bounding box center [560, 200] width 75 height 12
checkbox input "true"
click at [729, 182] on button "Add" at bounding box center [722, 172] width 57 height 24
type input "0"
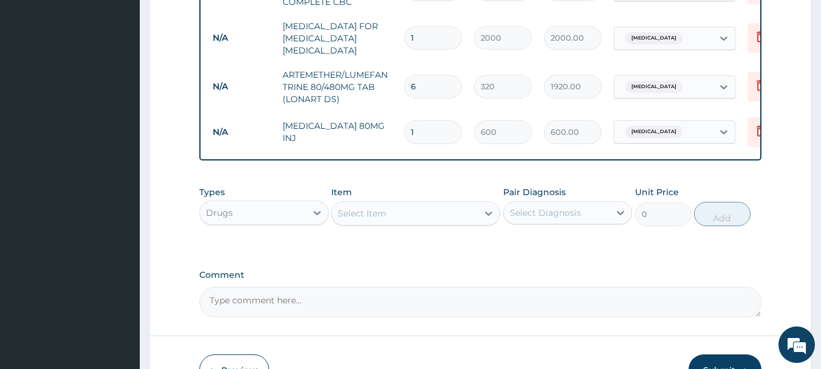
type input "0.00"
type input "2"
type input "1200.00"
type input "2"
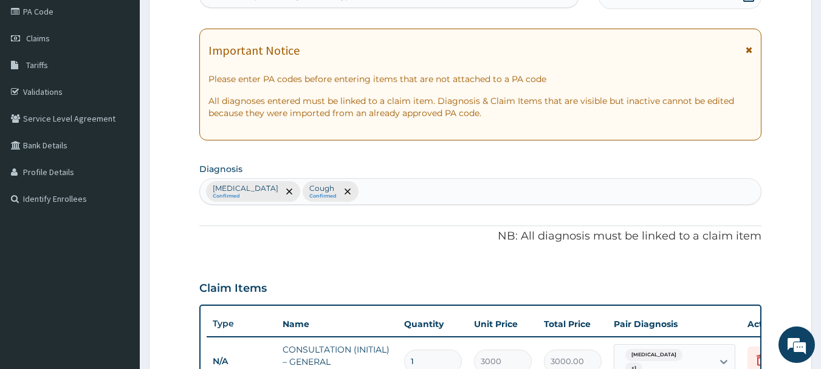
scroll to position [21, 0]
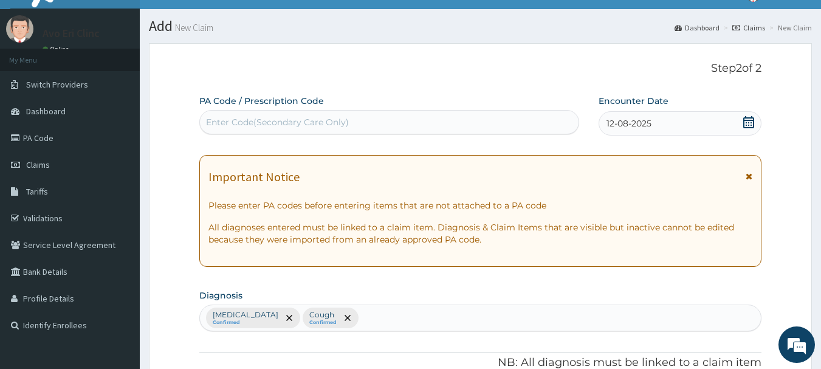
click at [374, 320] on div "[MEDICAL_DATA] Confirmed Cough Confirmed" at bounding box center [480, 318] width 561 height 26
type input "upper res"
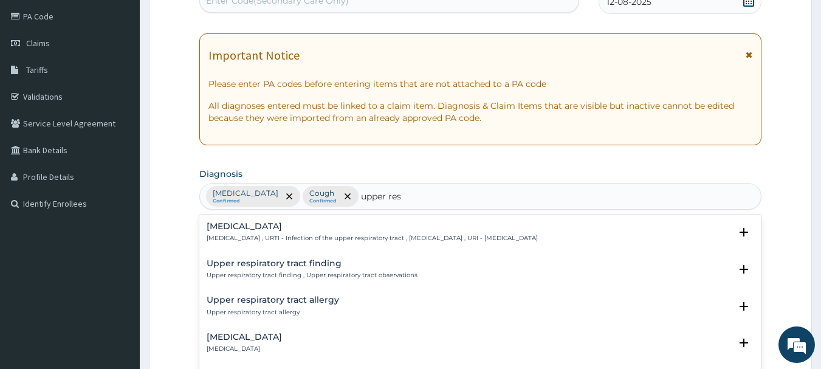
scroll to position [204, 0]
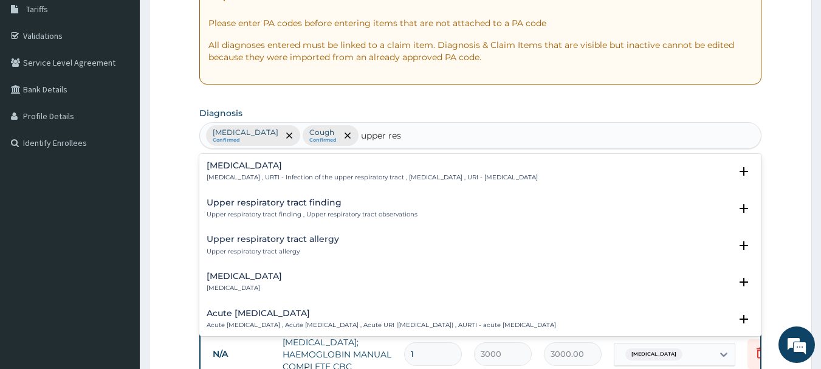
click at [256, 174] on p "[MEDICAL_DATA] , URTI - Infection of the upper respiratory tract , [MEDICAL_DAT…" at bounding box center [372, 177] width 331 height 9
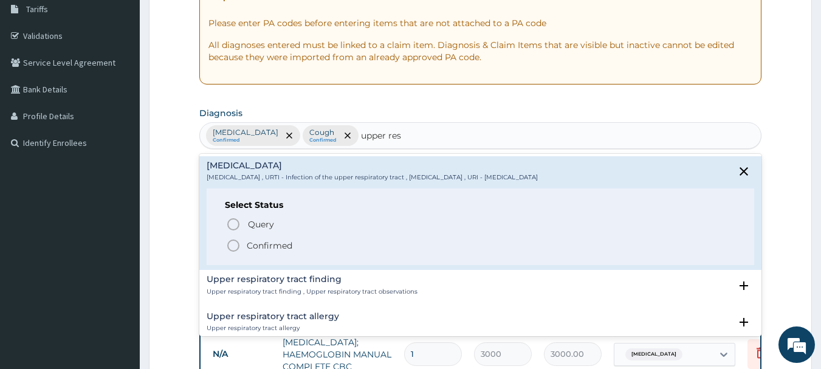
click at [256, 244] on p "Confirmed" at bounding box center [270, 245] width 46 height 12
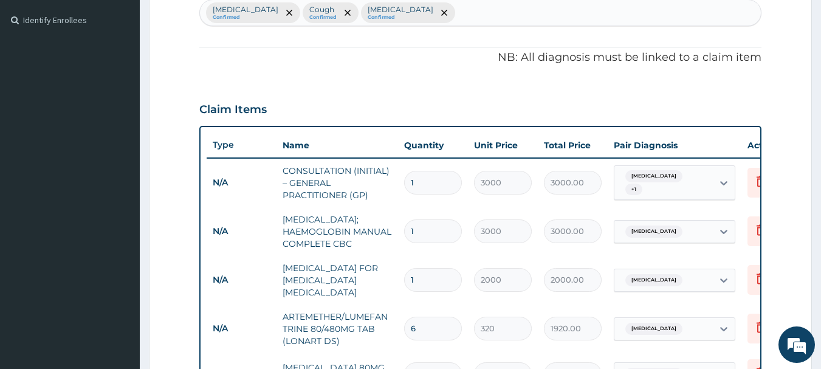
scroll to position [325, 0]
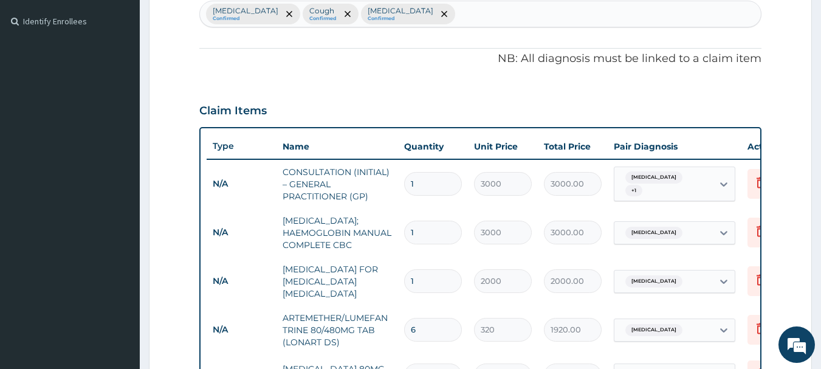
click at [703, 184] on div "[MEDICAL_DATA] + 1" at bounding box center [663, 184] width 98 height 34
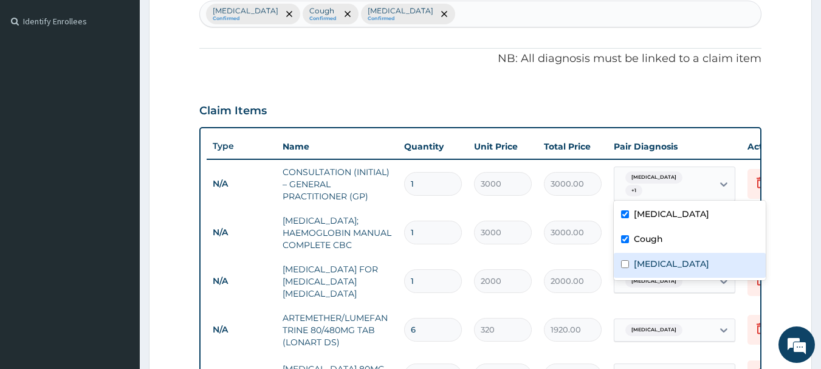
click at [639, 263] on label "[MEDICAL_DATA]" at bounding box center [671, 264] width 75 height 12
checkbox input "true"
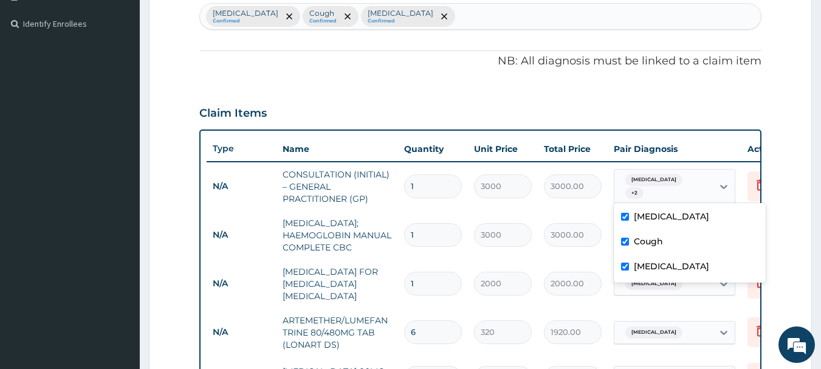
scroll to position [294, 0]
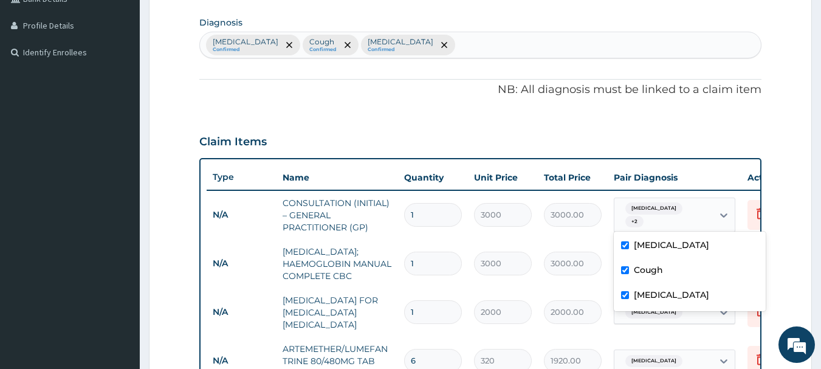
click at [280, 94] on p "NB: All diagnosis must be linked to a claim item" at bounding box center [480, 90] width 563 height 16
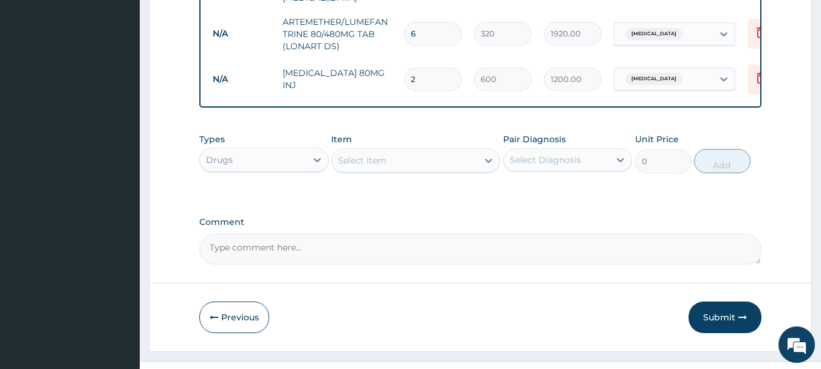
scroll to position [659, 0]
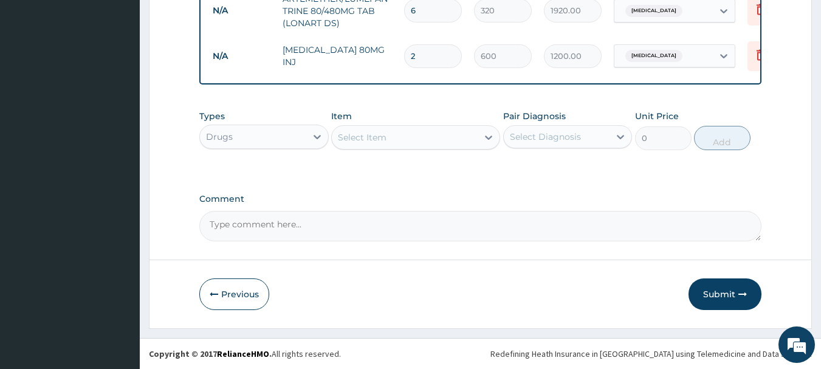
click at [371, 132] on div "Select Item" at bounding box center [362, 137] width 49 height 12
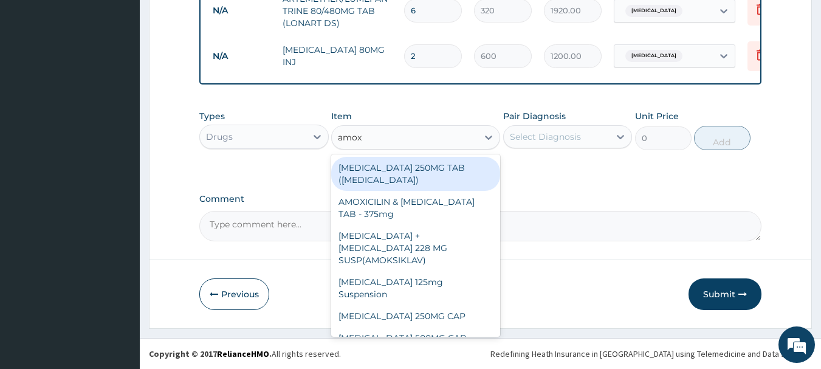
type input "amoxi"
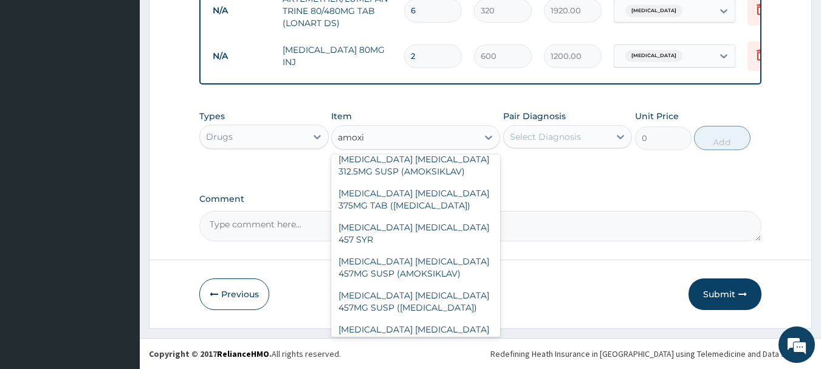
scroll to position [486, 0]
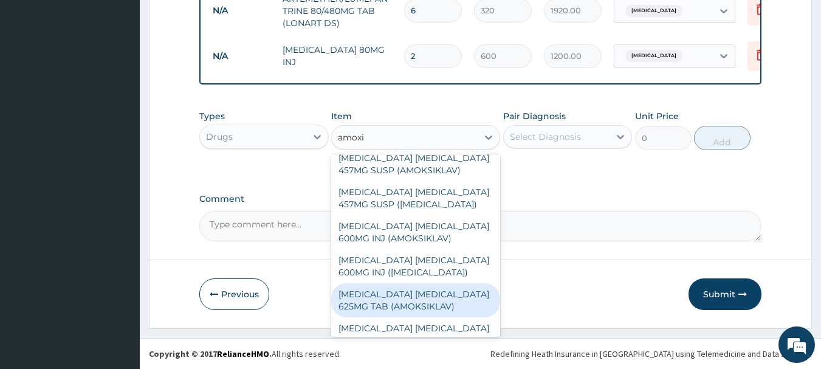
click at [427, 283] on div "[MEDICAL_DATA] [MEDICAL_DATA] 625MG TAB (AMOKSIKLAV)" at bounding box center [415, 300] width 169 height 34
type input "222.5"
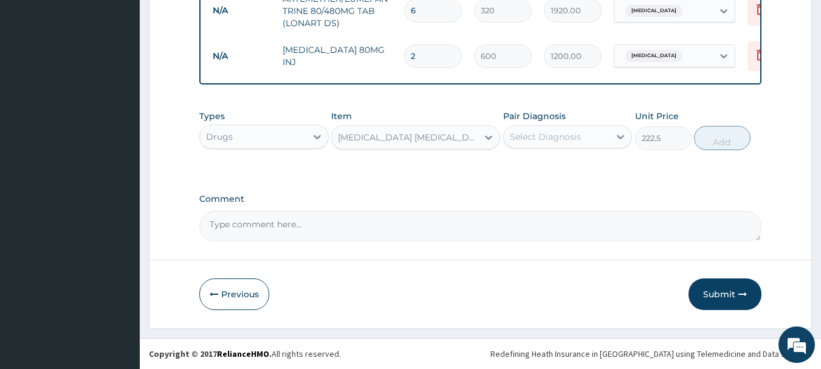
drag, startPoint x: 549, startPoint y: 139, endPoint x: 540, endPoint y: 137, distance: 8.6
click at [549, 137] on div "Select Diagnosis" at bounding box center [545, 137] width 71 height 12
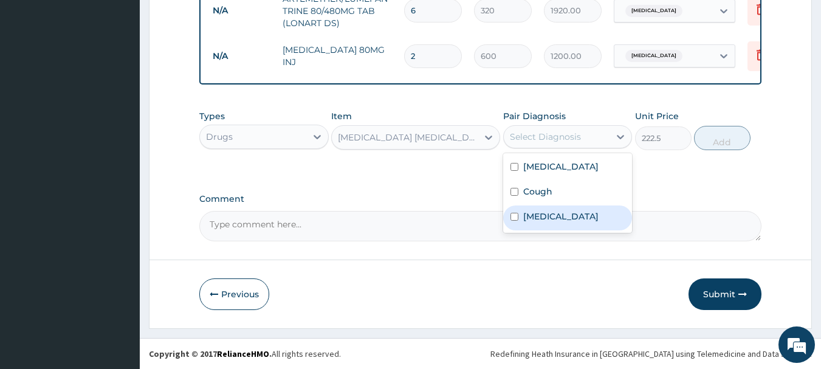
click at [534, 222] on label "[MEDICAL_DATA]" at bounding box center [560, 216] width 75 height 12
checkbox input "true"
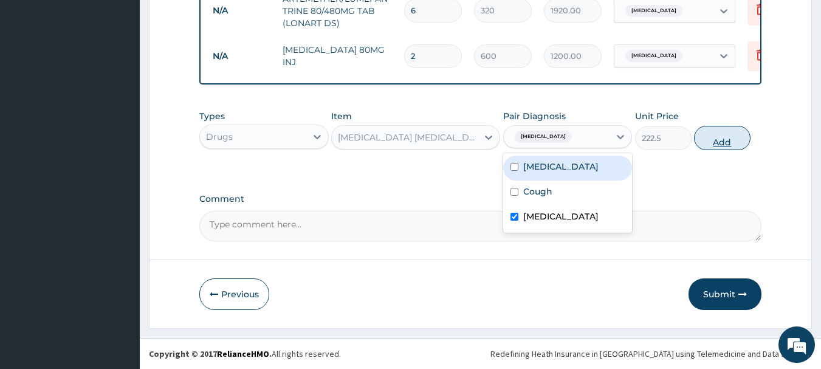
click at [723, 129] on button "Add" at bounding box center [722, 138] width 57 height 24
type input "0"
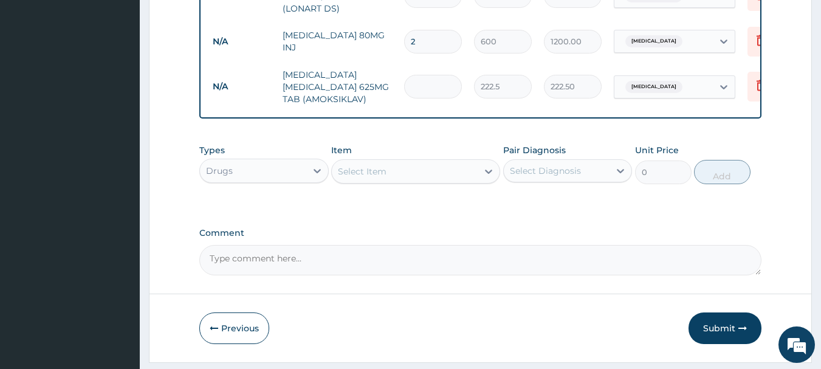
type input "0.00"
type input "1"
type input "222.50"
type input "14"
type input "3115.00"
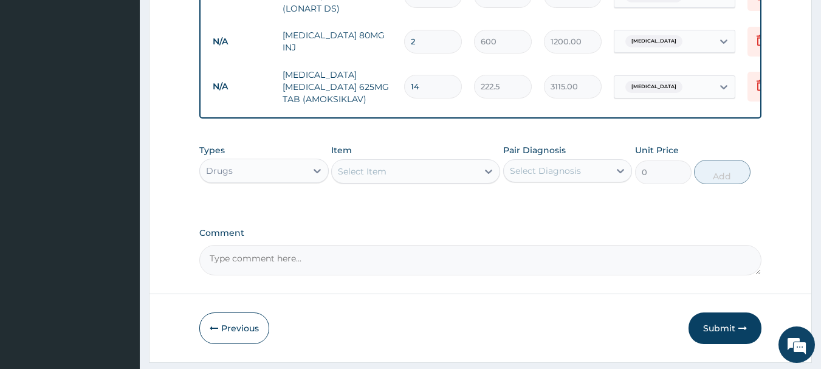
type input "14"
click at [402, 181] on div "Select Item" at bounding box center [405, 171] width 146 height 19
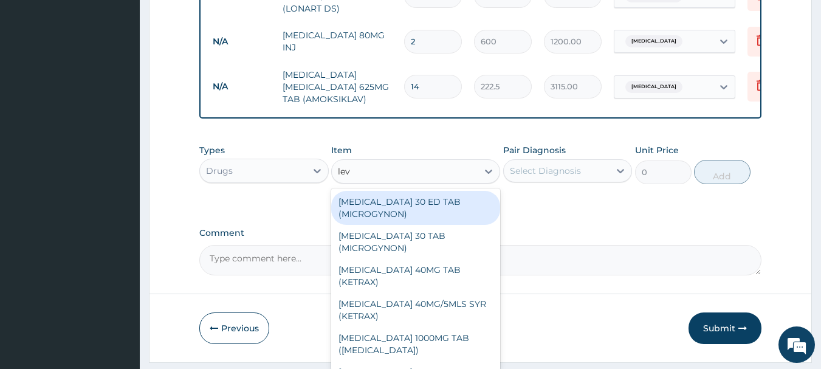
type input "levo"
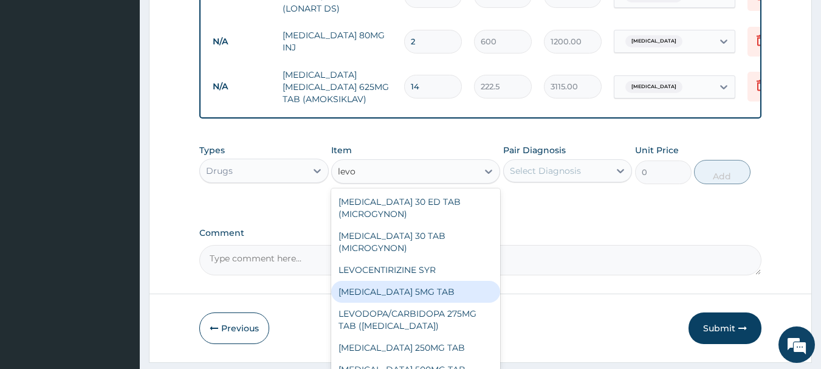
click at [352, 303] on div "[MEDICAL_DATA] 5MG TAB" at bounding box center [415, 292] width 169 height 22
type input "70"
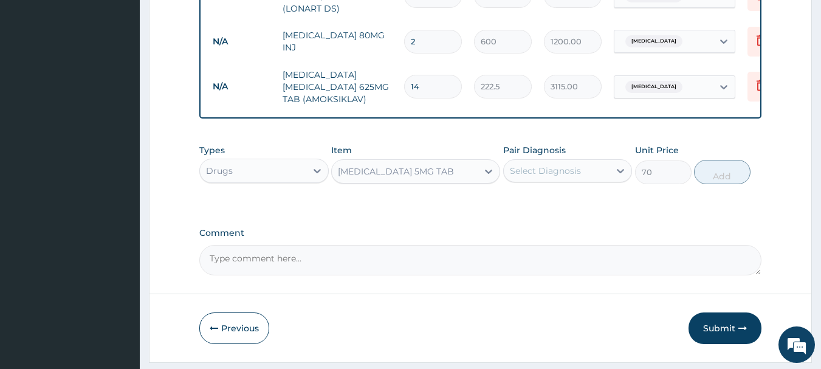
click at [550, 182] on div "Select Diagnosis" at bounding box center [567, 170] width 129 height 23
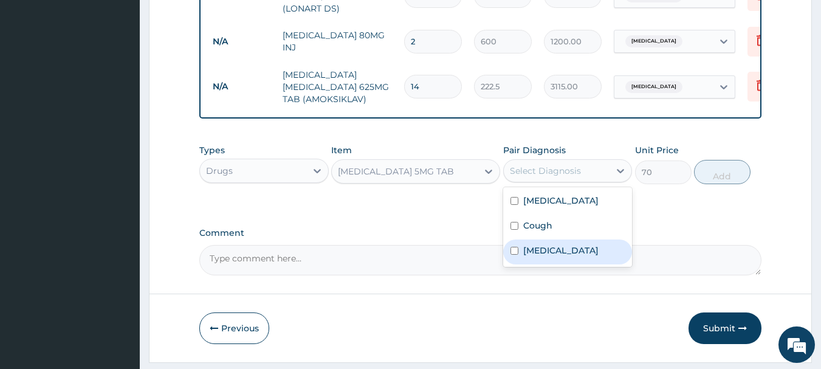
drag, startPoint x: 533, startPoint y: 279, endPoint x: 531, endPoint y: 273, distance: 6.3
click at [531, 256] on label "[MEDICAL_DATA]" at bounding box center [560, 250] width 75 height 12
checkbox input "true"
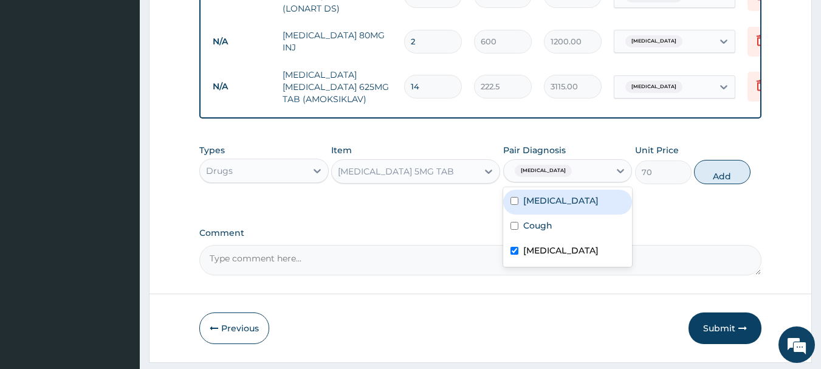
click at [755, 181] on div "Types Drugs Item [MEDICAL_DATA] 5MG TAB Pair Diagnosis option [MEDICAL_DATA], s…" at bounding box center [480, 164] width 563 height 52
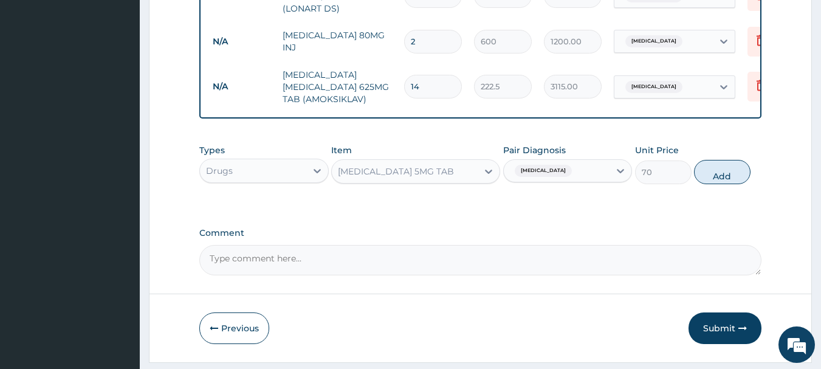
click at [729, 184] on button "Add" at bounding box center [722, 172] width 57 height 24
type input "0"
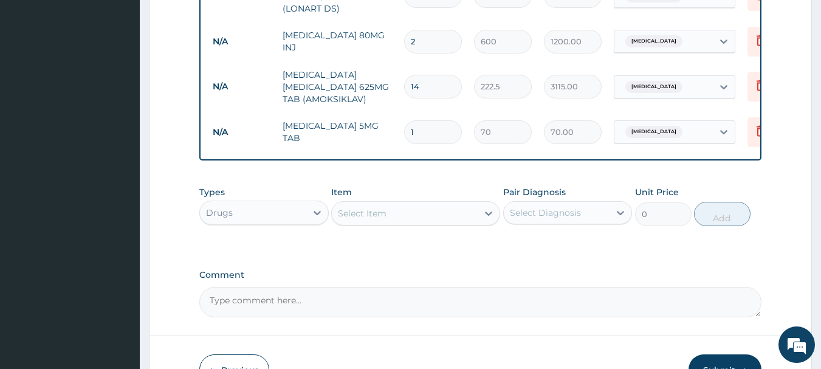
type input "10"
type input "700.00"
type input "10"
click at [348, 219] on div "Select Item" at bounding box center [362, 213] width 49 height 12
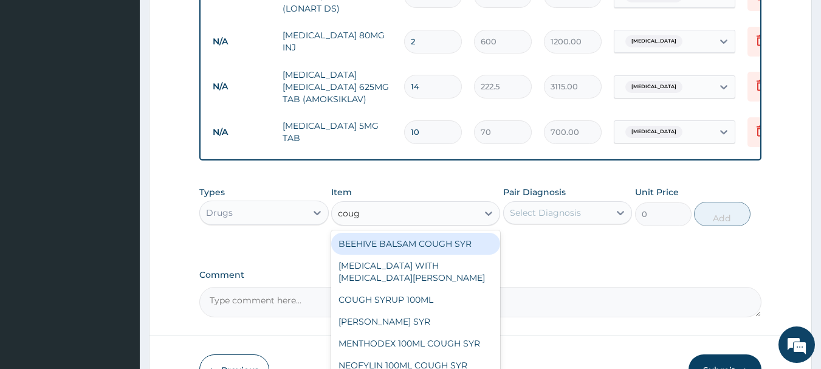
type input "cough"
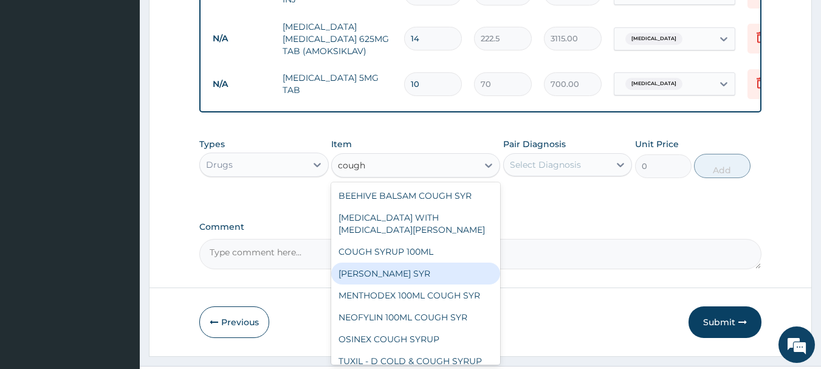
scroll to position [761, 0]
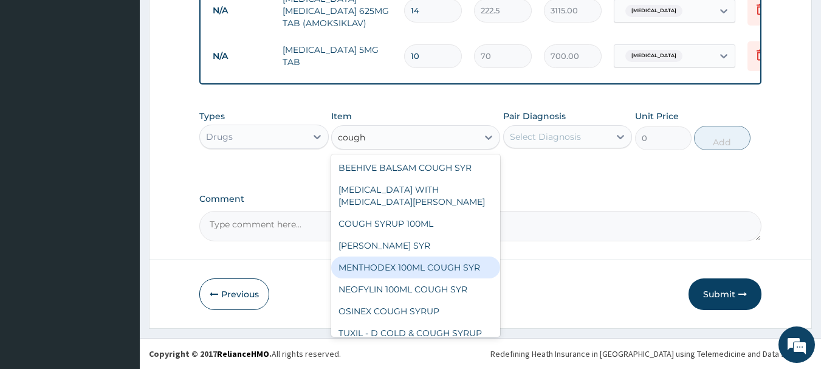
click at [359, 261] on div "MENTHODEX 100ML COUGH SYR" at bounding box center [415, 267] width 169 height 22
type input "2600"
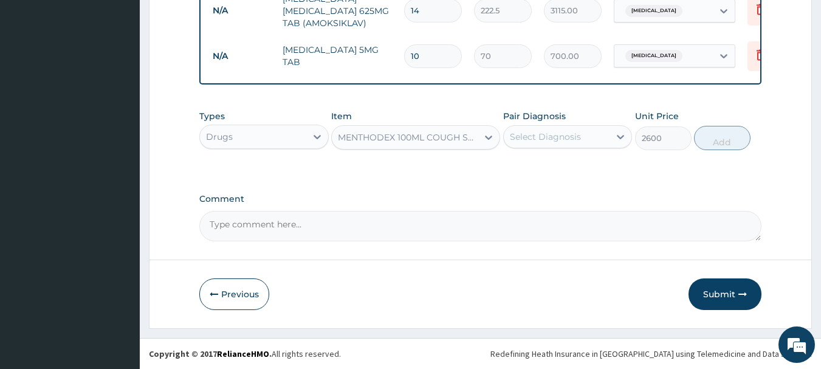
click at [597, 131] on div "Select Diagnosis" at bounding box center [557, 136] width 106 height 19
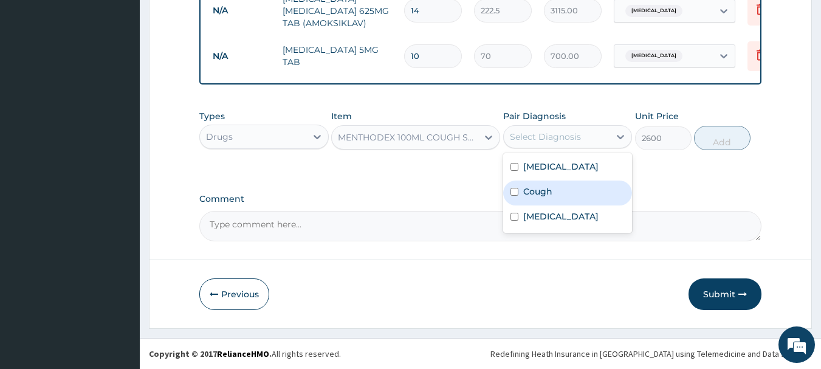
click at [537, 192] on label "Cough" at bounding box center [537, 191] width 29 height 12
checkbox input "true"
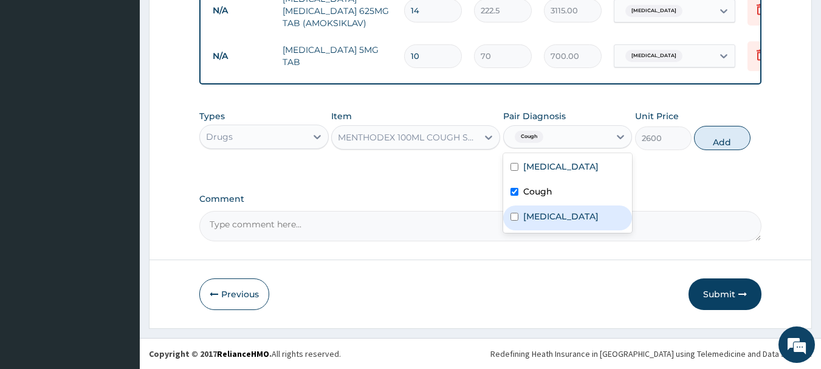
drag, startPoint x: 538, startPoint y: 220, endPoint x: 540, endPoint y: 227, distance: 7.4
click at [540, 222] on label "[MEDICAL_DATA]" at bounding box center [560, 216] width 75 height 12
checkbox input "true"
click at [698, 141] on button "Add" at bounding box center [722, 138] width 57 height 24
type input "0"
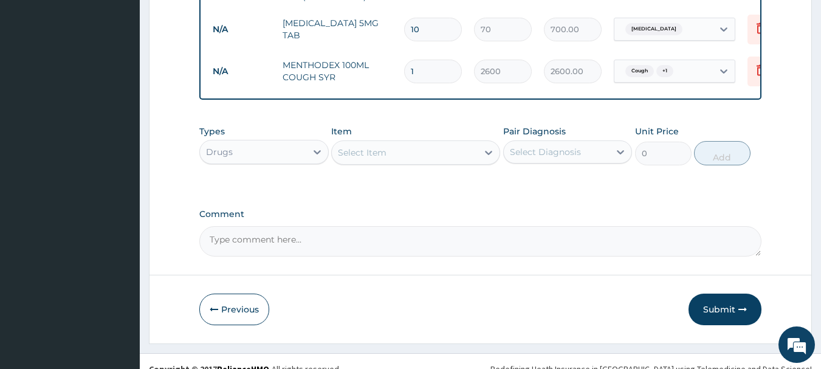
click at [393, 162] on div "Select Item" at bounding box center [405, 152] width 146 height 19
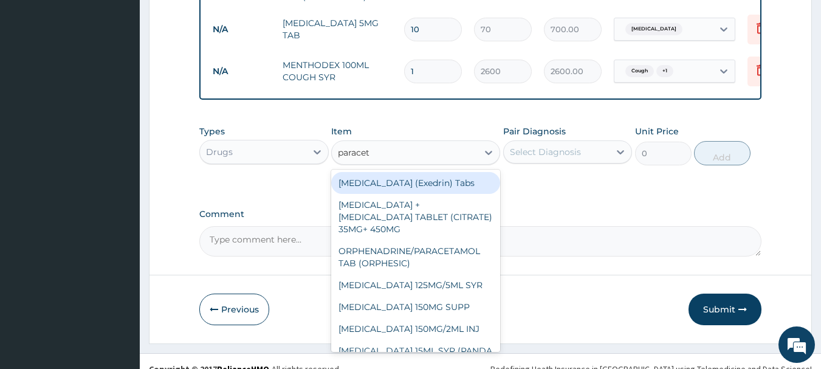
type input "paraceta"
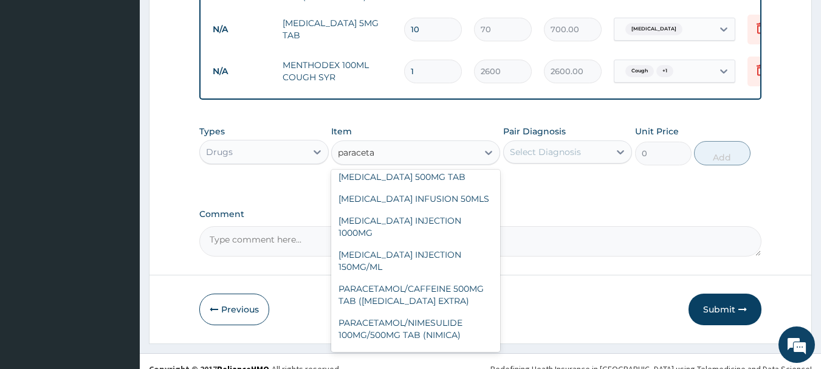
scroll to position [243, 0]
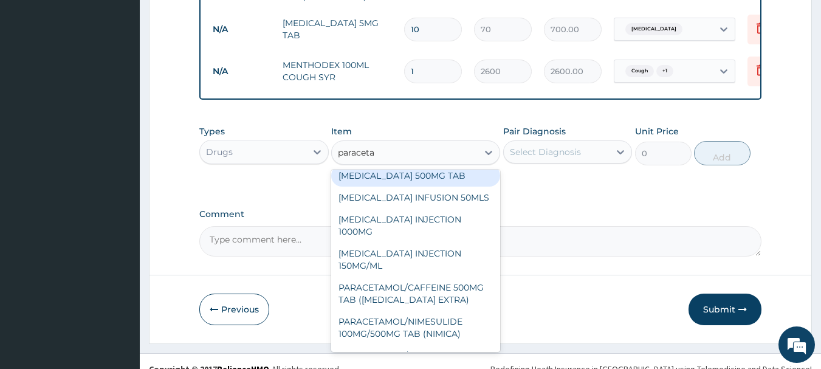
click at [394, 187] on div "[MEDICAL_DATA] 500MG TAB" at bounding box center [415, 176] width 169 height 22
type input "15"
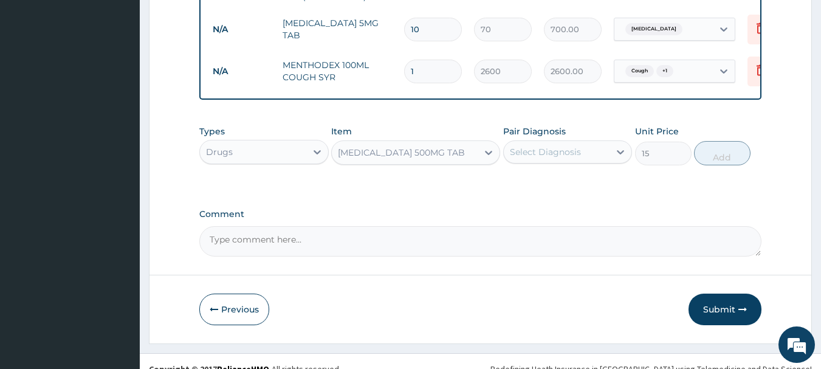
click at [529, 158] on div "Select Diagnosis" at bounding box center [545, 152] width 71 height 12
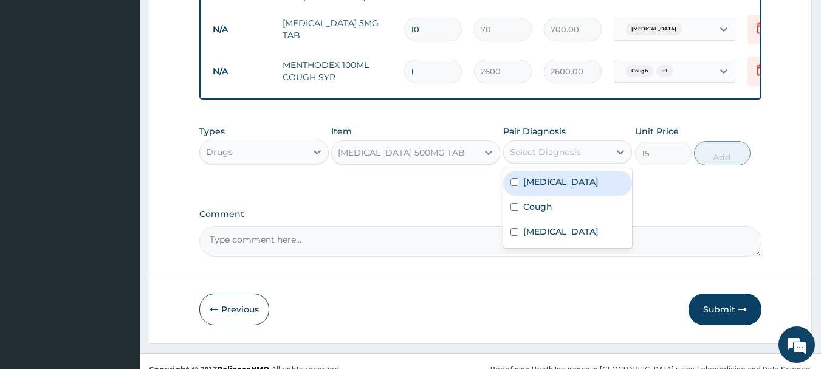
click at [515, 196] on div "[MEDICAL_DATA]" at bounding box center [567, 183] width 129 height 25
checkbox input "true"
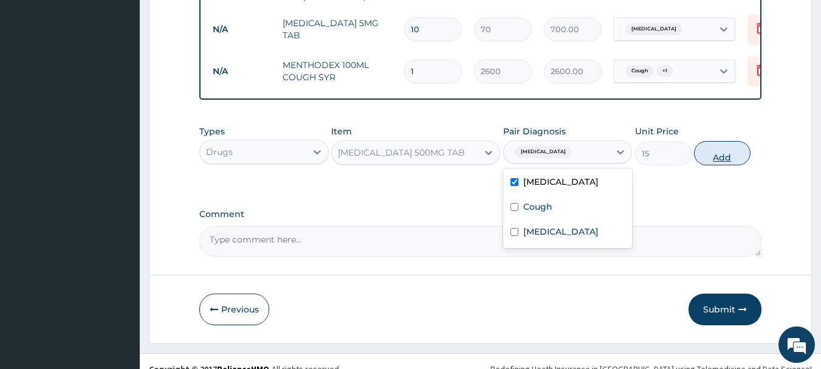
click at [712, 165] on button "Add" at bounding box center [722, 153] width 57 height 24
type input "0"
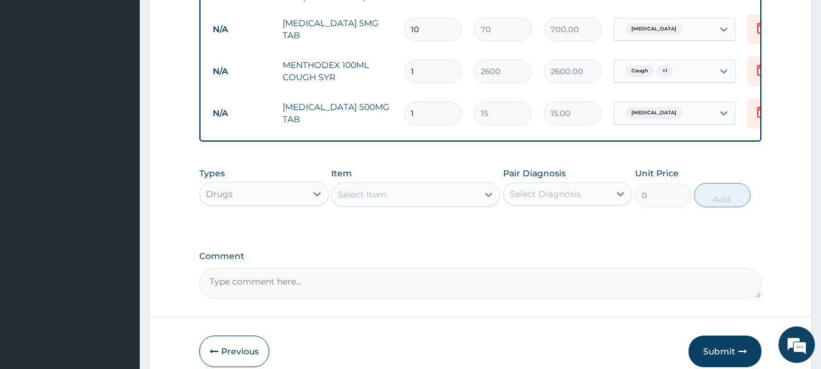
type input "0.00"
type input "2"
type input "30.00"
type input "20"
type input "300.00"
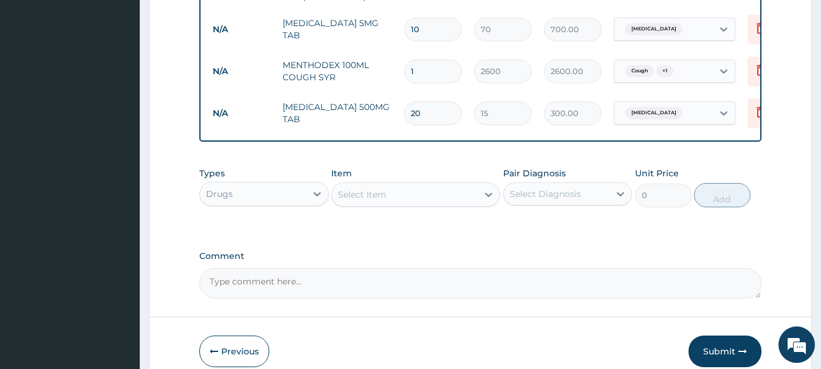
type input "20"
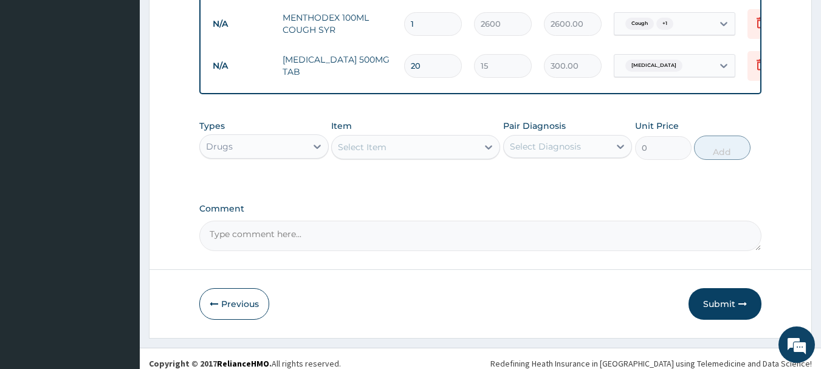
scroll to position [845, 0]
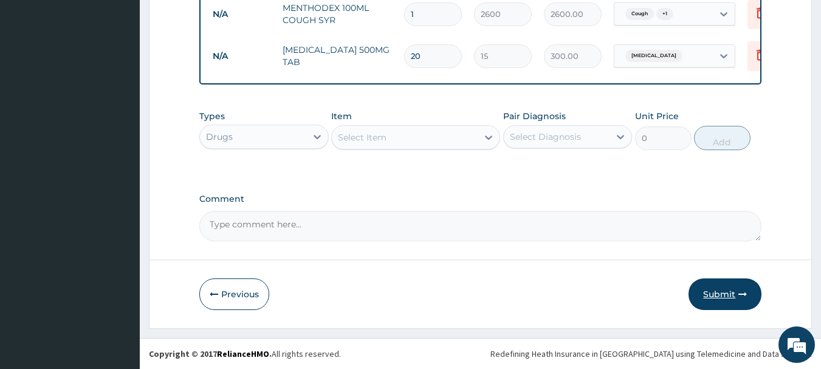
click at [697, 287] on button "Submit" at bounding box center [724, 294] width 73 height 32
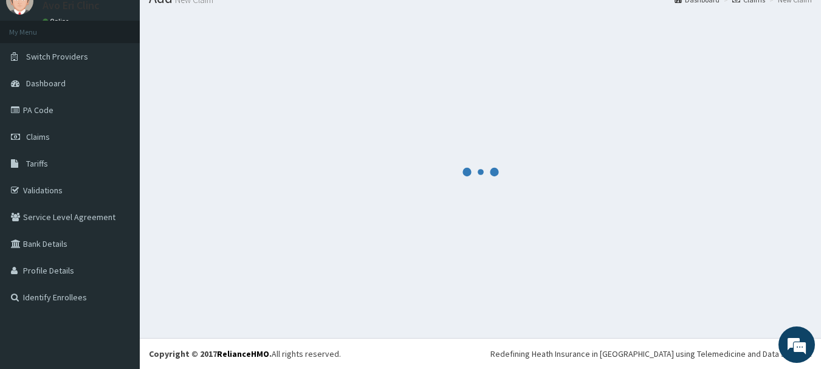
scroll to position [49, 0]
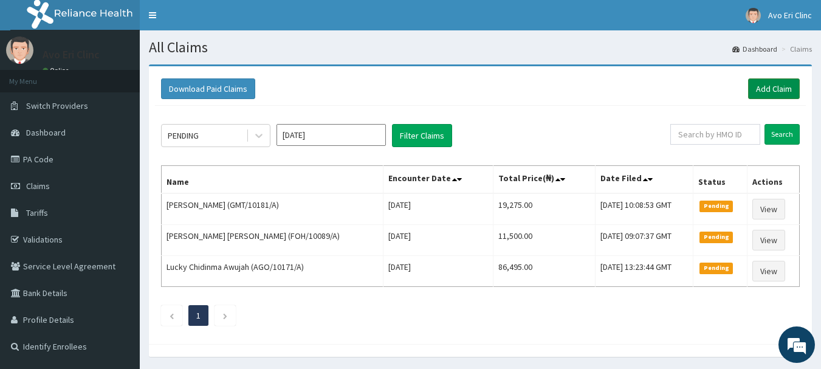
click at [772, 92] on link "Add Claim" at bounding box center [774, 88] width 52 height 21
